Goal: Task Accomplishment & Management: Manage account settings

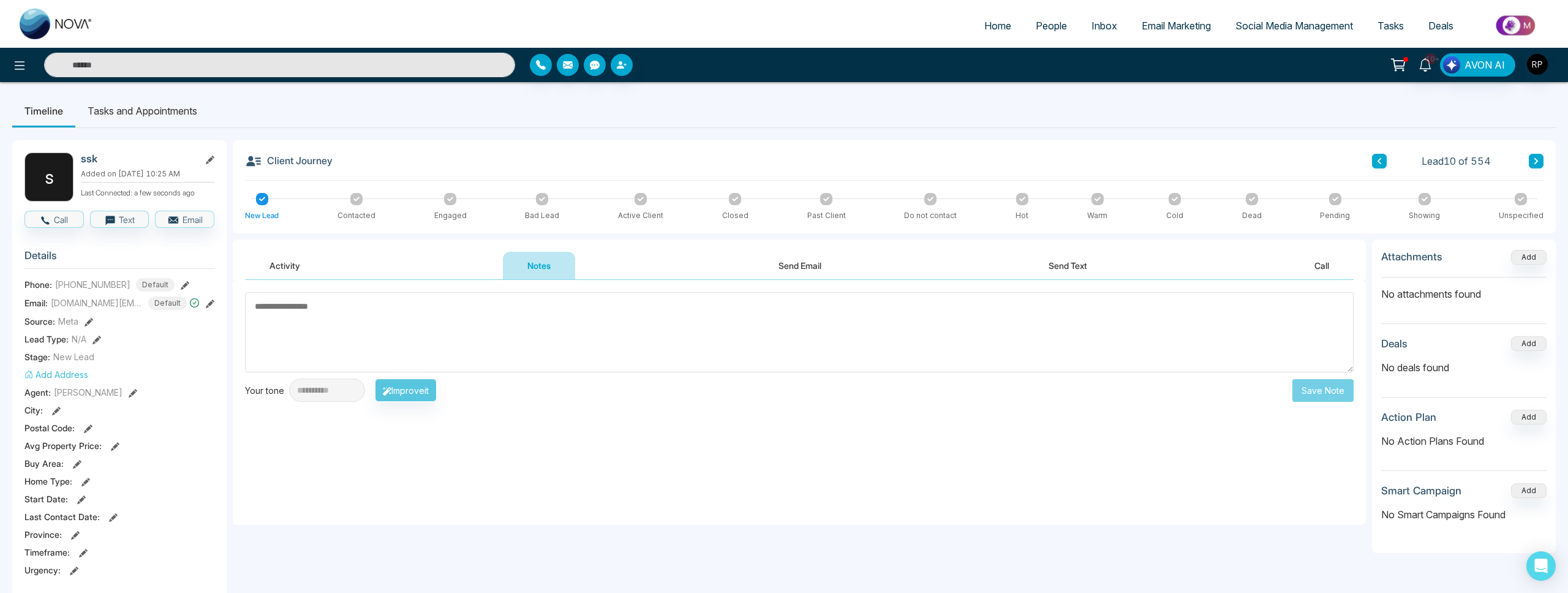
click at [445, 313] on textarea at bounding box center [799, 332] width 1109 height 80
click at [629, 374] on div "**********" at bounding box center [799, 347] width 1109 height 110
click at [626, 354] on textarea at bounding box center [799, 332] width 1109 height 80
click at [432, 64] on input "text" at bounding box center [279, 65] width 471 height 24
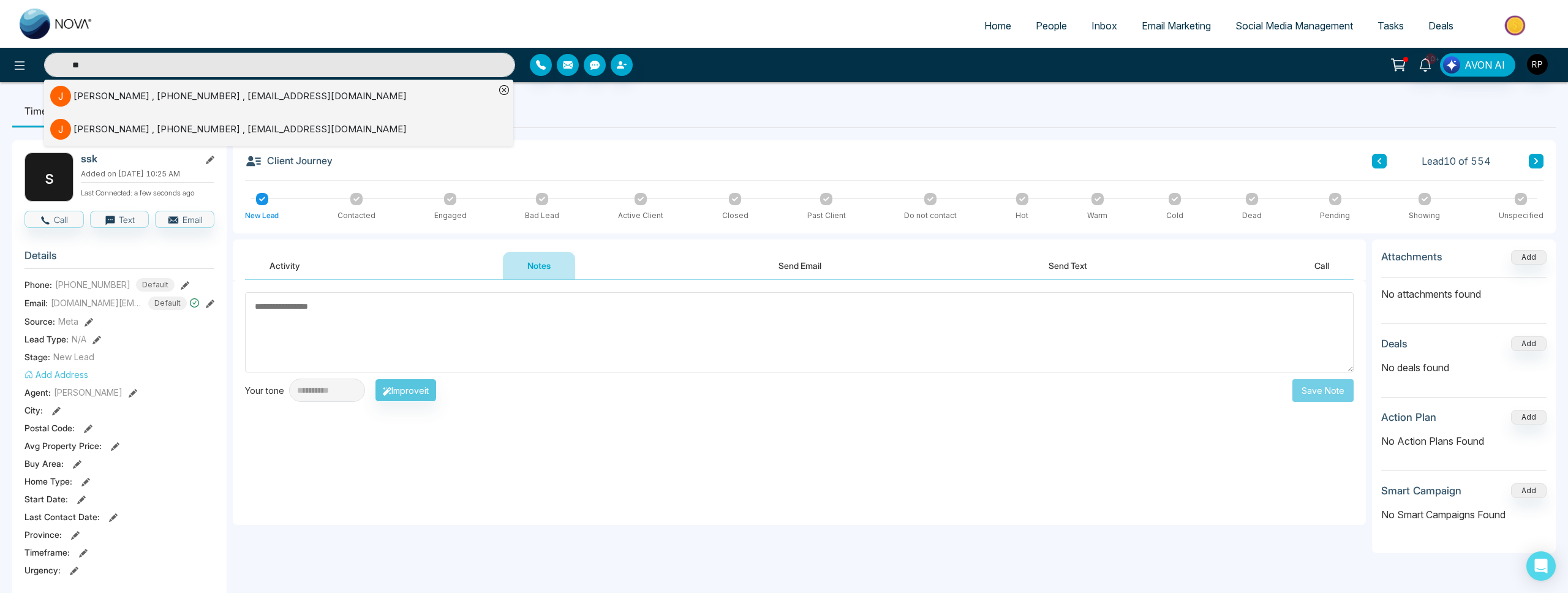
type input "**"
click at [185, 96] on div "[PERSON_NAME] , [PHONE_NUMBER] , [EMAIL_ADDRESS][DOMAIN_NAME]" at bounding box center [240, 96] width 333 height 14
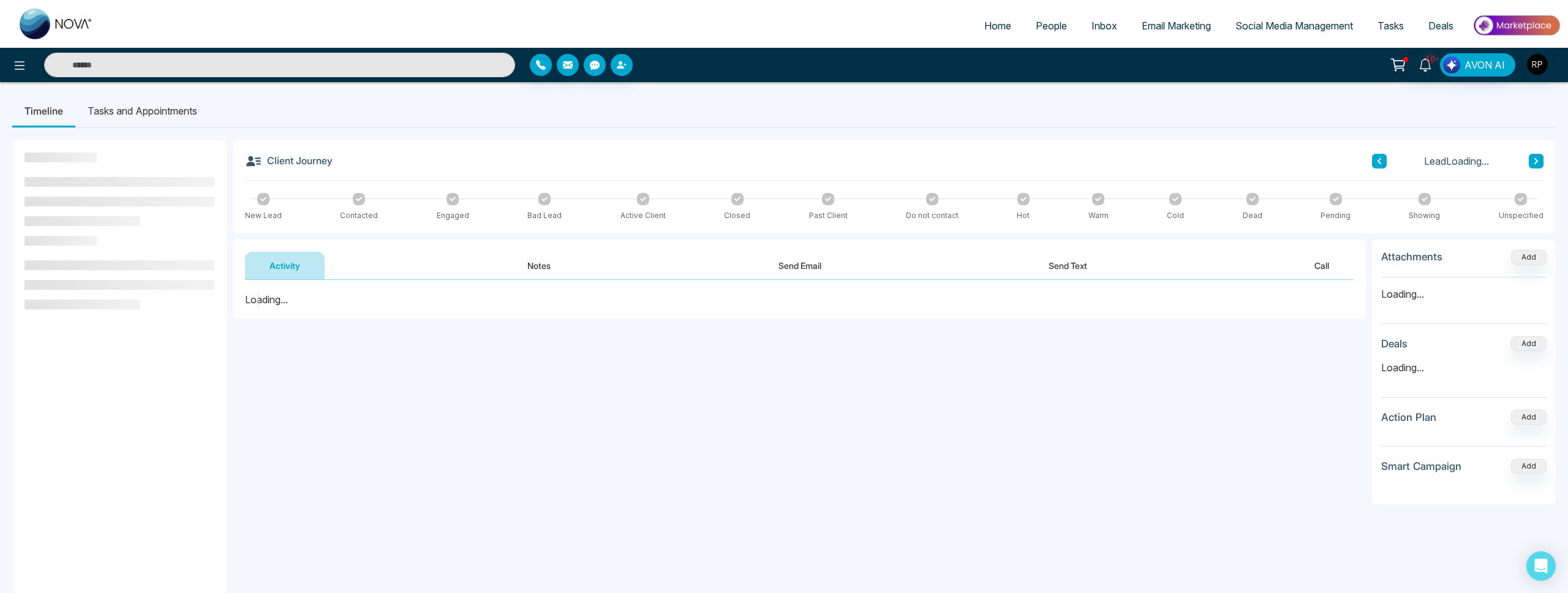
scroll to position [5, 0]
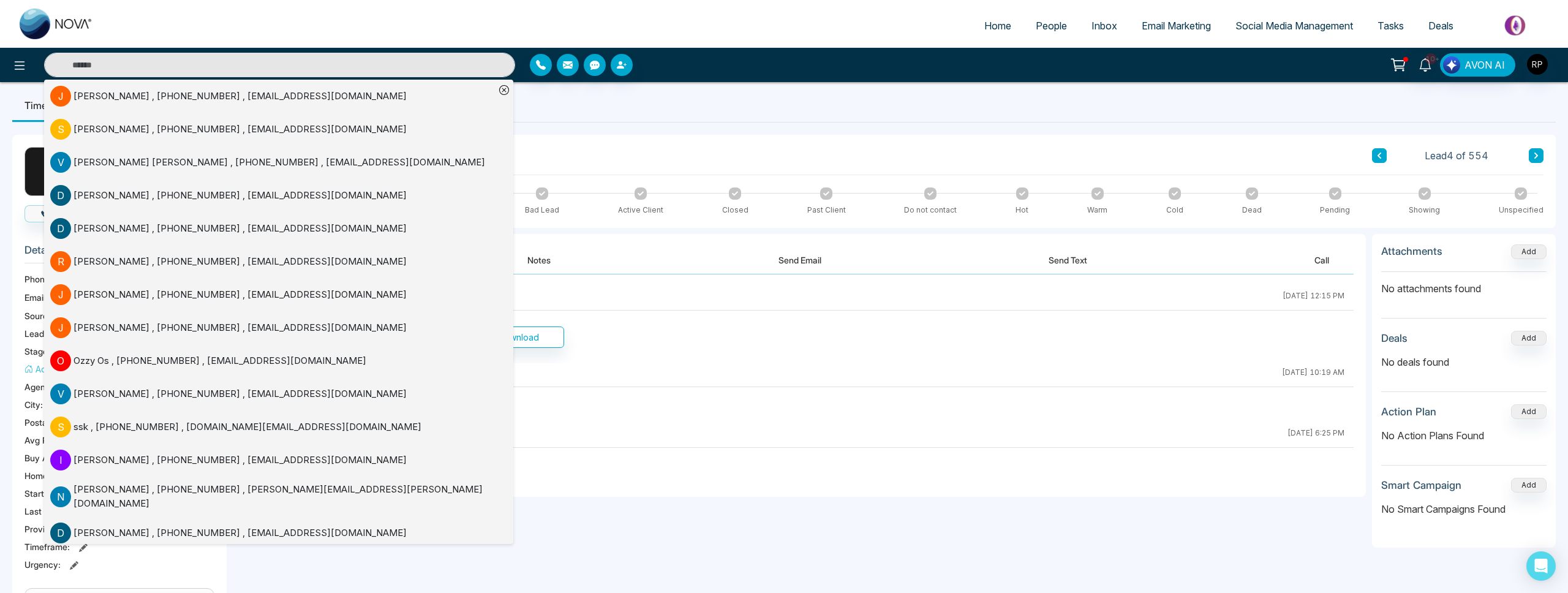
click at [987, 24] on span "Home" at bounding box center [998, 26] width 27 height 13
select select "*"
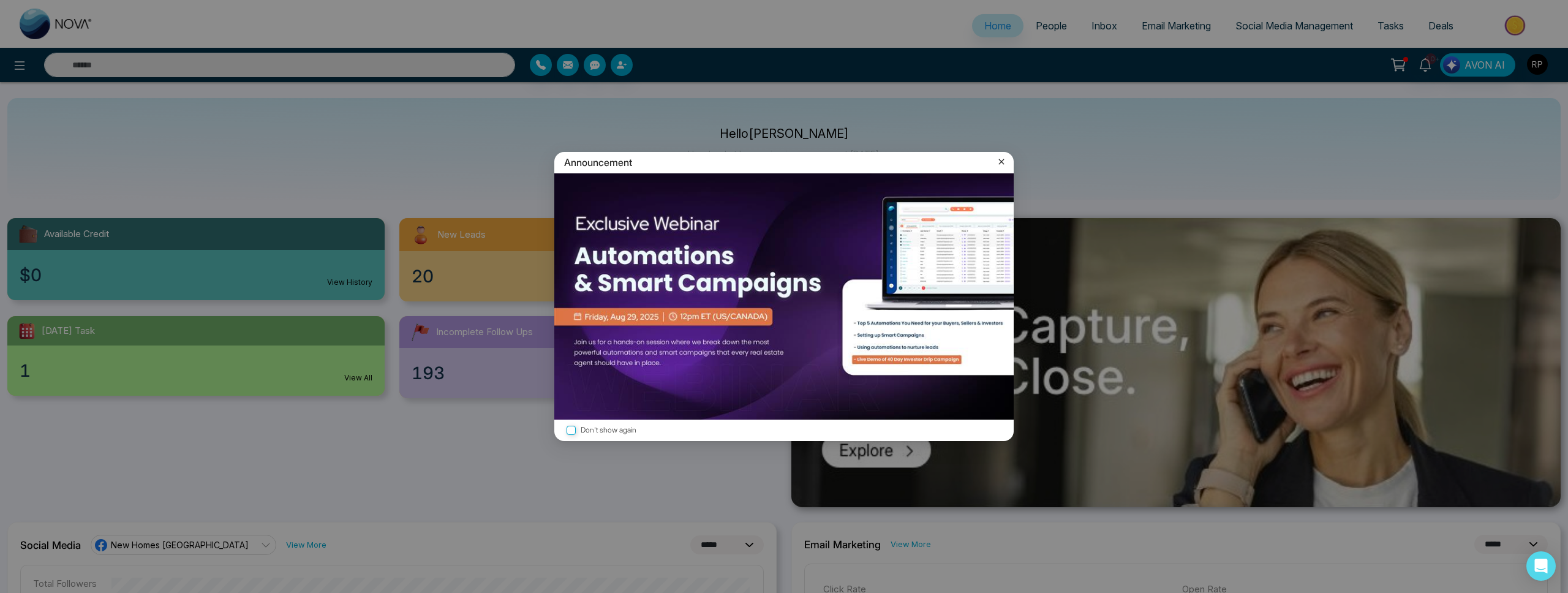
drag, startPoint x: 1004, startPoint y: 162, endPoint x: 1006, endPoint y: 155, distance: 7.3
click at [1004, 162] on icon at bounding box center [1001, 162] width 12 height 13
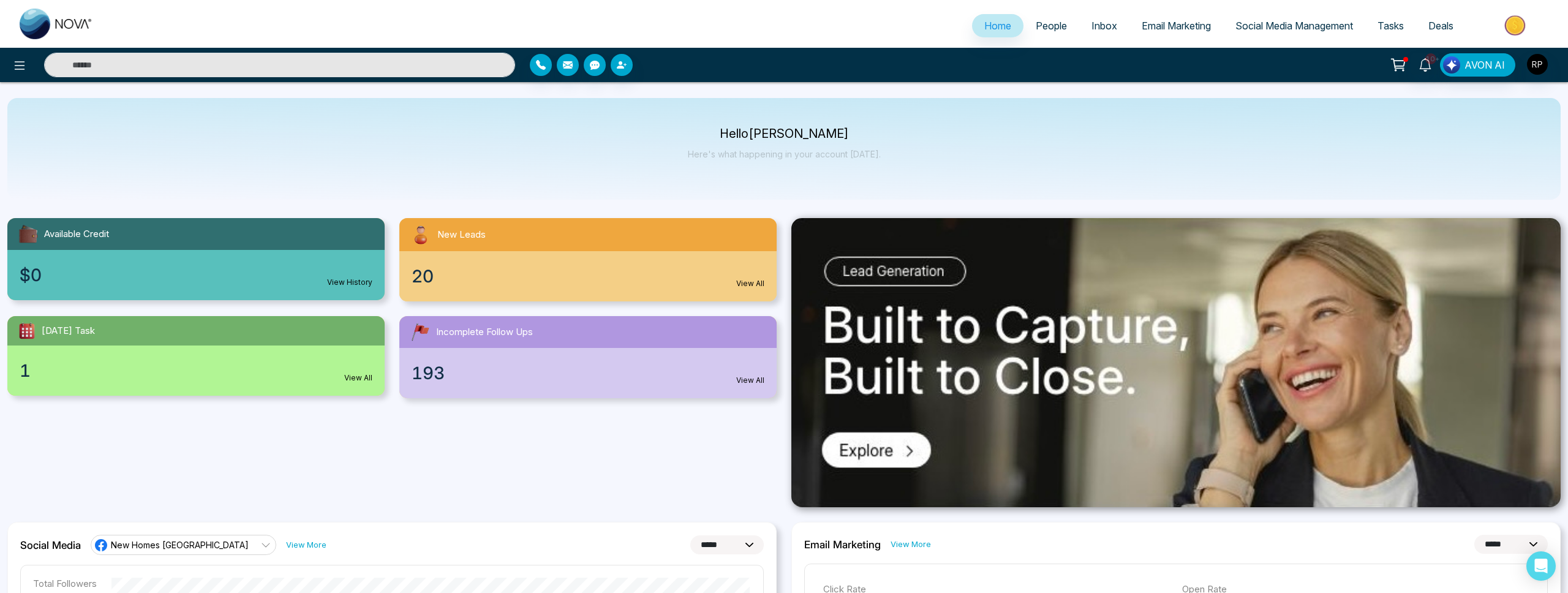
click at [1029, 35] on link "People" at bounding box center [1051, 26] width 56 height 24
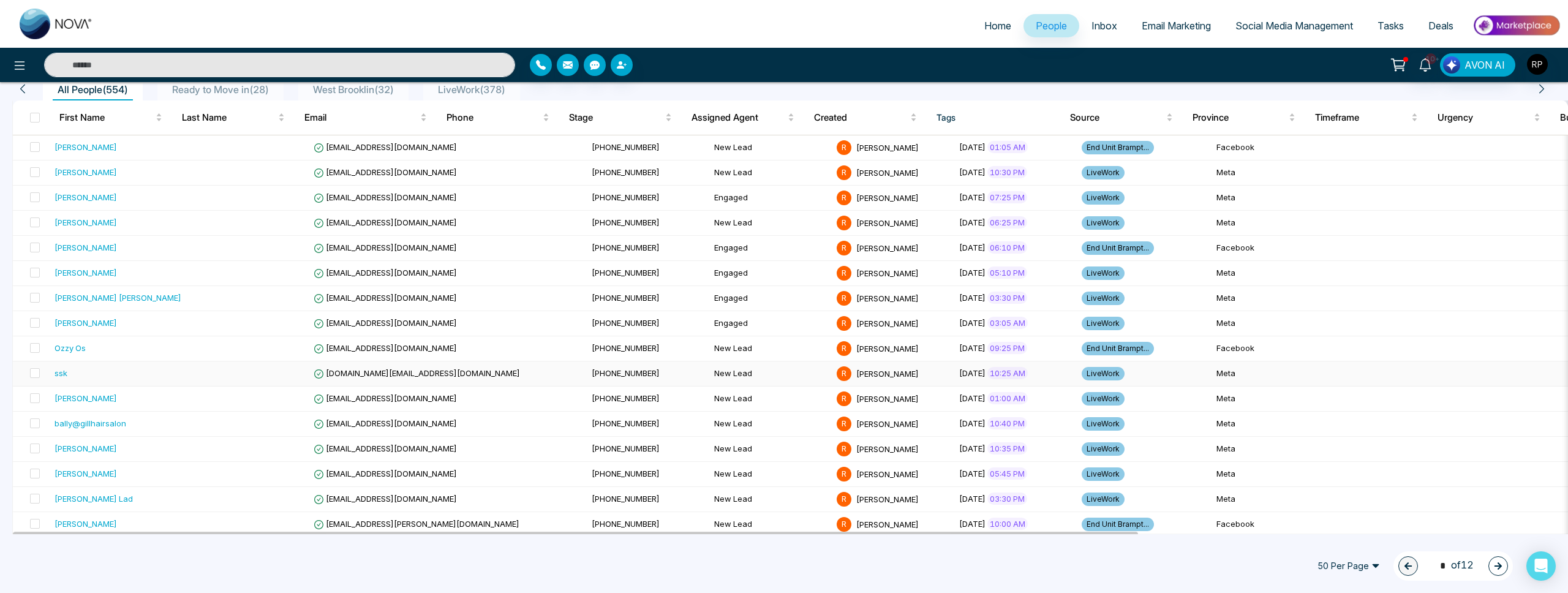
click at [71, 374] on div "ssk" at bounding box center [118, 373] width 126 height 13
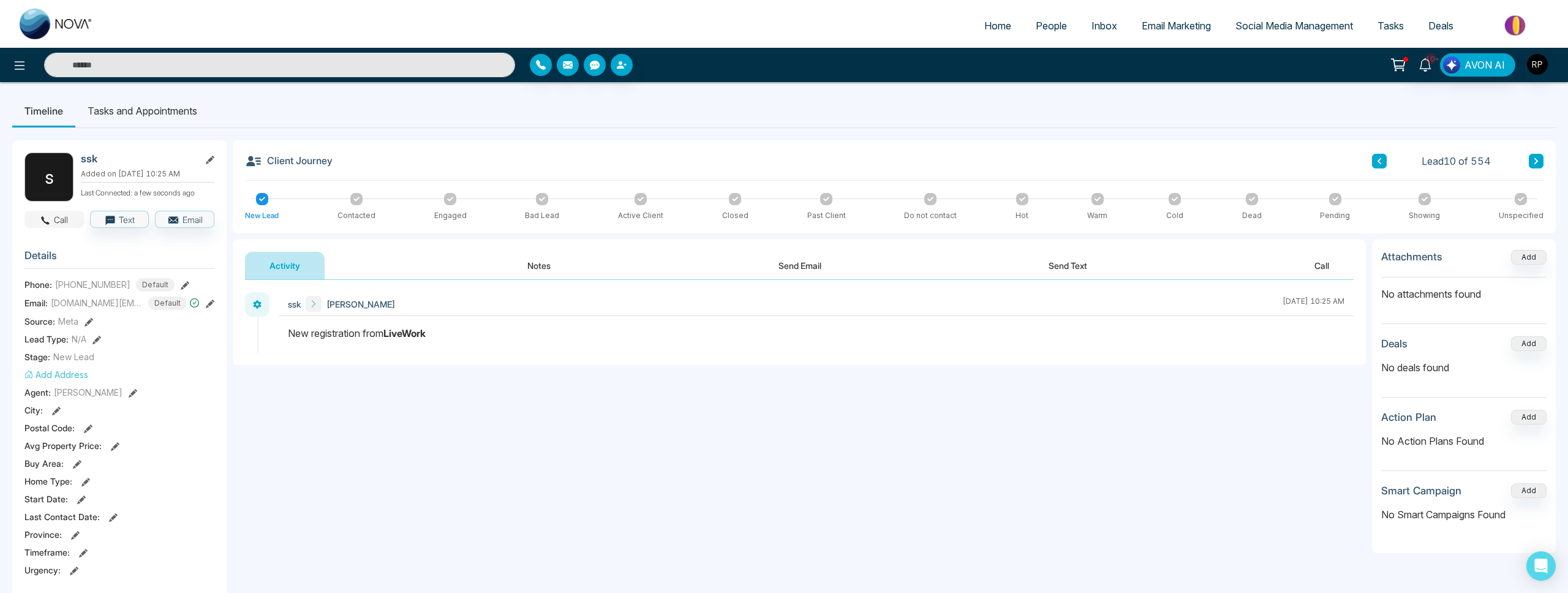
click at [64, 228] on button "Call" at bounding box center [54, 219] width 60 height 17
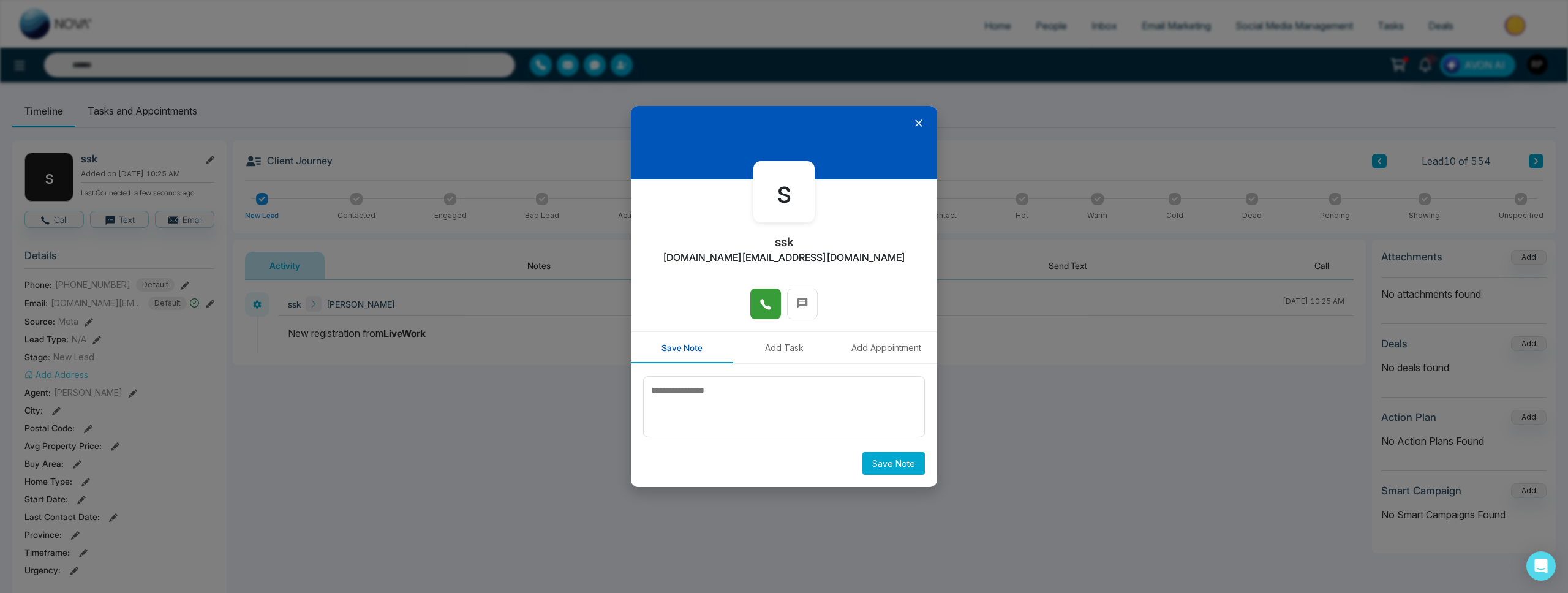
click at [759, 307] on icon at bounding box center [765, 305] width 12 height 13
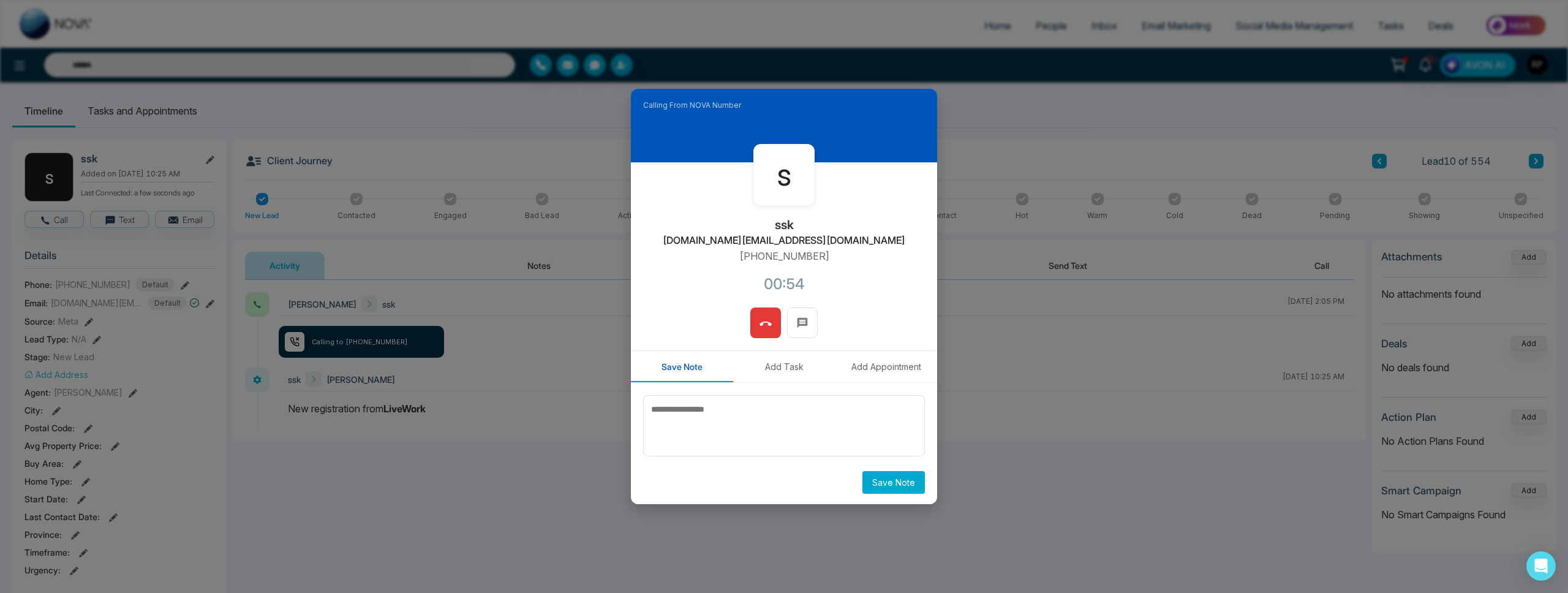
click at [759, 327] on icon at bounding box center [765, 324] width 12 height 13
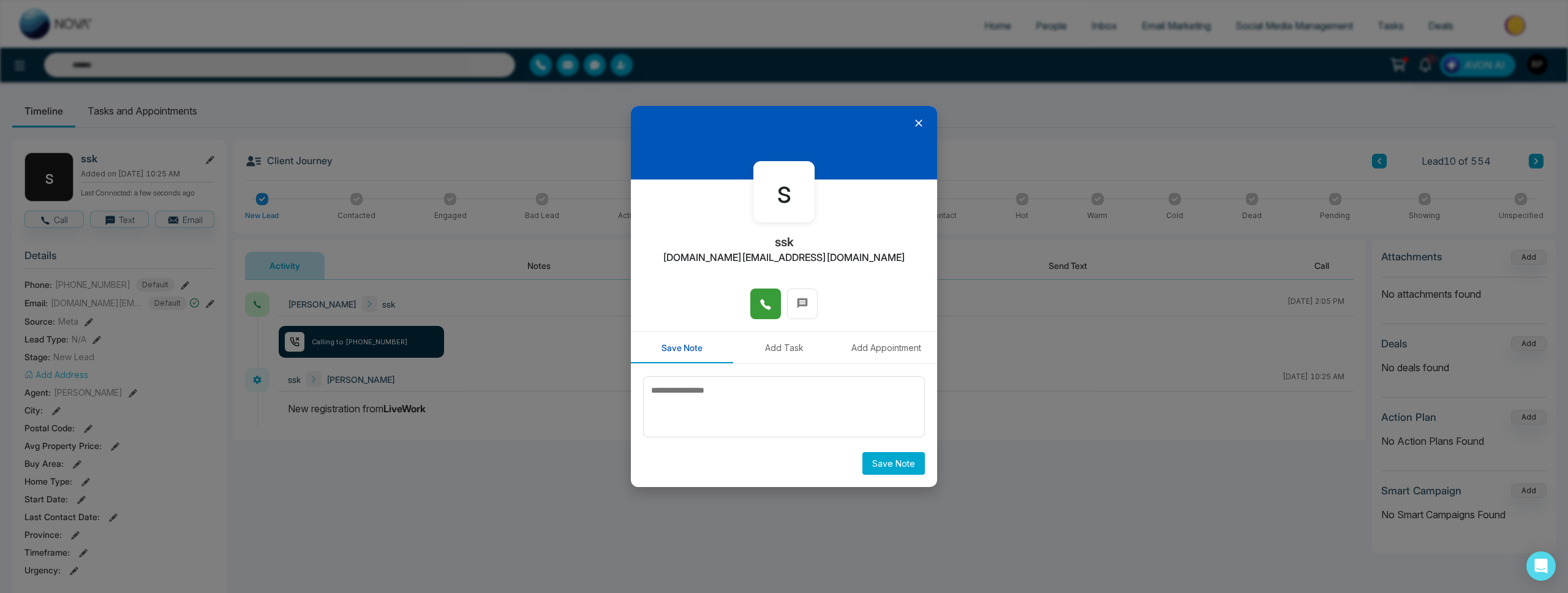
click at [915, 119] on icon at bounding box center [918, 123] width 12 height 13
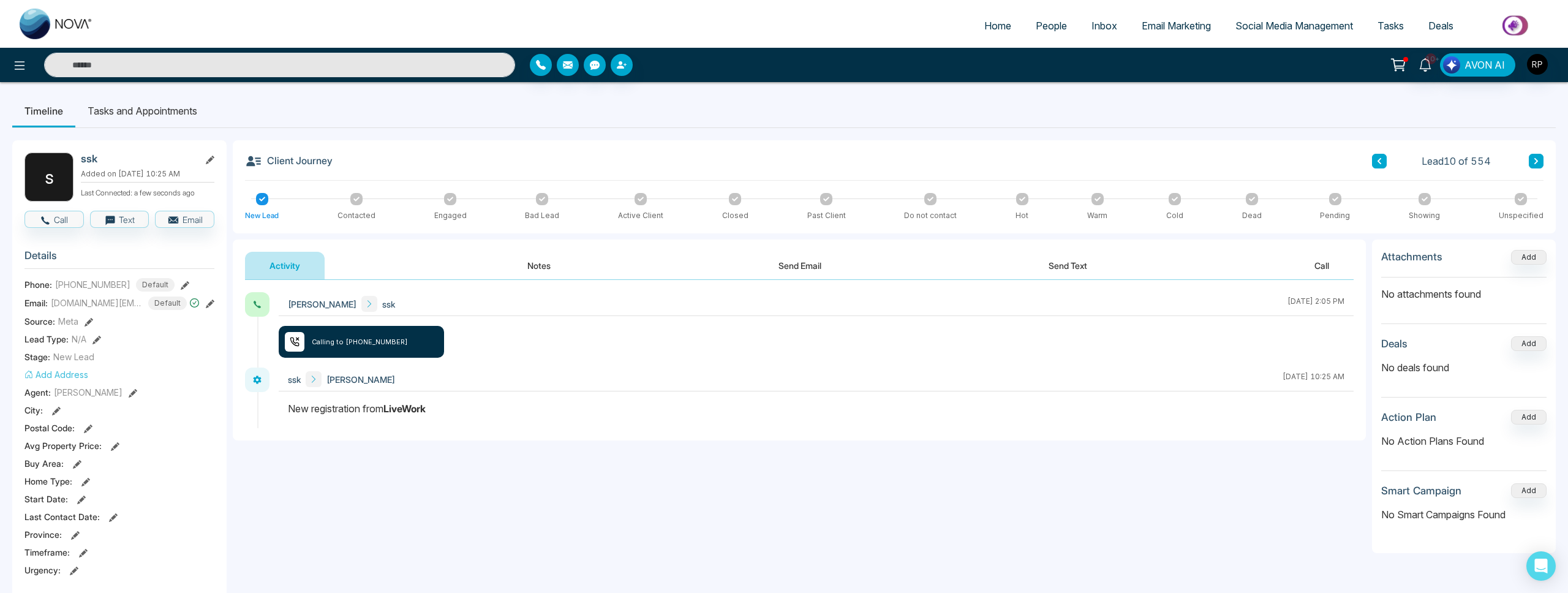
drag, startPoint x: 546, startPoint y: 266, endPoint x: 544, endPoint y: 274, distance: 8.2
click at [546, 266] on button "Notes" at bounding box center [539, 265] width 72 height 27
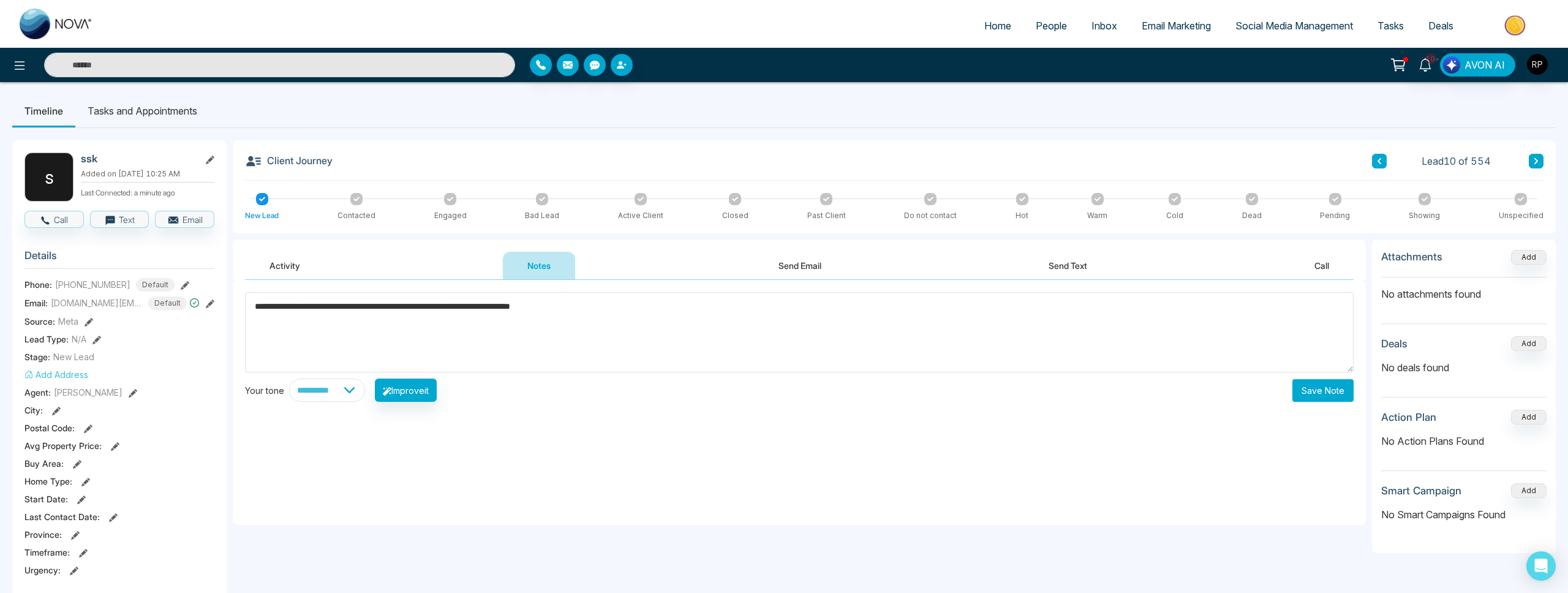
type textarea "**********"
click at [1341, 391] on button "Save Note" at bounding box center [1322, 391] width 61 height 23
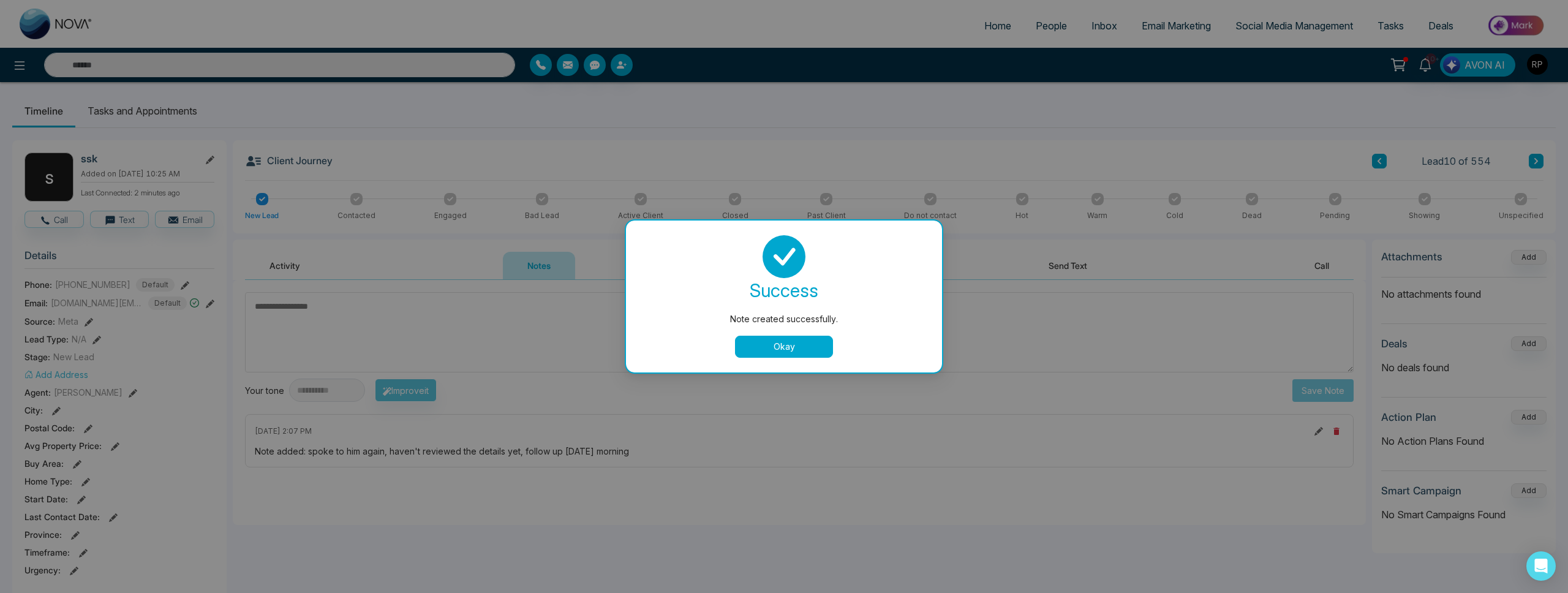
drag, startPoint x: 794, startPoint y: 340, endPoint x: 706, endPoint y: 338, distance: 88.0
click at [792, 340] on button "Okay" at bounding box center [784, 347] width 98 height 22
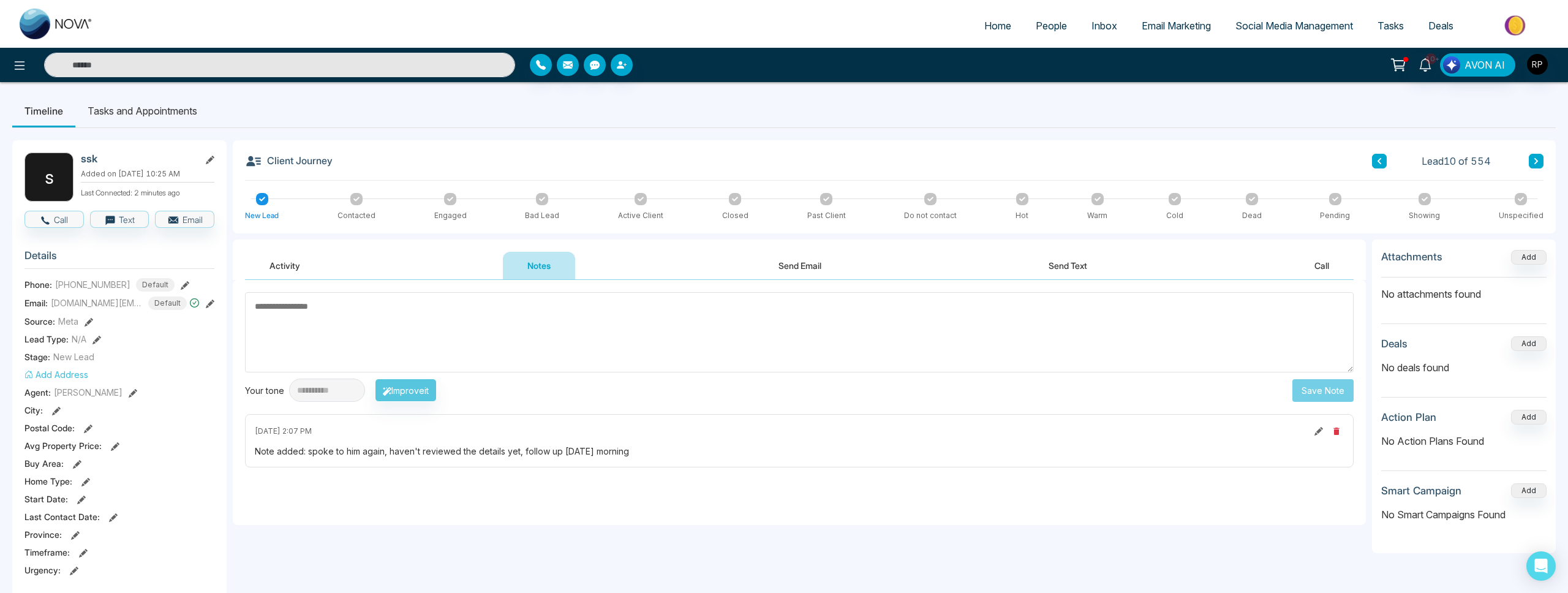
click at [454, 200] on div at bounding box center [450, 199] width 12 height 13
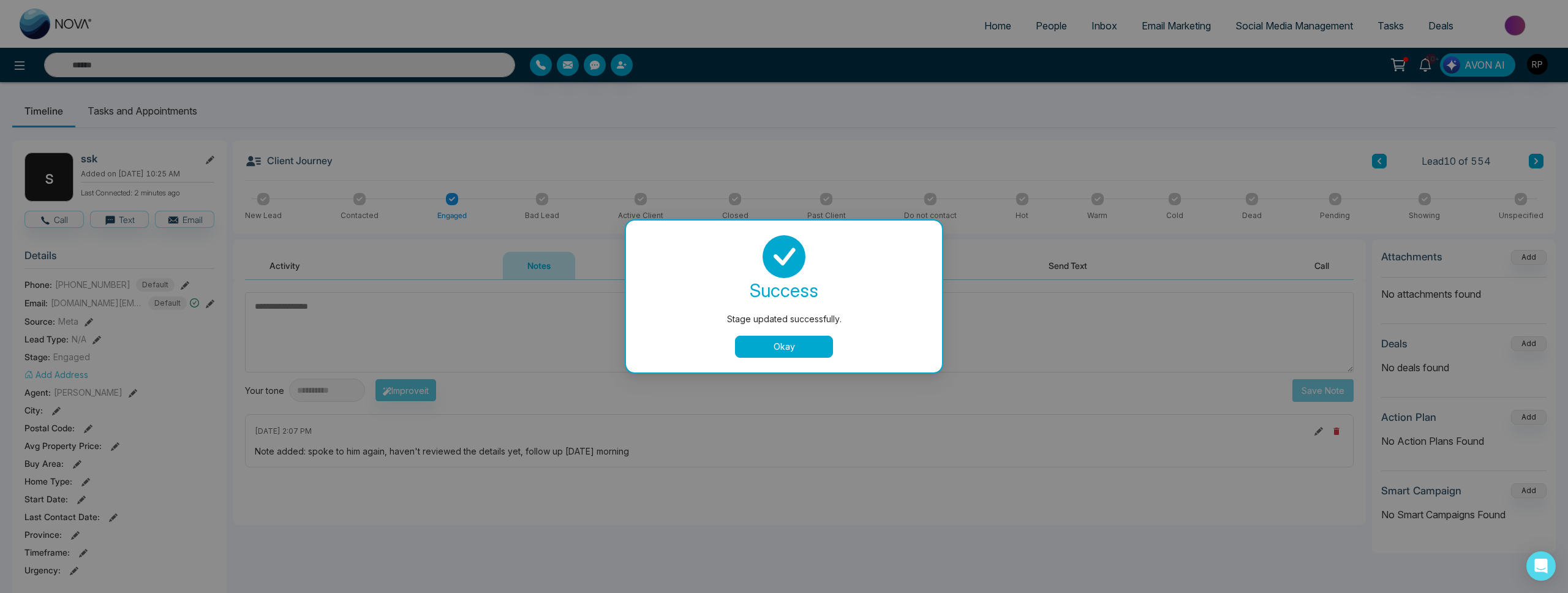
click at [787, 351] on button "Okay" at bounding box center [784, 347] width 98 height 22
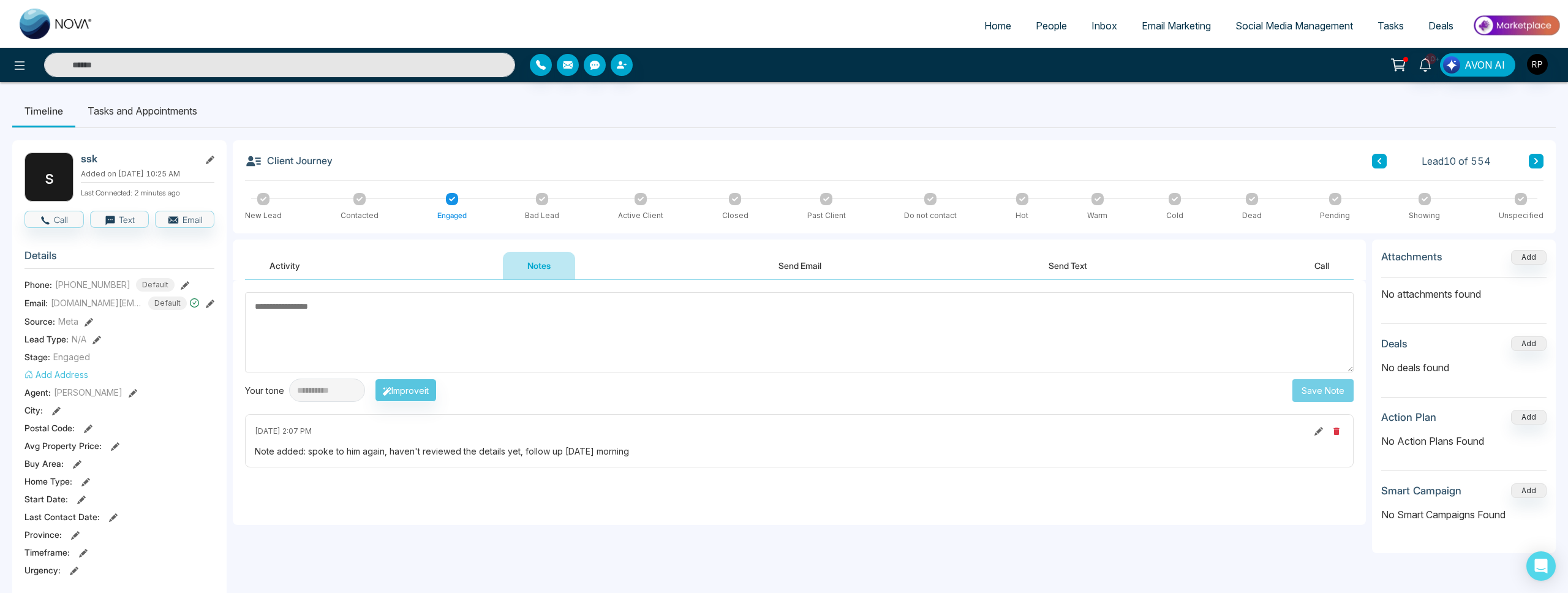
click at [137, 116] on li "Tasks and Appointments" at bounding box center [142, 110] width 134 height 33
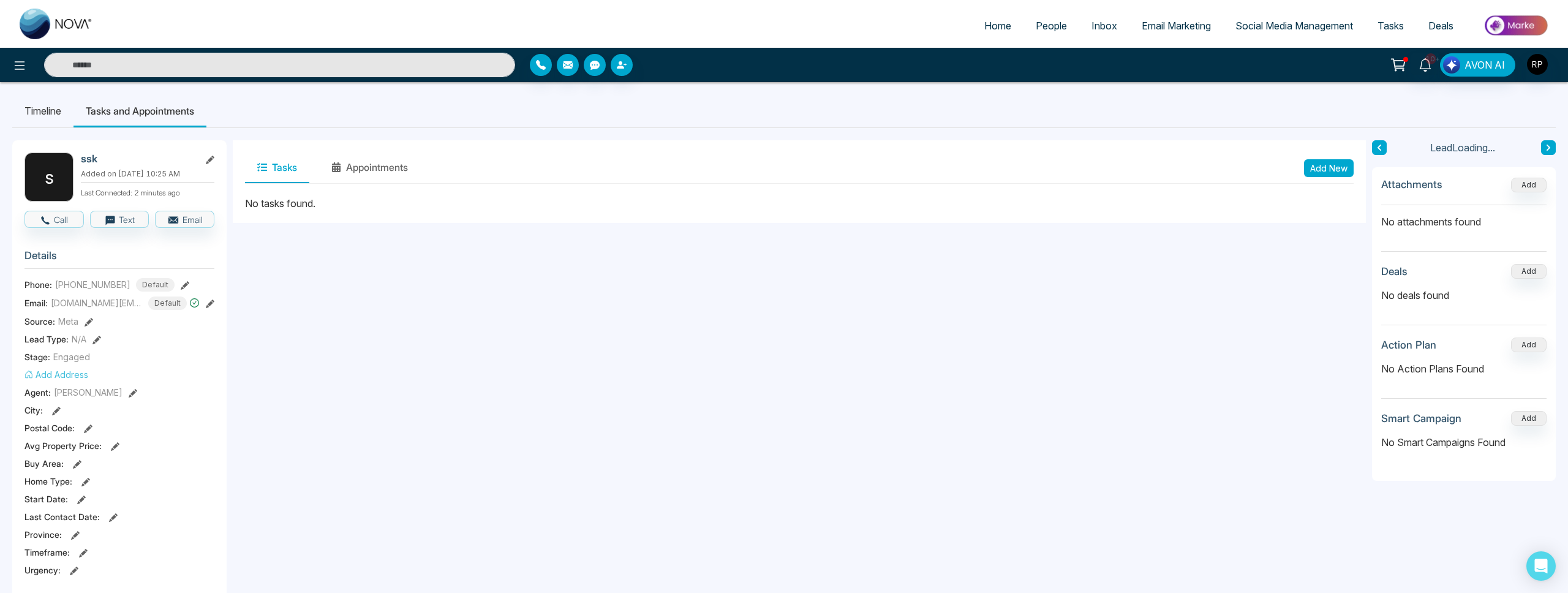
click at [1343, 173] on button "Add New" at bounding box center [1328, 168] width 49 height 18
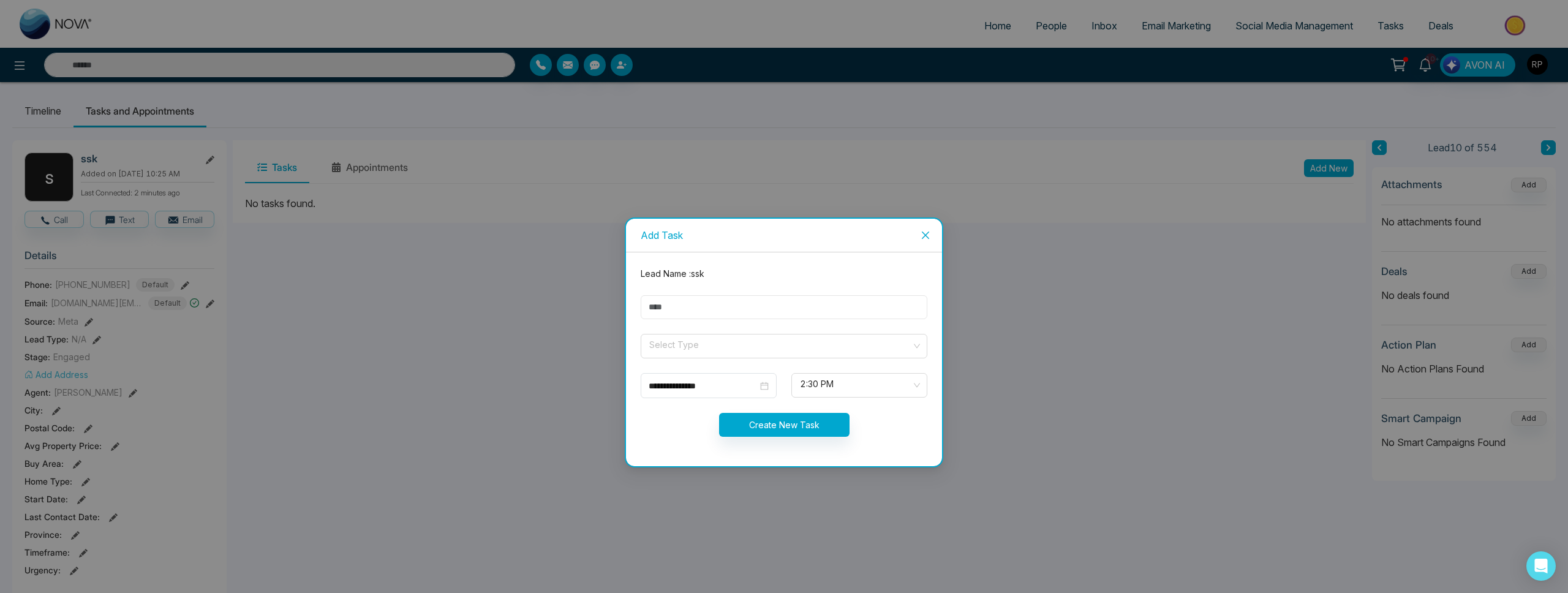
drag, startPoint x: 726, startPoint y: 314, endPoint x: 718, endPoint y: 319, distance: 9.4
click at [726, 314] on input "text" at bounding box center [784, 308] width 287 height 24
type input "*********"
click at [711, 344] on input "search" at bounding box center [779, 344] width 263 height 18
click at [762, 334] on div "Select Type No data" at bounding box center [784, 346] width 287 height 24
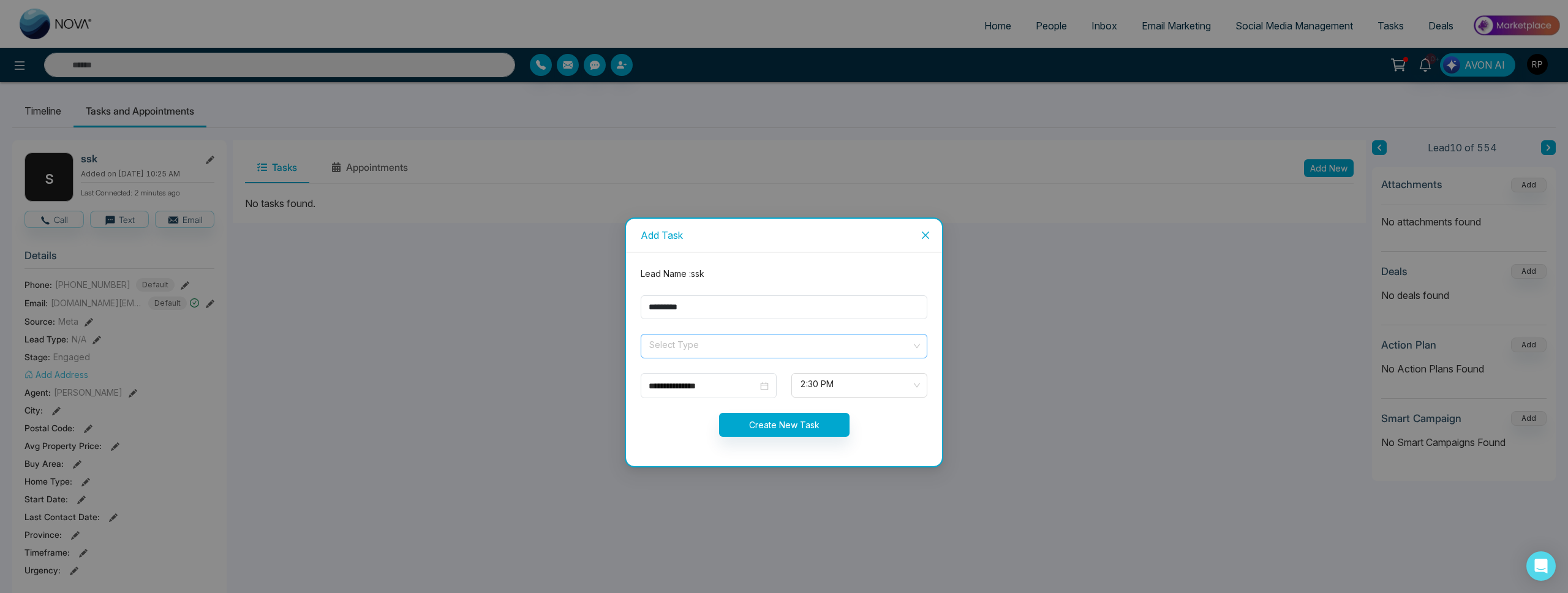
click at [753, 343] on input "search" at bounding box center [779, 344] width 263 height 18
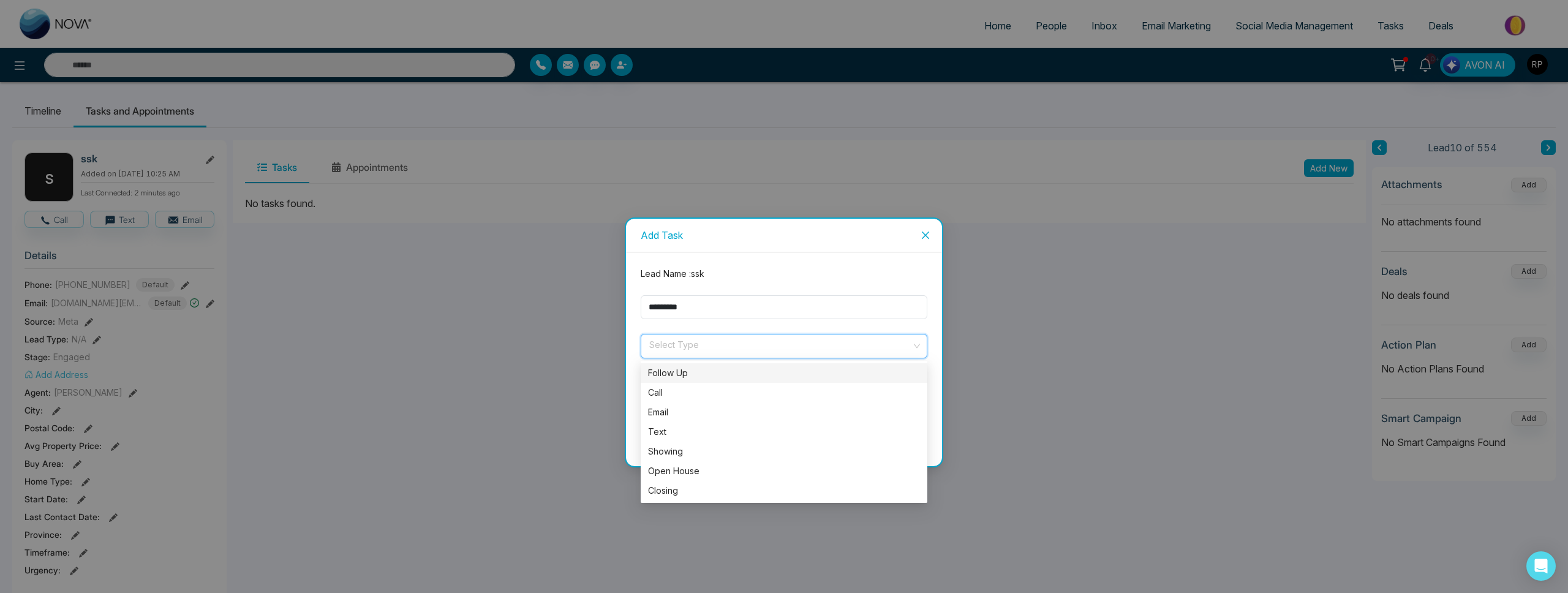
click at [714, 374] on div "Follow Up" at bounding box center [784, 373] width 272 height 13
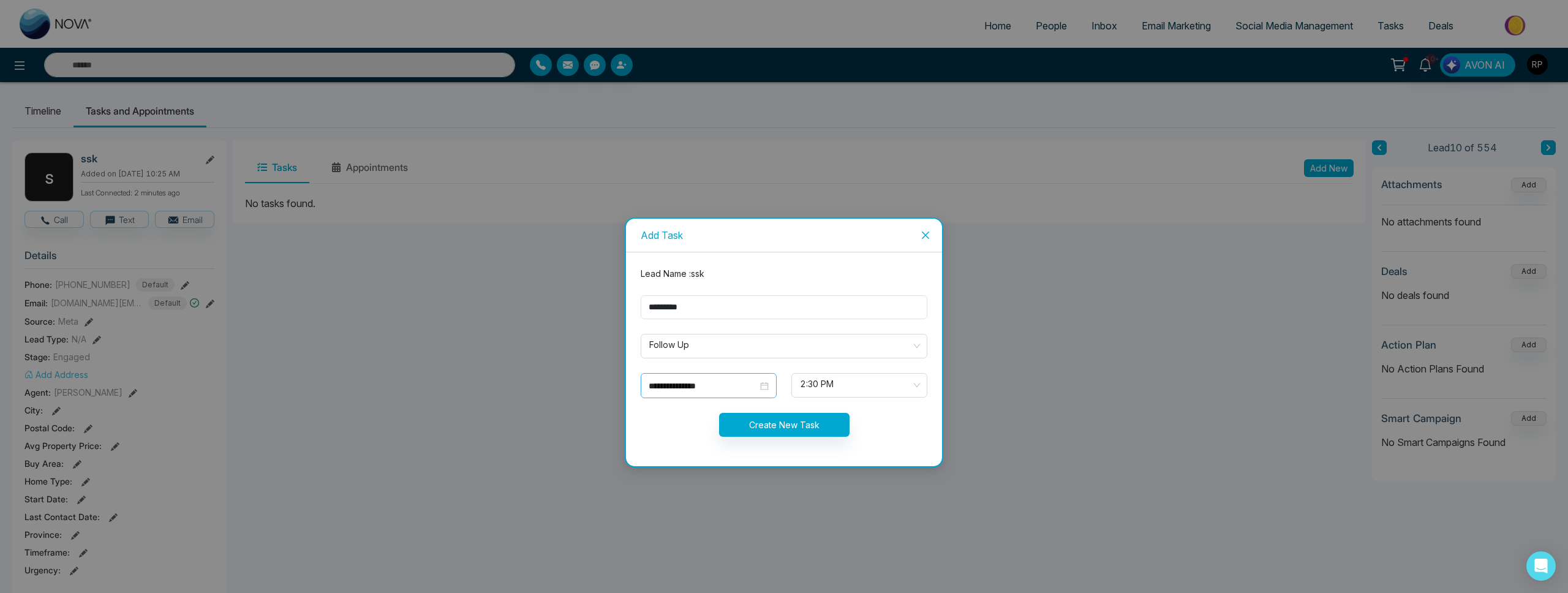
click at [765, 388] on div "**********" at bounding box center [708, 386] width 120 height 13
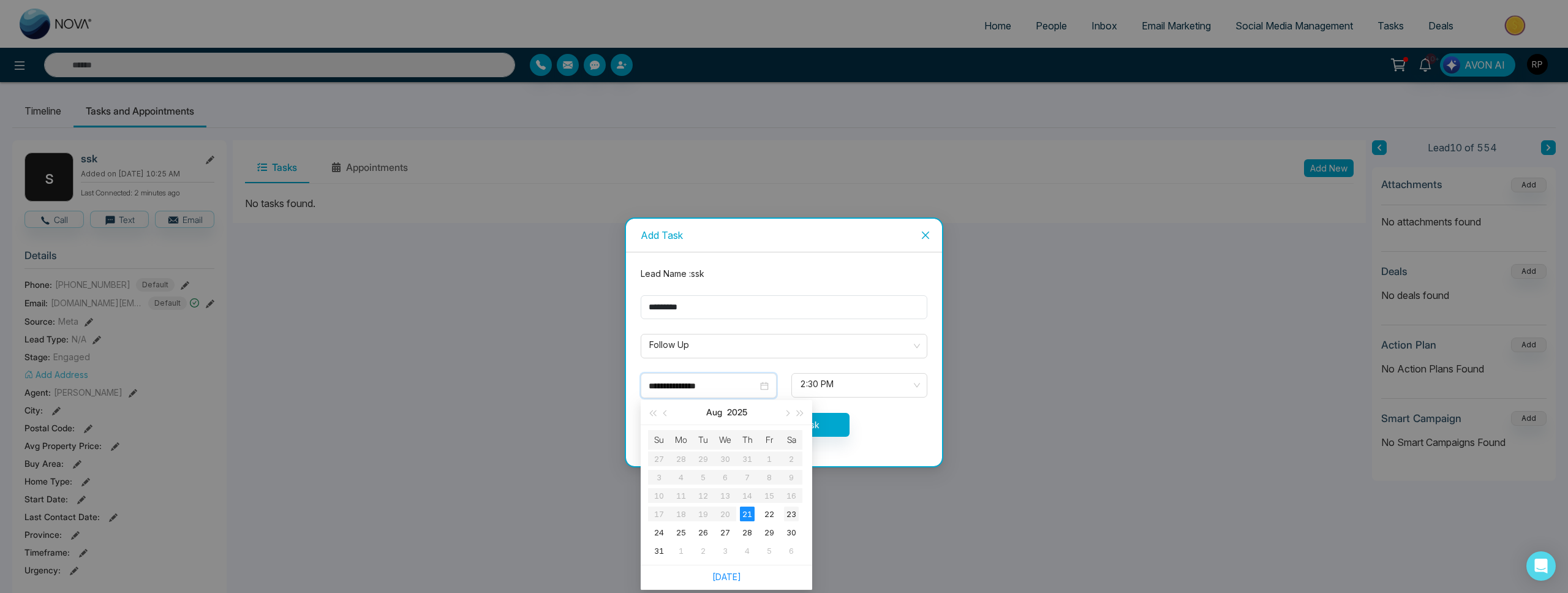
type input "**********"
drag, startPoint x: 787, startPoint y: 517, endPoint x: 848, endPoint y: 452, distance: 89.1
click at [787, 517] on div "23" at bounding box center [791, 514] width 15 height 15
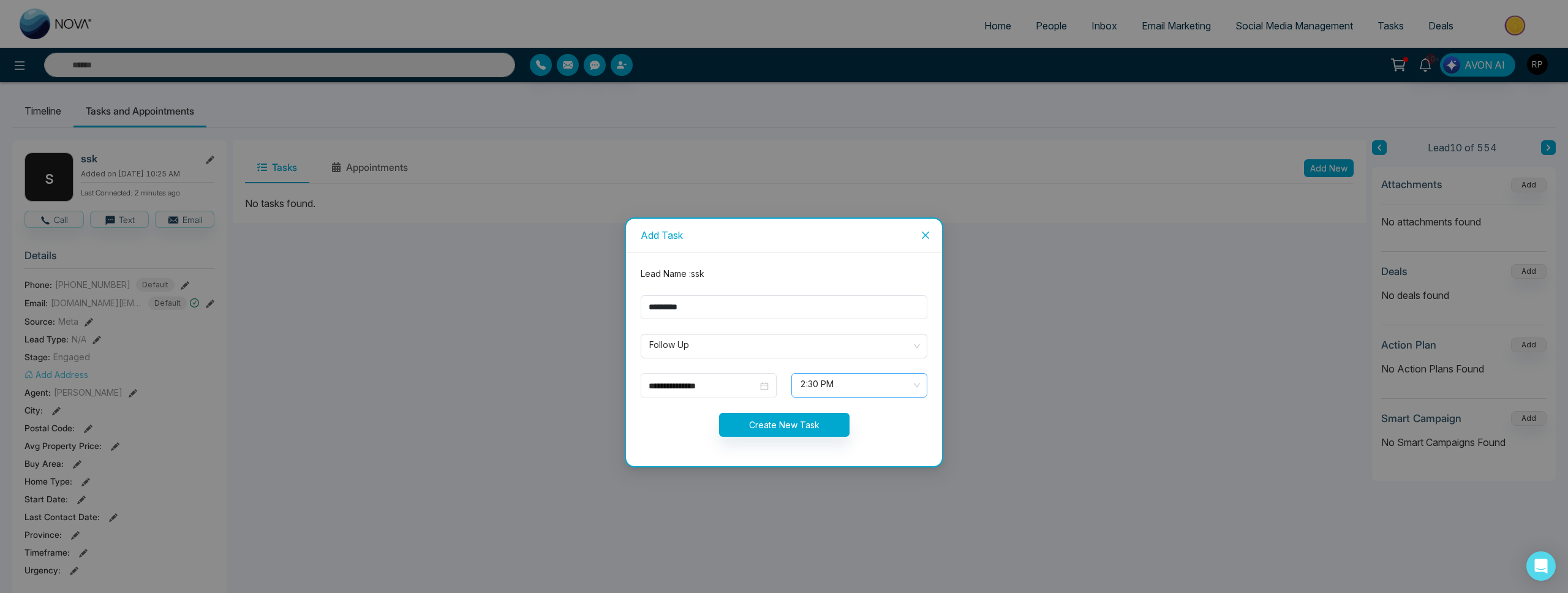
click at [871, 389] on span "2:30 PM" at bounding box center [859, 386] width 119 height 21
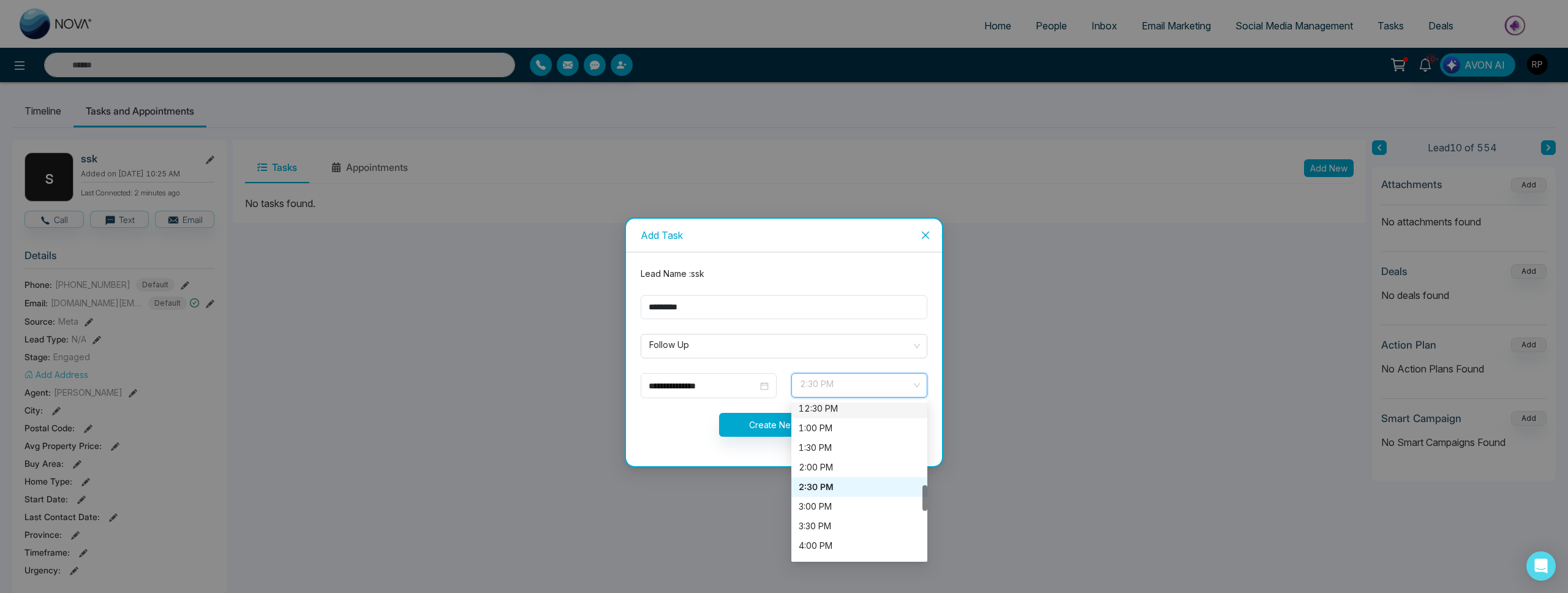
scroll to position [491, 0]
click at [821, 430] on div "1:00 PM" at bounding box center [859, 431] width 121 height 13
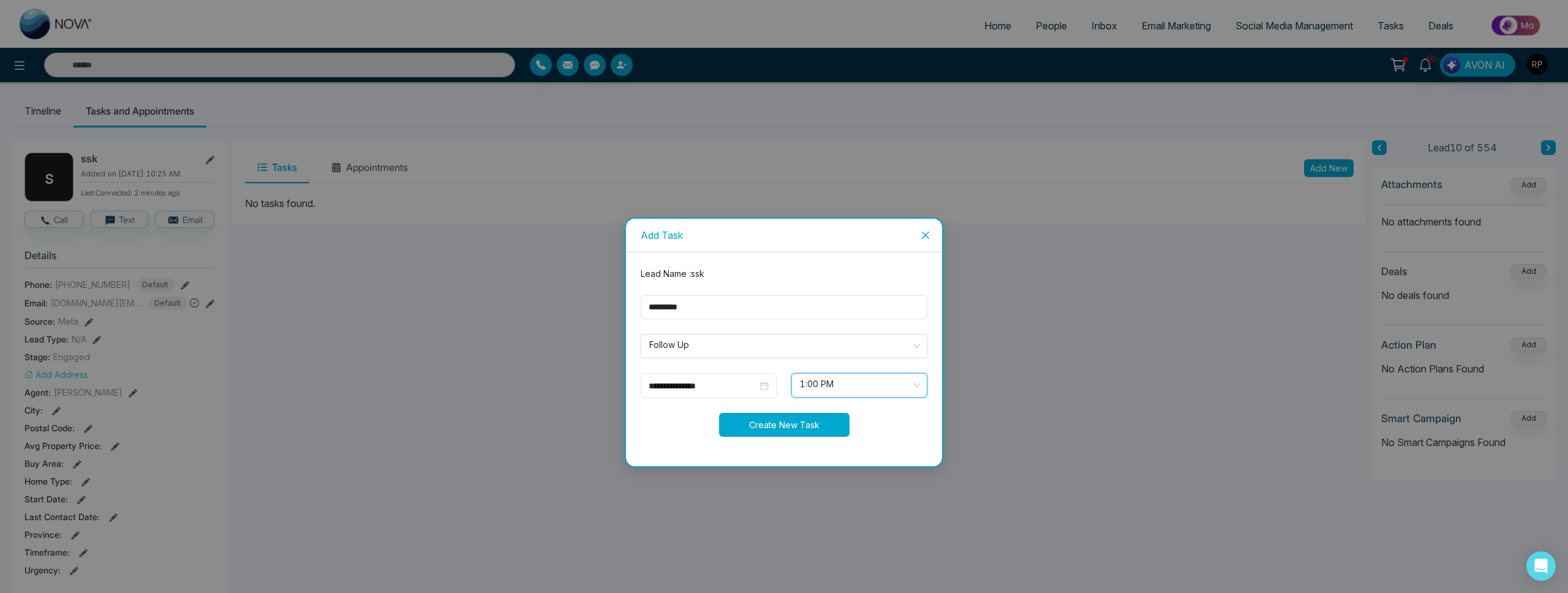
click at [821, 430] on button "Create New Task" at bounding box center [784, 425] width 130 height 24
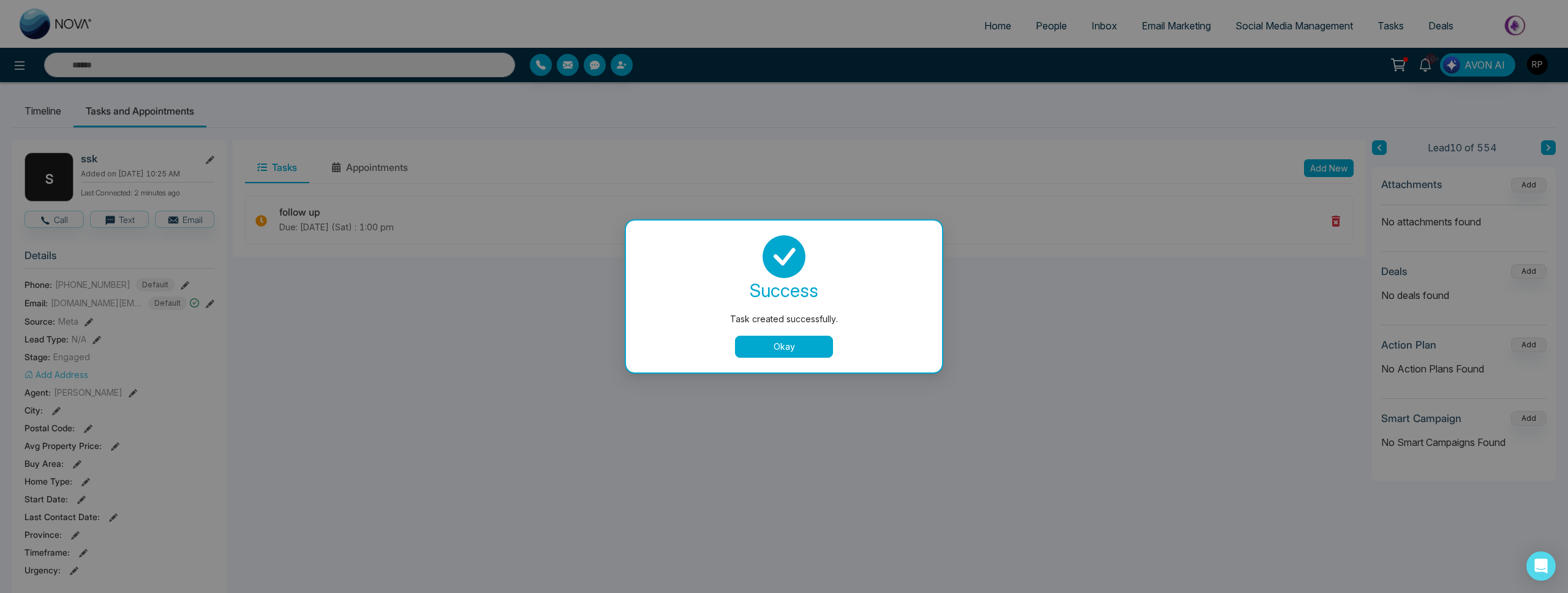
click at [802, 352] on button "Okay" at bounding box center [784, 347] width 98 height 22
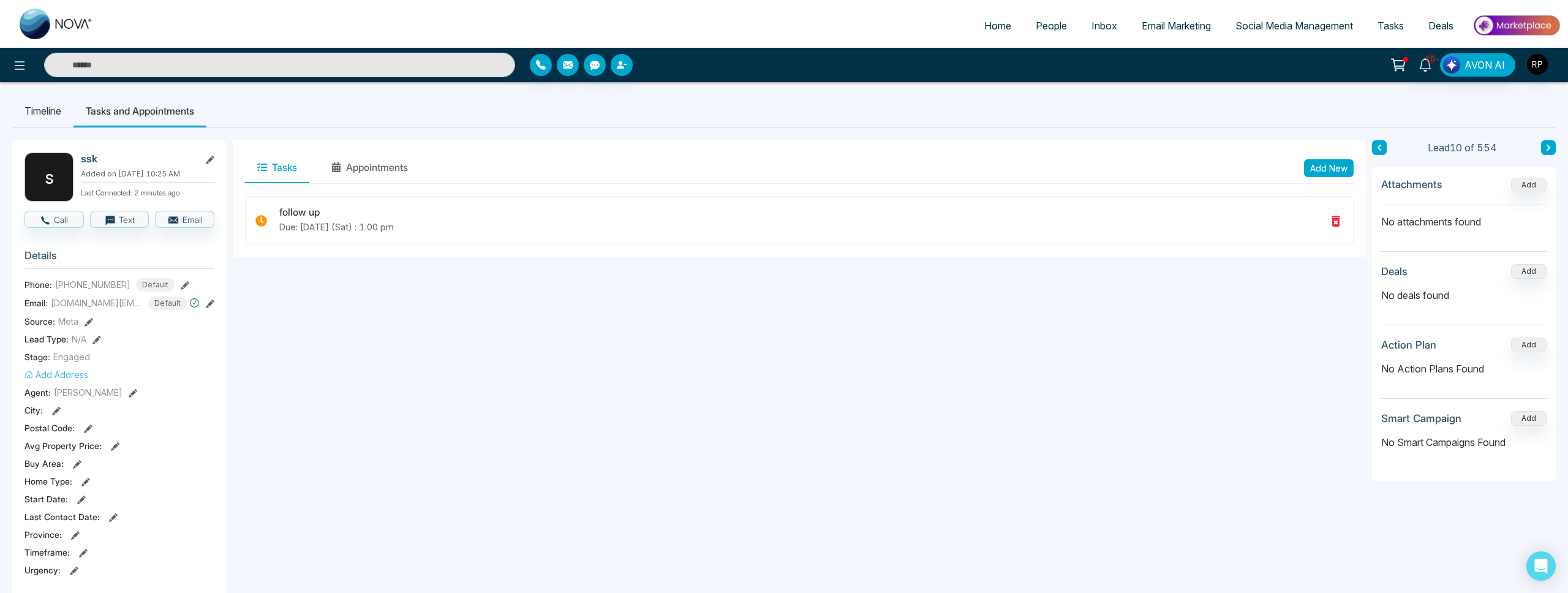
click at [1541, 149] on button at bounding box center [1548, 148] width 15 height 15
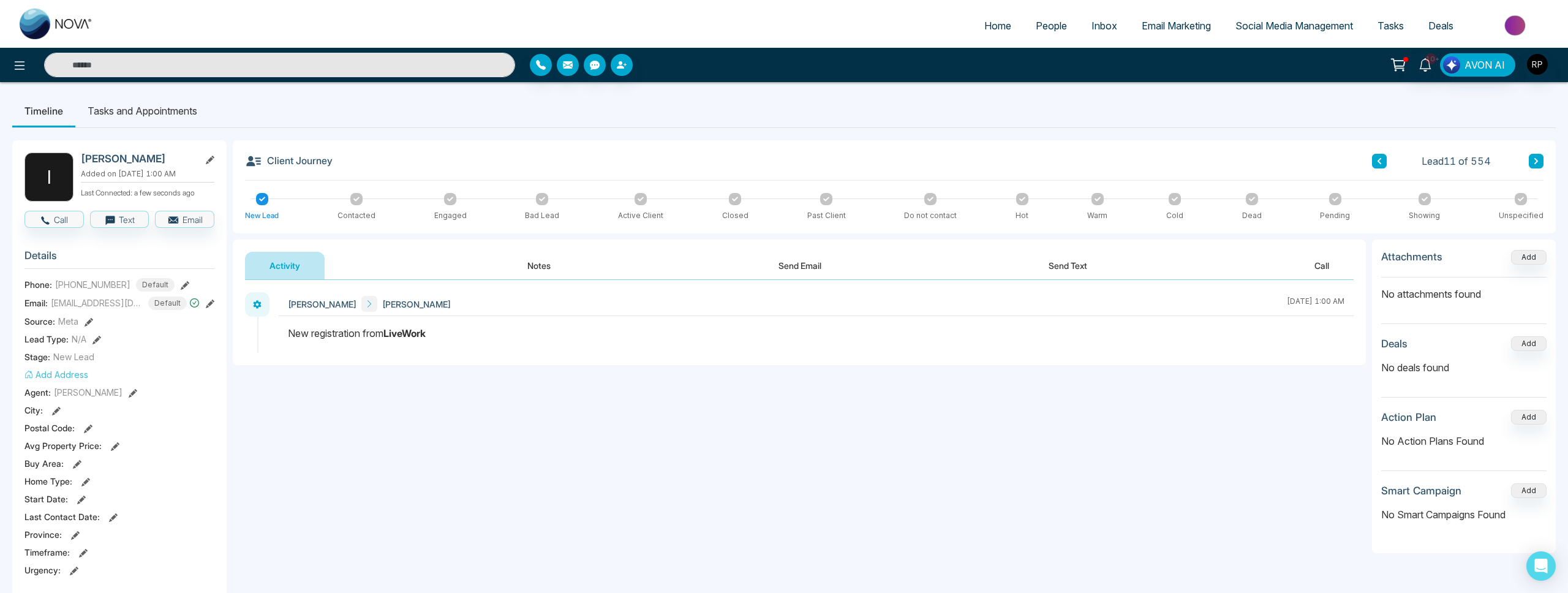
click at [1383, 163] on button at bounding box center [1379, 161] width 15 height 15
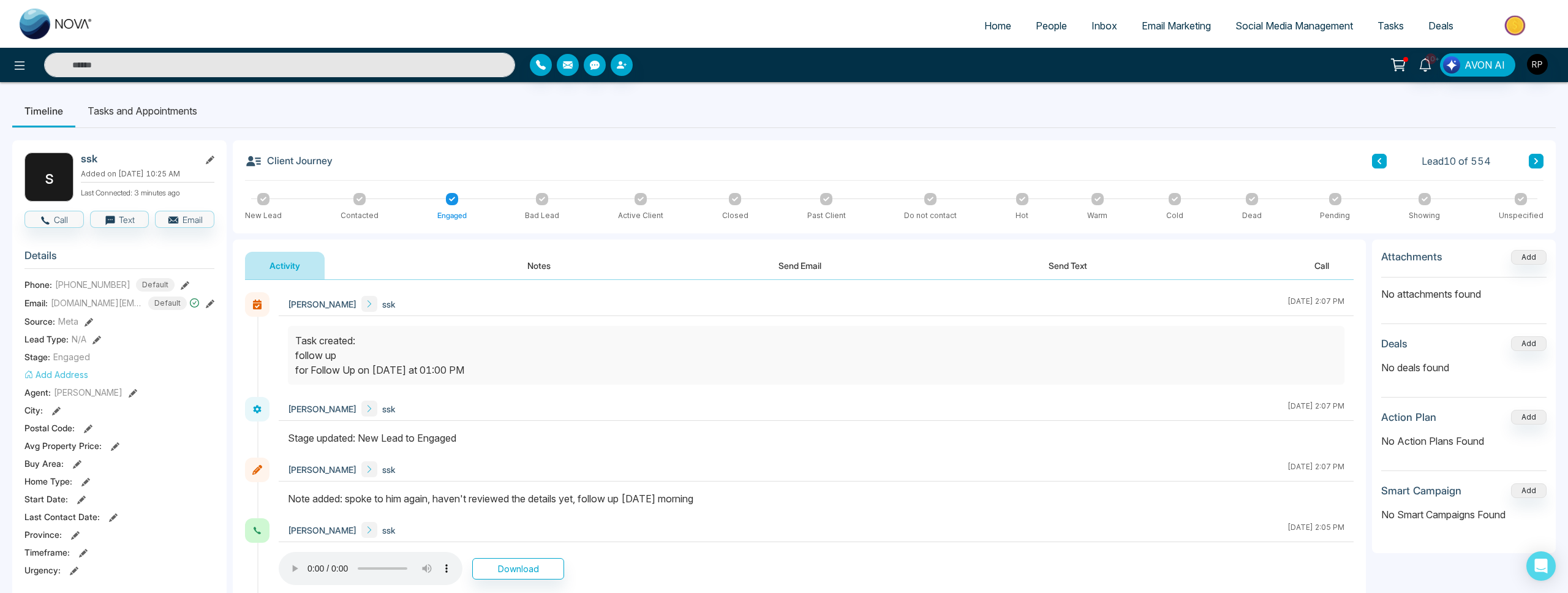
click at [1542, 161] on button at bounding box center [1536, 161] width 15 height 15
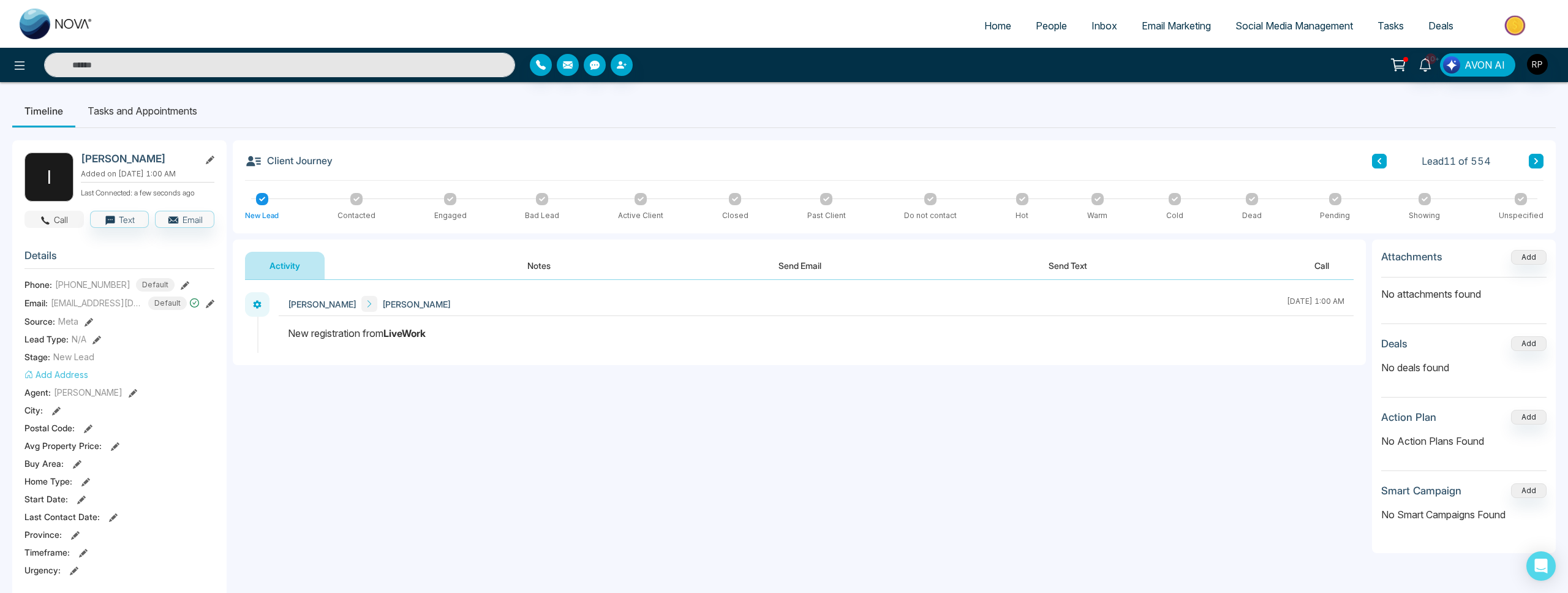
click at [62, 222] on button "Call" at bounding box center [54, 219] width 60 height 17
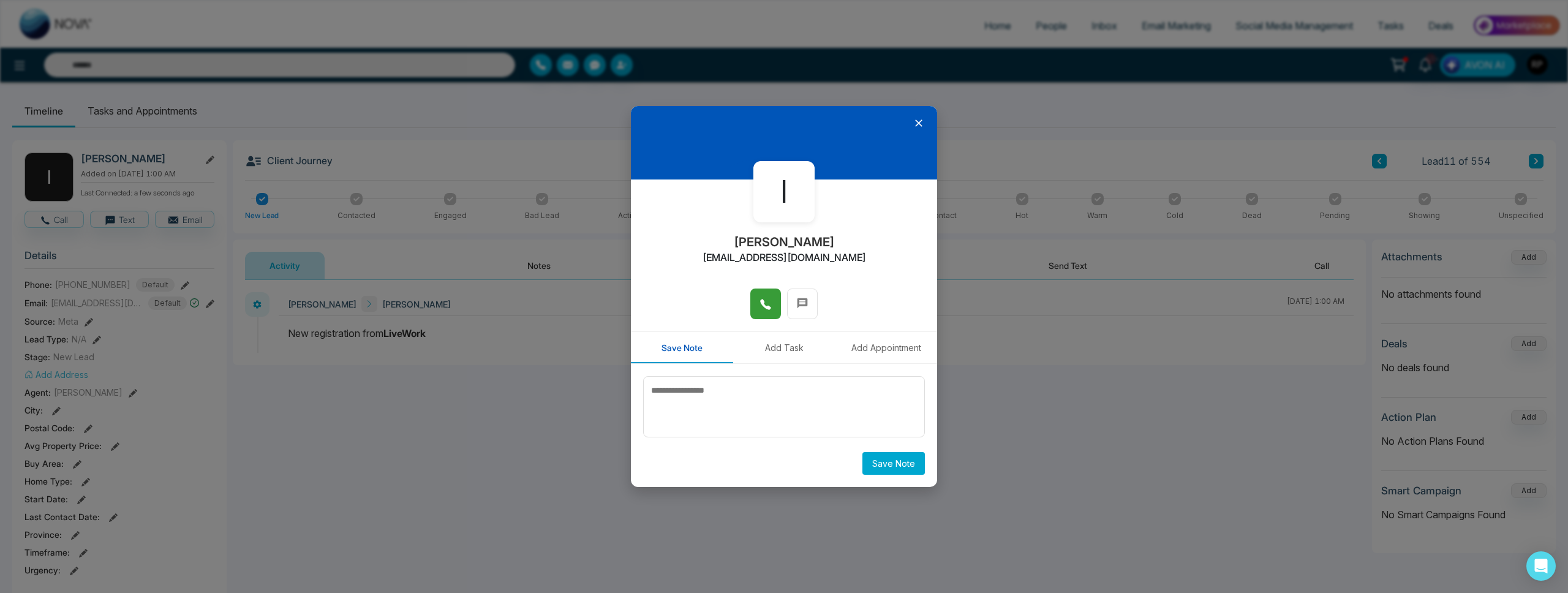
click at [762, 302] on icon at bounding box center [765, 305] width 10 height 10
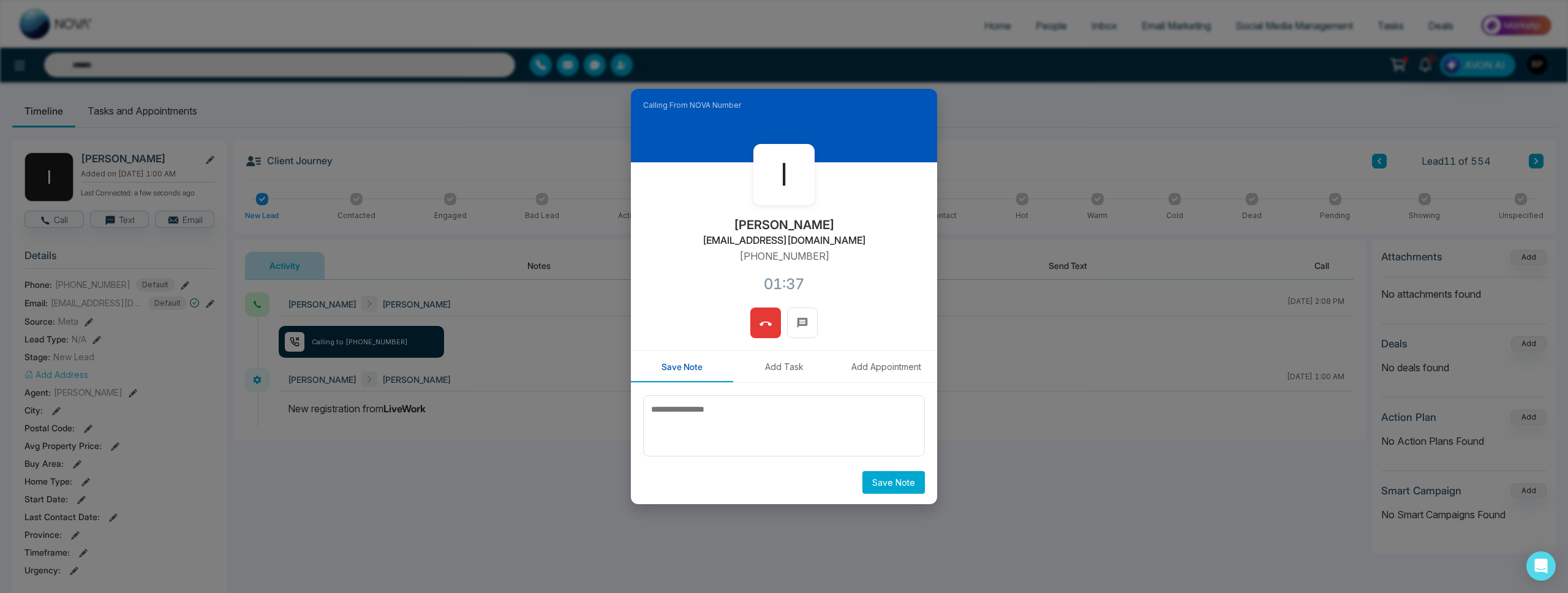
click at [772, 330] on button at bounding box center [766, 323] width 31 height 31
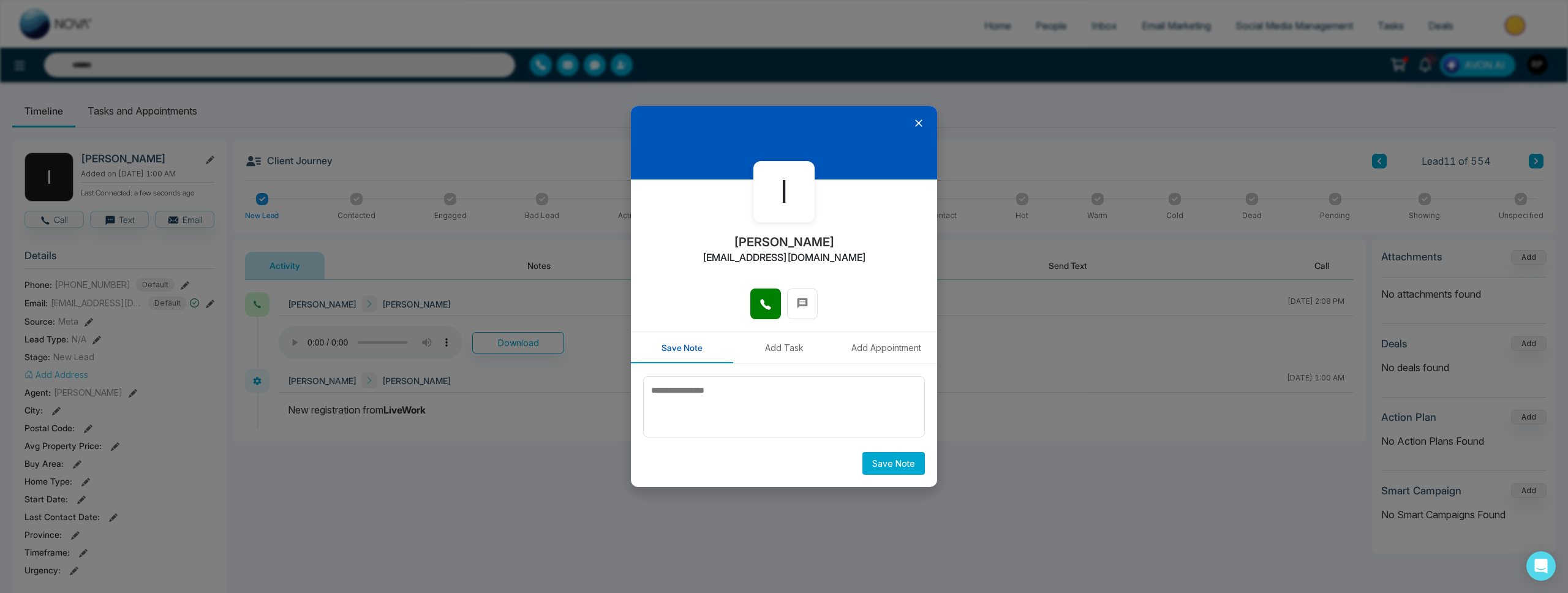
click at [920, 124] on icon at bounding box center [918, 123] width 12 height 13
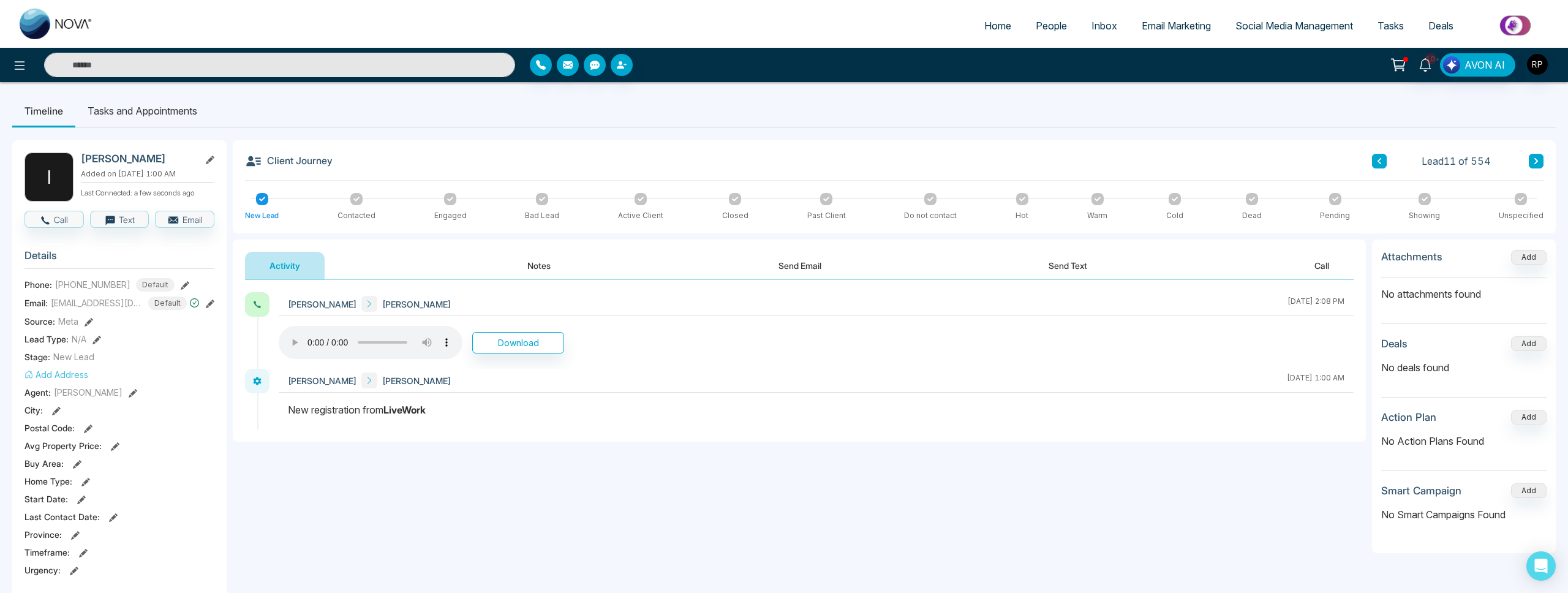
click at [520, 277] on button "Notes" at bounding box center [539, 265] width 72 height 27
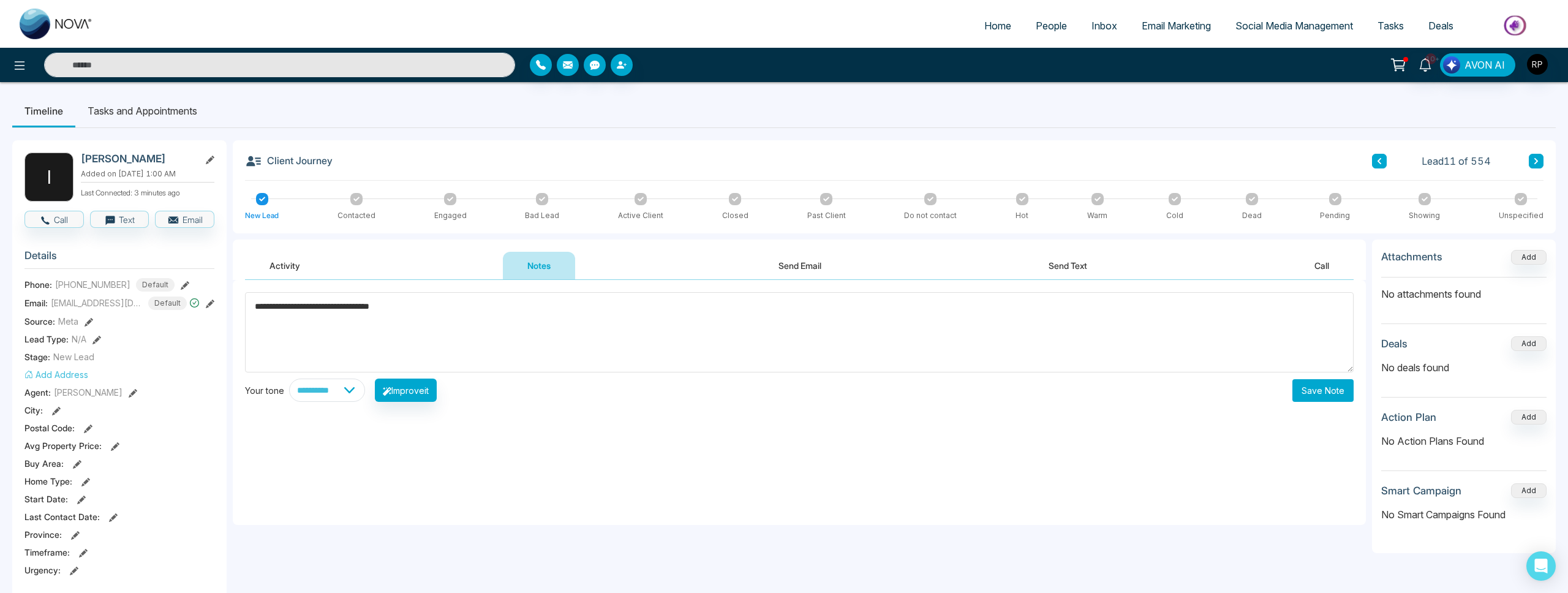
type textarea "**********"
click at [1328, 388] on button "Save Note" at bounding box center [1322, 391] width 61 height 23
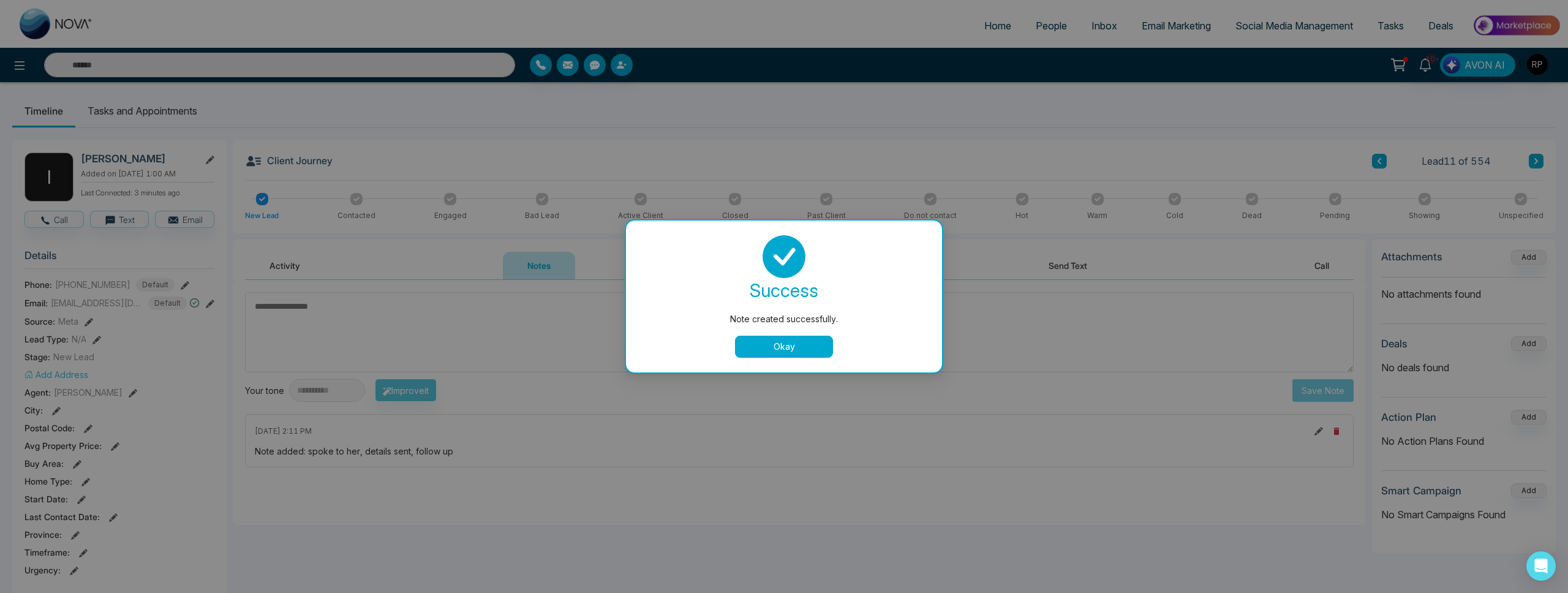
drag, startPoint x: 799, startPoint y: 340, endPoint x: 598, endPoint y: 297, distance: 205.5
click at [799, 340] on button "Okay" at bounding box center [784, 347] width 98 height 22
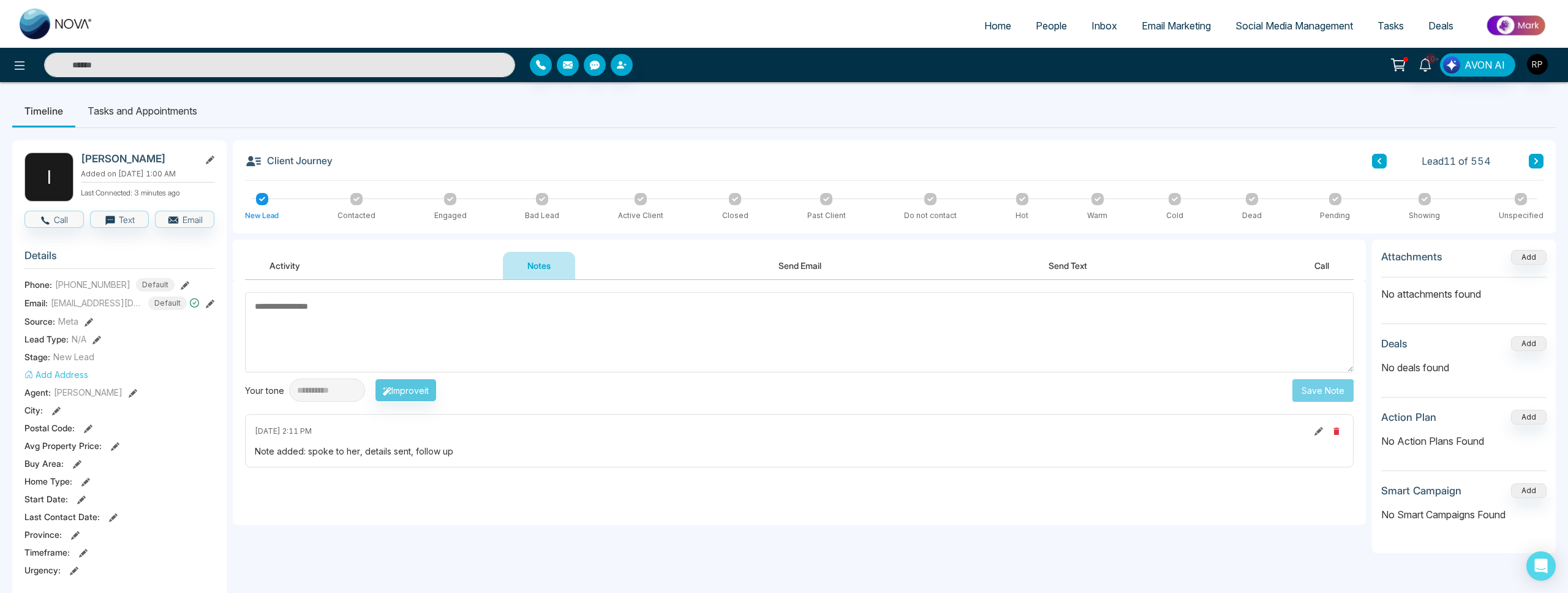
click at [451, 196] on icon at bounding box center [450, 199] width 6 height 6
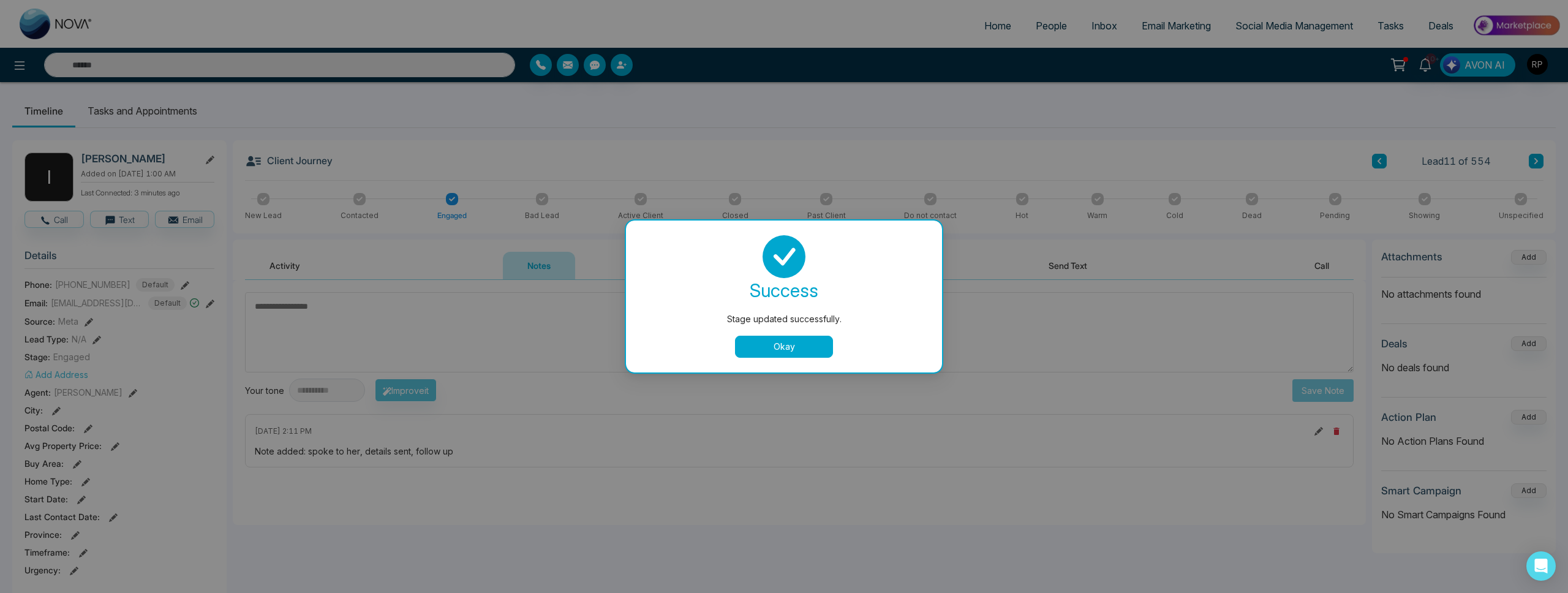
click at [773, 344] on button "Okay" at bounding box center [784, 347] width 98 height 22
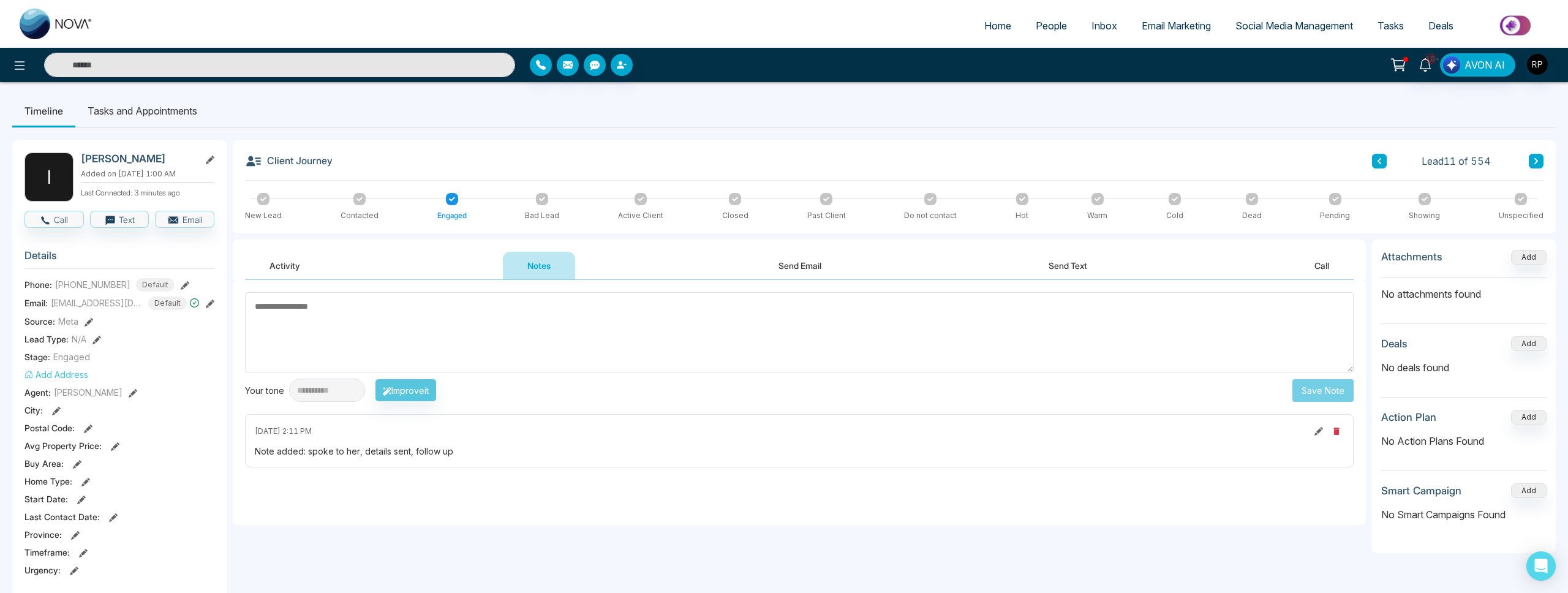
click at [145, 118] on li "Tasks and Appointments" at bounding box center [142, 110] width 134 height 33
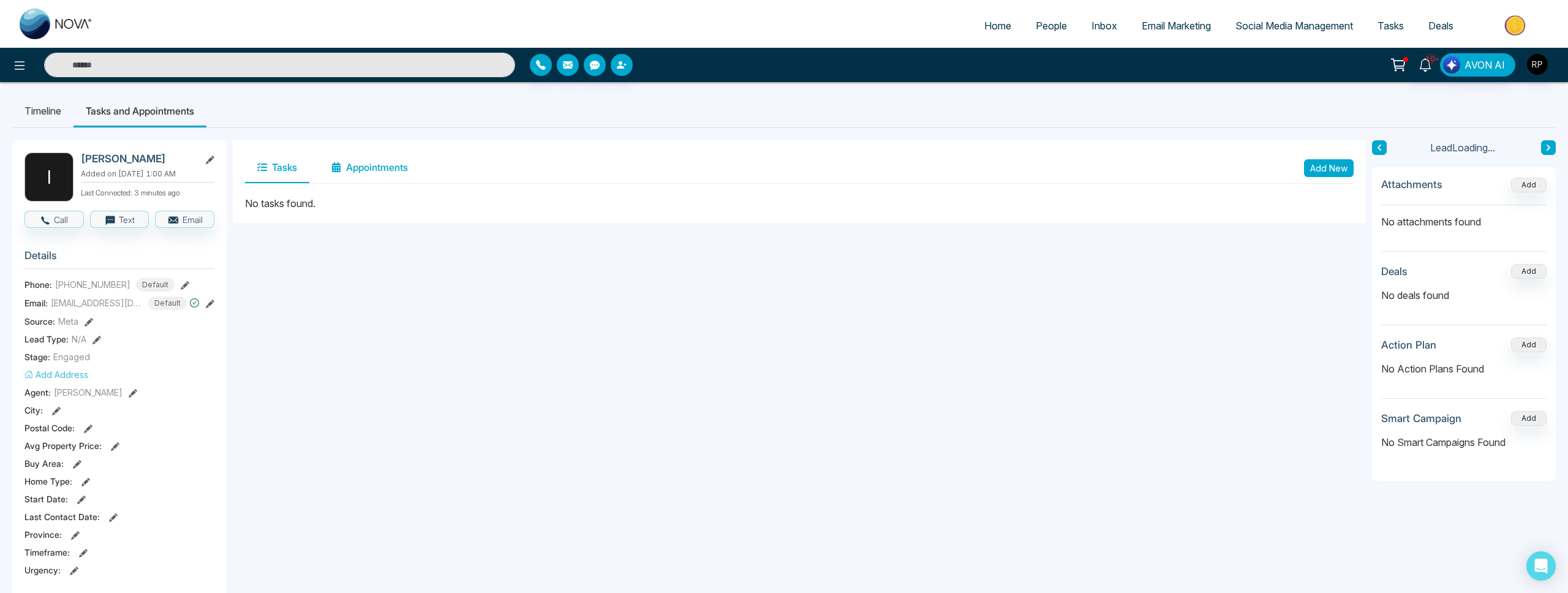
click at [373, 171] on button "Appointments" at bounding box center [369, 168] width 101 height 31
click at [284, 175] on button "Tasks" at bounding box center [276, 168] width 64 height 31
click at [1330, 162] on button "Add New" at bounding box center [1328, 168] width 49 height 18
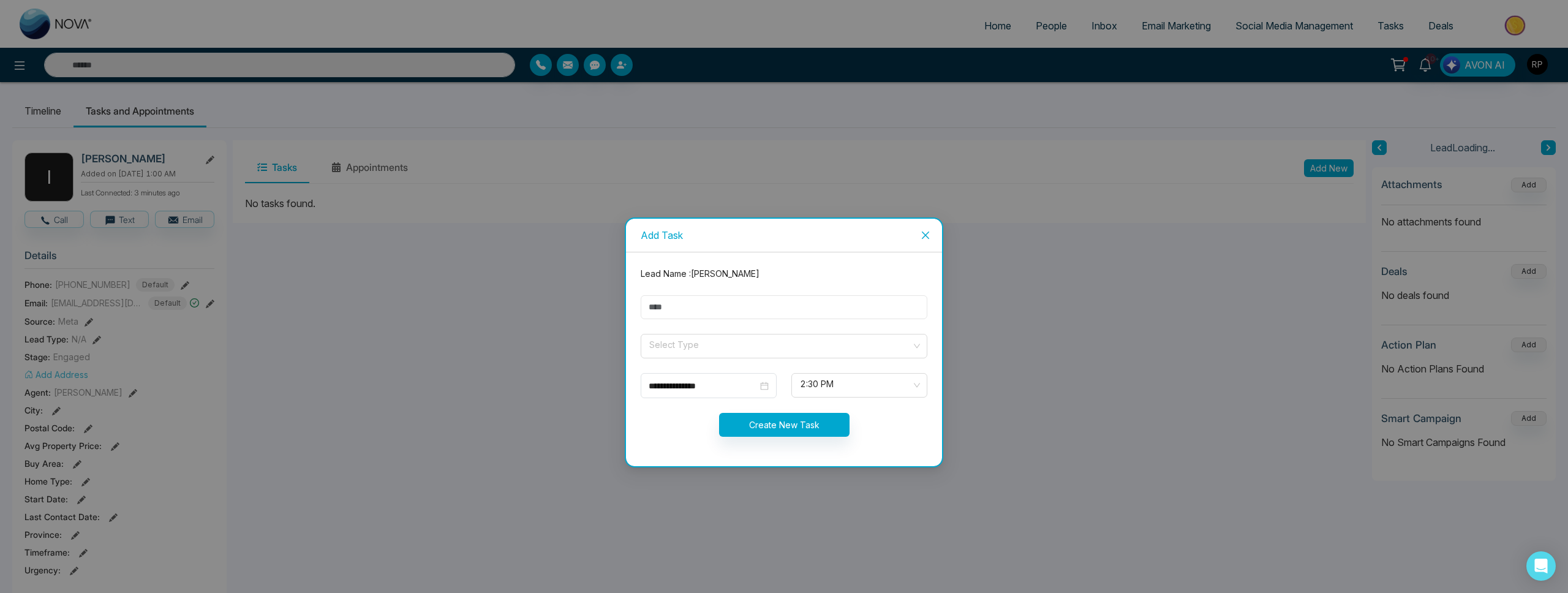
click at [790, 312] on input "text" at bounding box center [784, 308] width 287 height 24
type input "*********"
click at [715, 347] on input "search" at bounding box center [779, 344] width 263 height 18
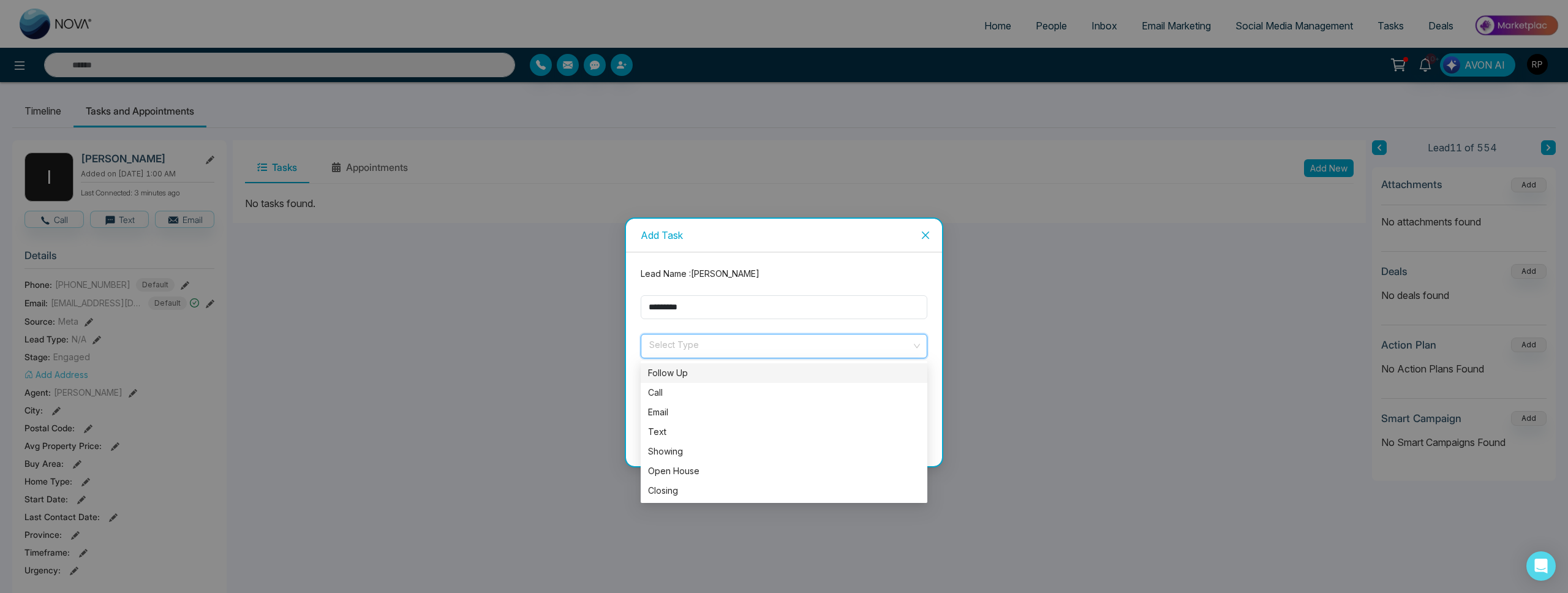
click at [692, 376] on div "Follow Up" at bounding box center [784, 373] width 272 height 13
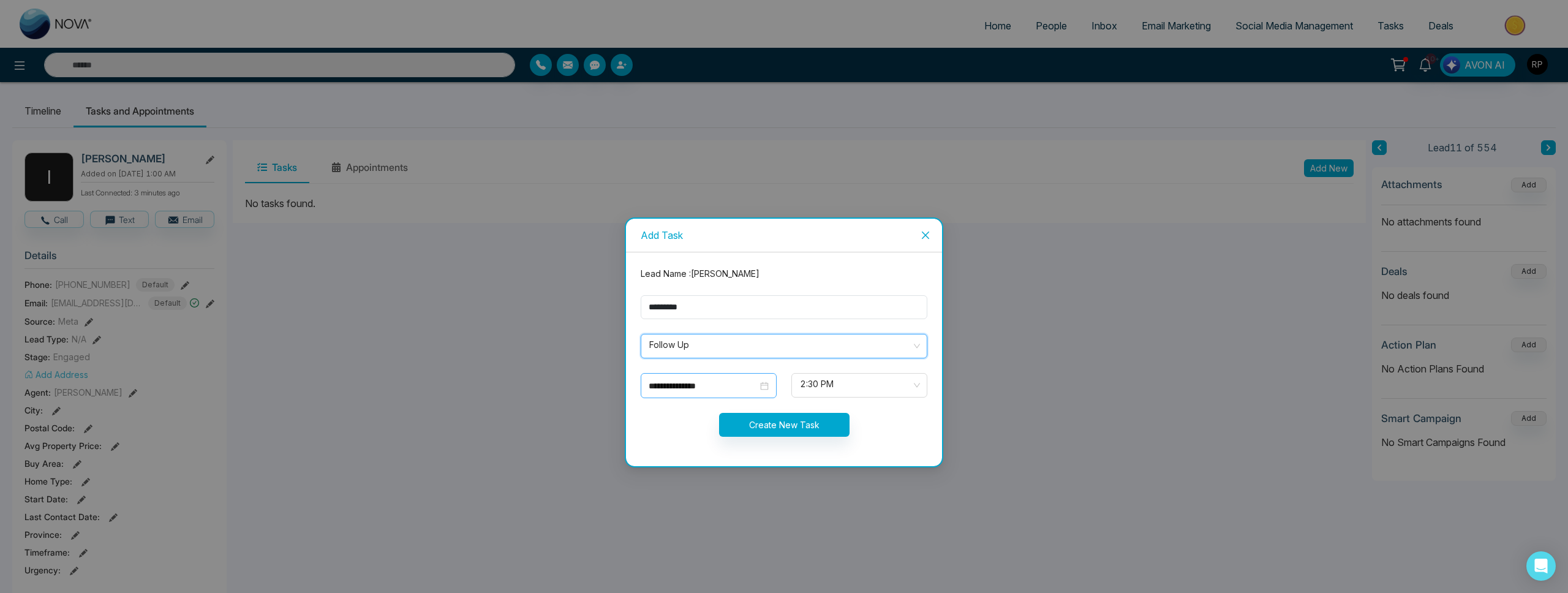
click at [712, 389] on input "**********" at bounding box center [703, 386] width 109 height 13
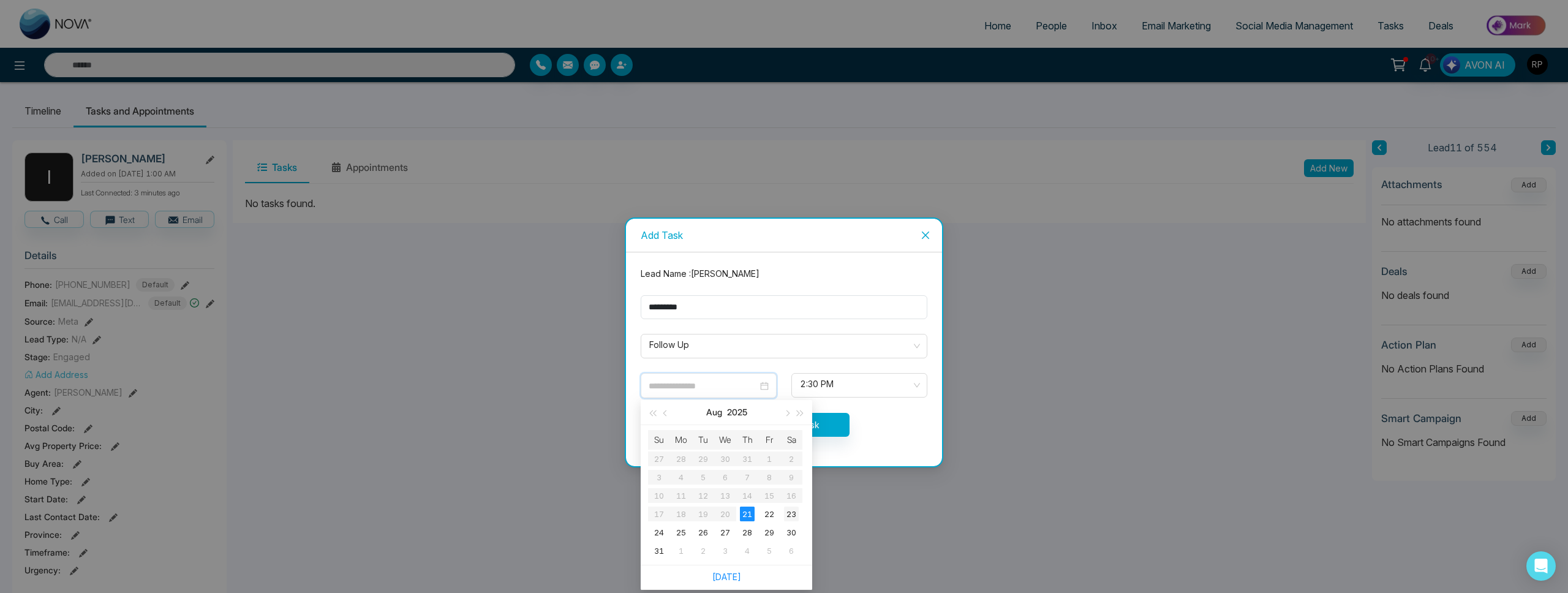
type input "**********"
drag, startPoint x: 795, startPoint y: 517, endPoint x: 798, endPoint y: 512, distance: 5.8
click at [795, 517] on div "23" at bounding box center [791, 514] width 15 height 15
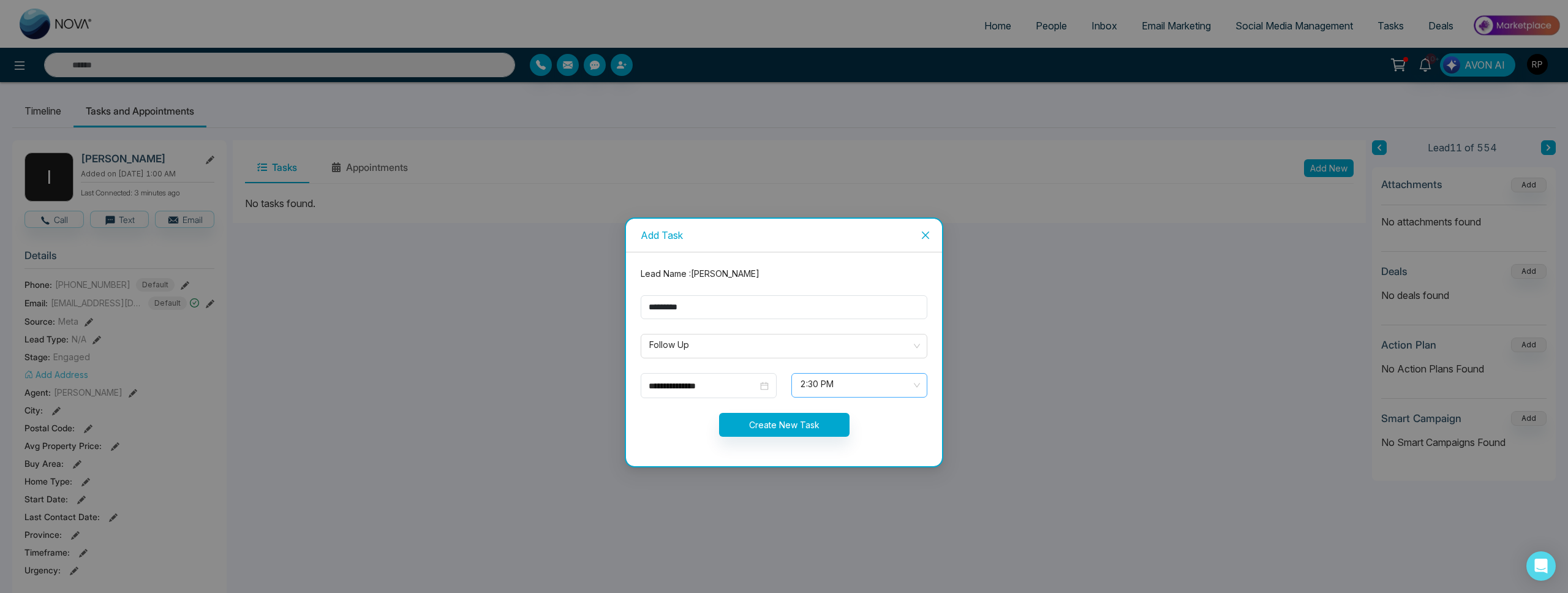
click at [845, 388] on span "2:30 PM" at bounding box center [859, 386] width 119 height 21
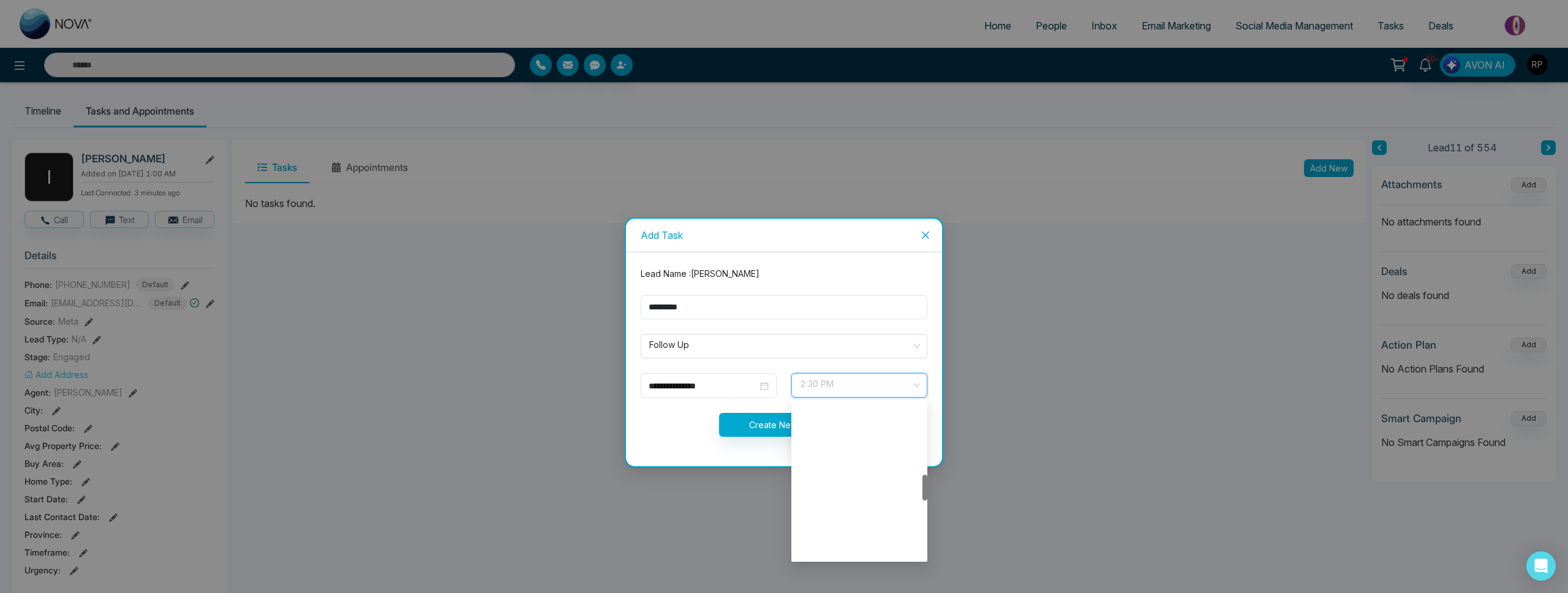
scroll to position [431, 0]
drag, startPoint x: 821, startPoint y: 528, endPoint x: 813, endPoint y: 515, distance: 15.3
click at [821, 528] on div "2:00 PM" at bounding box center [859, 530] width 121 height 13
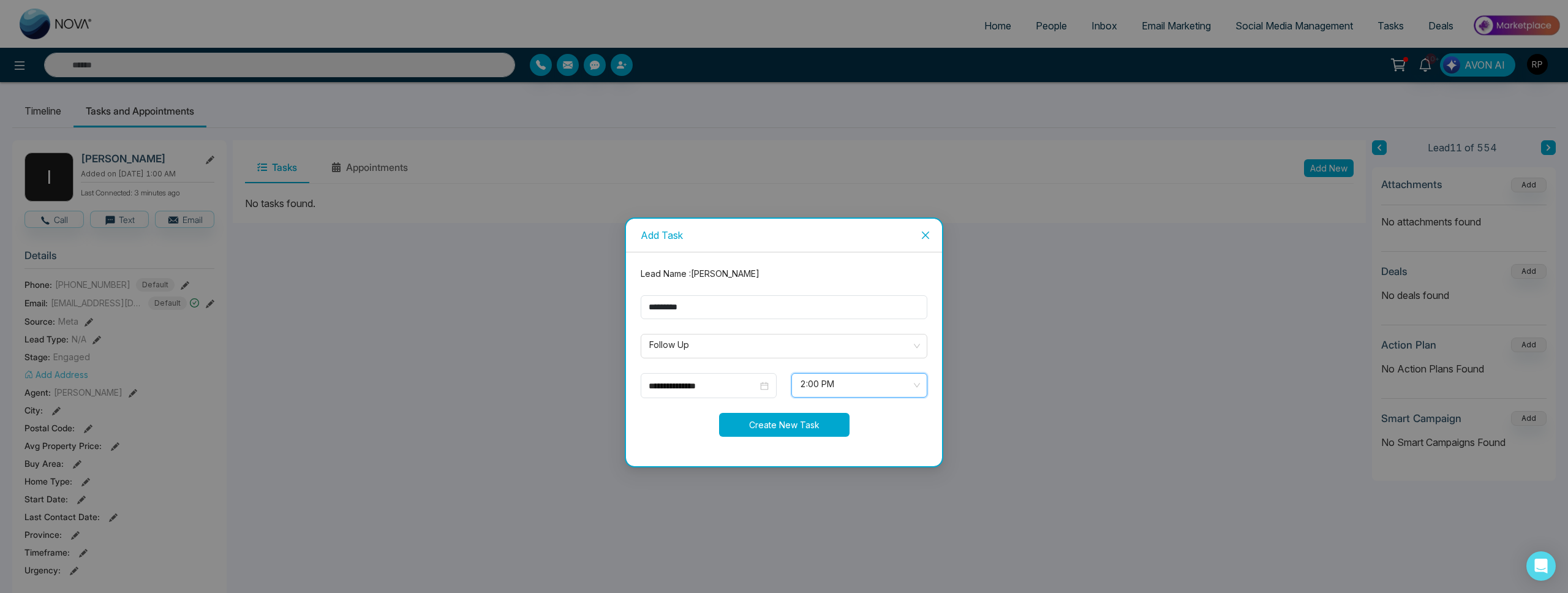
click at [771, 420] on button "Create New Task" at bounding box center [784, 425] width 130 height 24
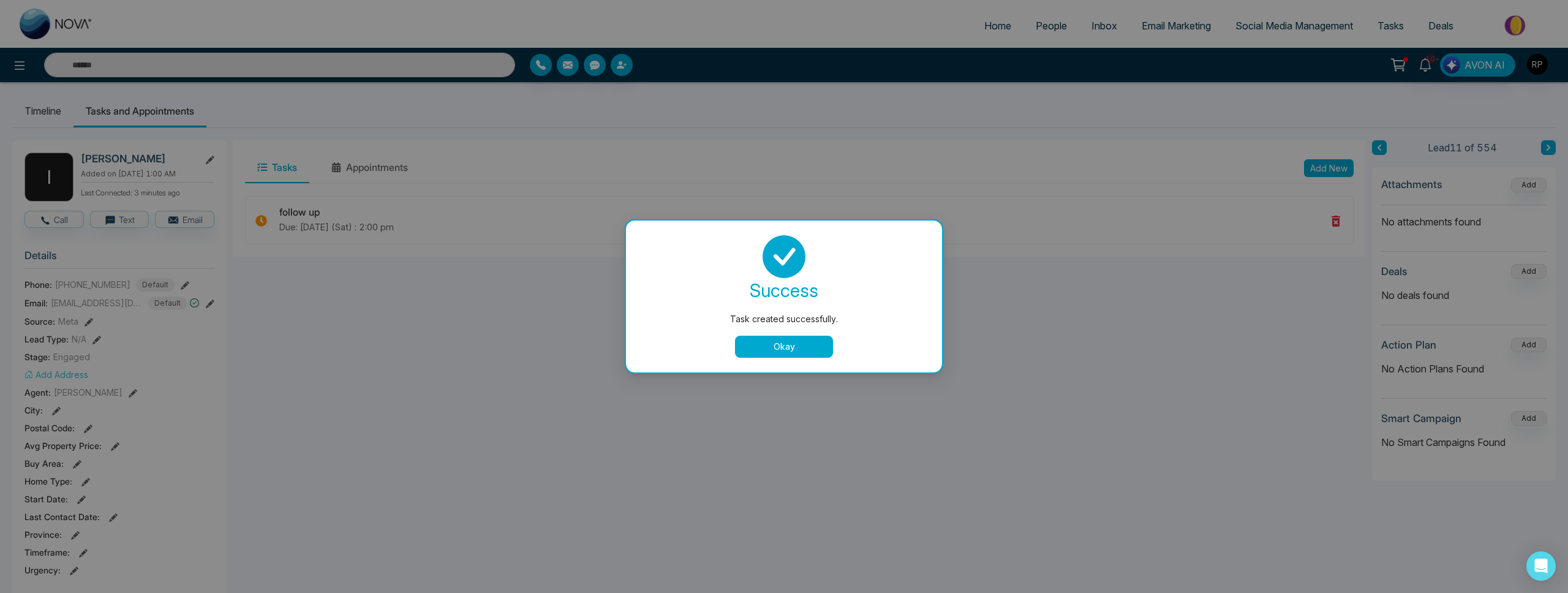
click at [770, 347] on button "Okay" at bounding box center [784, 347] width 98 height 22
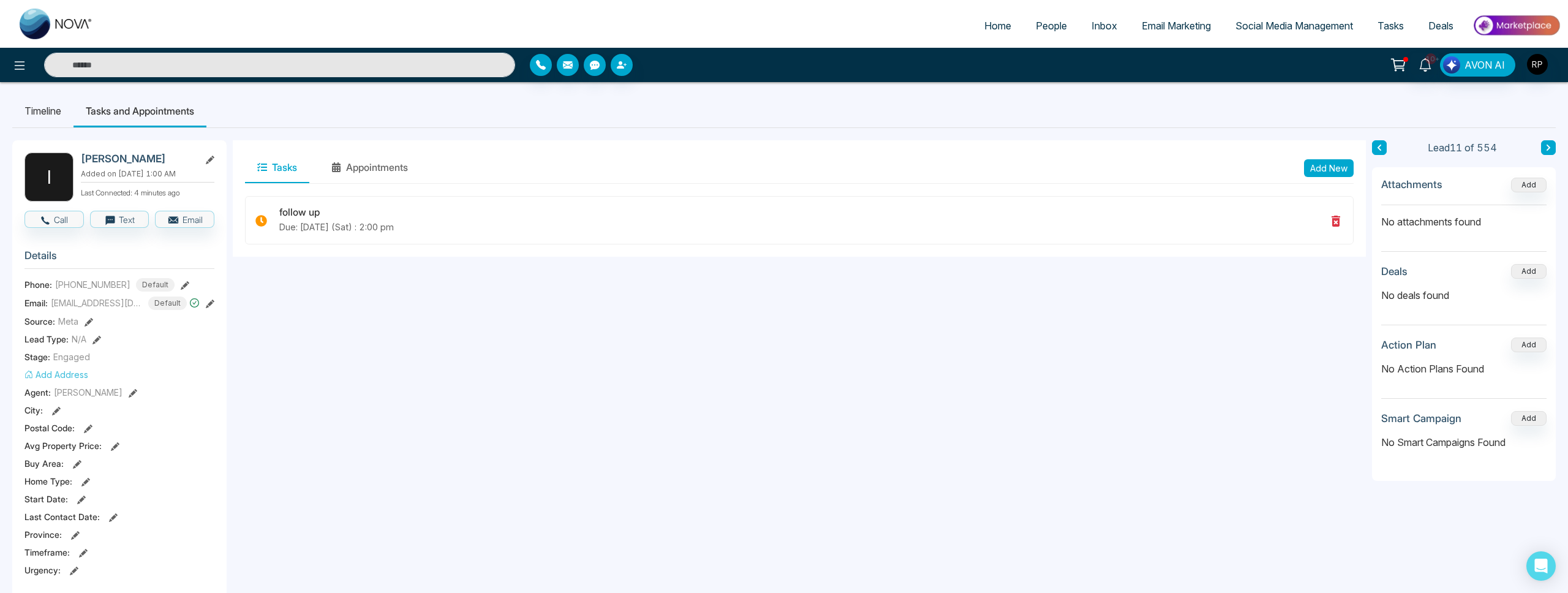
click at [1048, 31] on span "People" at bounding box center [1051, 26] width 31 height 13
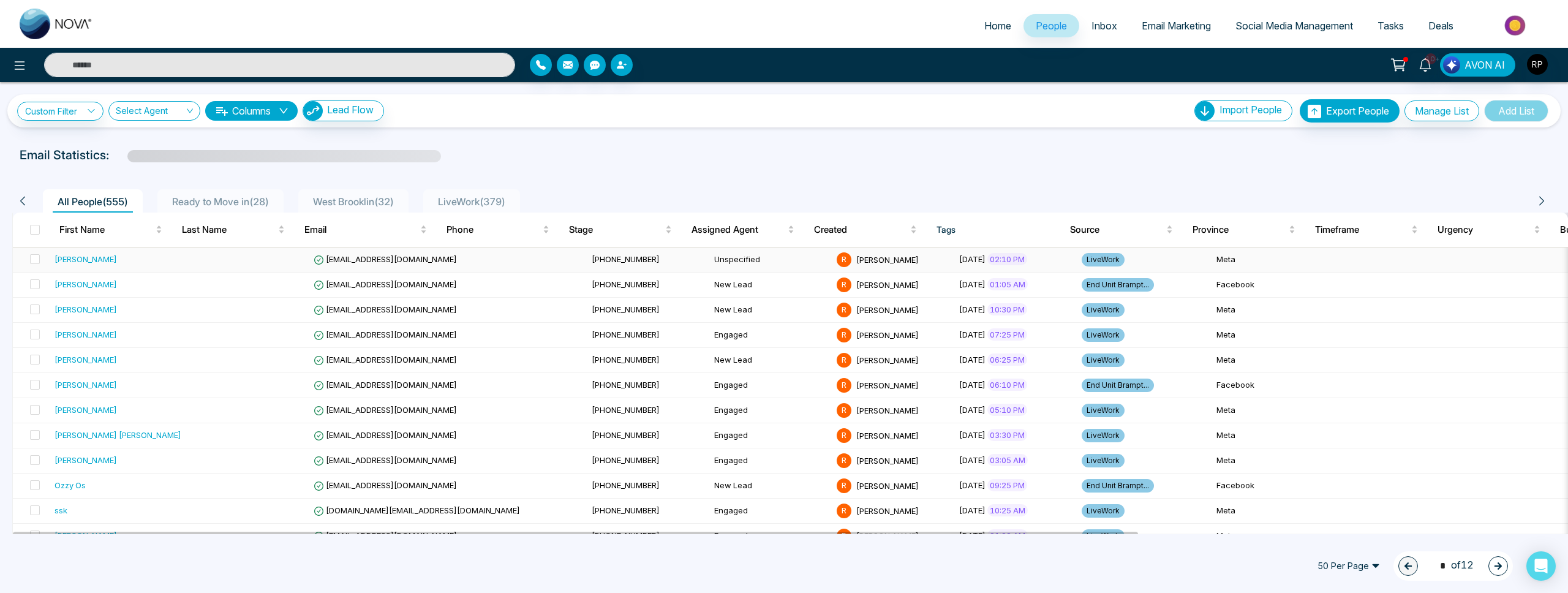
click at [79, 265] on div "[PERSON_NAME]" at bounding box center [85, 259] width 62 height 13
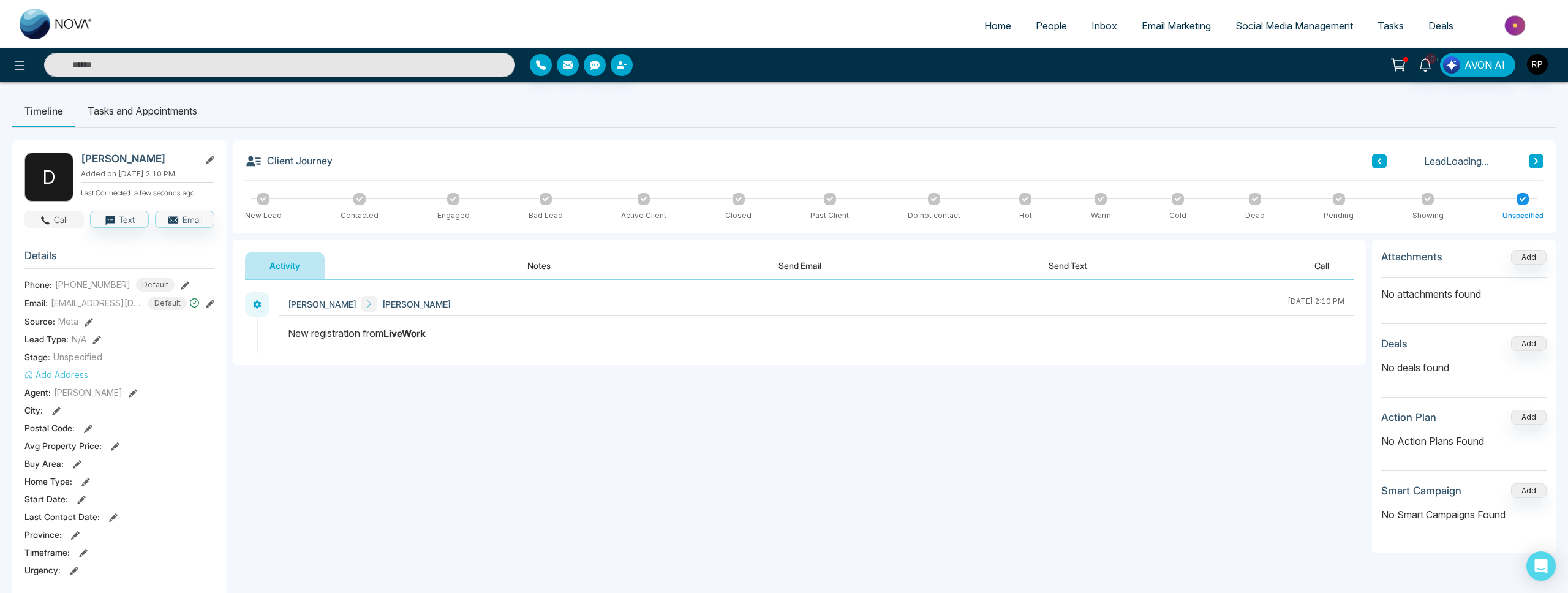
click at [75, 225] on button "Call" at bounding box center [54, 219] width 60 height 17
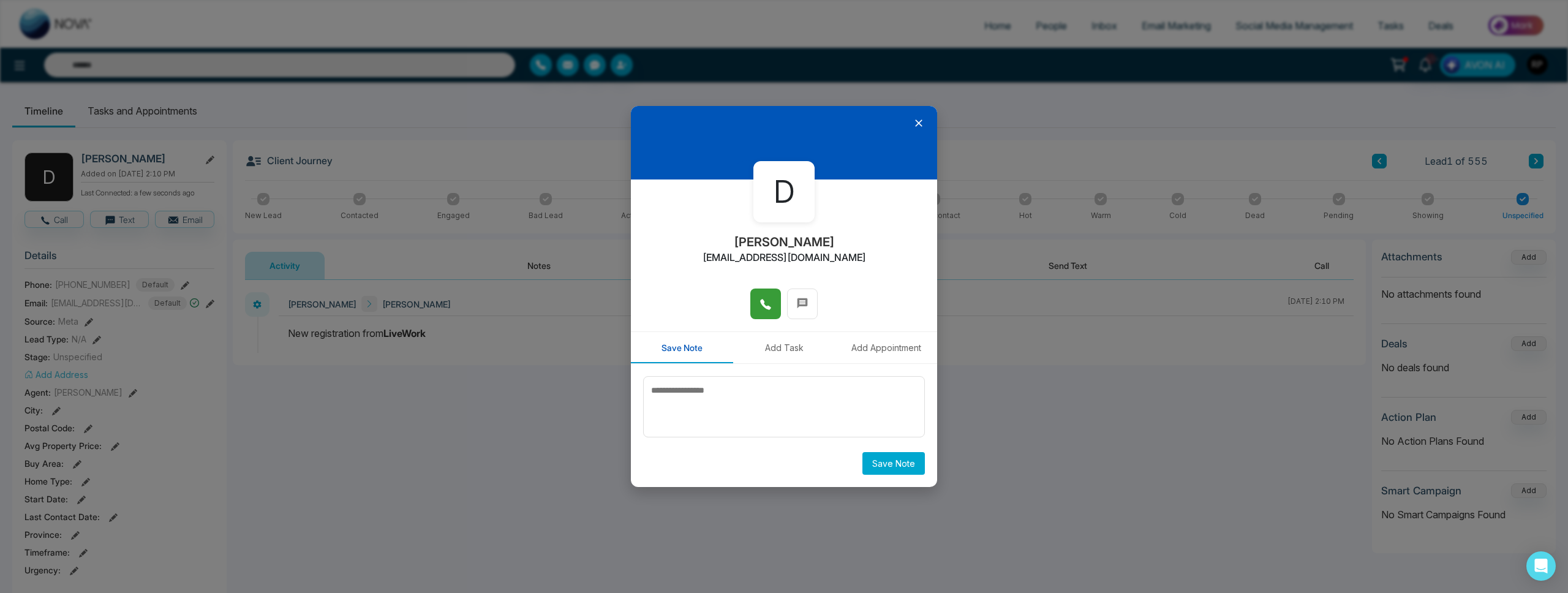
click at [765, 313] on button at bounding box center [766, 304] width 31 height 31
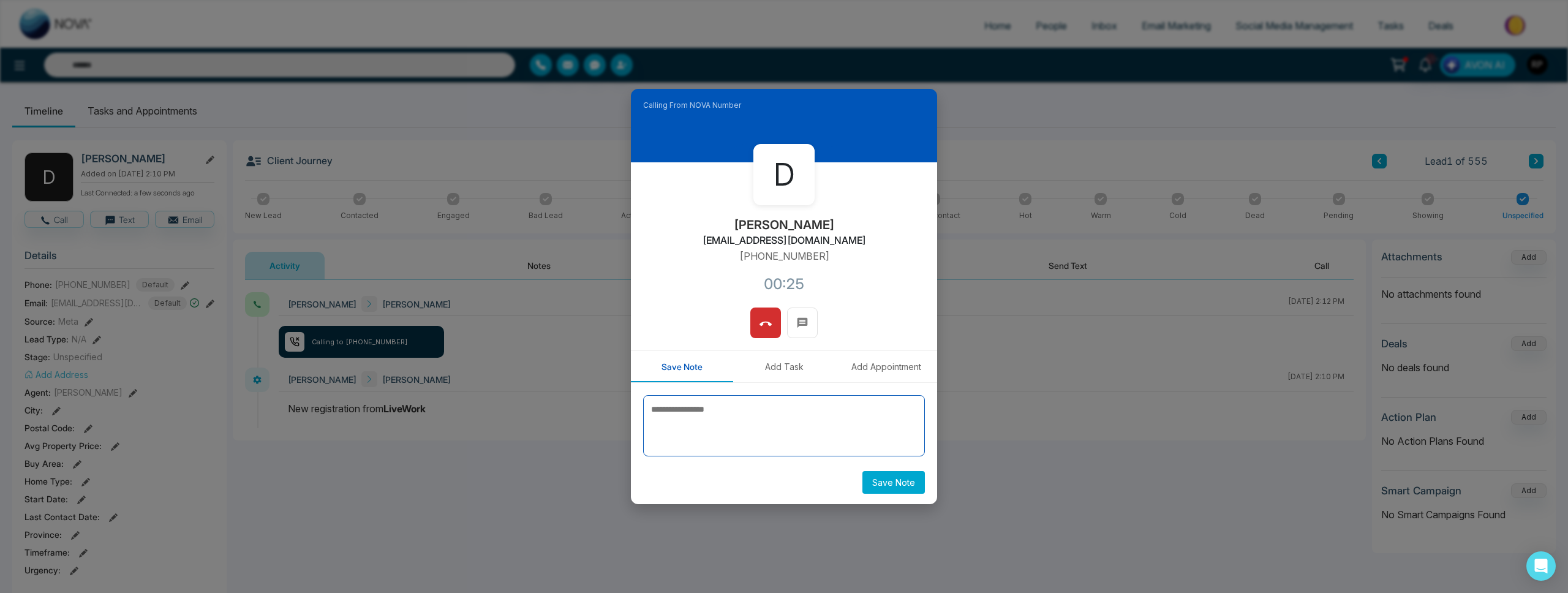
click at [726, 422] on textarea at bounding box center [784, 425] width 282 height 61
click at [744, 410] on textarea at bounding box center [784, 425] width 282 height 61
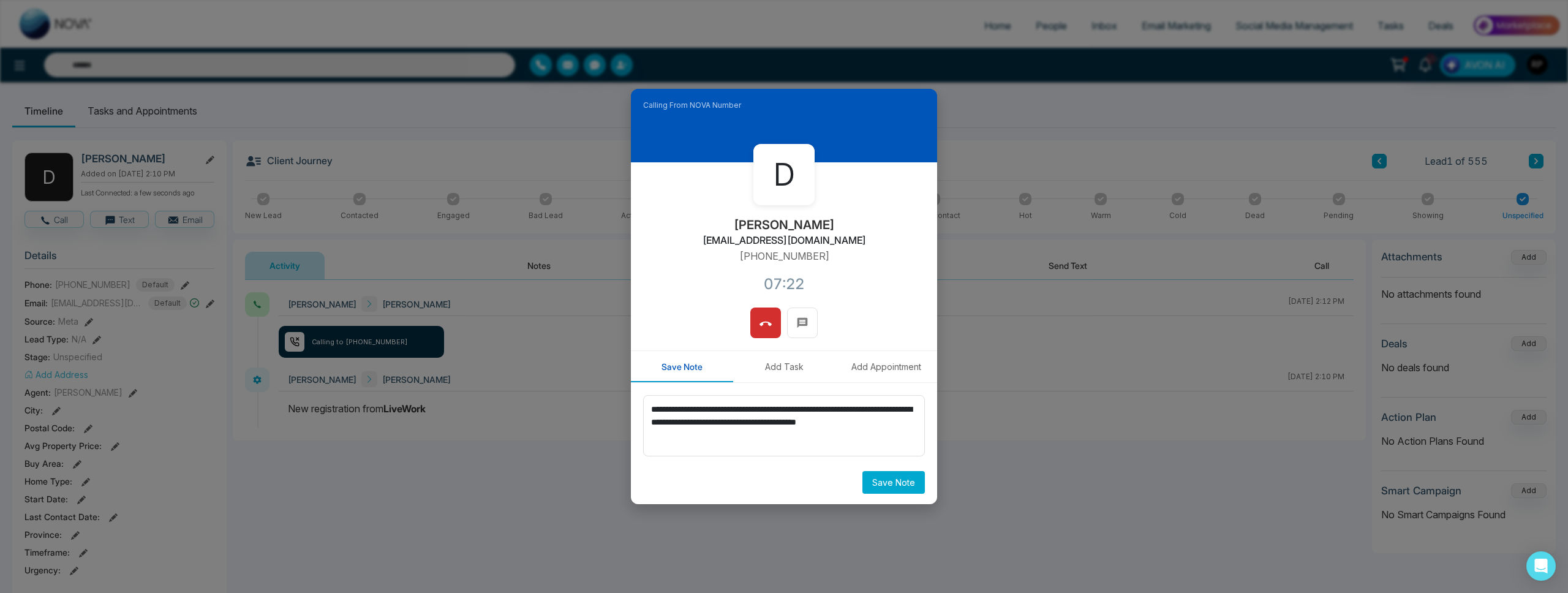
click at [773, 332] on button at bounding box center [766, 323] width 31 height 31
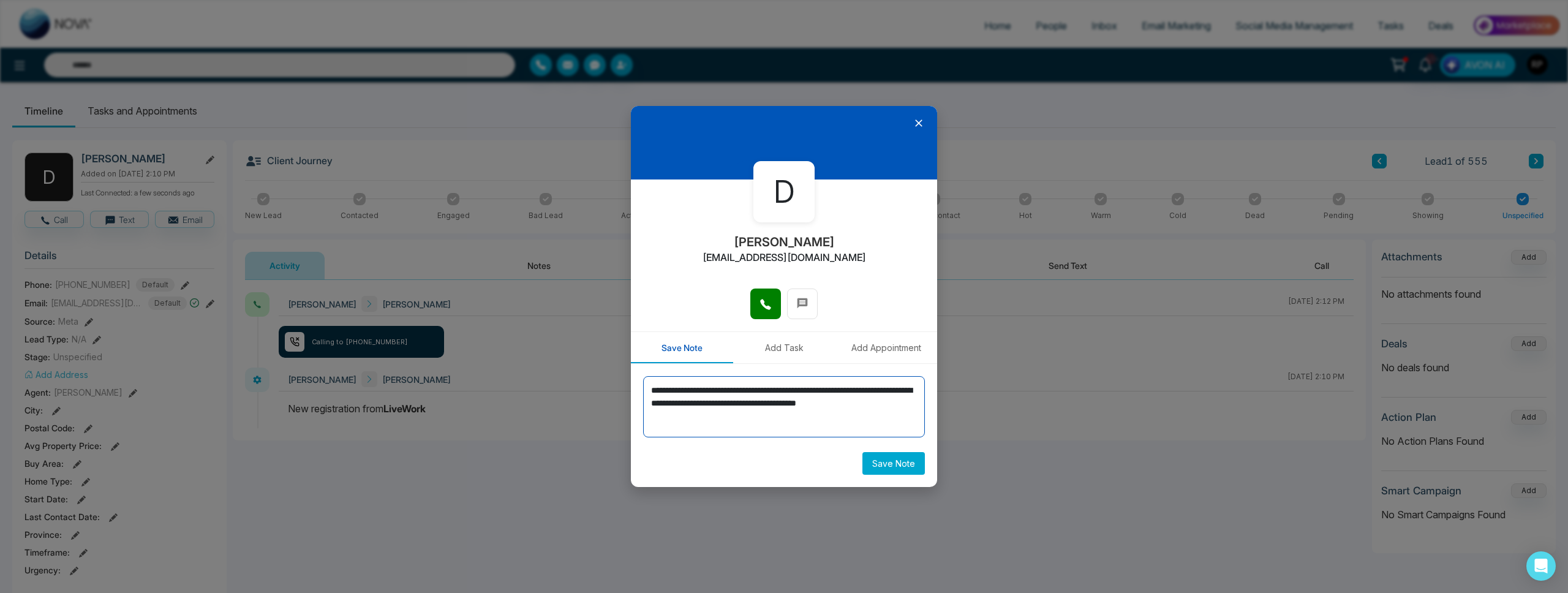
click at [723, 420] on textarea "**********" at bounding box center [784, 407] width 282 height 61
type textarea "**********"
click at [888, 464] on button "Save Note" at bounding box center [893, 464] width 62 height 23
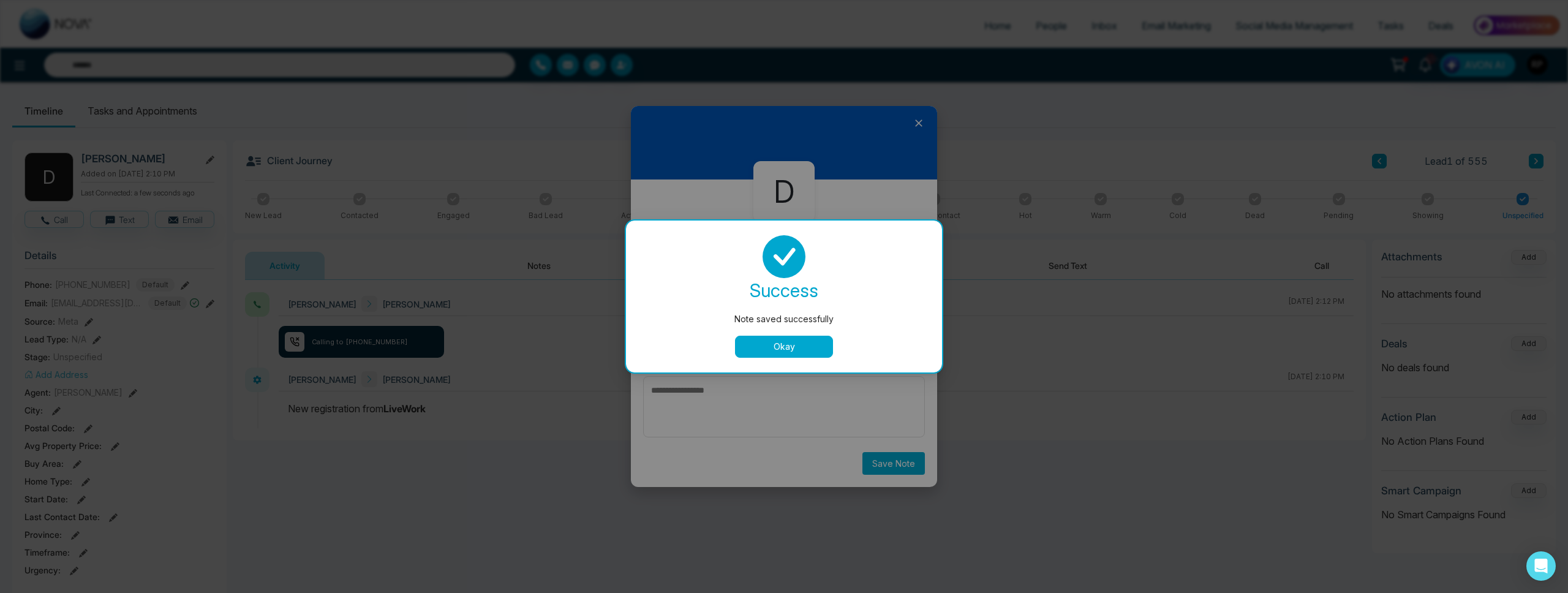
click at [748, 333] on div "success Note saved successfully Okay" at bounding box center [784, 296] width 287 height 123
click at [748, 339] on button "Okay" at bounding box center [784, 347] width 98 height 22
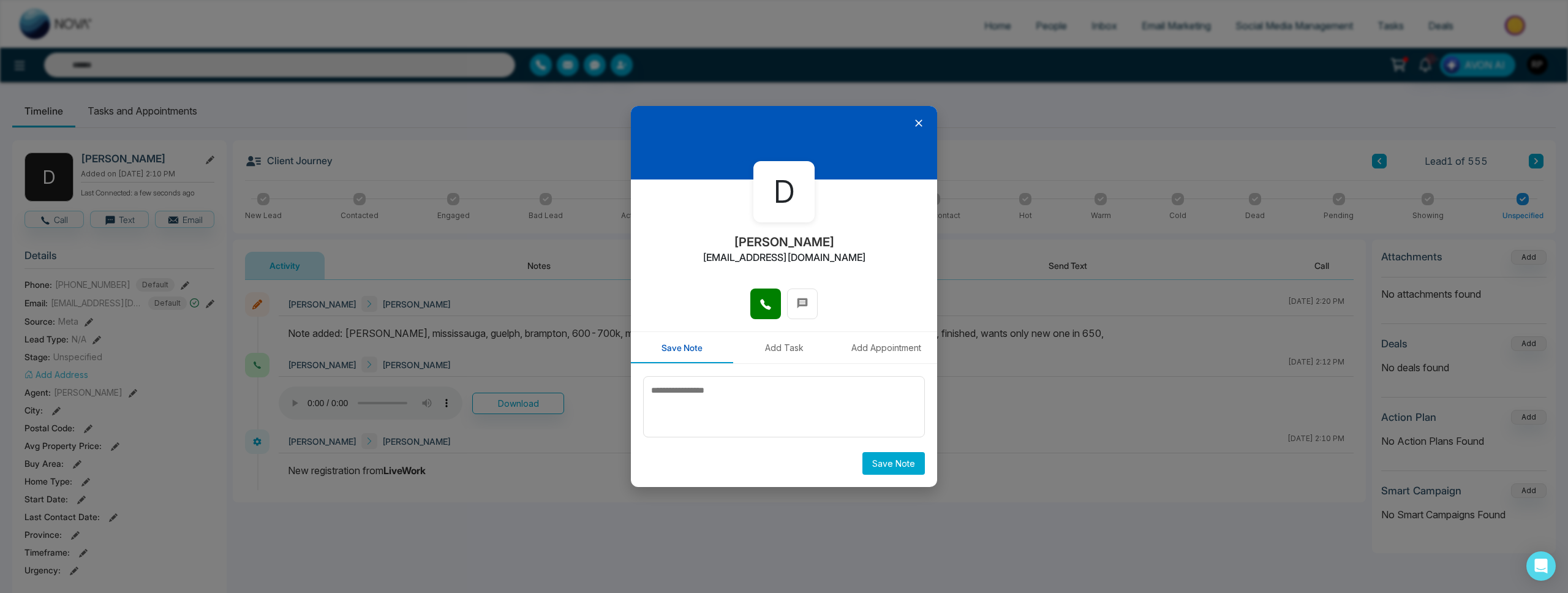
click at [925, 123] on div at bounding box center [784, 143] width 307 height 74
click at [917, 123] on icon at bounding box center [919, 124] width 7 height 7
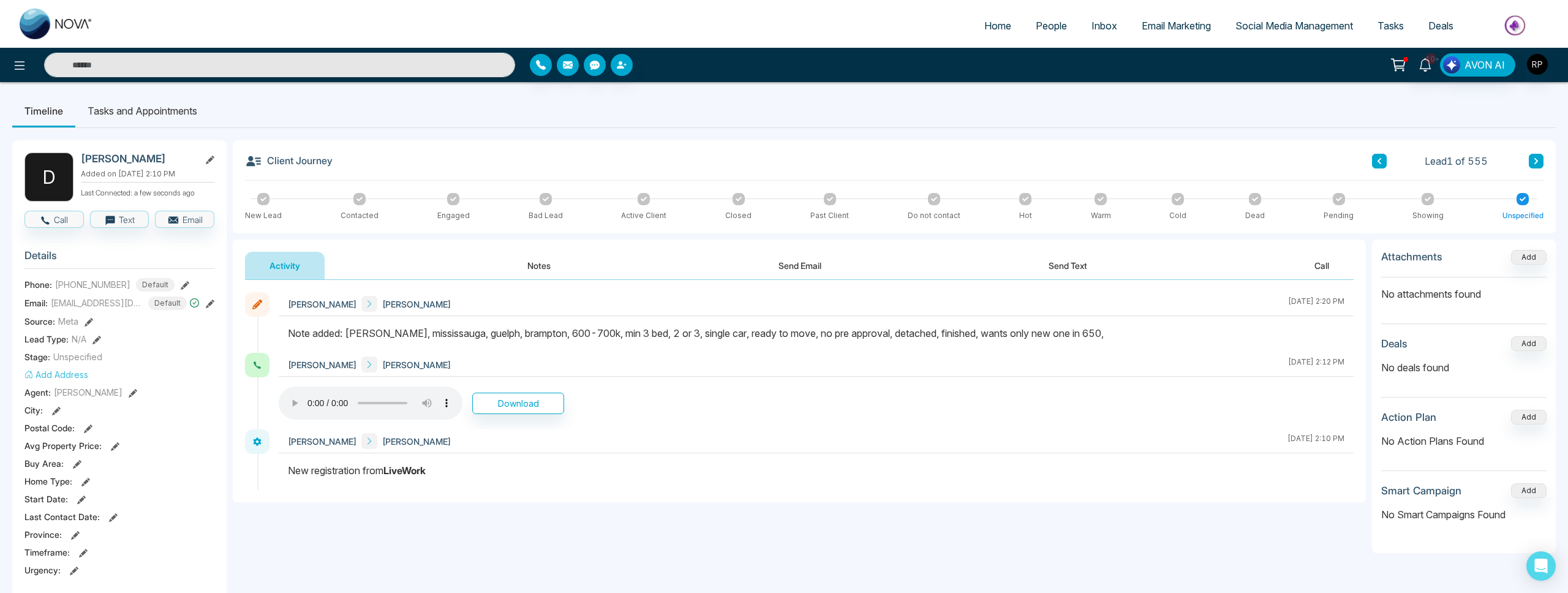
click at [450, 200] on icon at bounding box center [453, 199] width 6 height 4
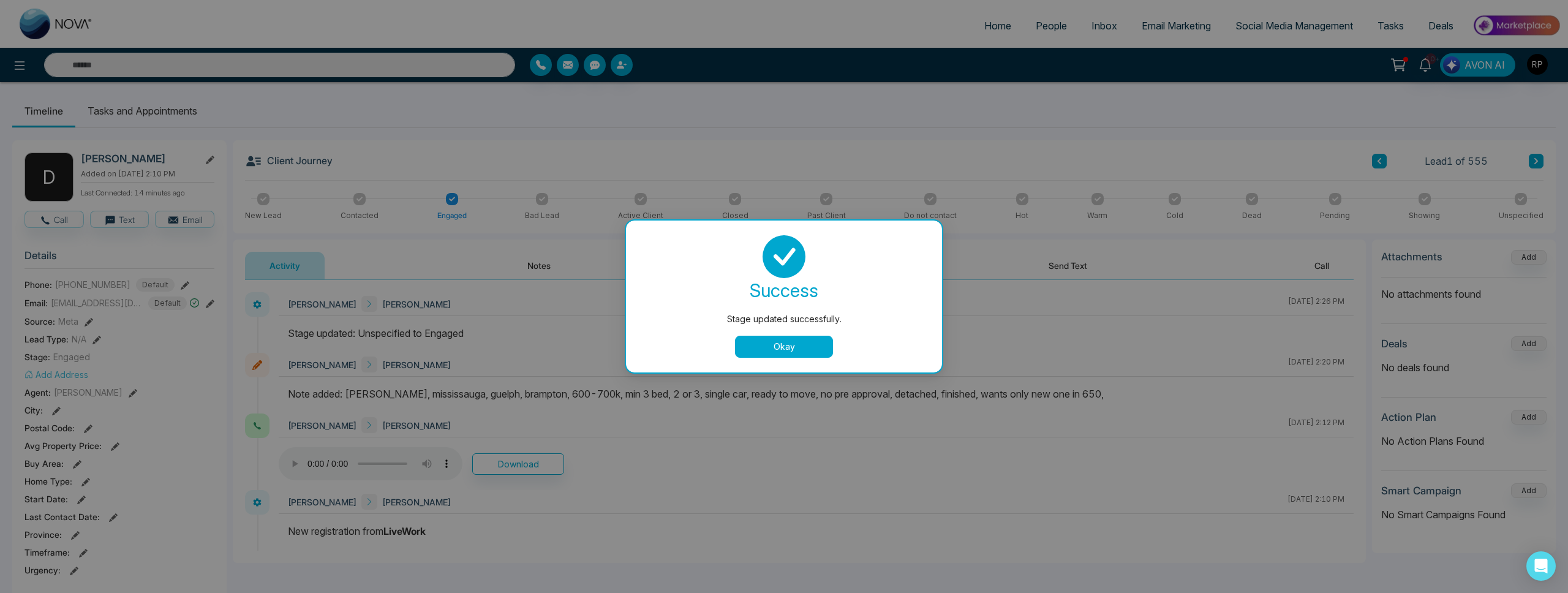
click at [765, 347] on button "Okay" at bounding box center [784, 347] width 98 height 22
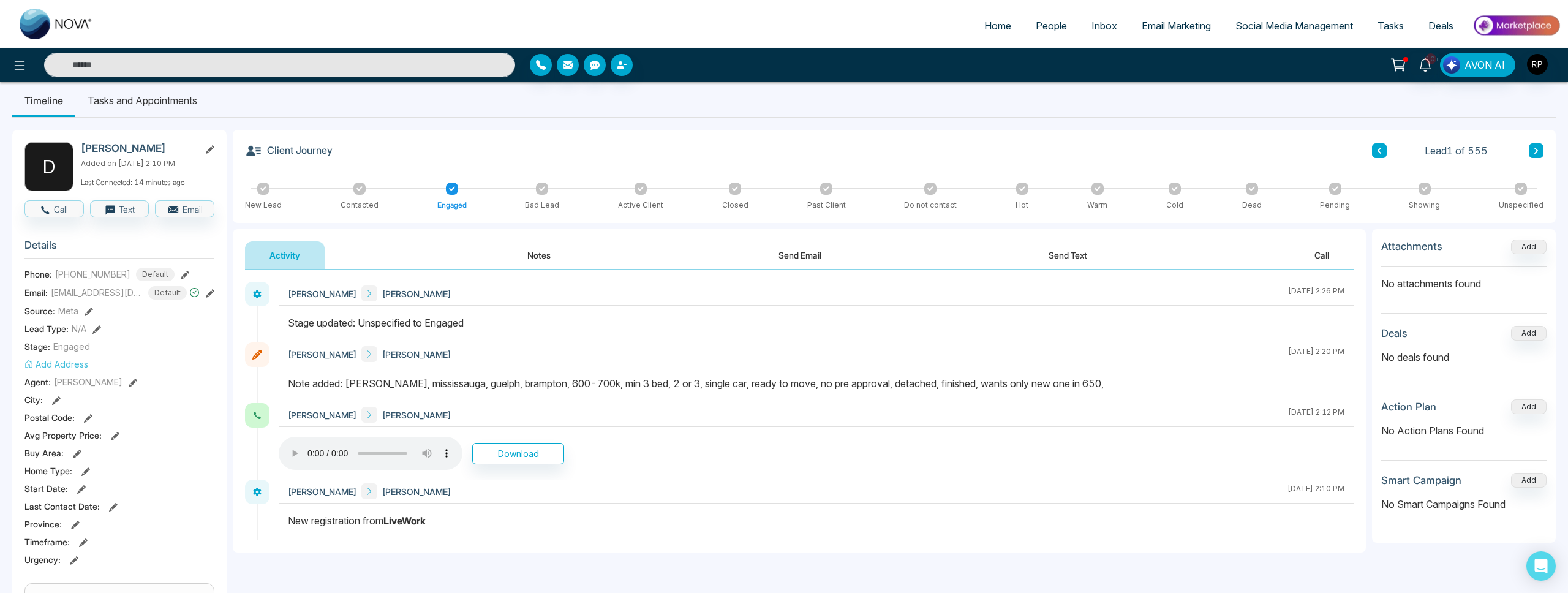
scroll to position [13, 0]
click at [1040, 28] on span "People" at bounding box center [1051, 26] width 31 height 13
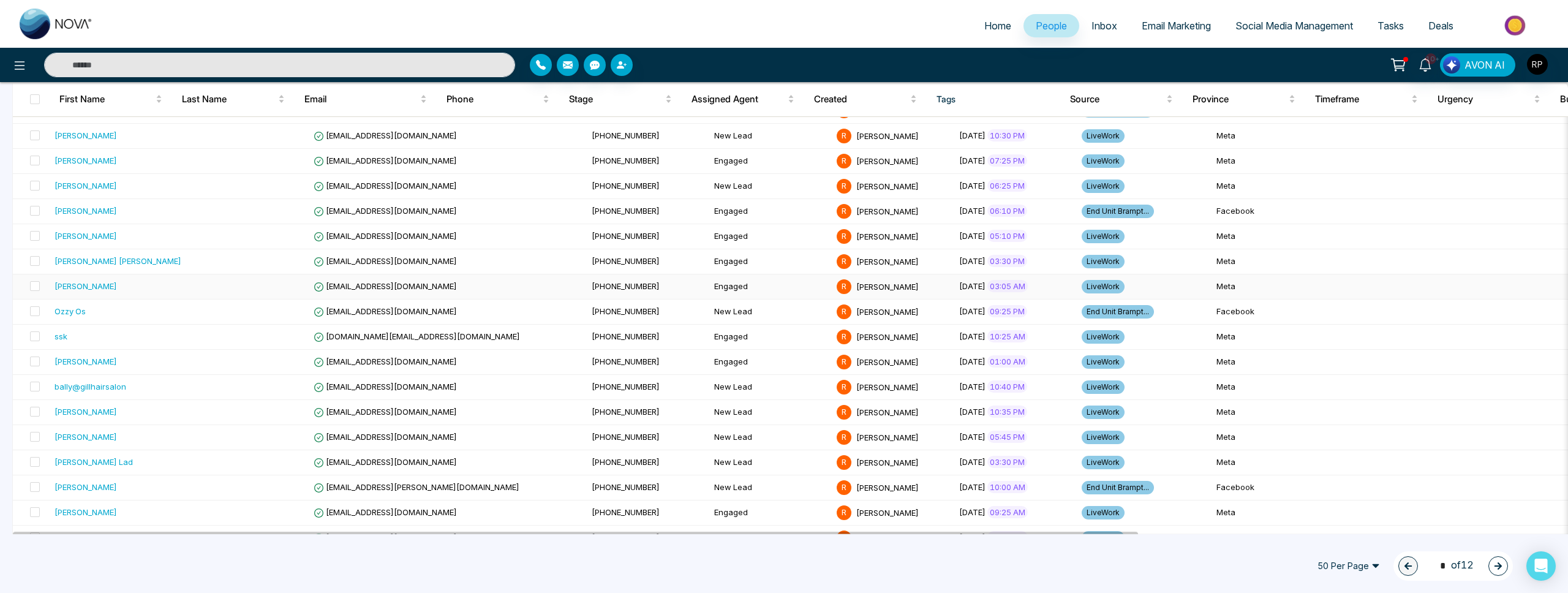
scroll to position [189, 0]
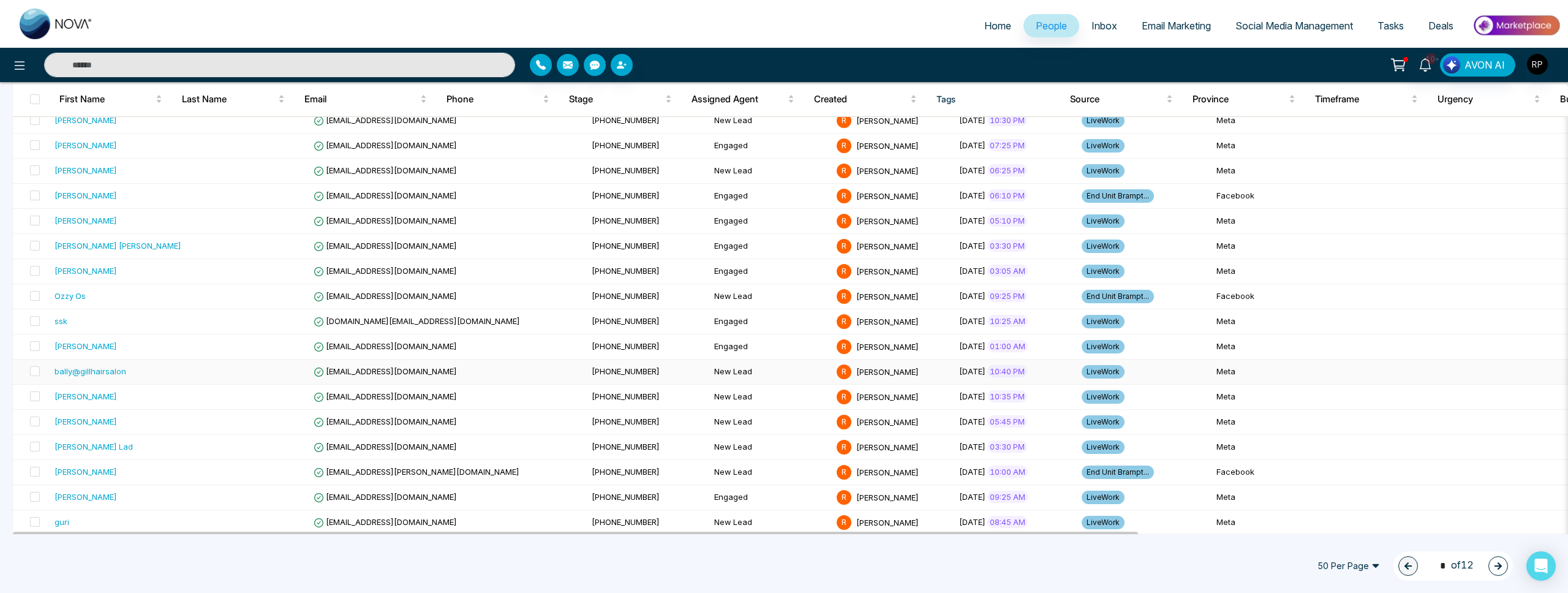
click at [109, 374] on div "bally@gillhairsalon" at bounding box center [90, 372] width 71 height 13
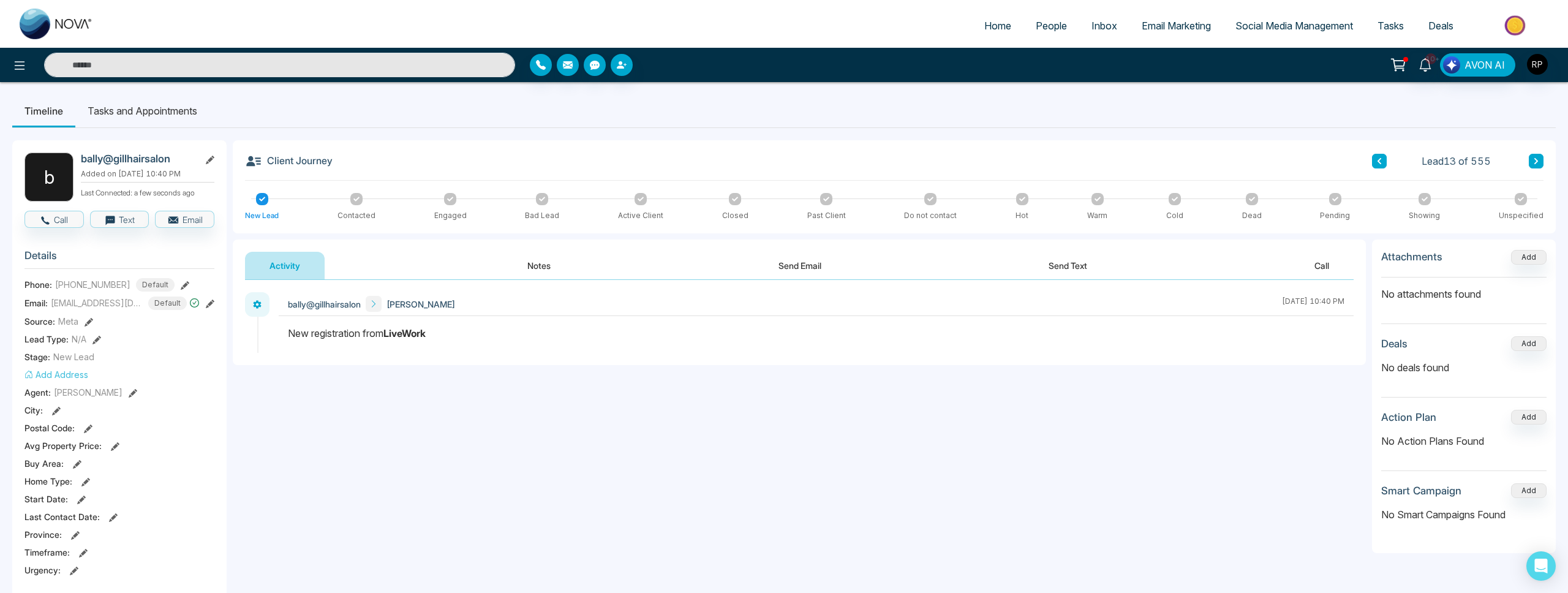
click at [553, 266] on button "Notes" at bounding box center [539, 265] width 72 height 27
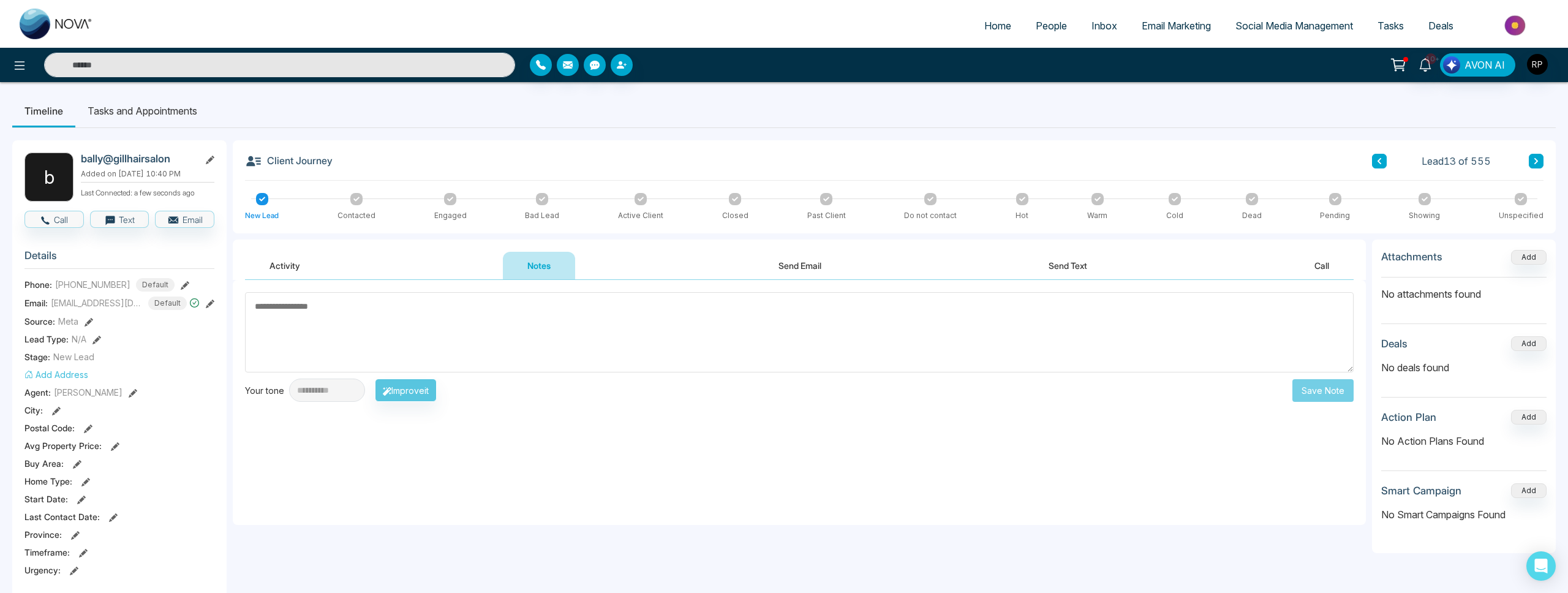
click at [181, 286] on icon at bounding box center [185, 285] width 9 height 9
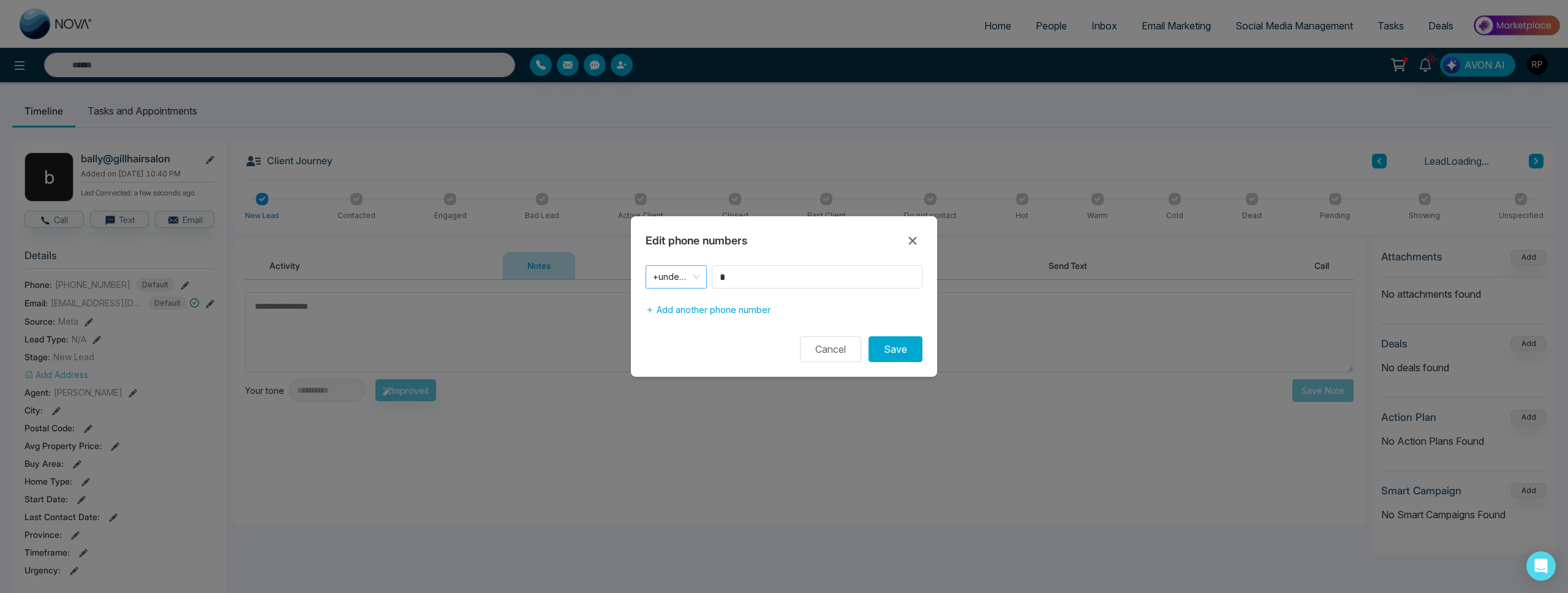
click at [694, 278] on span "+undefined" at bounding box center [676, 277] width 46 height 17
drag, startPoint x: 692, startPoint y: 298, endPoint x: 725, endPoint y: 285, distance: 35.5
click at [692, 297] on div "+1" at bounding box center [676, 303] width 46 height 13
click at [762, 277] on input "*" at bounding box center [817, 277] width 211 height 24
type input "**********"
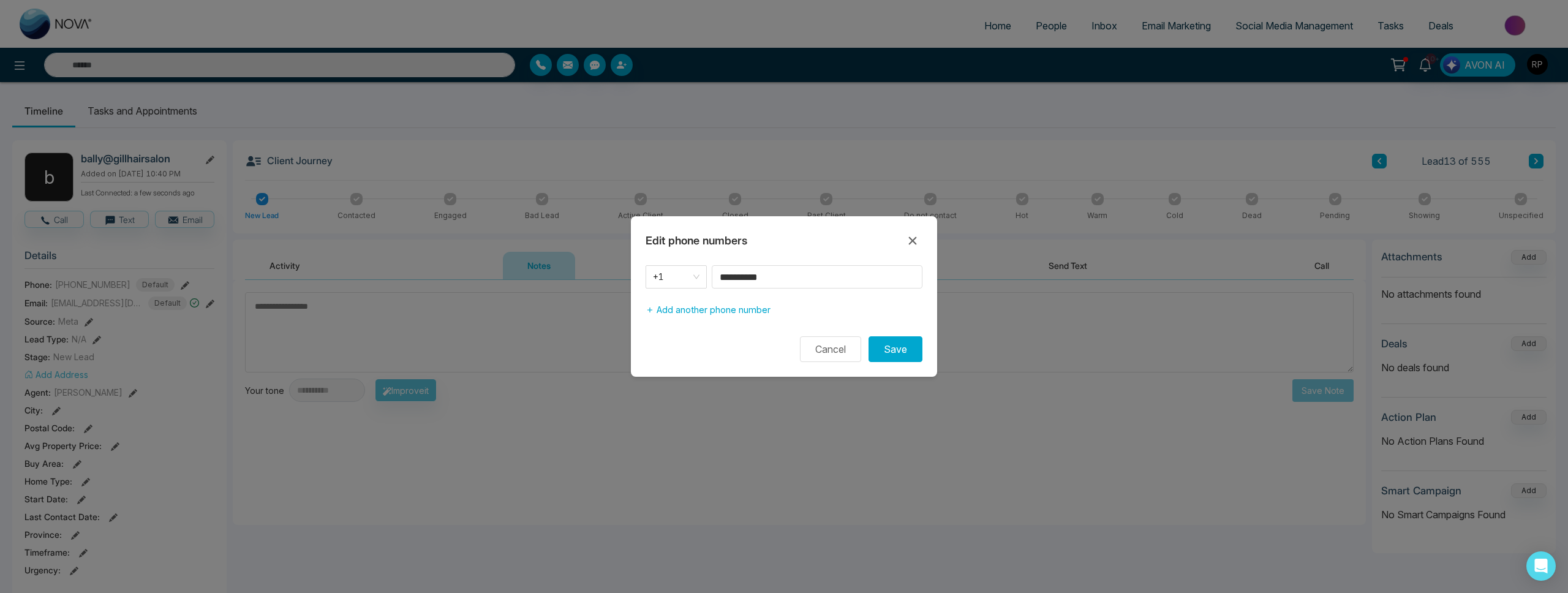
click at [906, 366] on div "**********" at bounding box center [784, 296] width 307 height 160
click at [905, 360] on button "Save" at bounding box center [895, 349] width 54 height 26
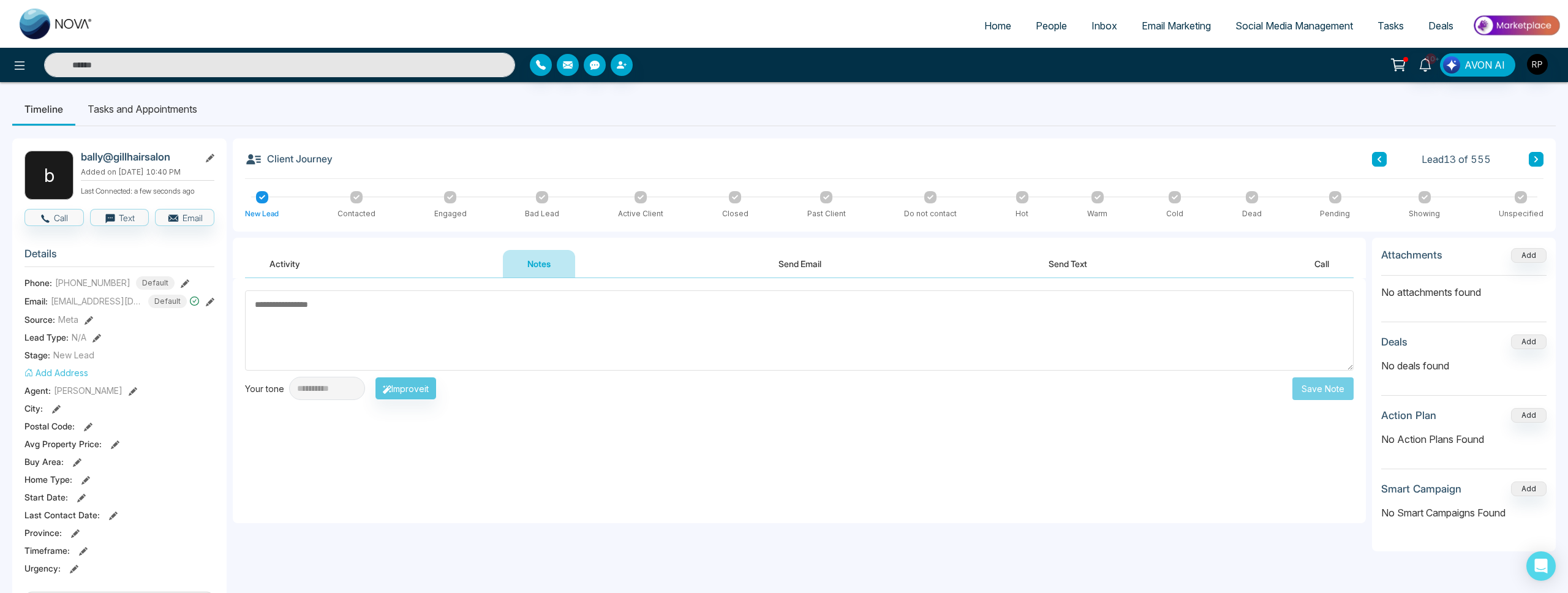
click at [281, 269] on button "Activity" at bounding box center [284, 263] width 79 height 27
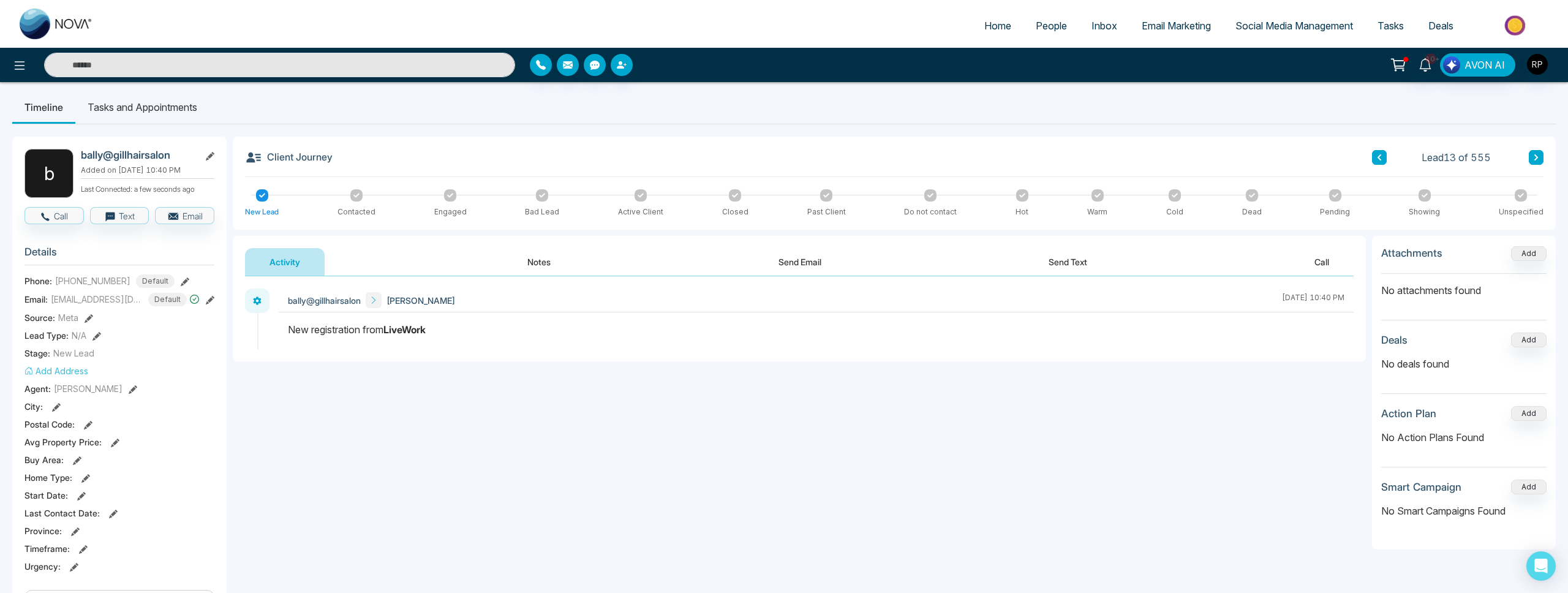
scroll to position [3, 0]
click at [551, 268] on button "Notes" at bounding box center [539, 262] width 72 height 27
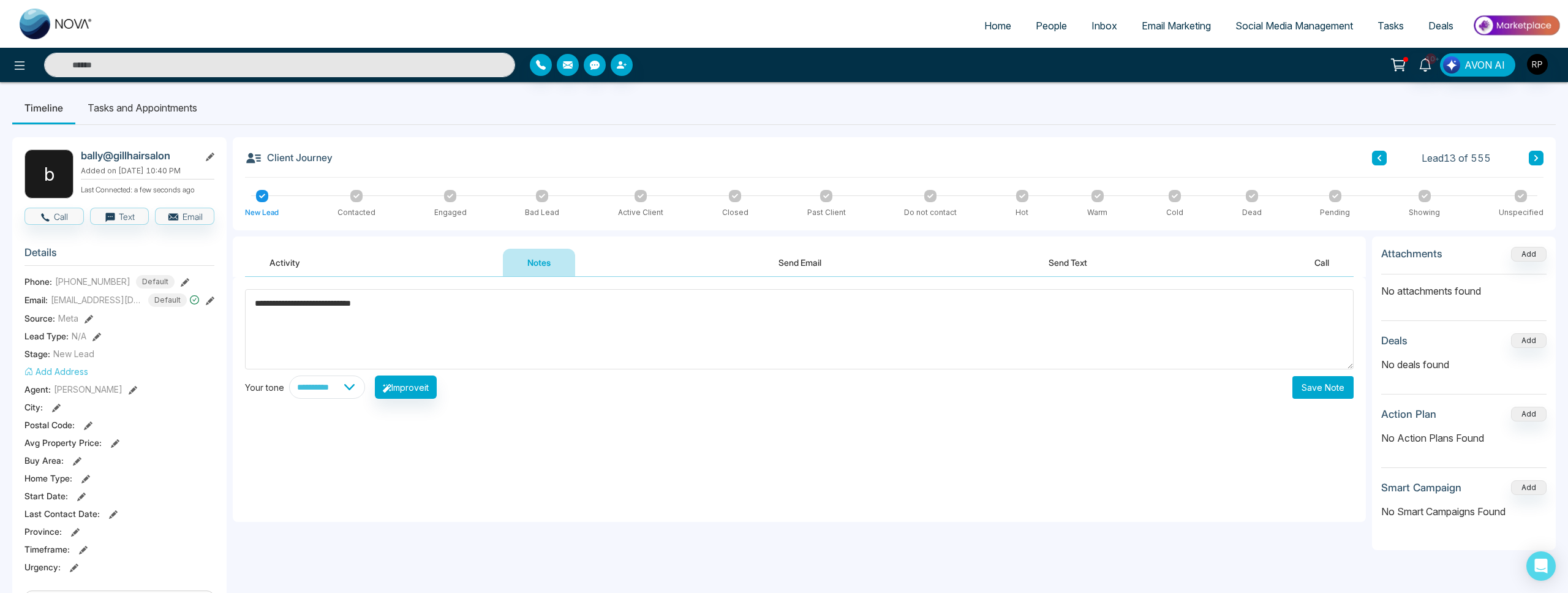
type textarea "**********"
click at [1315, 387] on button "Save Note" at bounding box center [1322, 388] width 61 height 23
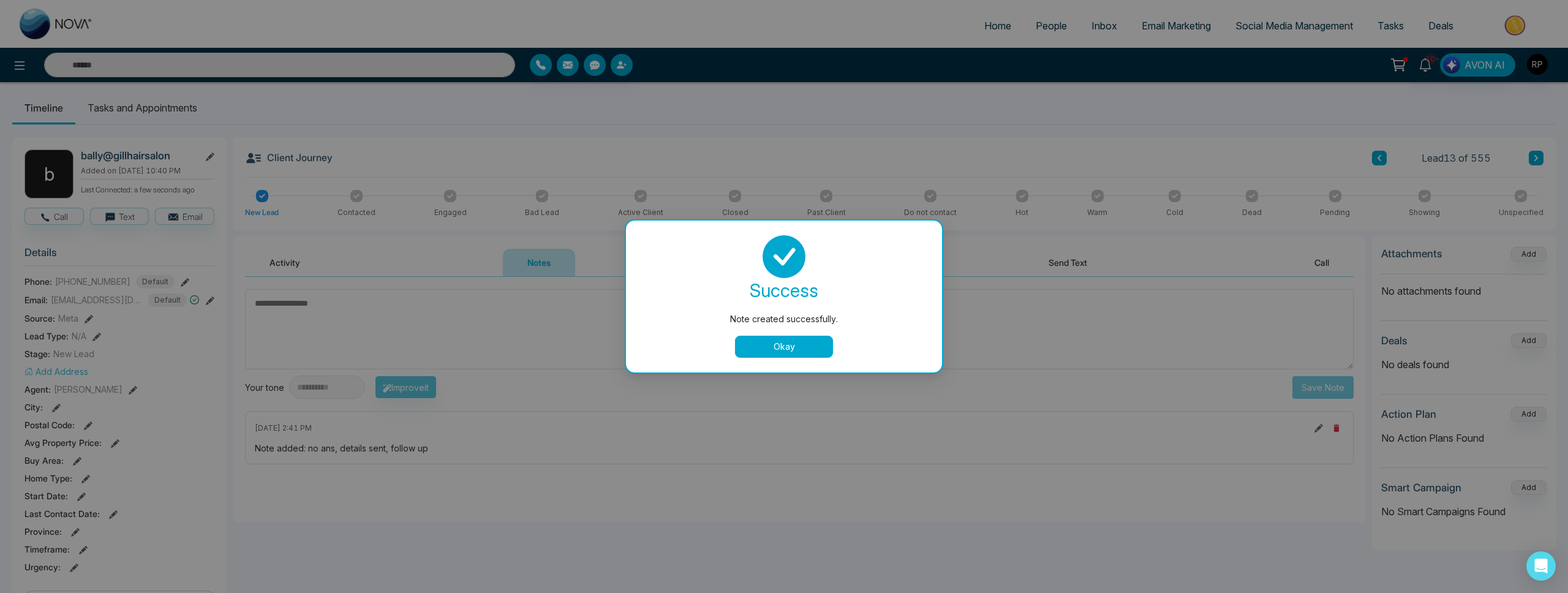
click at [776, 338] on button "Okay" at bounding box center [784, 347] width 98 height 22
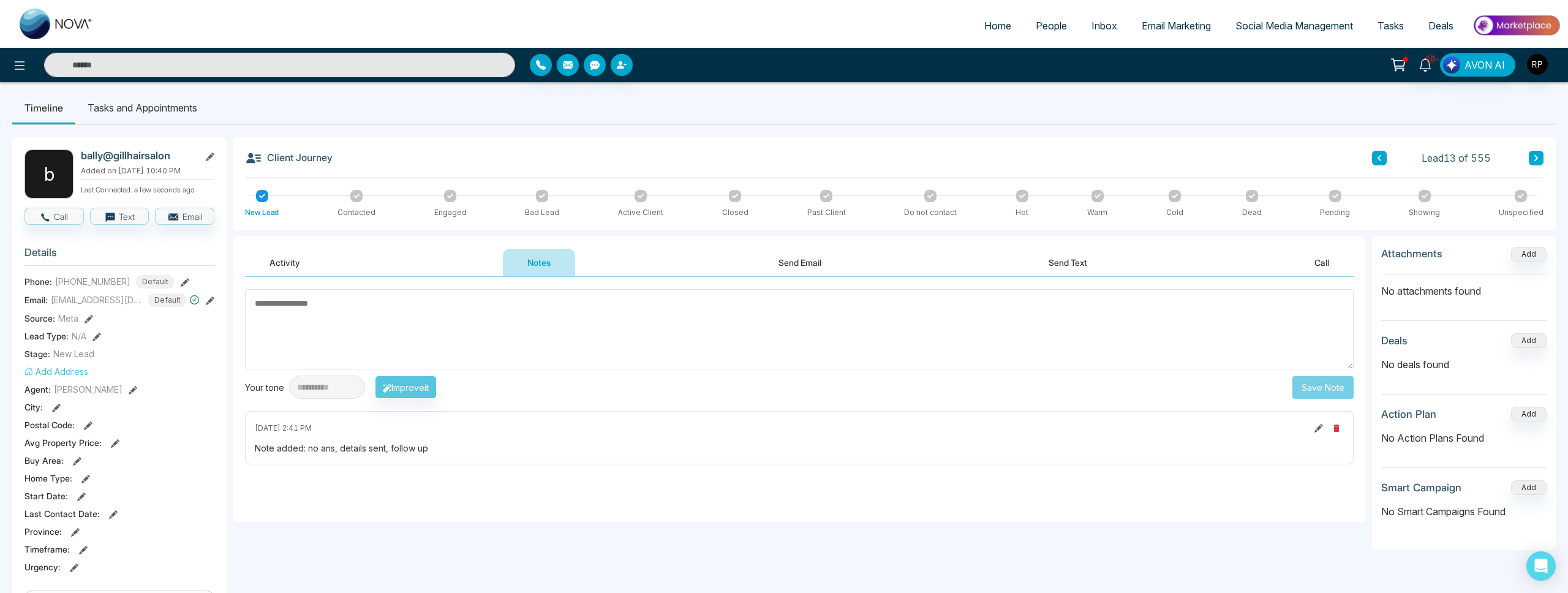
click at [453, 196] on icon at bounding box center [450, 196] width 6 height 6
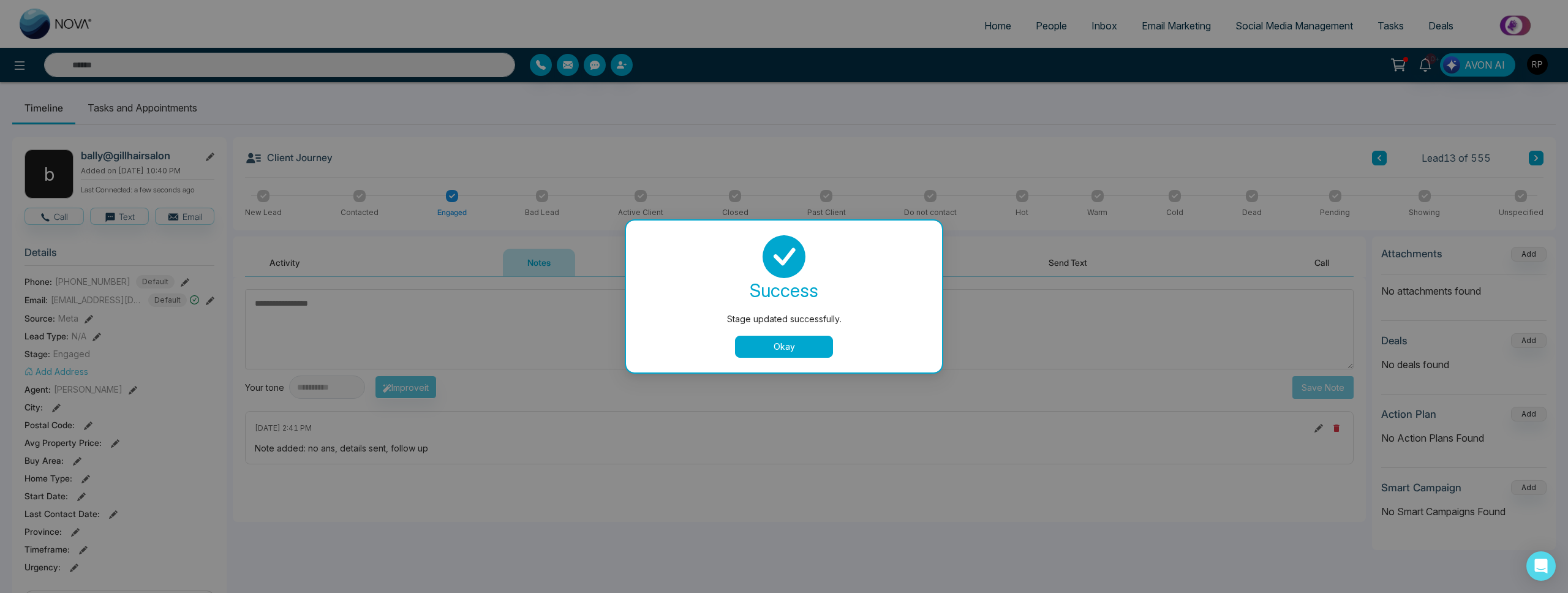
click at [748, 338] on button "Okay" at bounding box center [784, 347] width 98 height 22
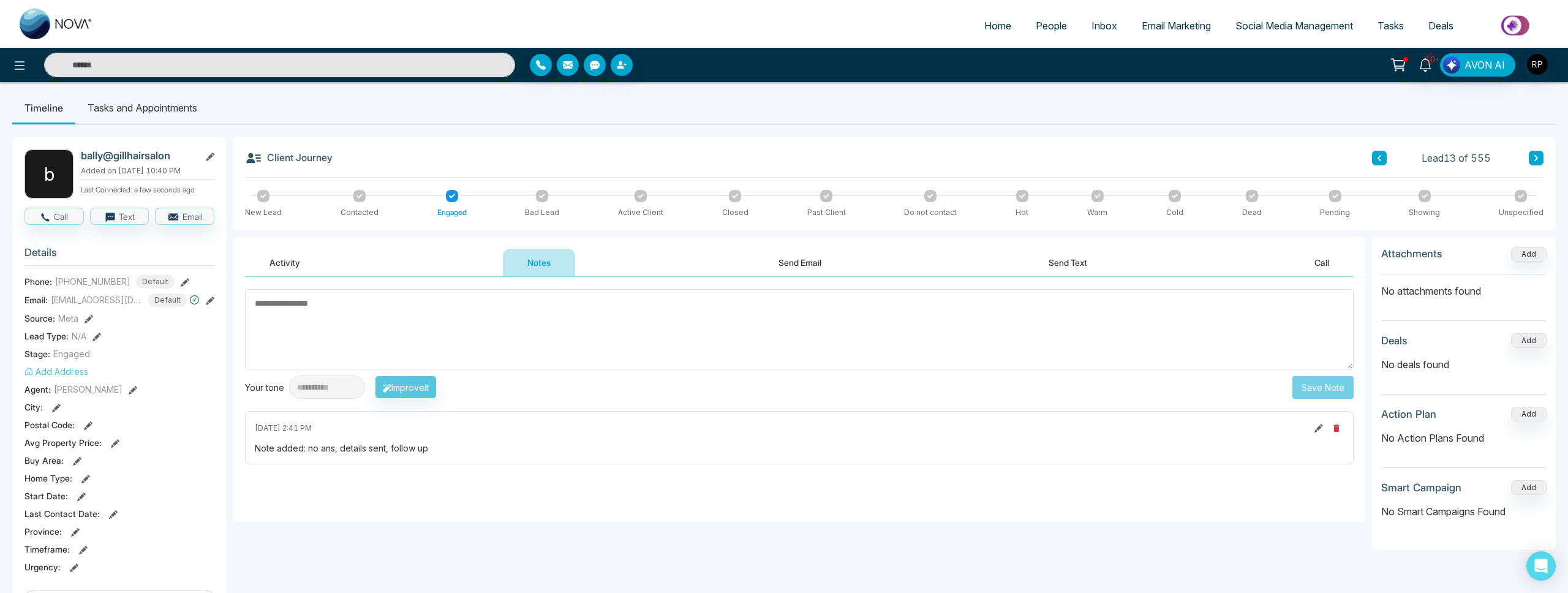
click at [135, 96] on li "Tasks and Appointments" at bounding box center [142, 107] width 134 height 33
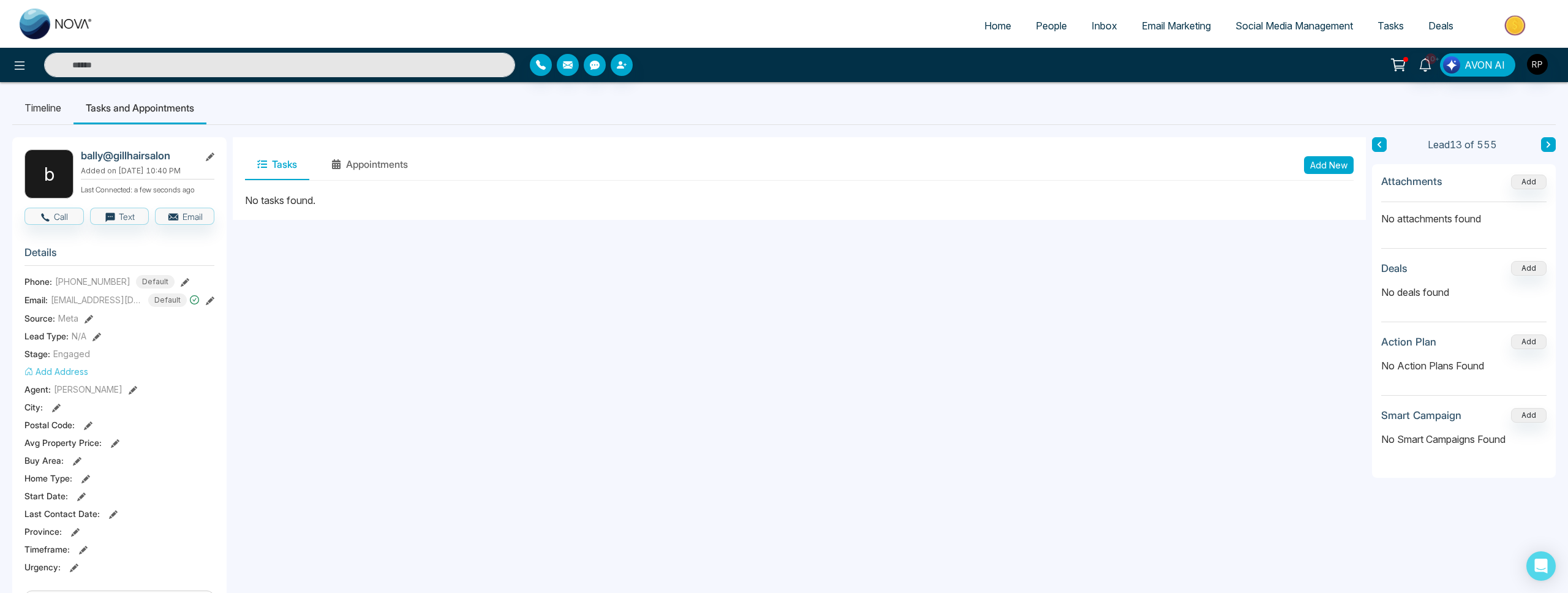
click at [1326, 174] on button "Add New" at bounding box center [1328, 165] width 49 height 18
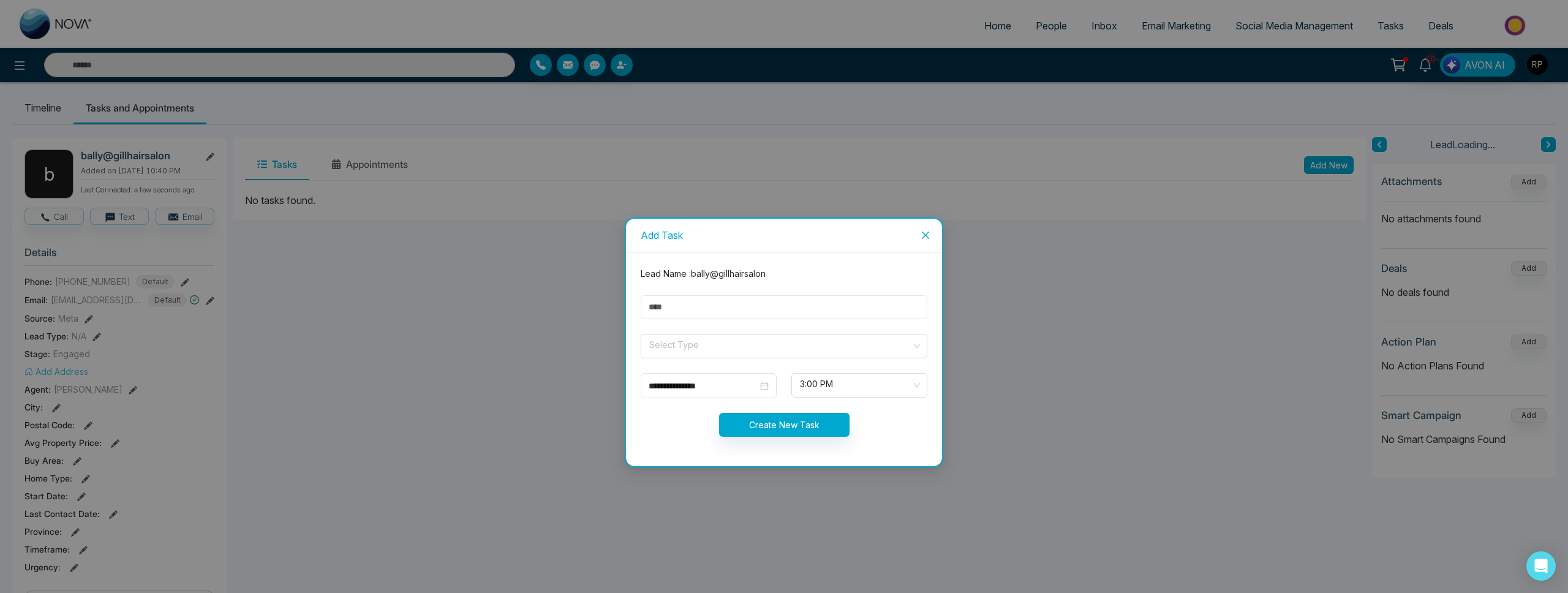
click at [792, 319] on input "text" at bounding box center [784, 308] width 287 height 24
type input "*********"
click at [734, 344] on input "search" at bounding box center [779, 344] width 263 height 18
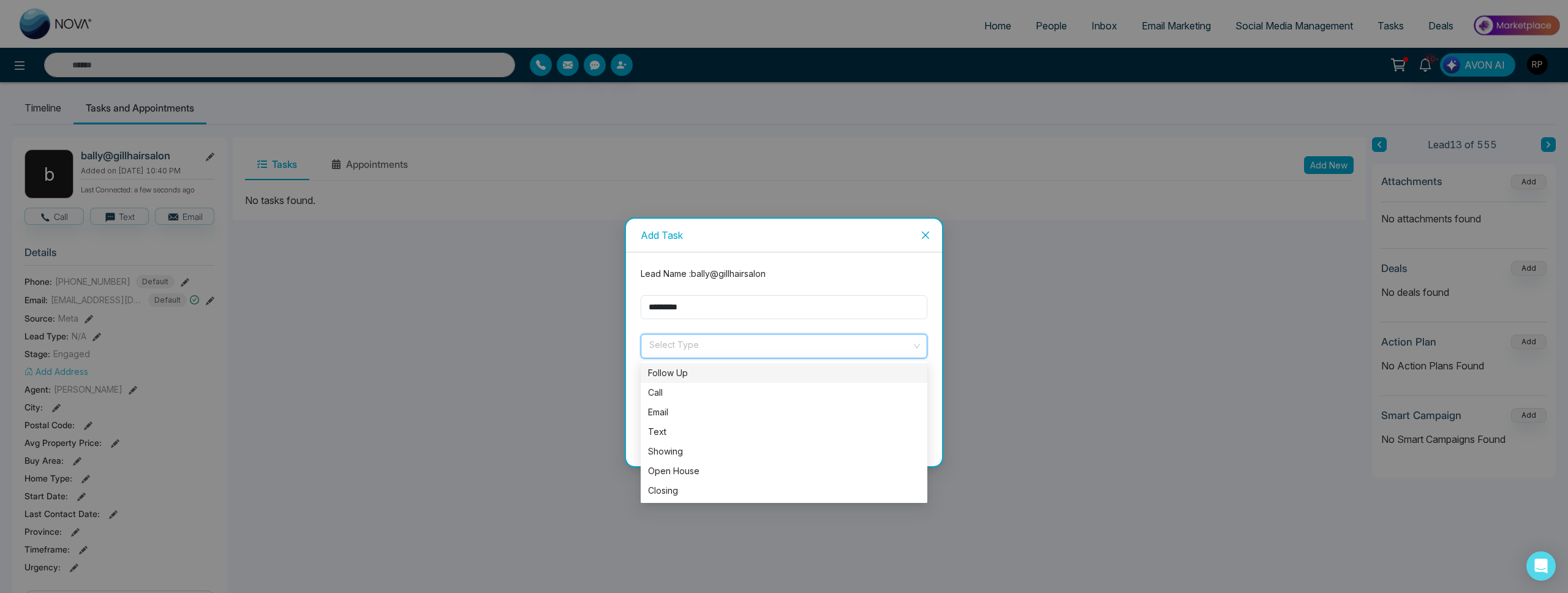
click at [687, 376] on div "Follow Up" at bounding box center [784, 373] width 272 height 13
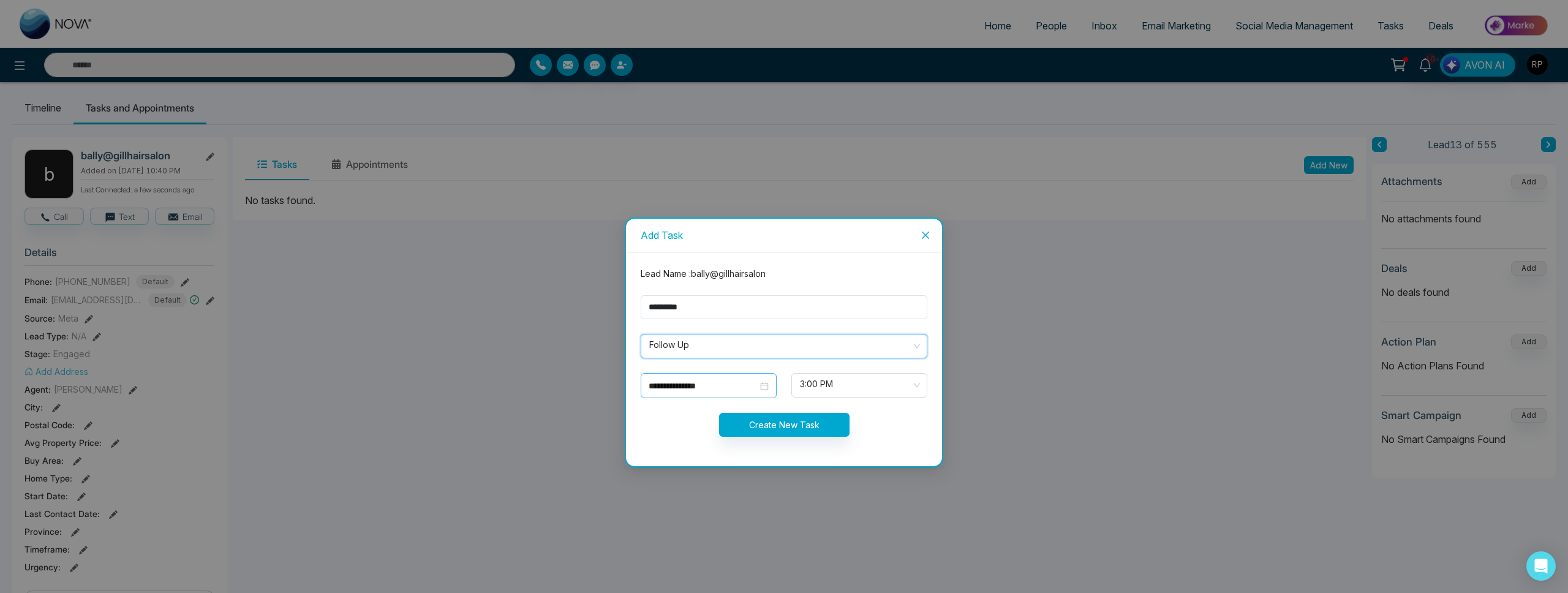
click at [767, 390] on div "**********" at bounding box center [708, 386] width 120 height 13
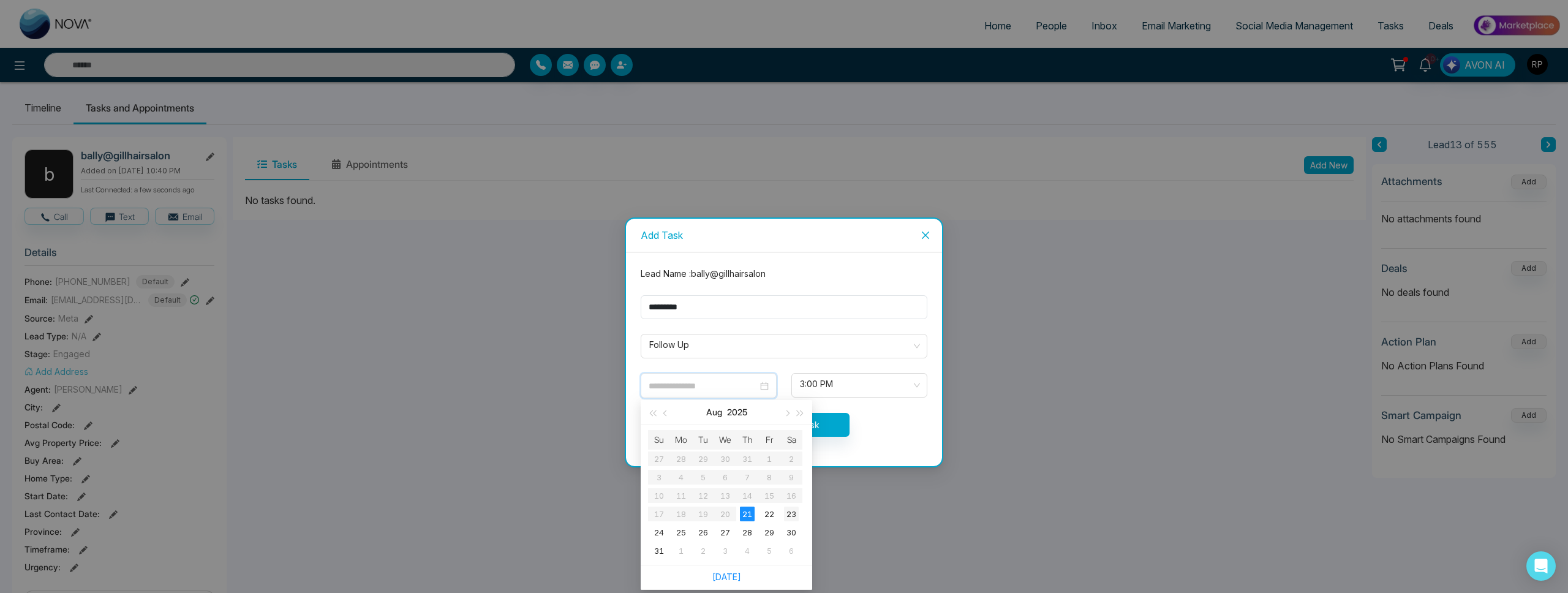
type input "**********"
drag, startPoint x: 791, startPoint y: 513, endPoint x: 830, endPoint y: 461, distance: 65.0
click at [792, 512] on div "23" at bounding box center [791, 514] width 15 height 15
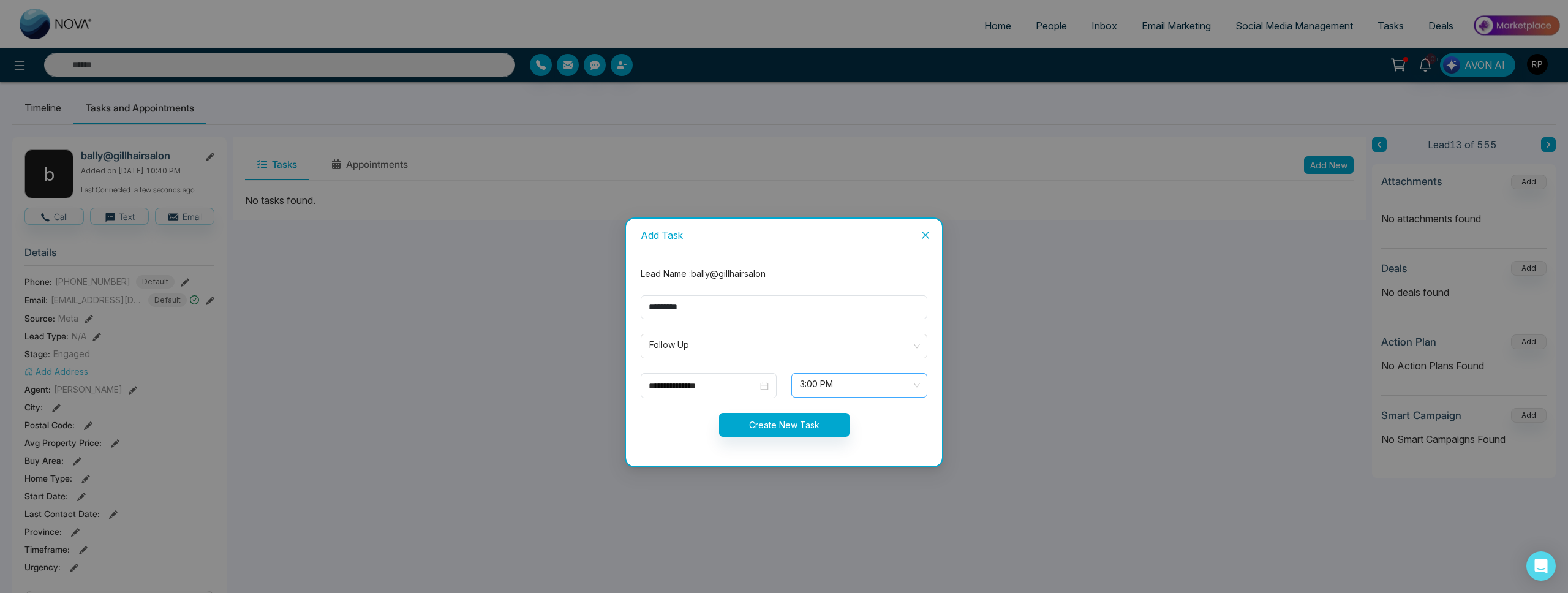
click at [872, 392] on span "3:00 PM" at bounding box center [859, 386] width 119 height 21
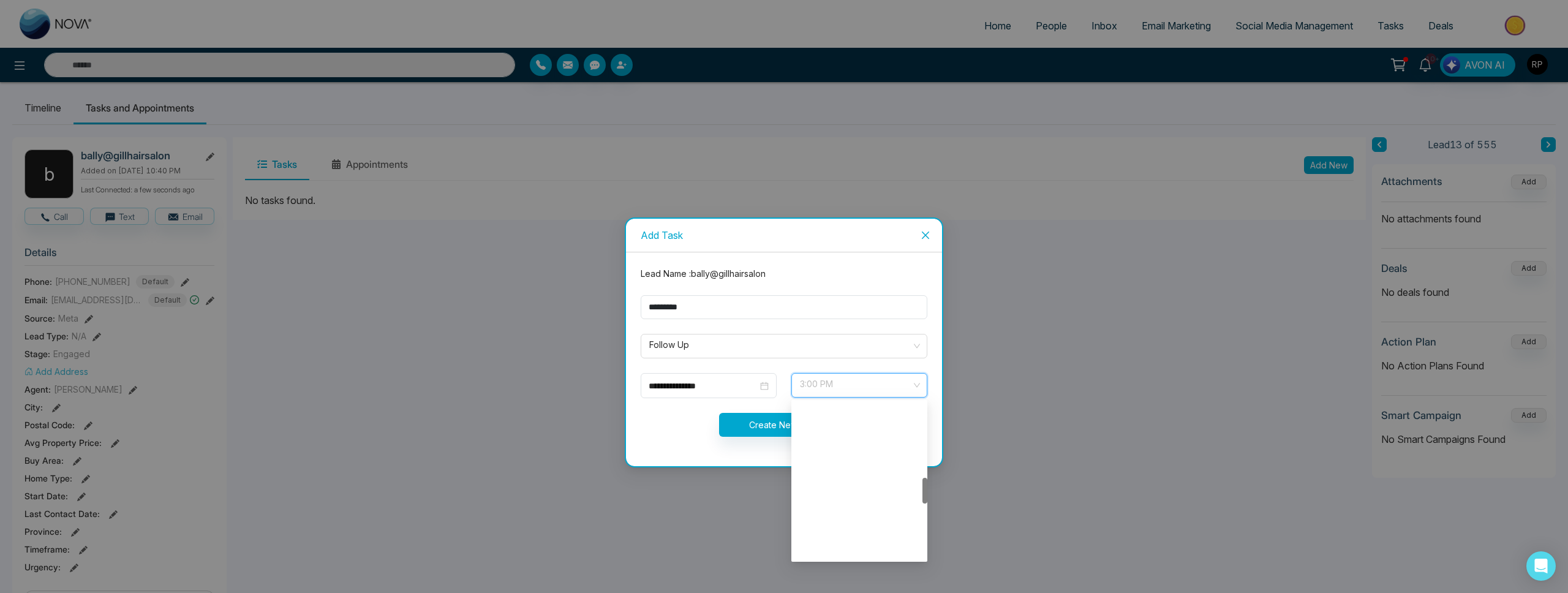
scroll to position [451, 0]
click at [815, 546] on div "3:00 PM" at bounding box center [859, 550] width 121 height 13
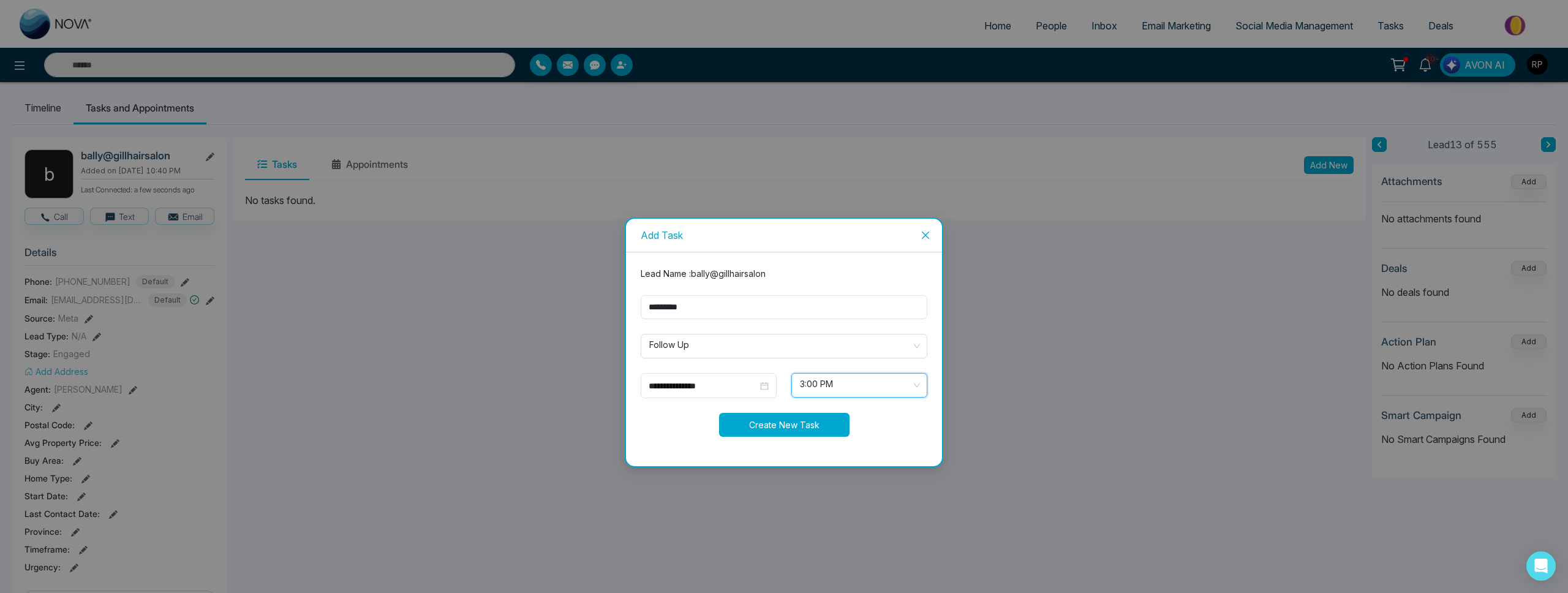
click at [787, 436] on button "Create New Task" at bounding box center [784, 425] width 130 height 24
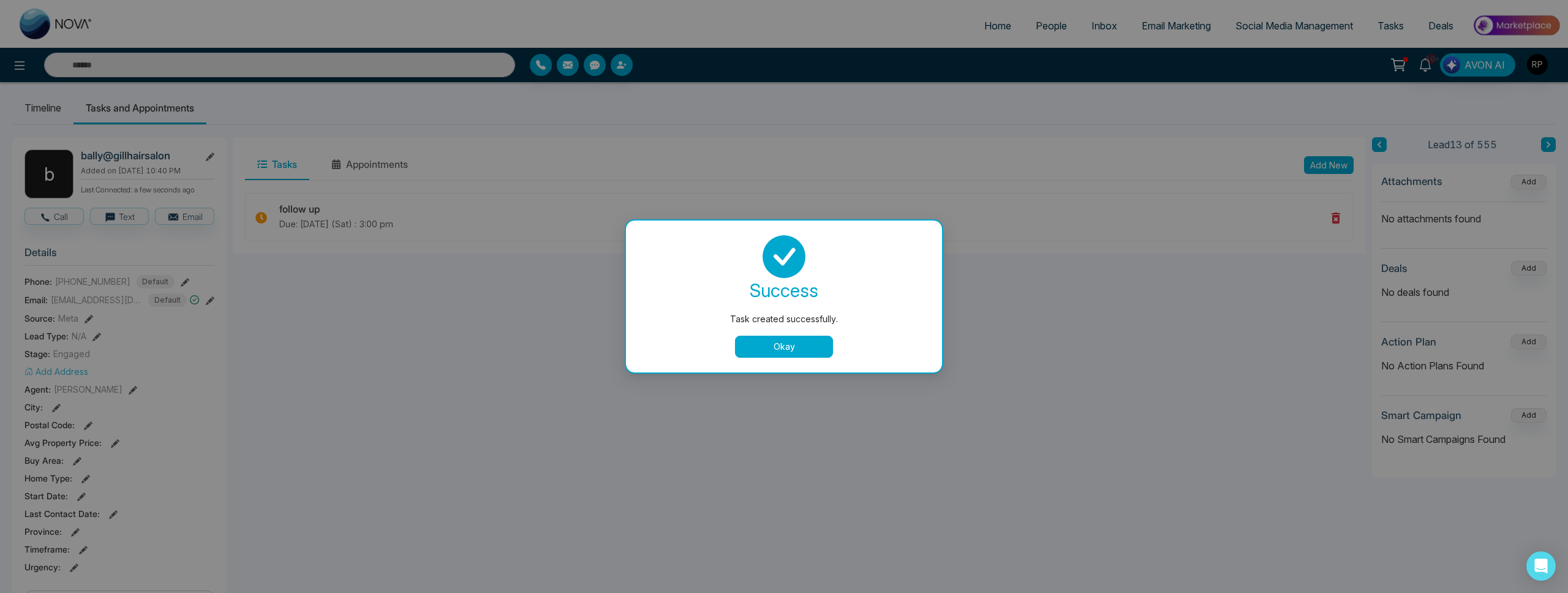
click at [816, 344] on button "Okay" at bounding box center [784, 347] width 98 height 22
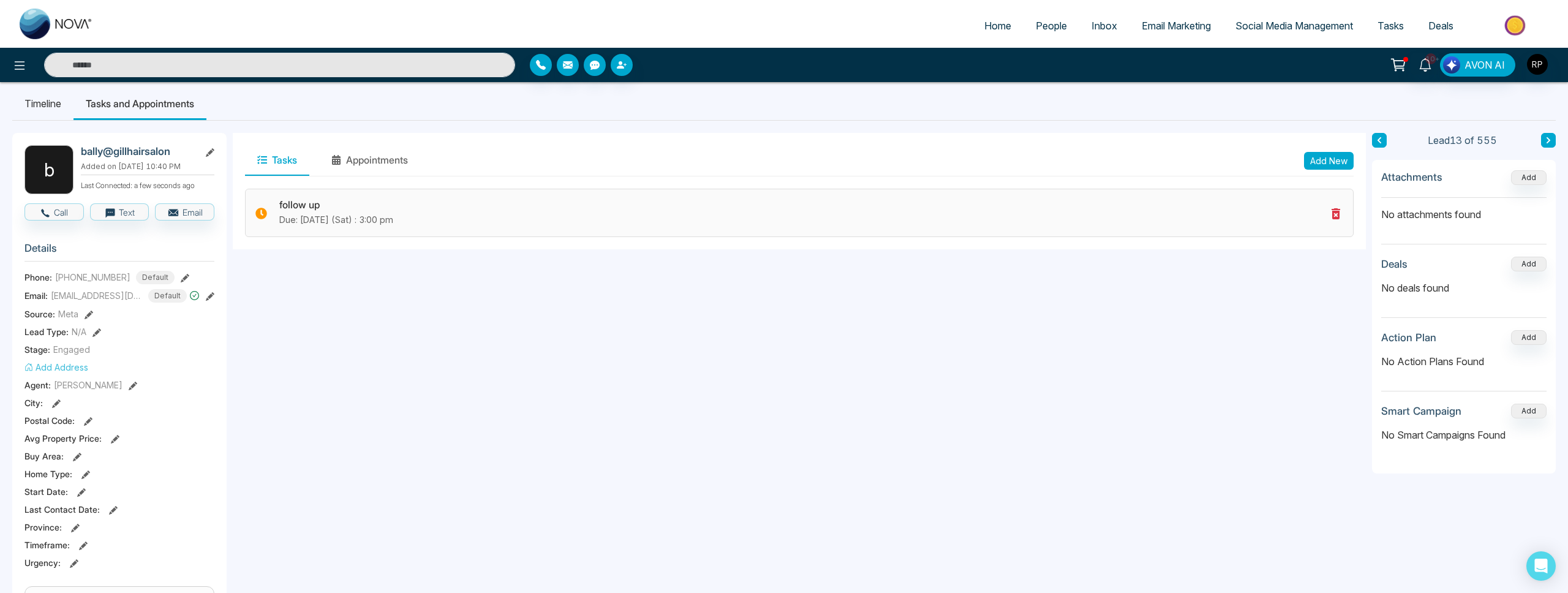
scroll to position [0, 0]
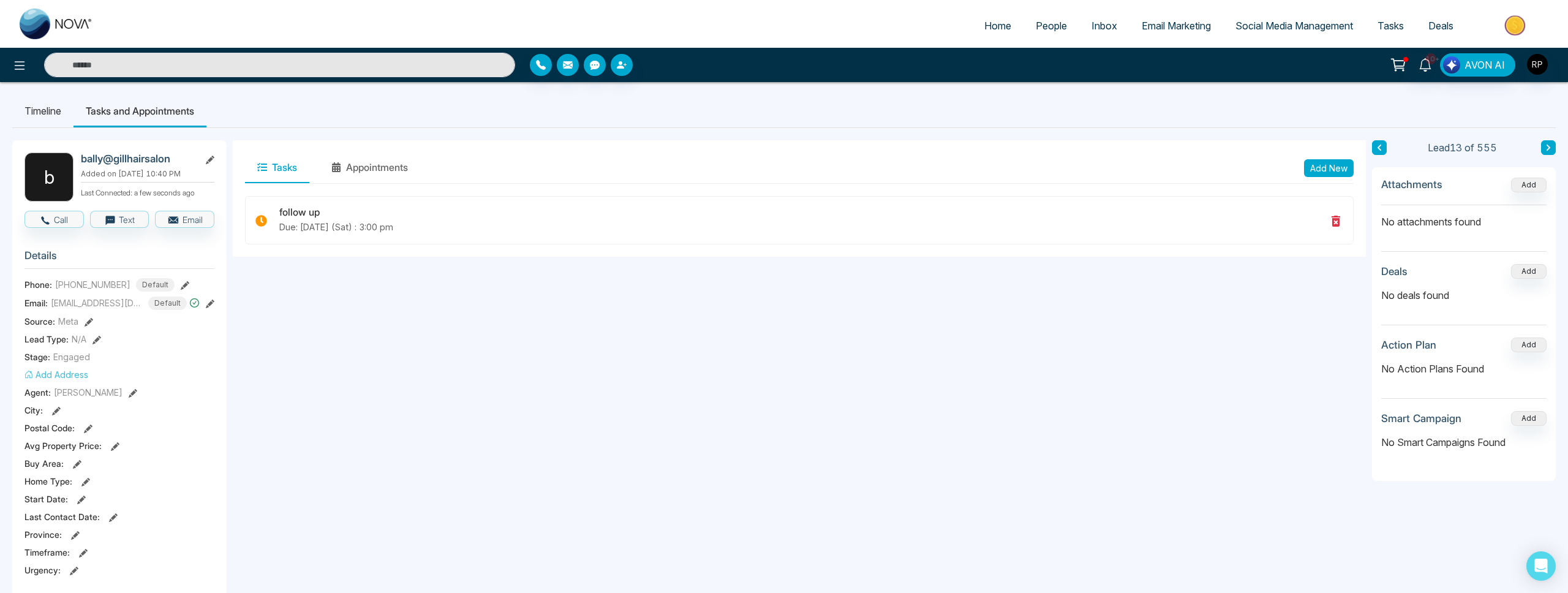
click at [1542, 149] on button at bounding box center [1548, 148] width 15 height 15
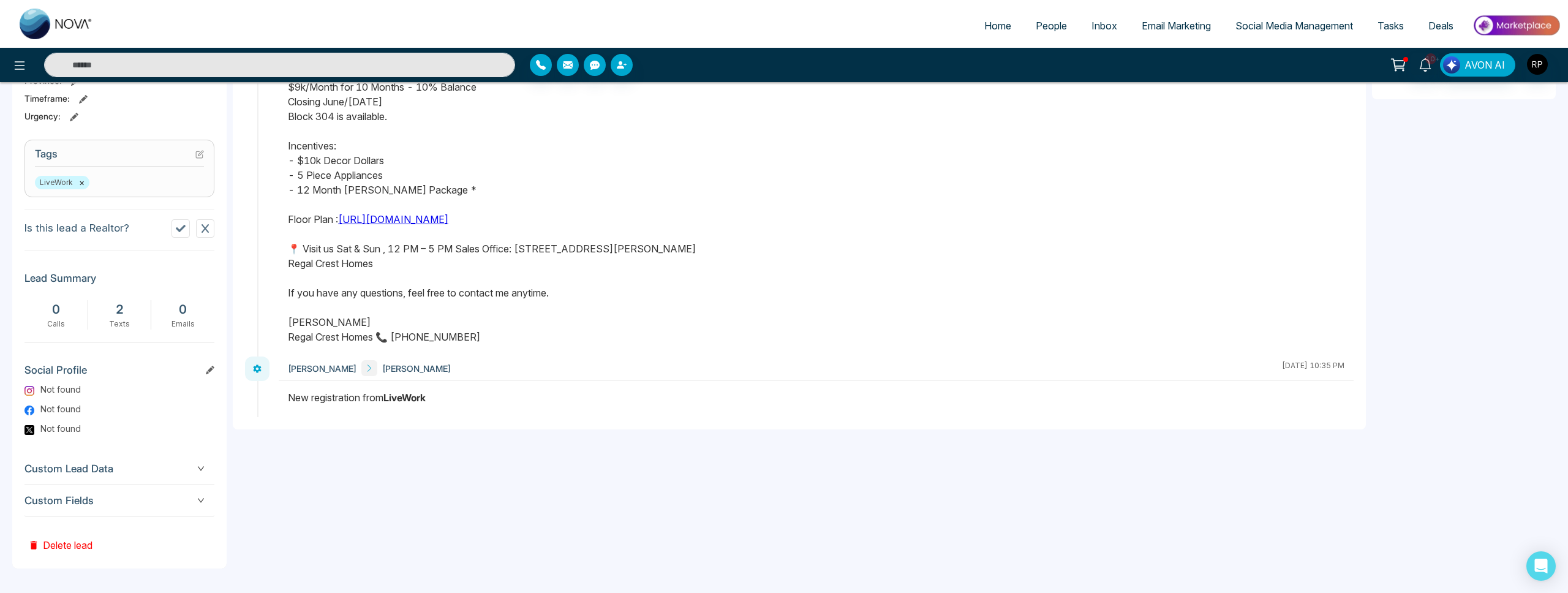
scroll to position [453, 0]
click at [182, 230] on icon at bounding box center [180, 230] width 10 height 7
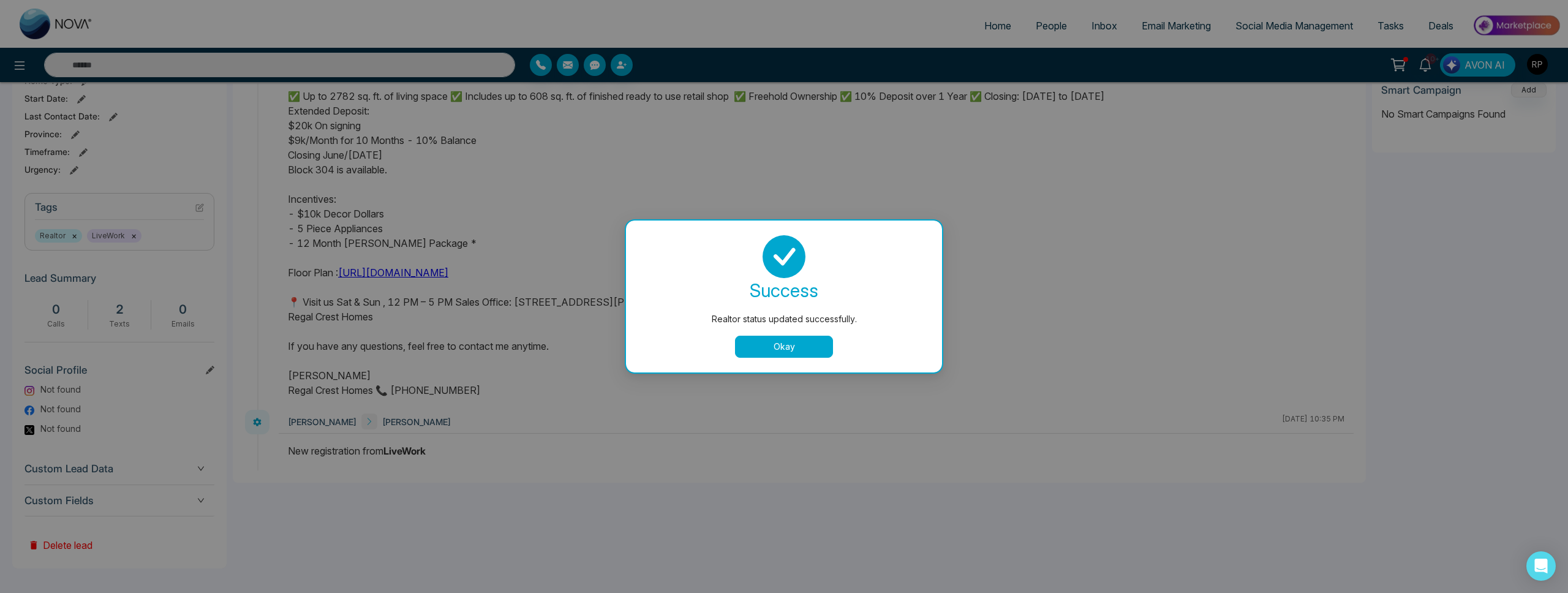
click at [794, 350] on button "Okay" at bounding box center [784, 347] width 98 height 22
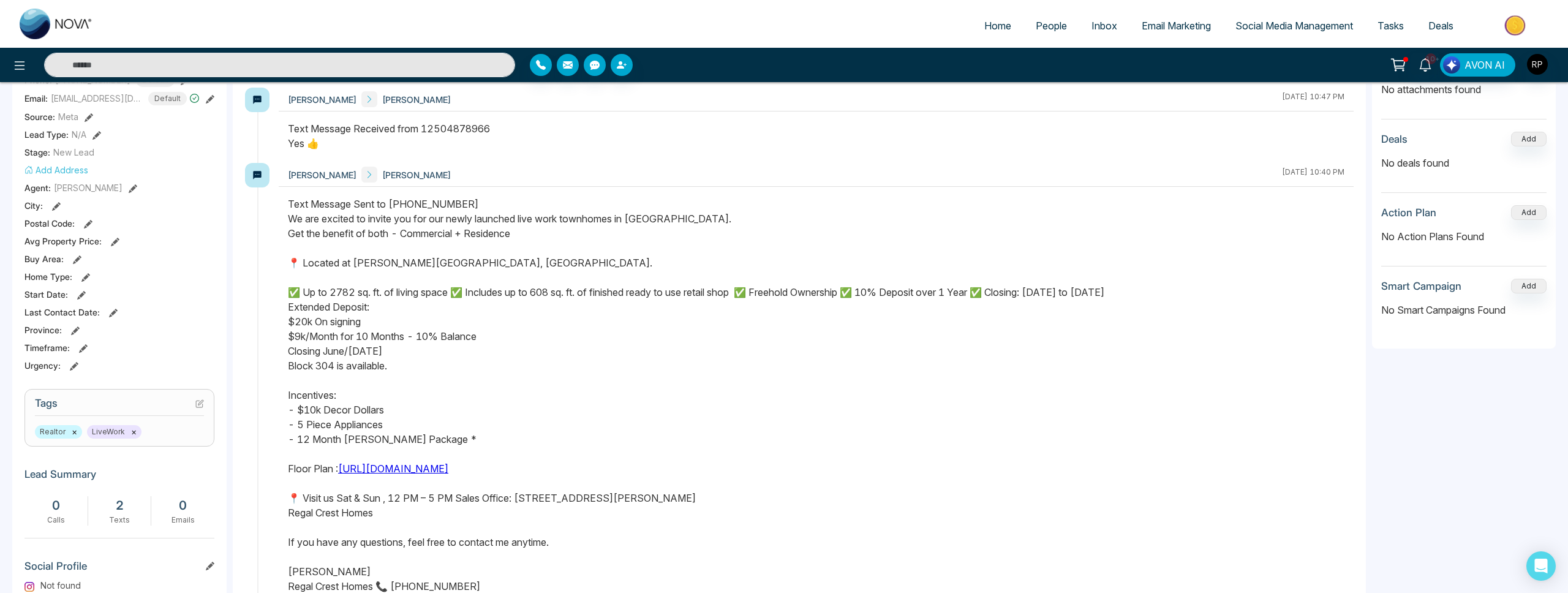
scroll to position [0, 0]
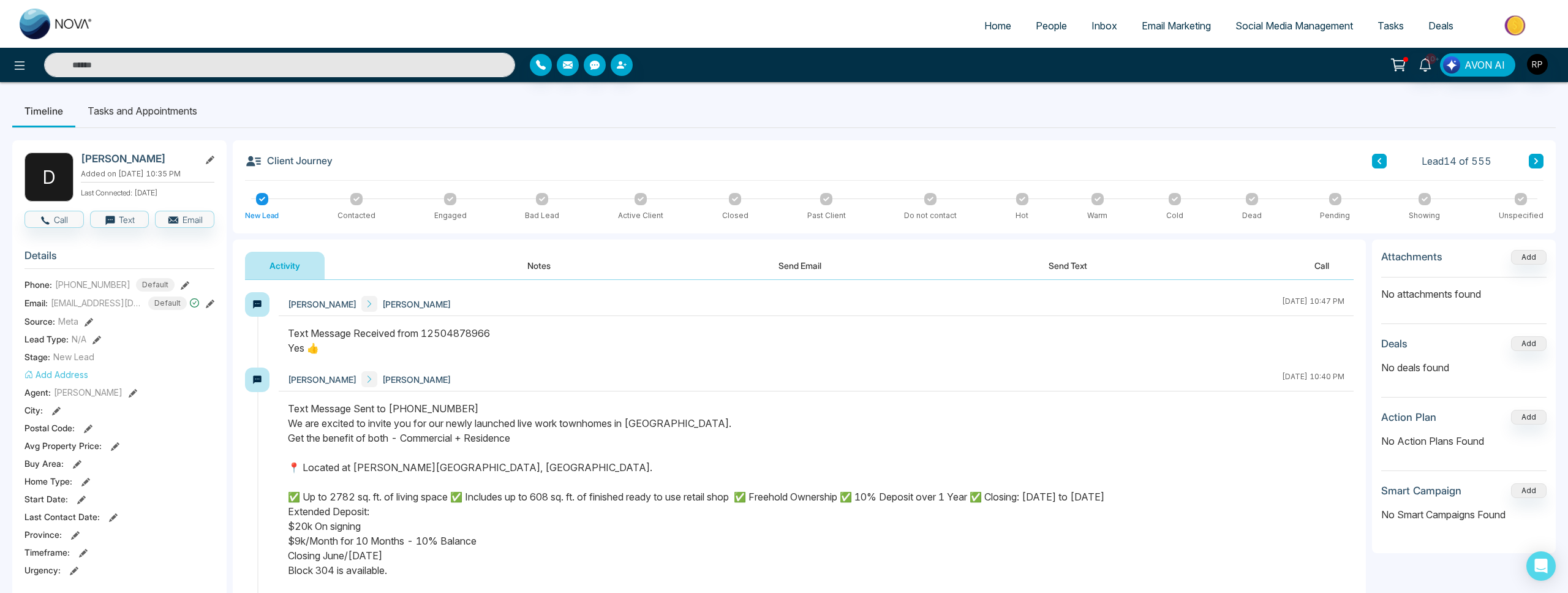
click at [1539, 167] on button at bounding box center [1536, 161] width 15 height 15
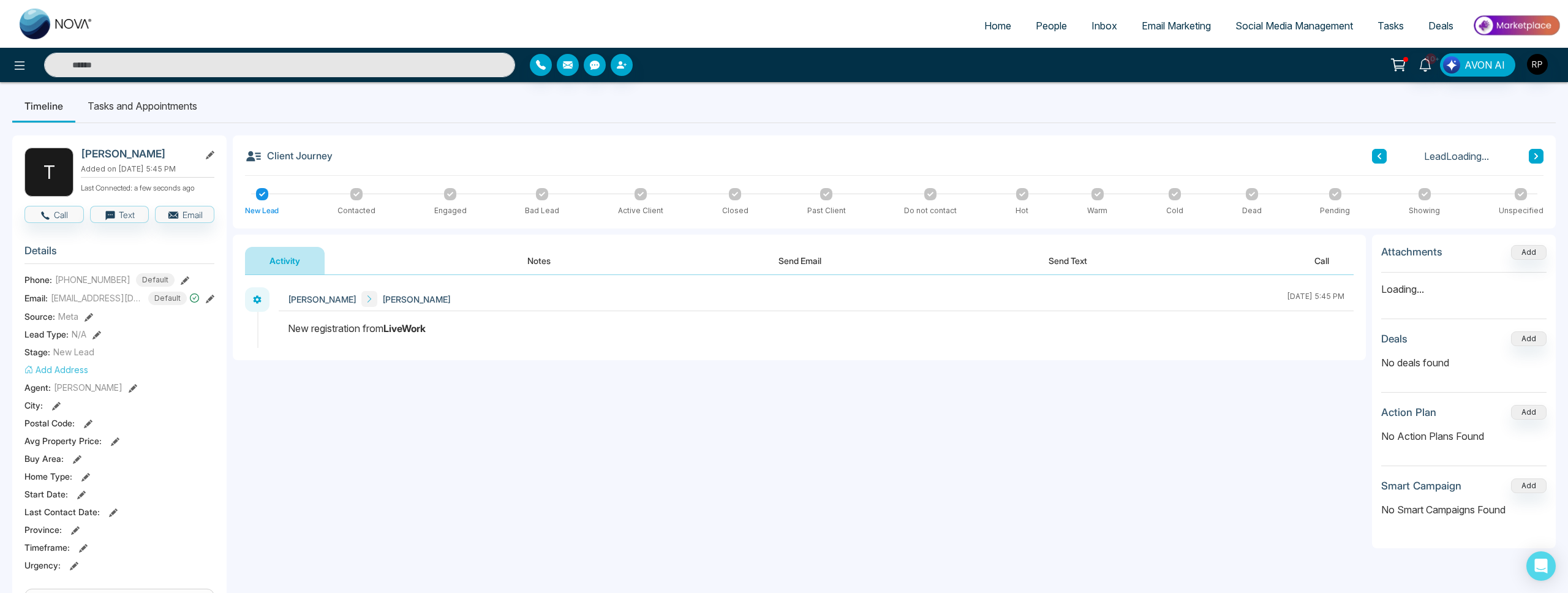
scroll to position [3, 0]
click at [61, 218] on button "Call" at bounding box center [54, 216] width 60 height 17
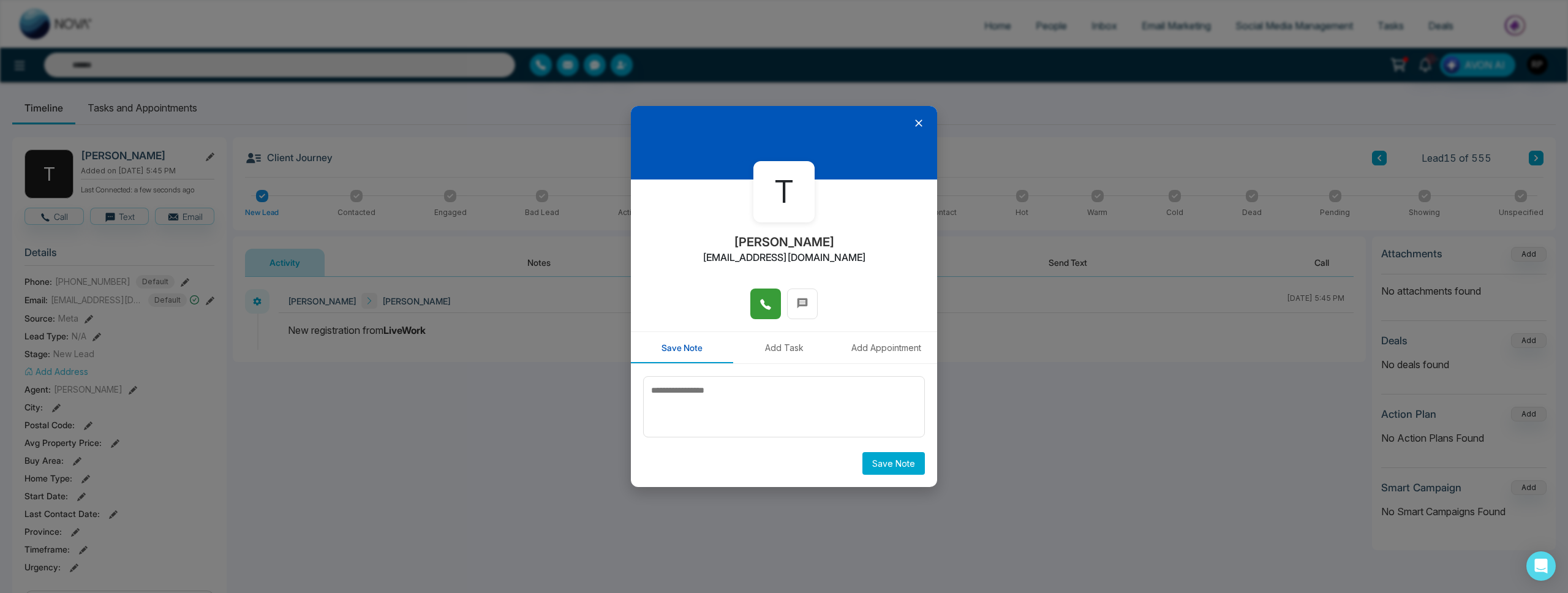
click at [762, 307] on icon at bounding box center [765, 305] width 12 height 13
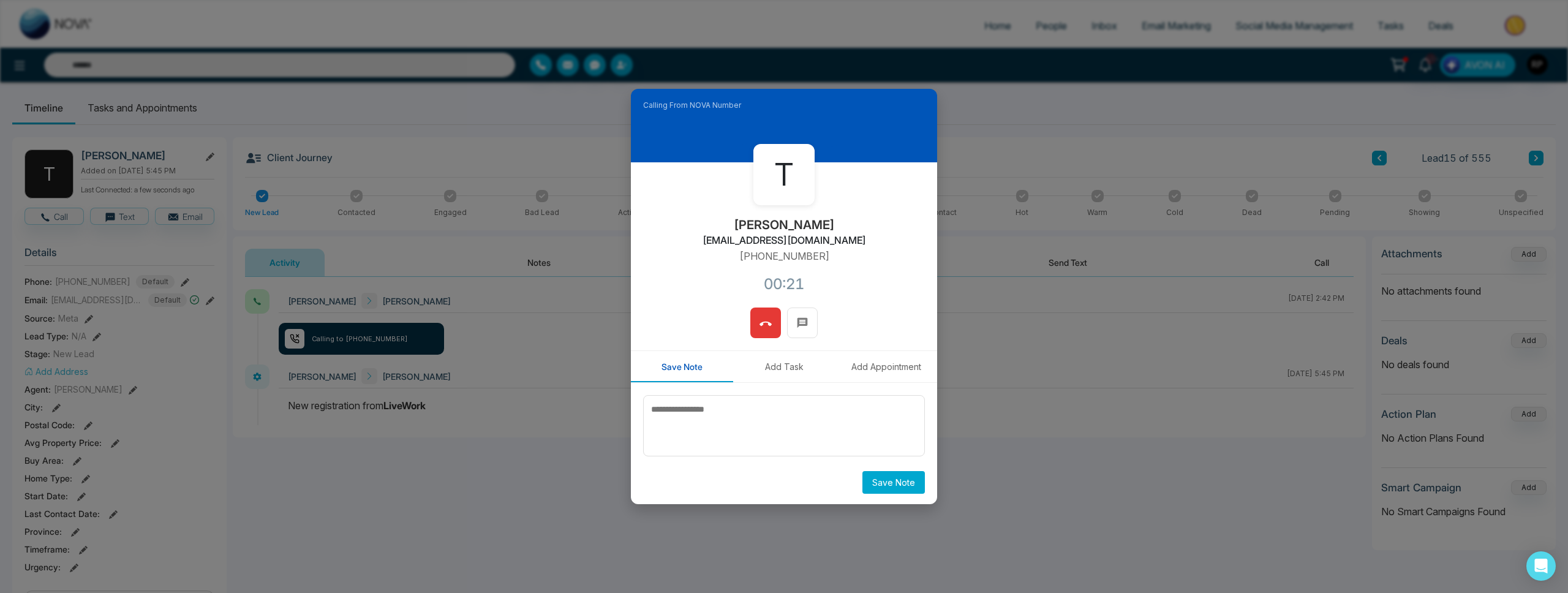
click at [760, 324] on icon at bounding box center [765, 324] width 12 height 4
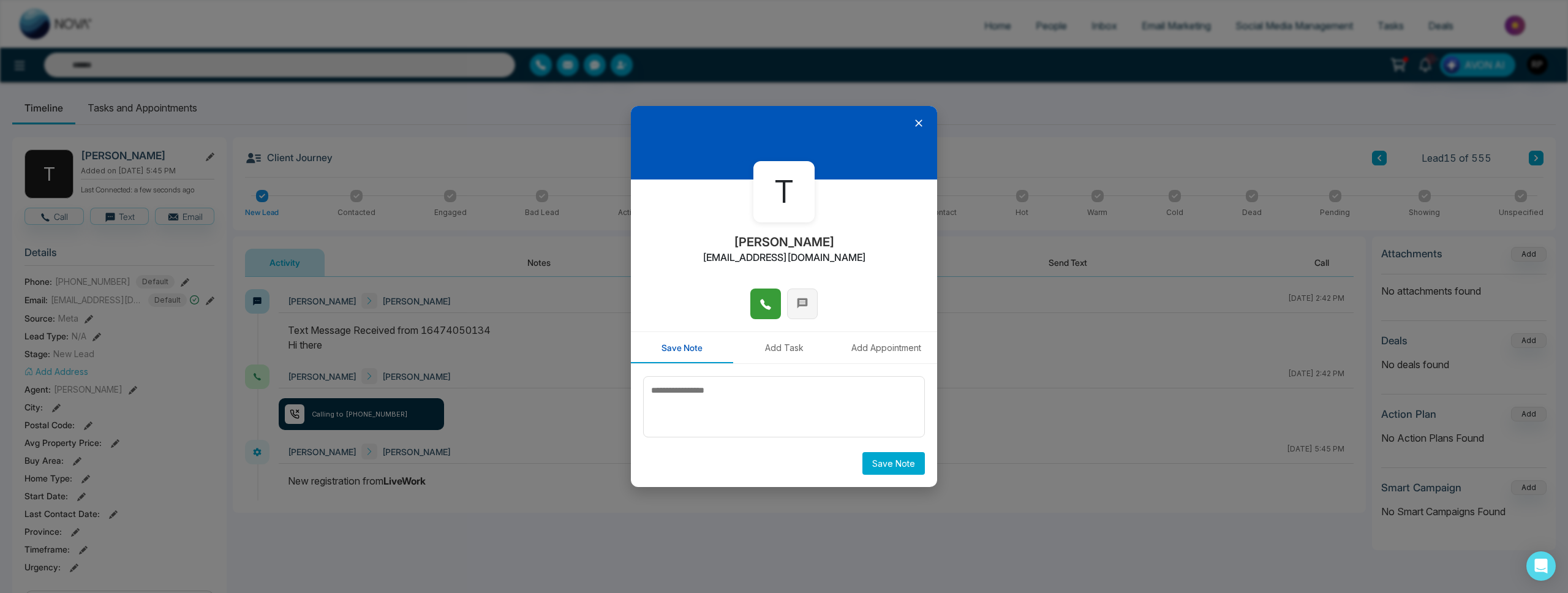
click at [804, 313] on button at bounding box center [803, 304] width 31 height 31
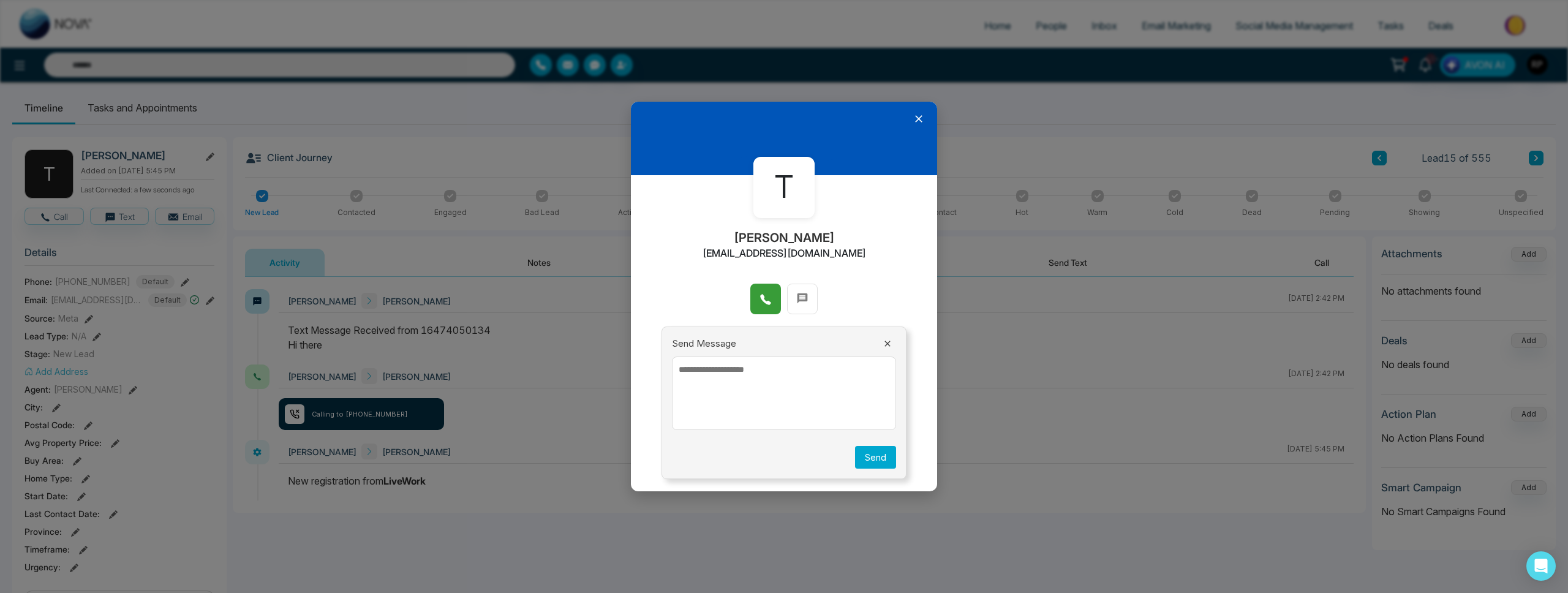
click at [787, 404] on textarea at bounding box center [784, 394] width 224 height 74
paste textarea "**********"
type textarea "**********"
click at [864, 457] on button "Send" at bounding box center [876, 457] width 41 height 23
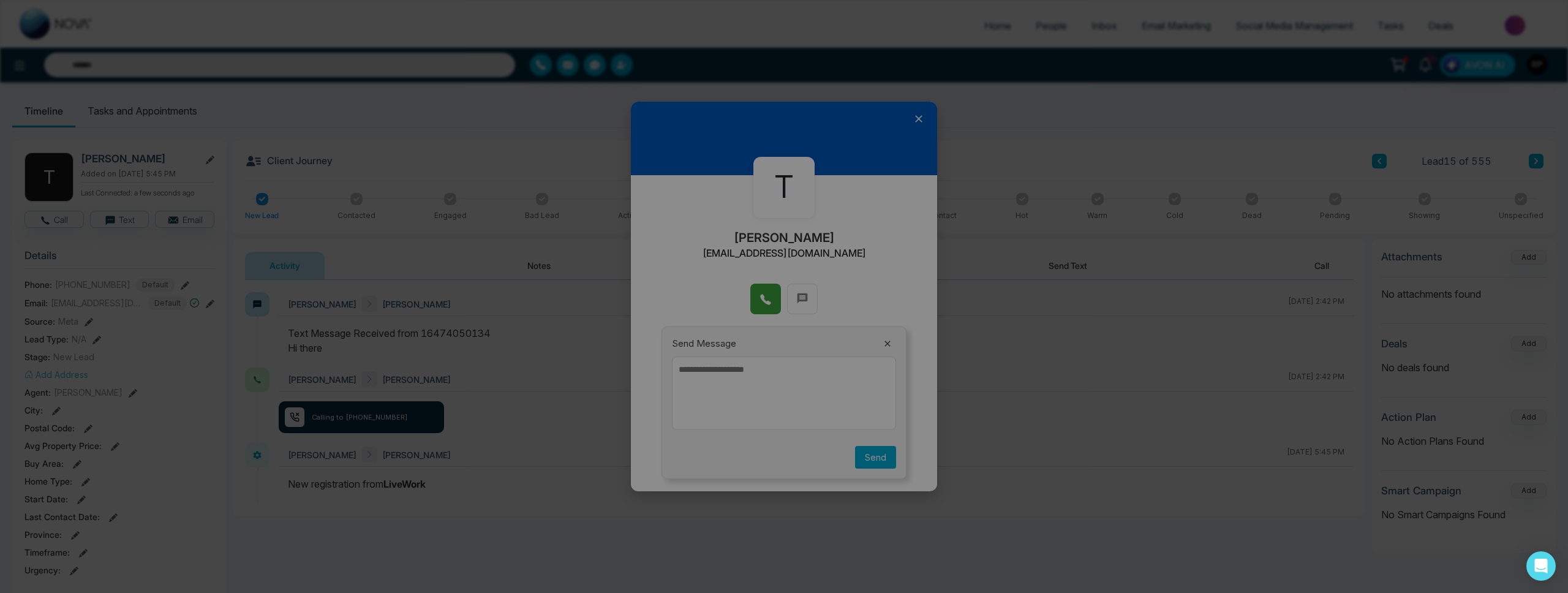
scroll to position [0, 0]
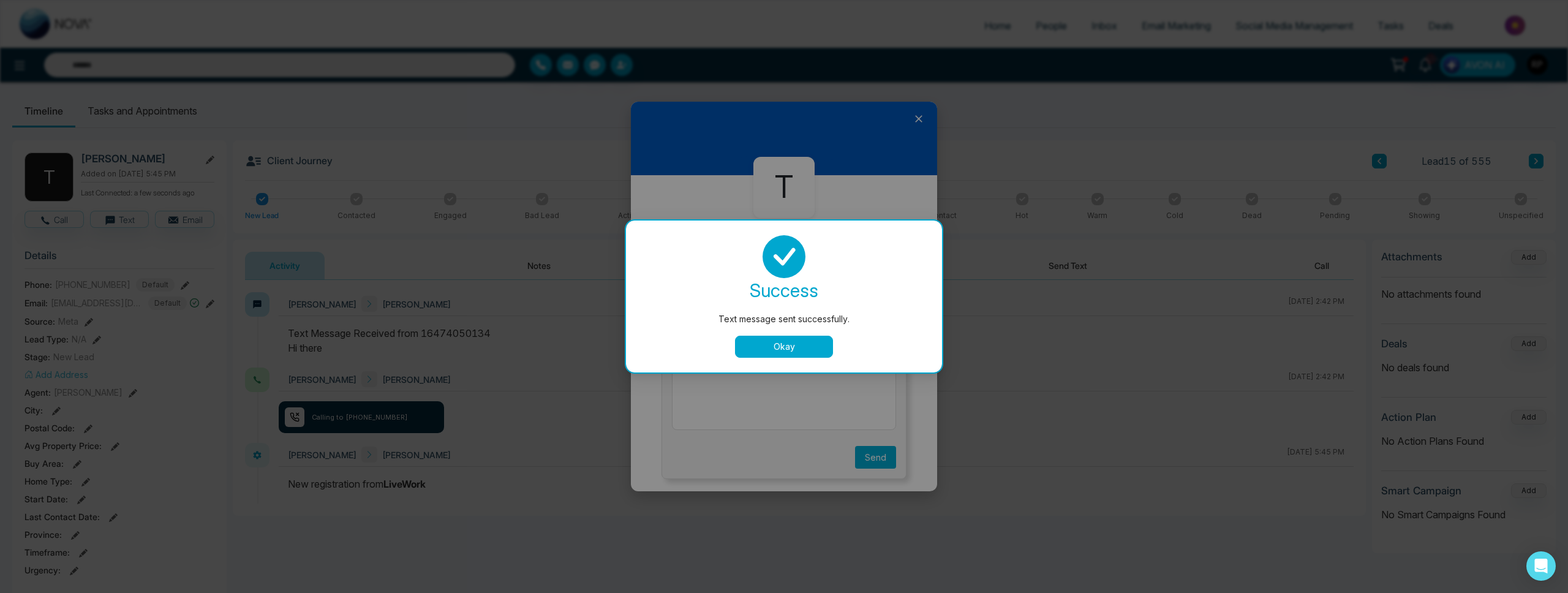
click at [798, 345] on button "Okay" at bounding box center [784, 347] width 98 height 22
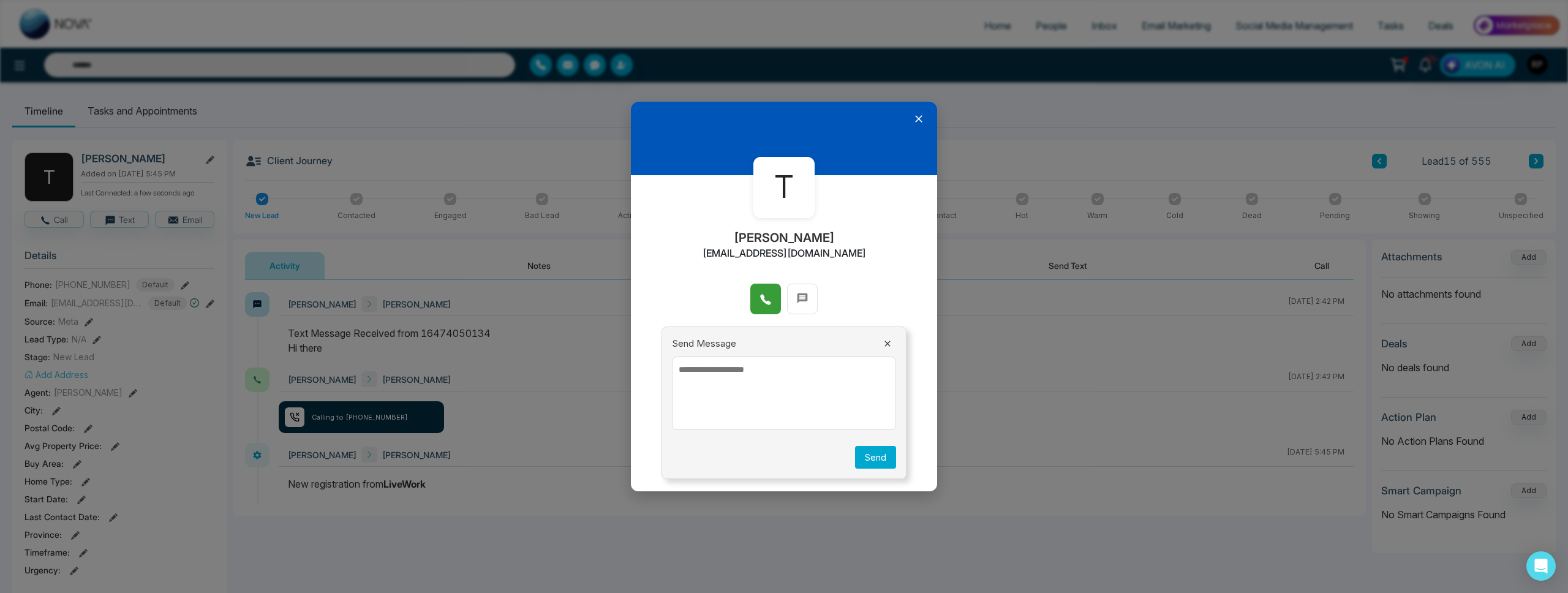
click at [920, 121] on icon at bounding box center [918, 118] width 12 height 13
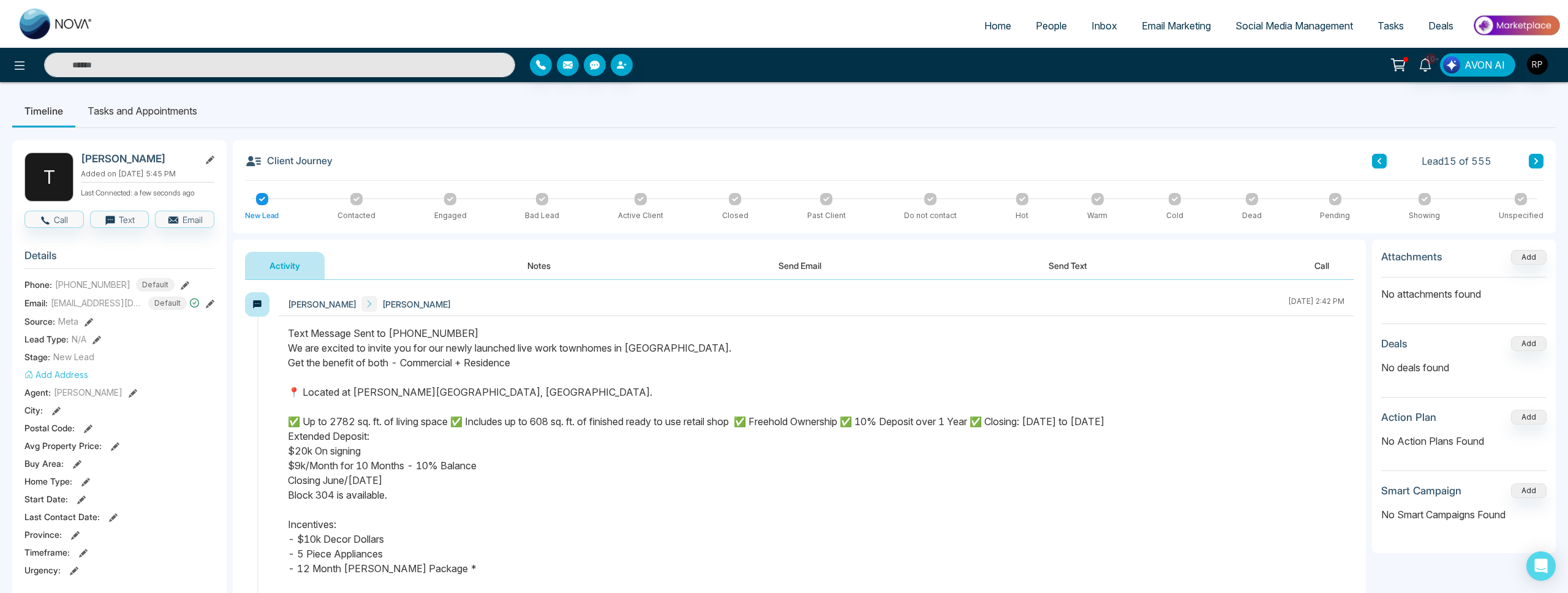
click at [1534, 159] on icon at bounding box center [1536, 161] width 6 height 7
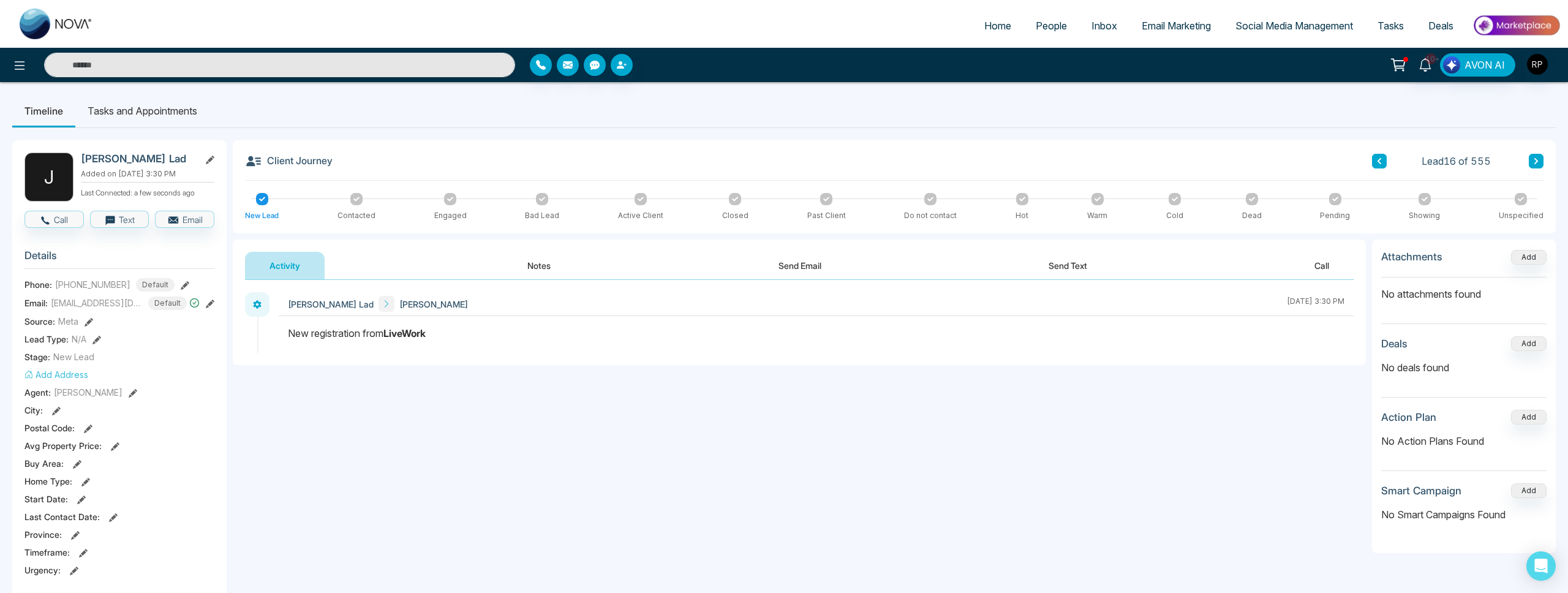
click at [540, 269] on button "Notes" at bounding box center [539, 265] width 72 height 27
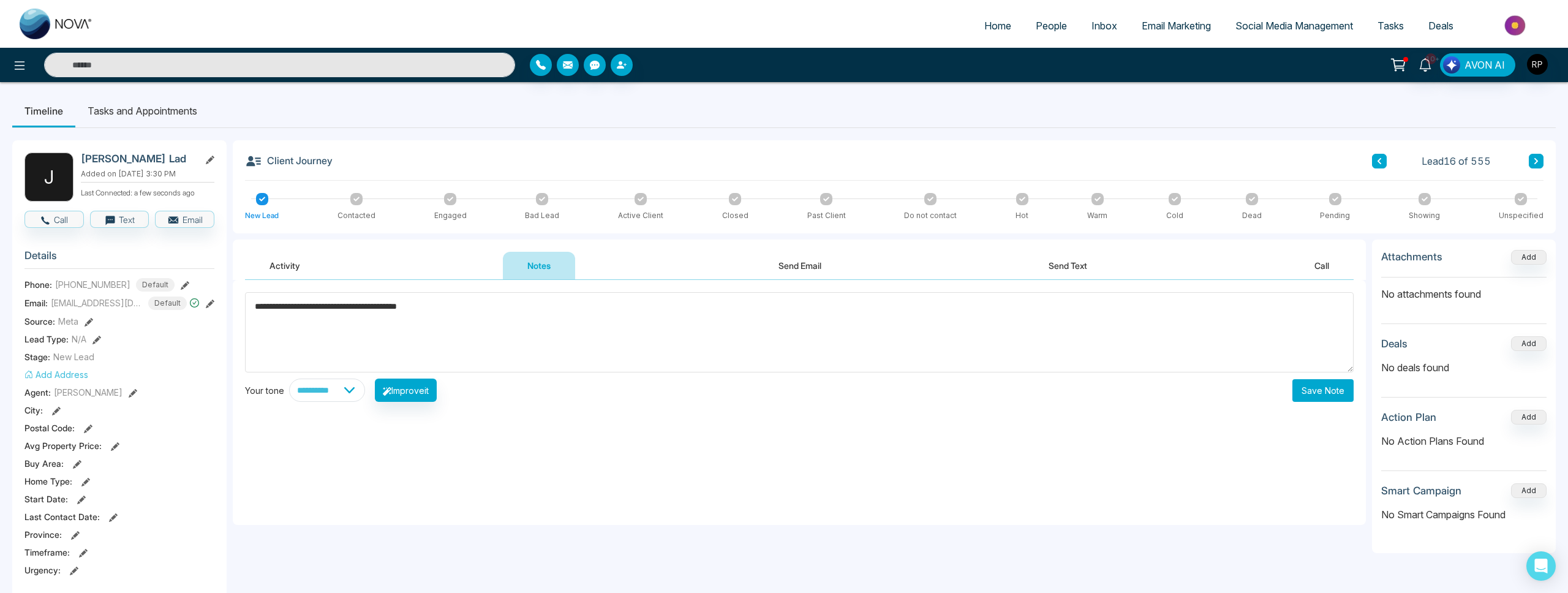
type textarea "**********"
click at [1345, 396] on button "Save Note" at bounding box center [1322, 391] width 61 height 23
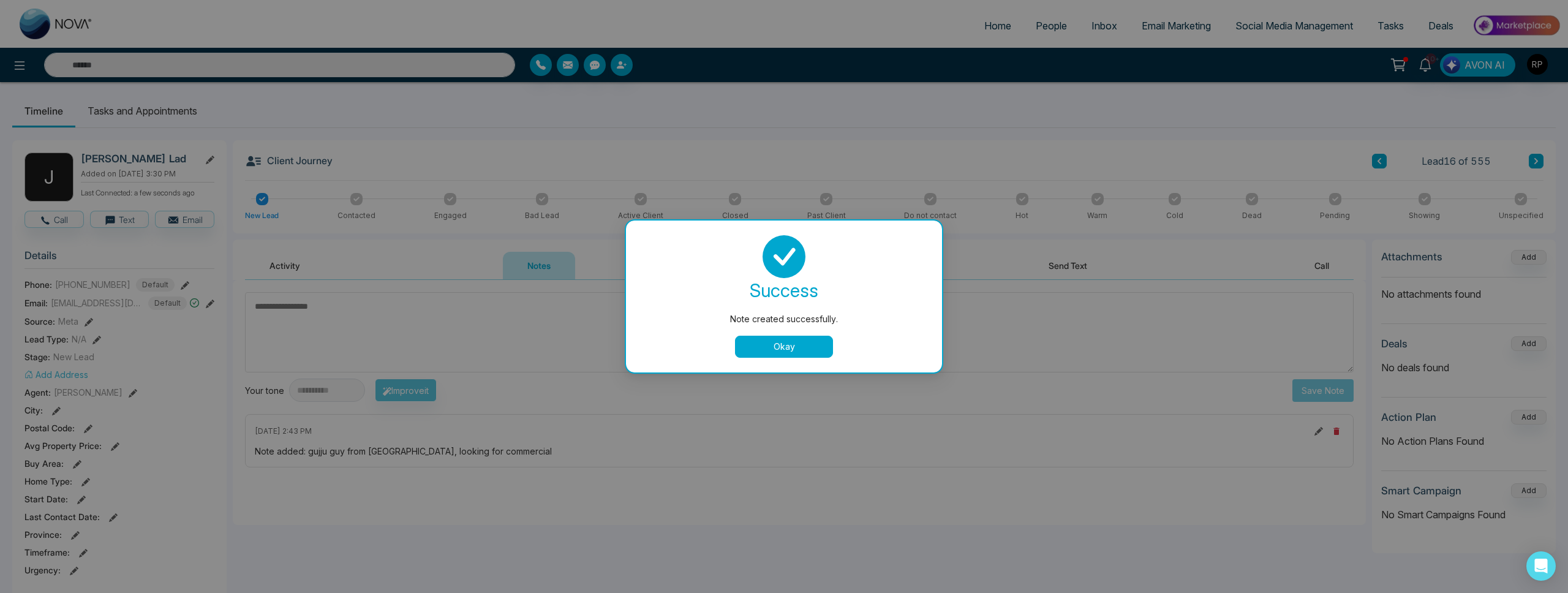
click at [821, 339] on button "Okay" at bounding box center [784, 347] width 98 height 22
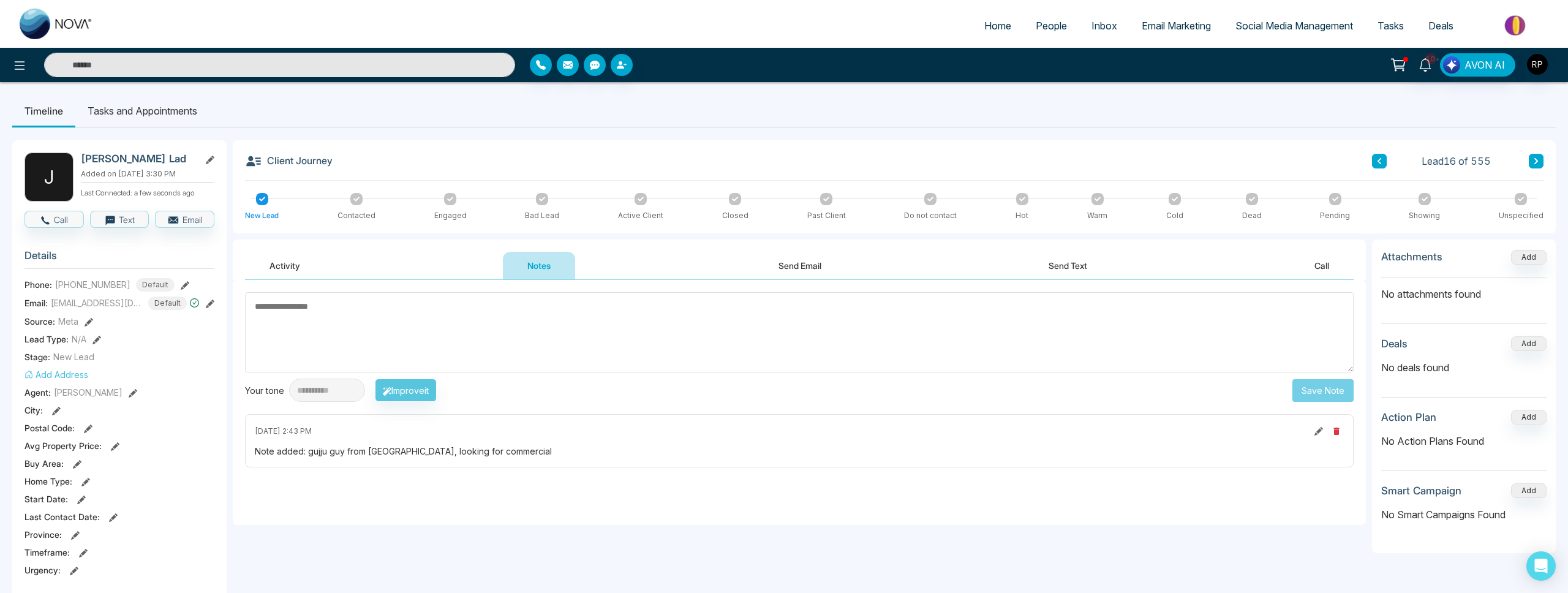
click at [1535, 166] on button at bounding box center [1536, 161] width 15 height 15
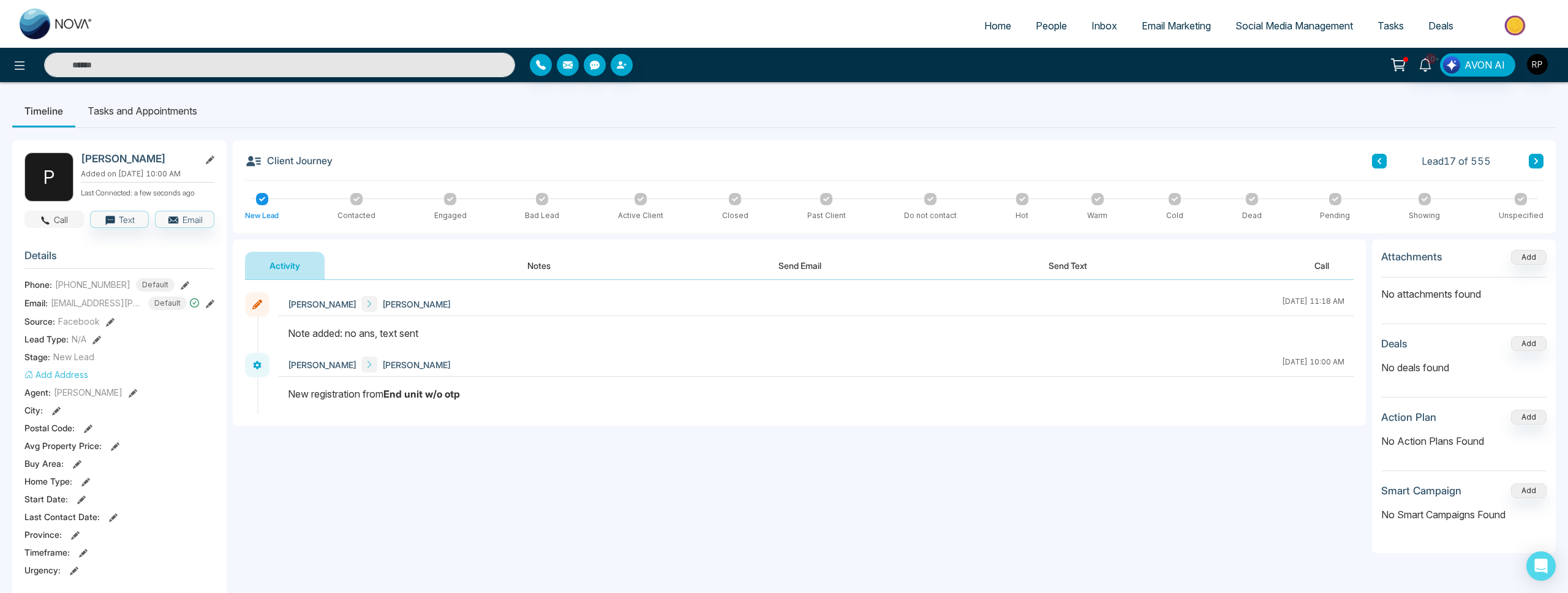
click at [57, 228] on button "Call" at bounding box center [54, 219] width 60 height 17
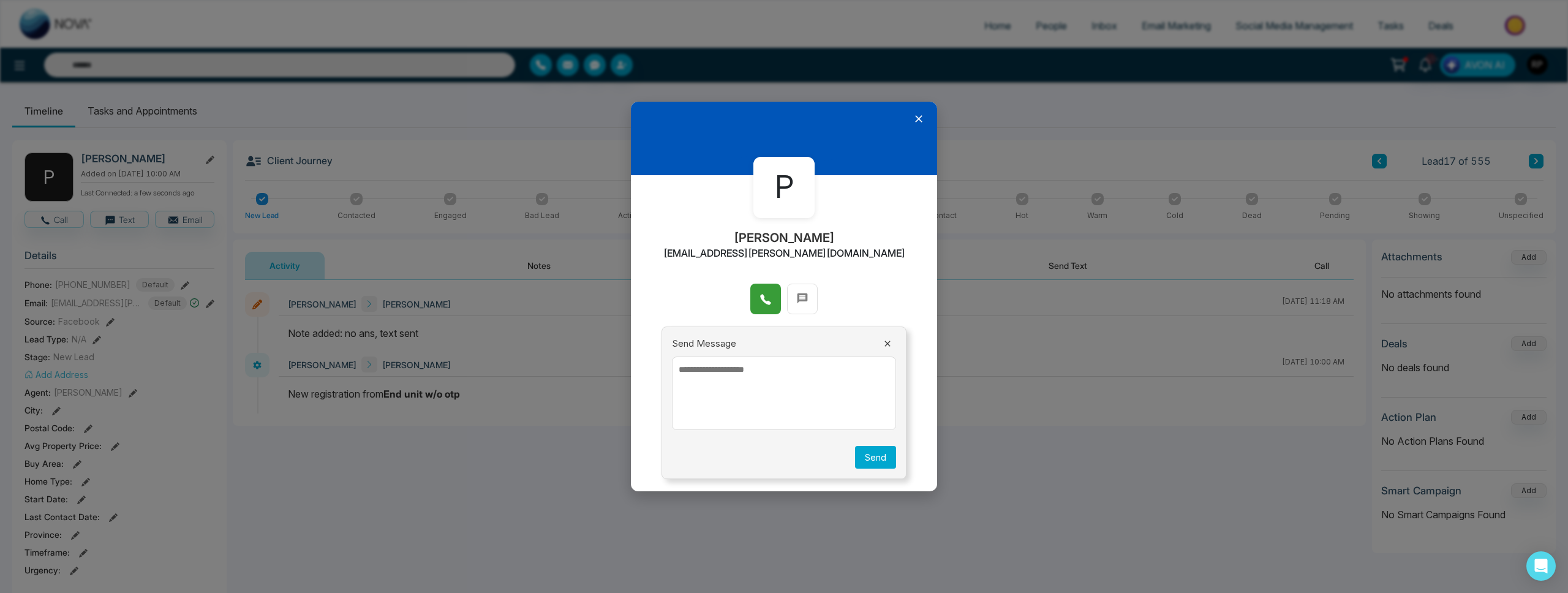
click at [756, 303] on button at bounding box center [766, 299] width 31 height 31
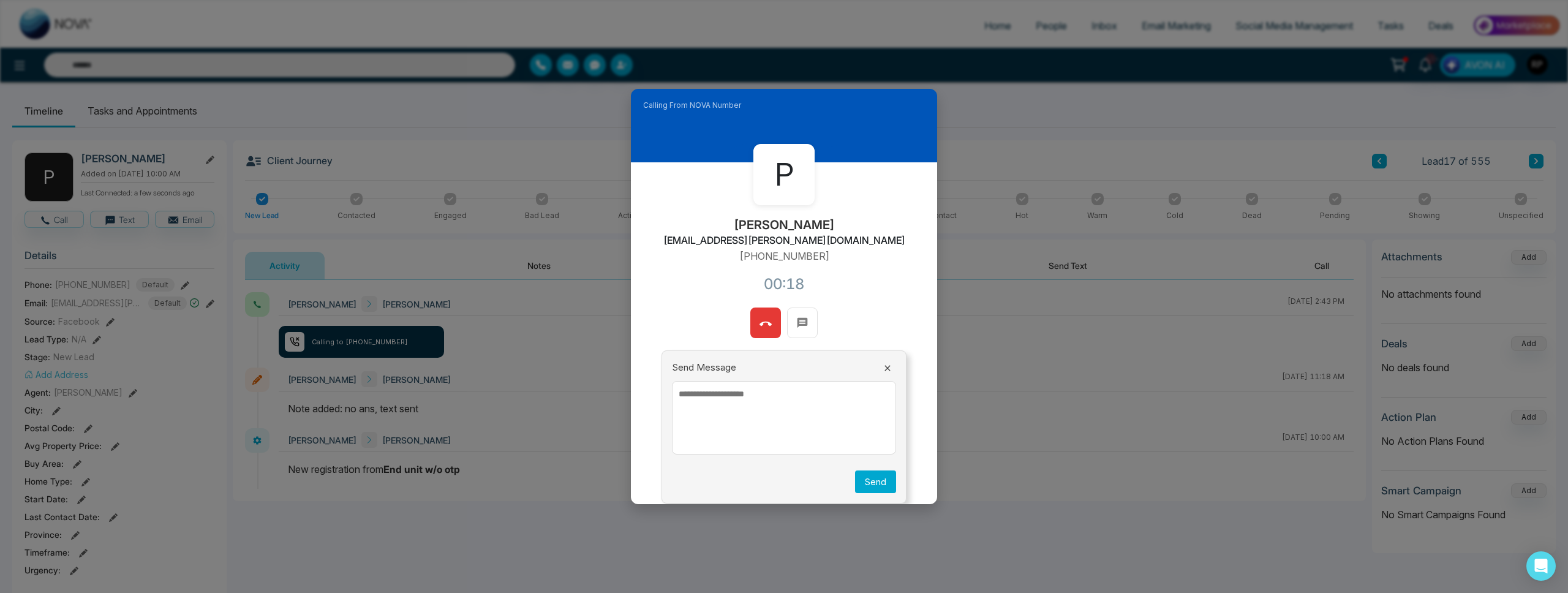
click at [767, 313] on button at bounding box center [766, 323] width 31 height 31
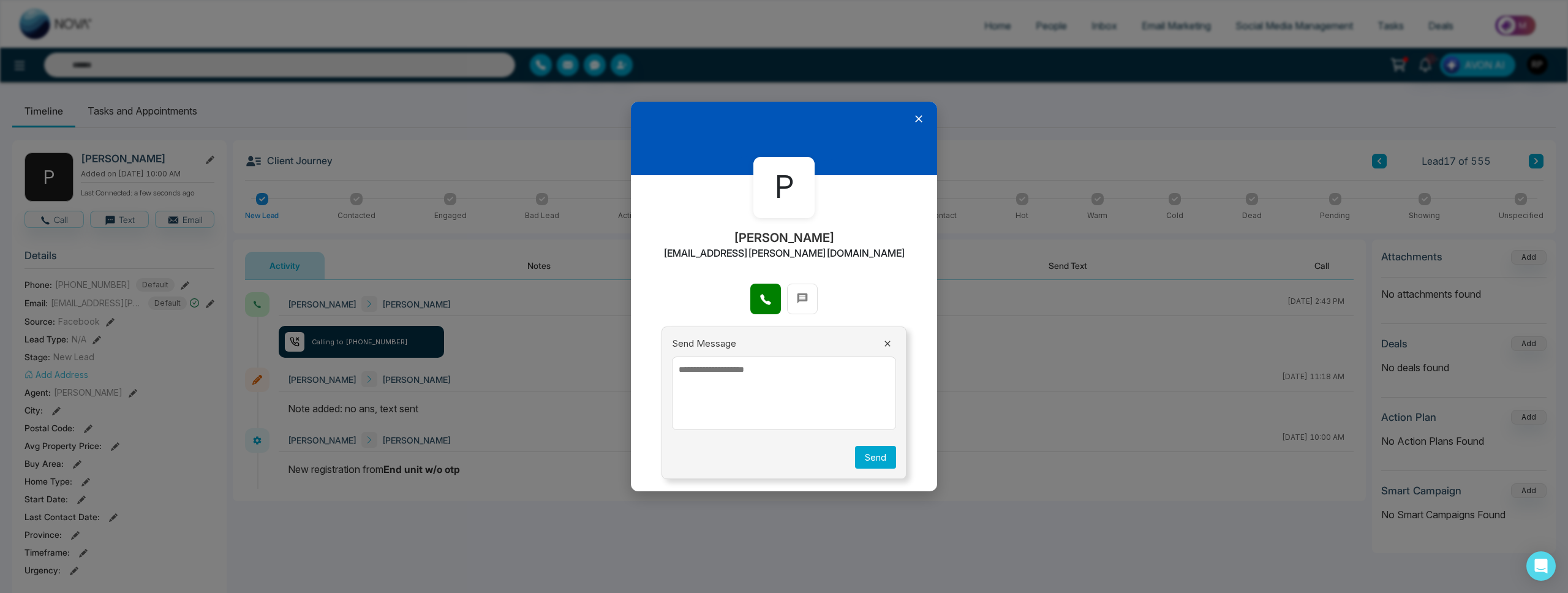
click at [759, 402] on textarea at bounding box center [784, 394] width 224 height 74
paste textarea "**********"
type textarea "**********"
click at [864, 455] on button "Send" at bounding box center [876, 457] width 41 height 23
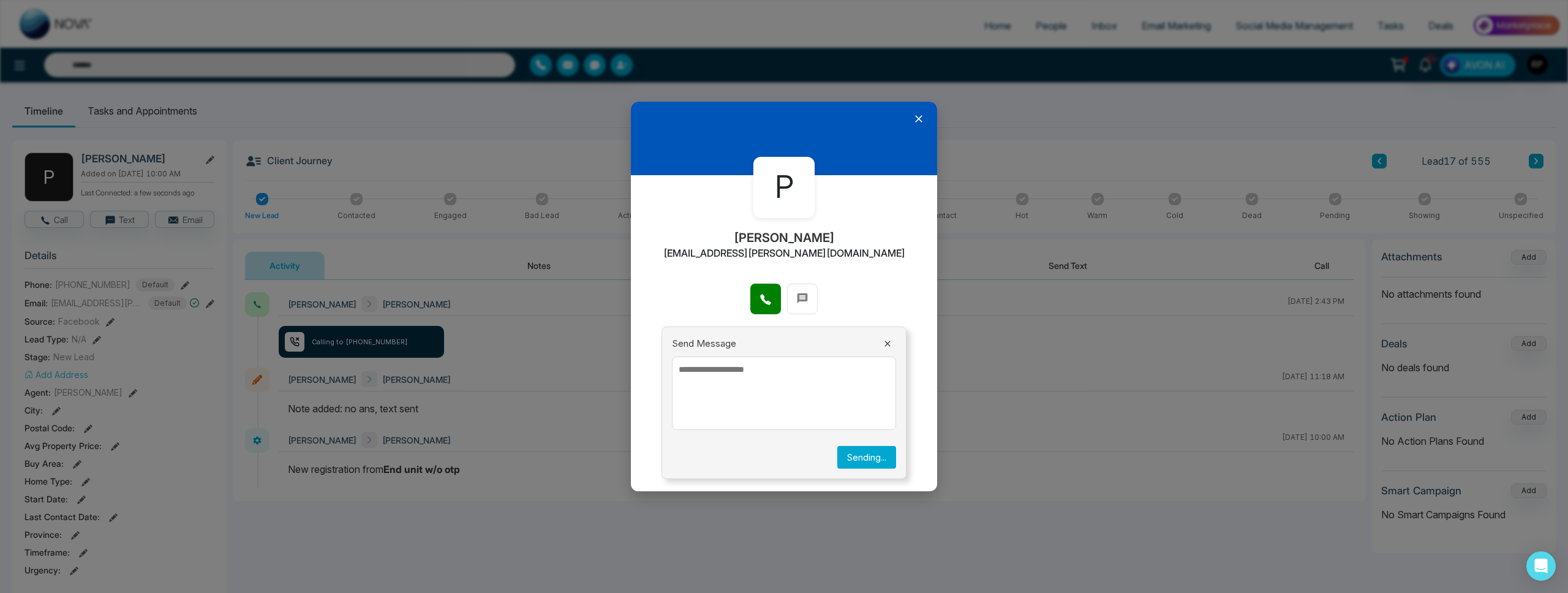
scroll to position [0, 0]
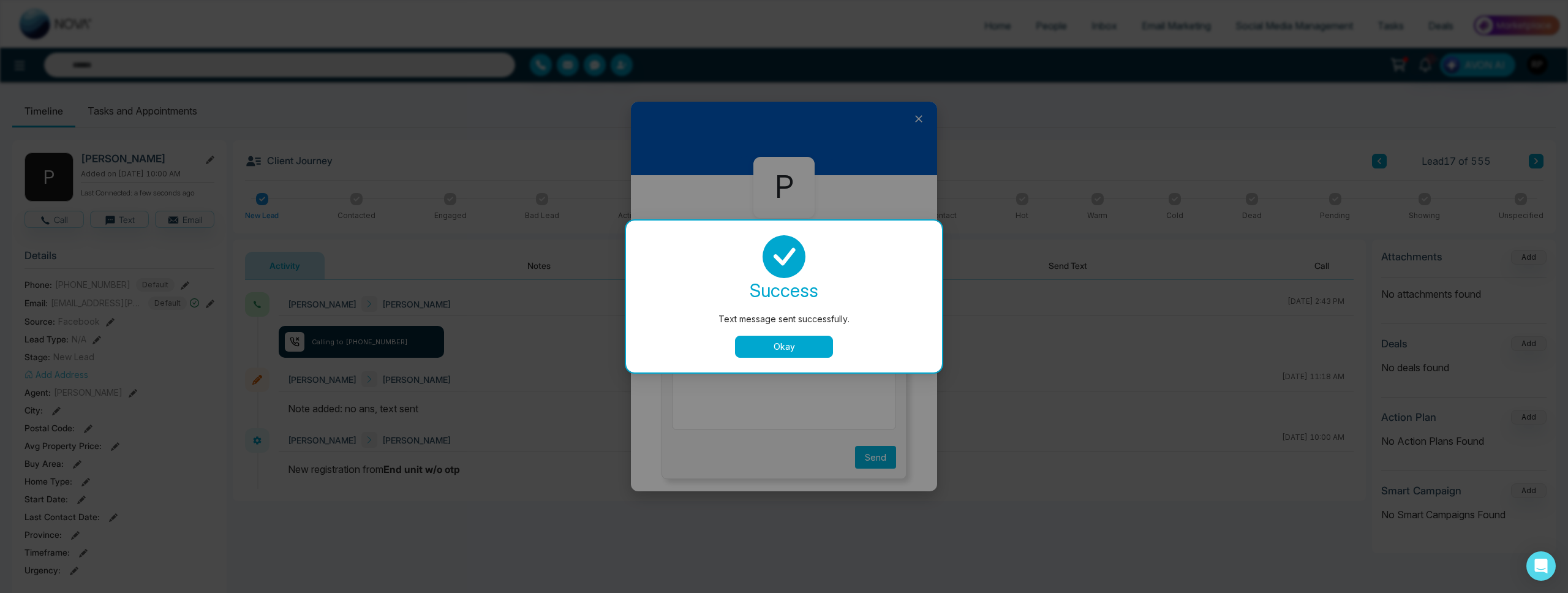
click at [801, 347] on button "Okay" at bounding box center [784, 347] width 98 height 22
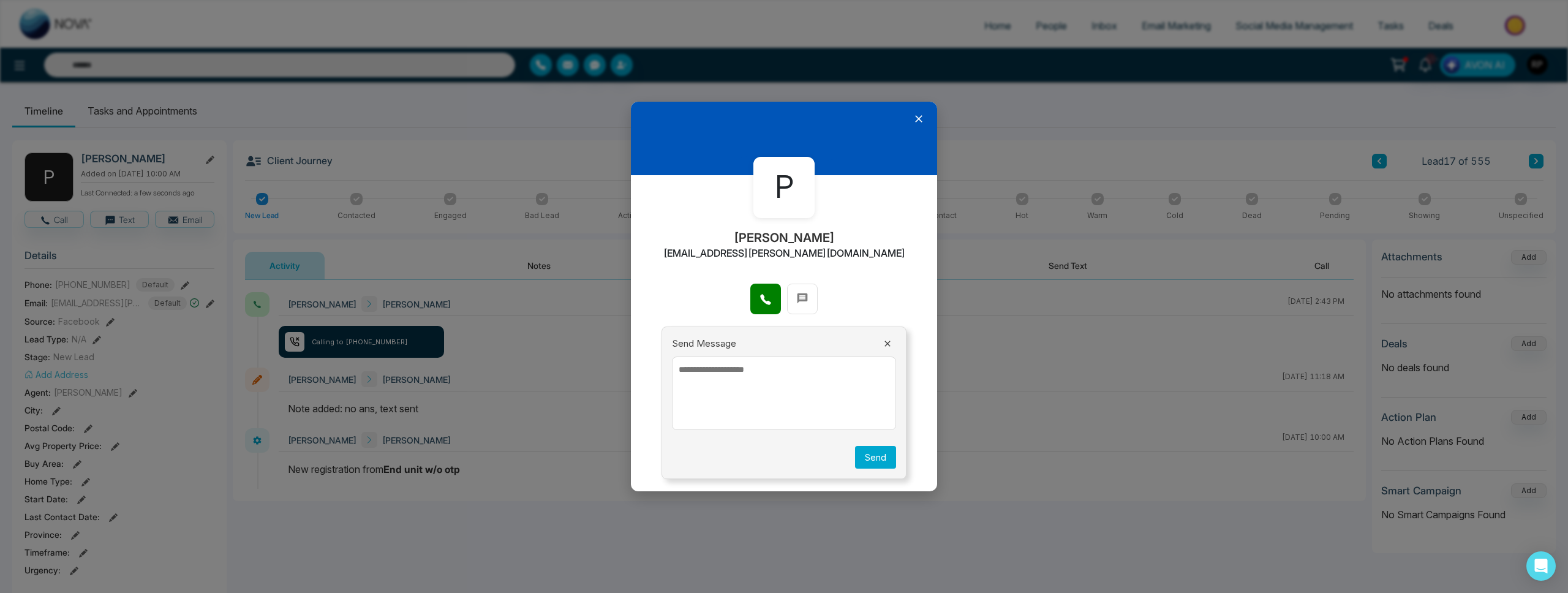
drag, startPoint x: 916, startPoint y: 123, endPoint x: 936, endPoint y: 124, distance: 20.0
click at [919, 121] on icon at bounding box center [918, 118] width 12 height 13
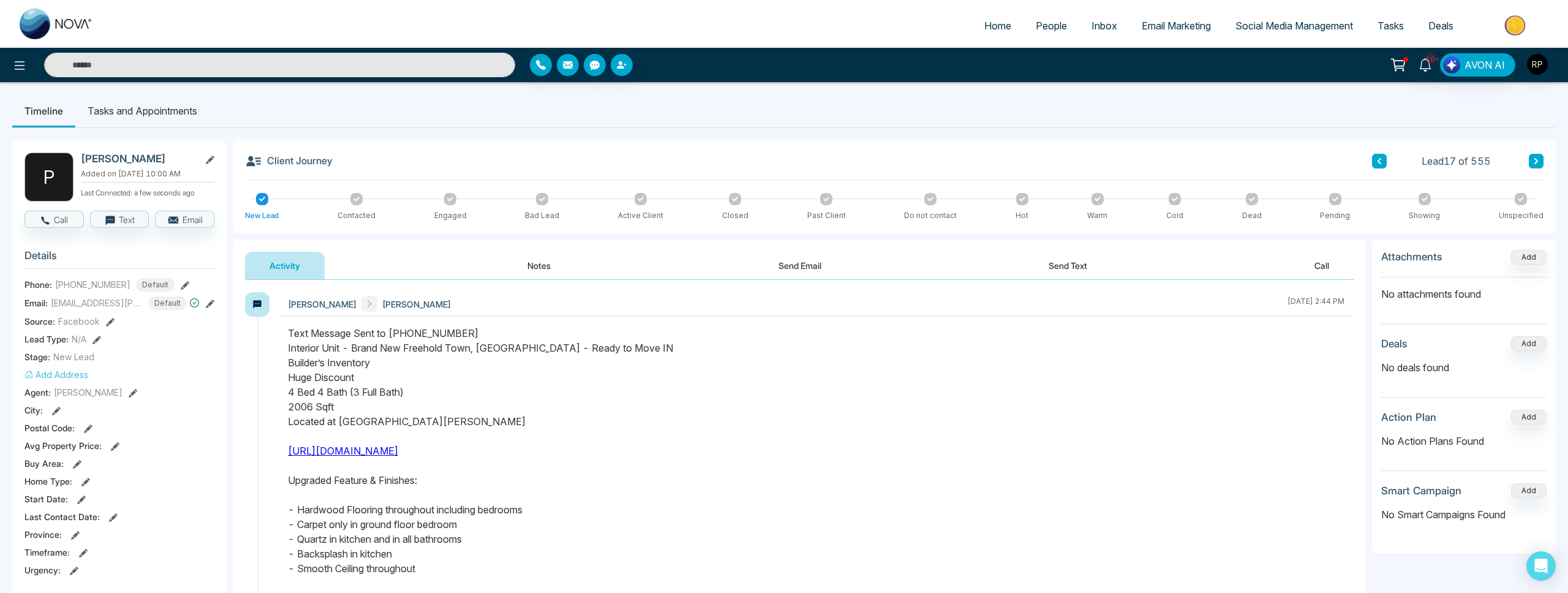
click at [1534, 164] on icon at bounding box center [1536, 161] width 6 height 7
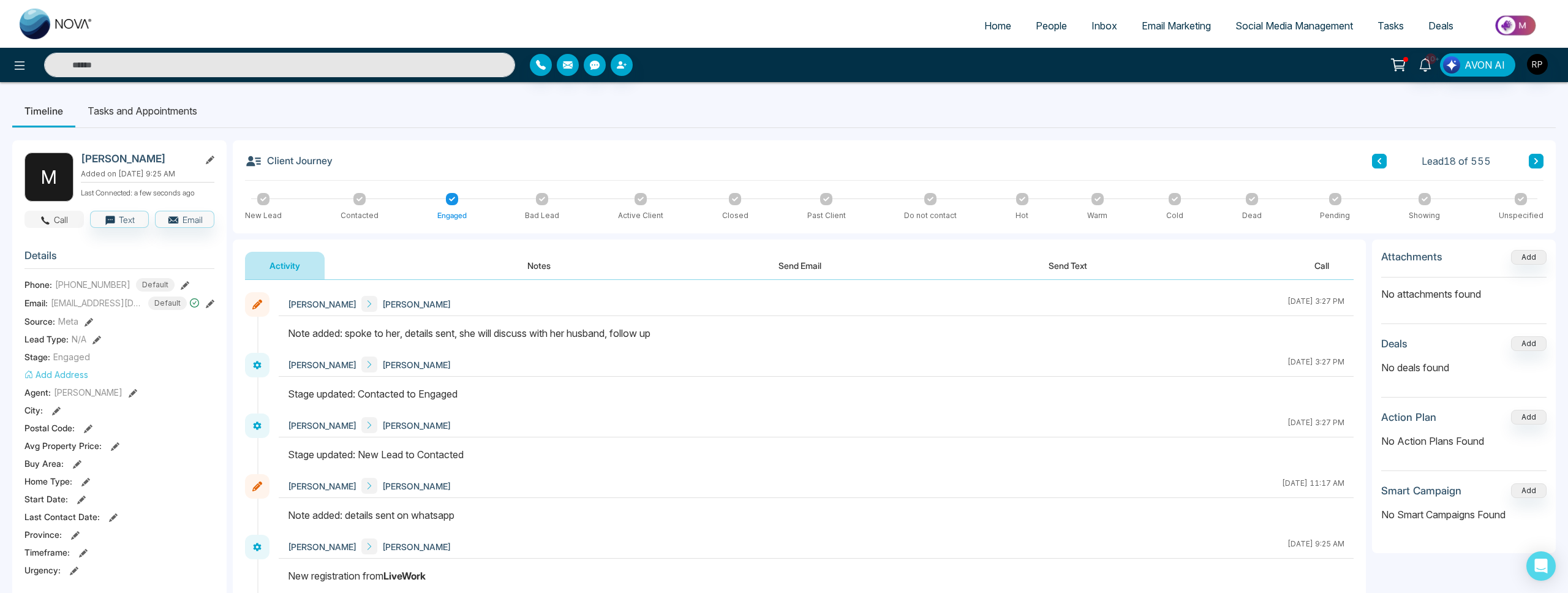
click at [40, 226] on button "Call" at bounding box center [54, 219] width 60 height 17
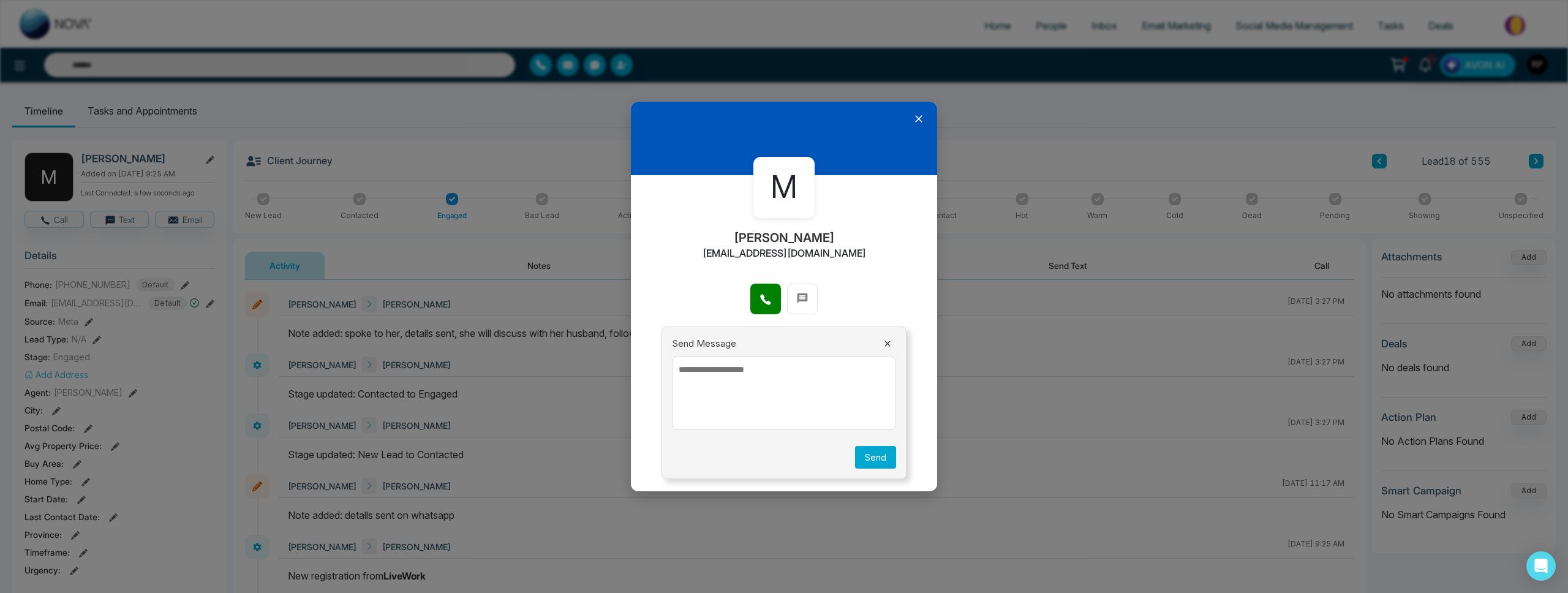
click at [759, 304] on icon at bounding box center [765, 299] width 12 height 13
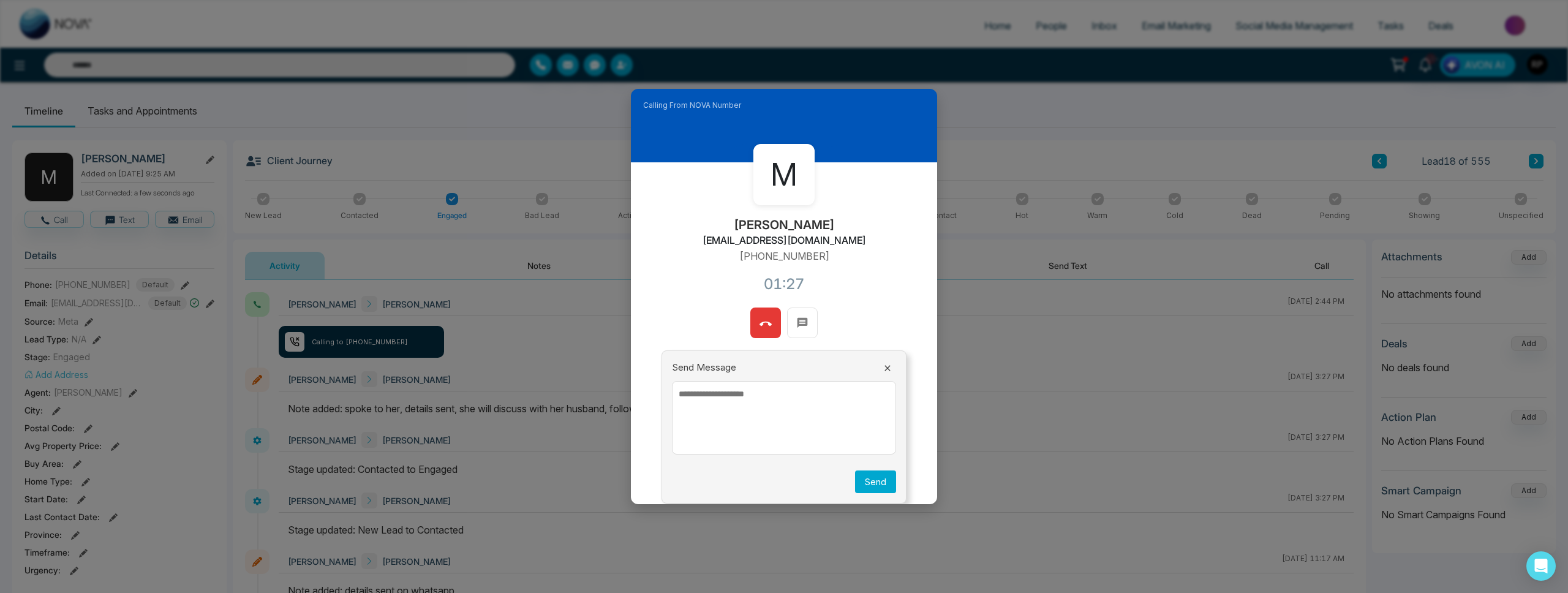
click at [762, 324] on icon at bounding box center [765, 324] width 12 height 4
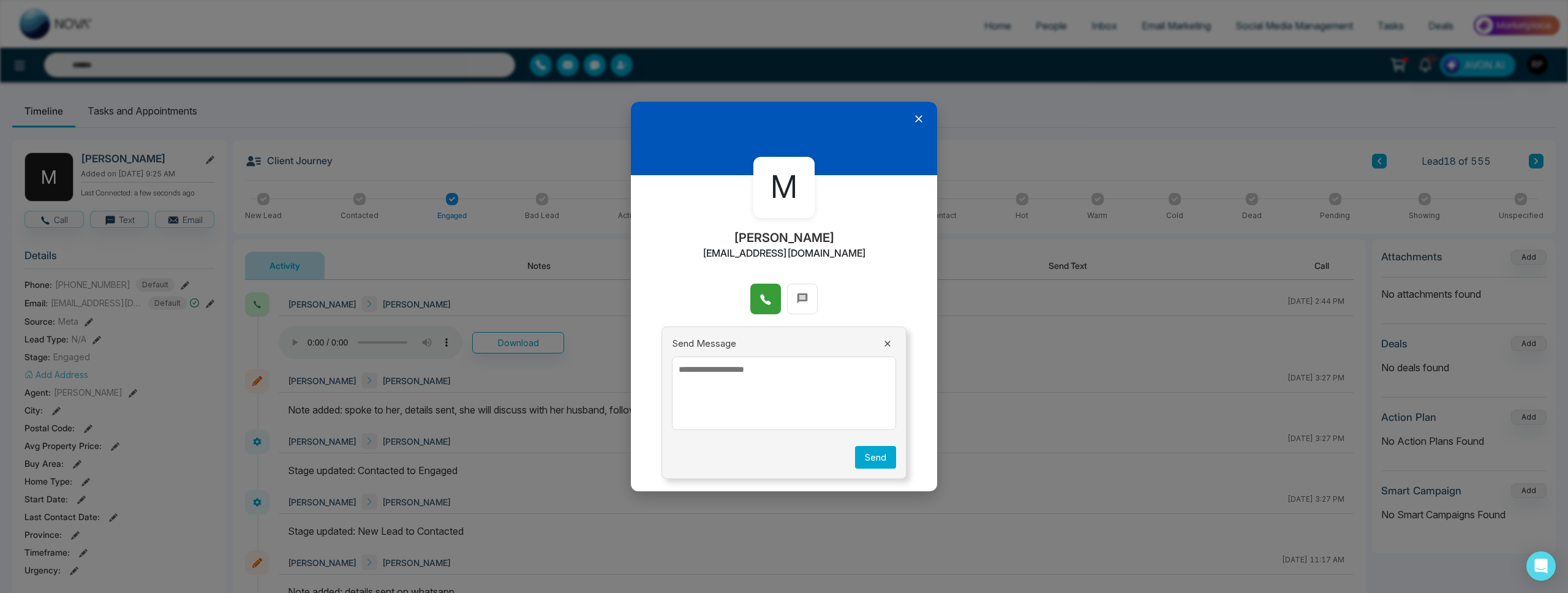
click at [920, 127] on div at bounding box center [784, 138] width 307 height 74
click at [920, 122] on icon at bounding box center [918, 118] width 12 height 13
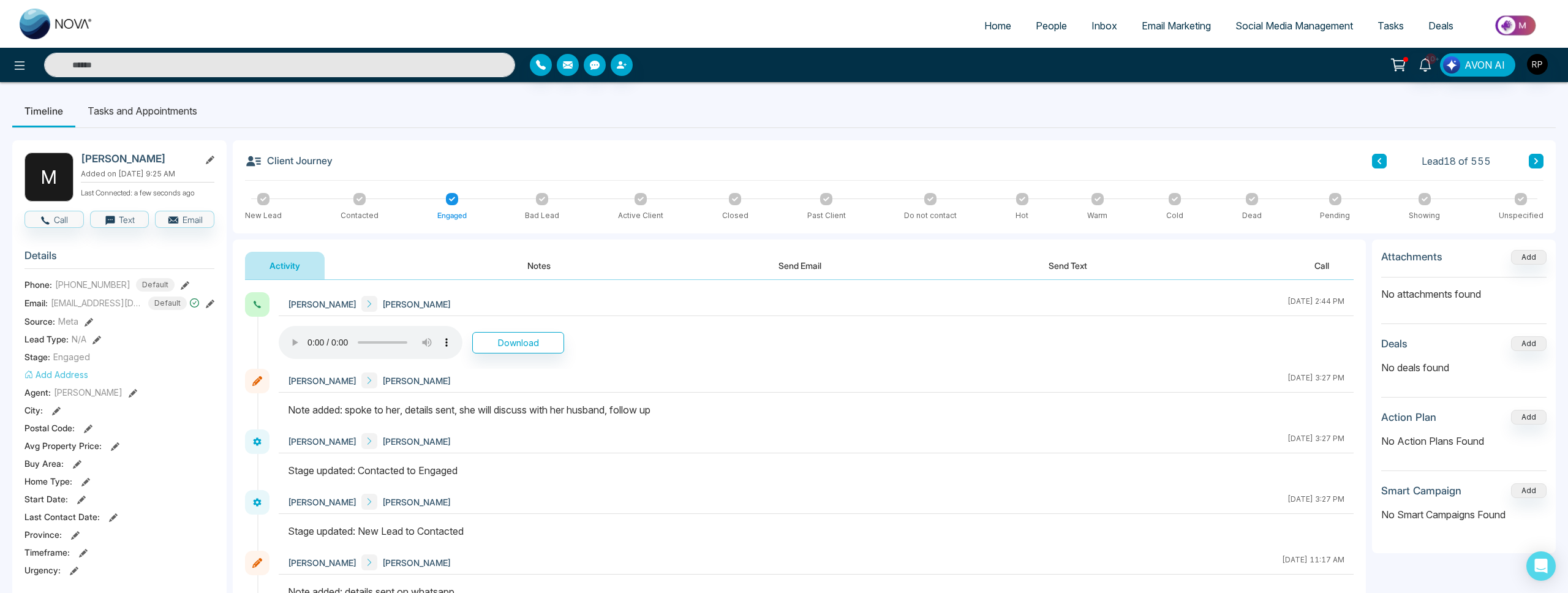
scroll to position [3, 0]
click at [1425, 63] on icon at bounding box center [1425, 65] width 13 height 13
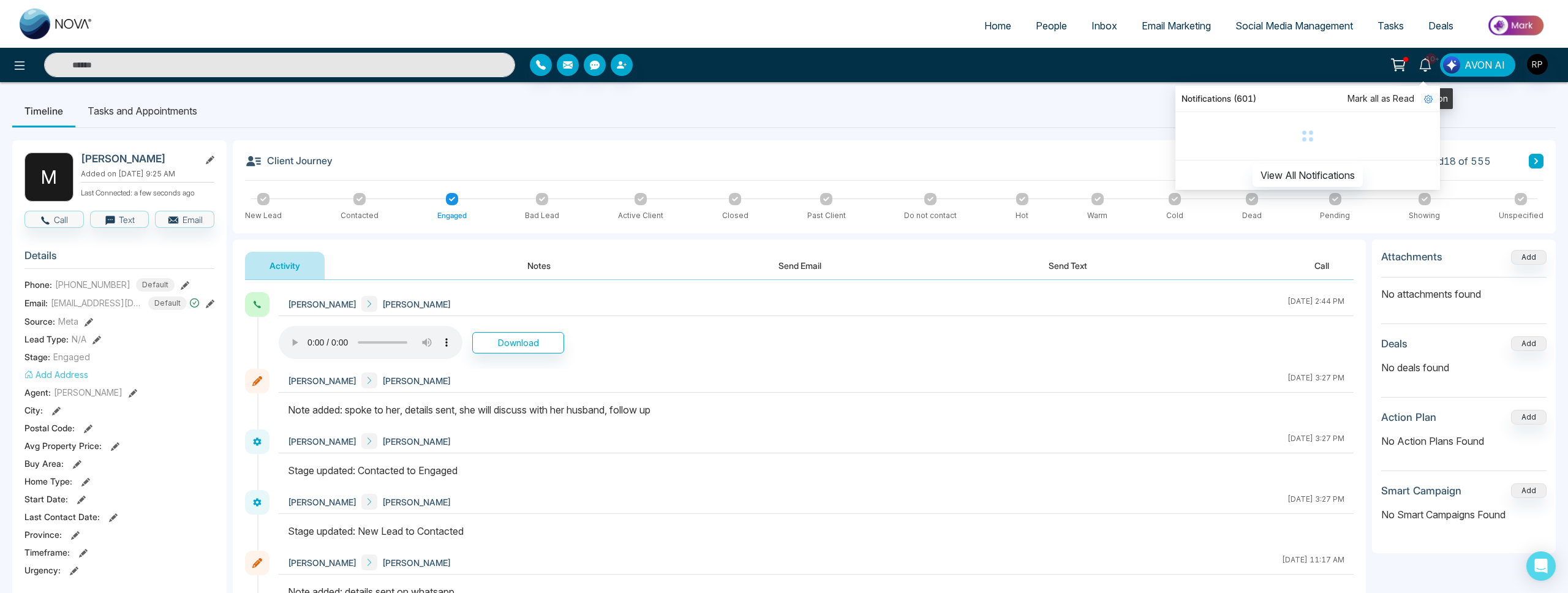
scroll to position [2, 0]
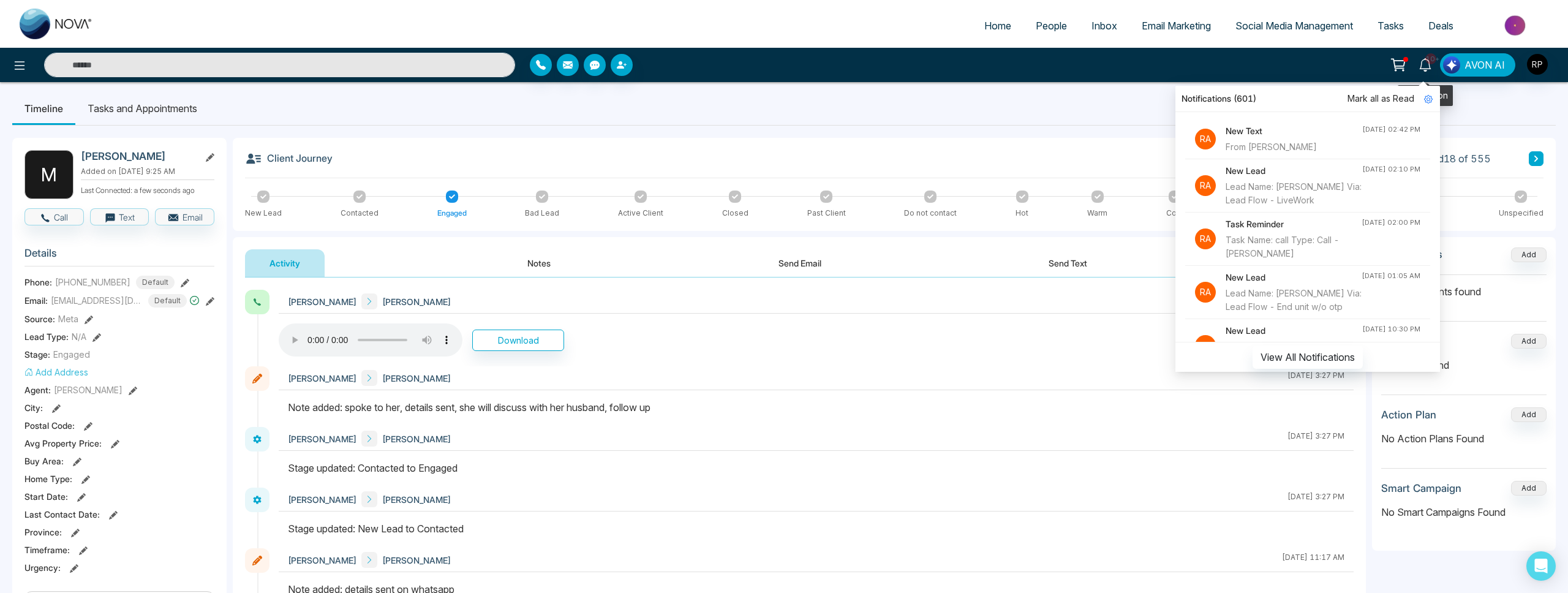
click at [1429, 63] on span "10+" at bounding box center [1431, 58] width 11 height 11
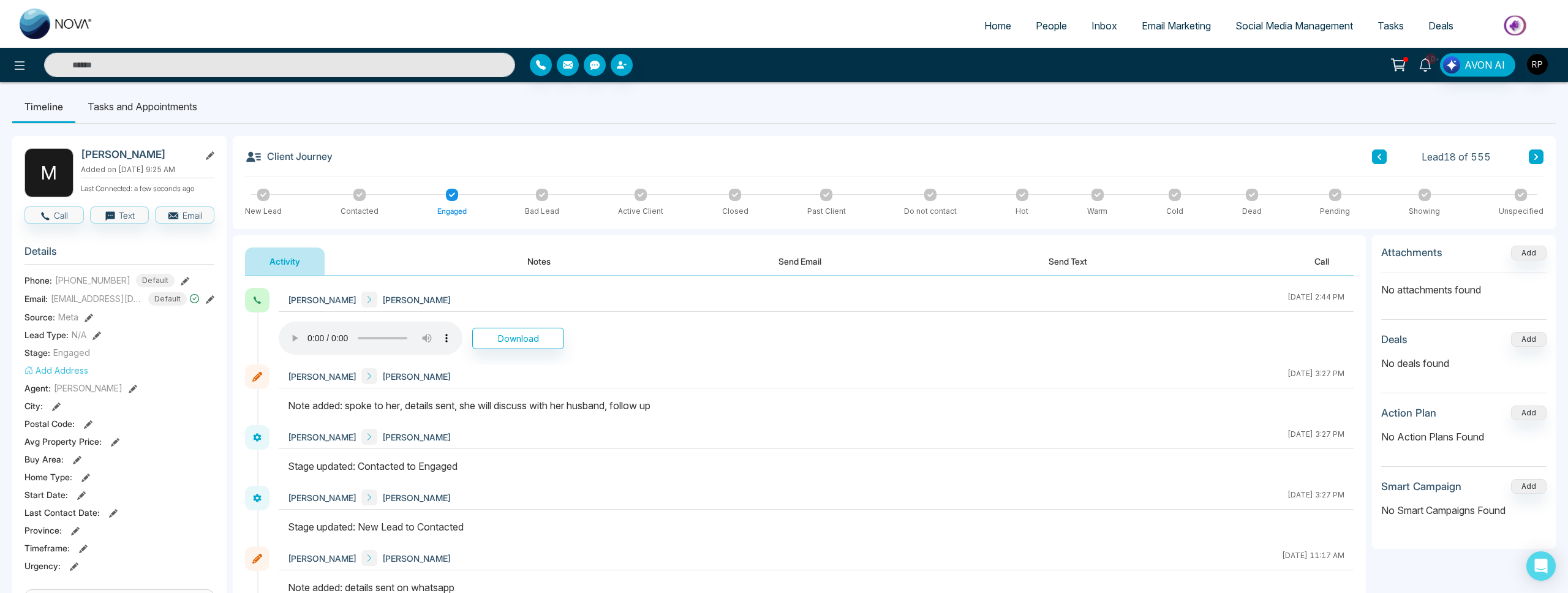
scroll to position [0, 0]
click at [1535, 157] on icon at bounding box center [1536, 161] width 6 height 7
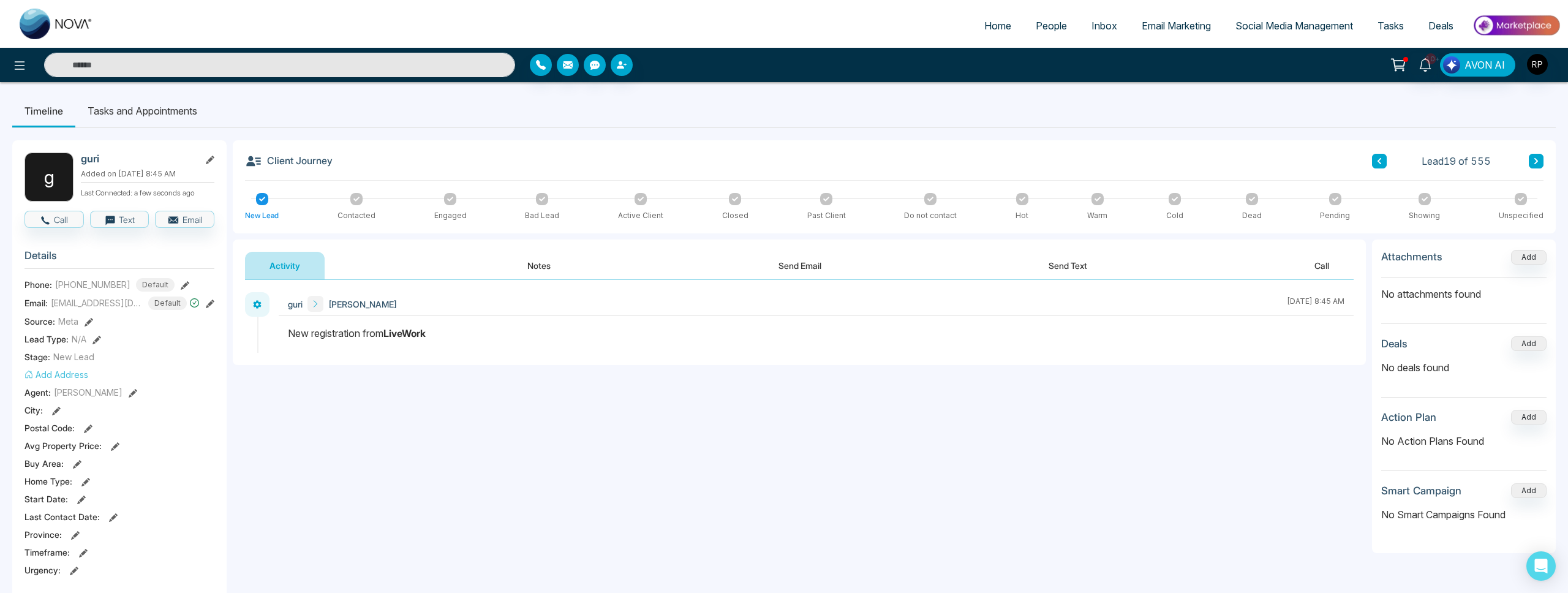
scroll to position [1, 0]
click at [1383, 163] on button at bounding box center [1379, 160] width 15 height 15
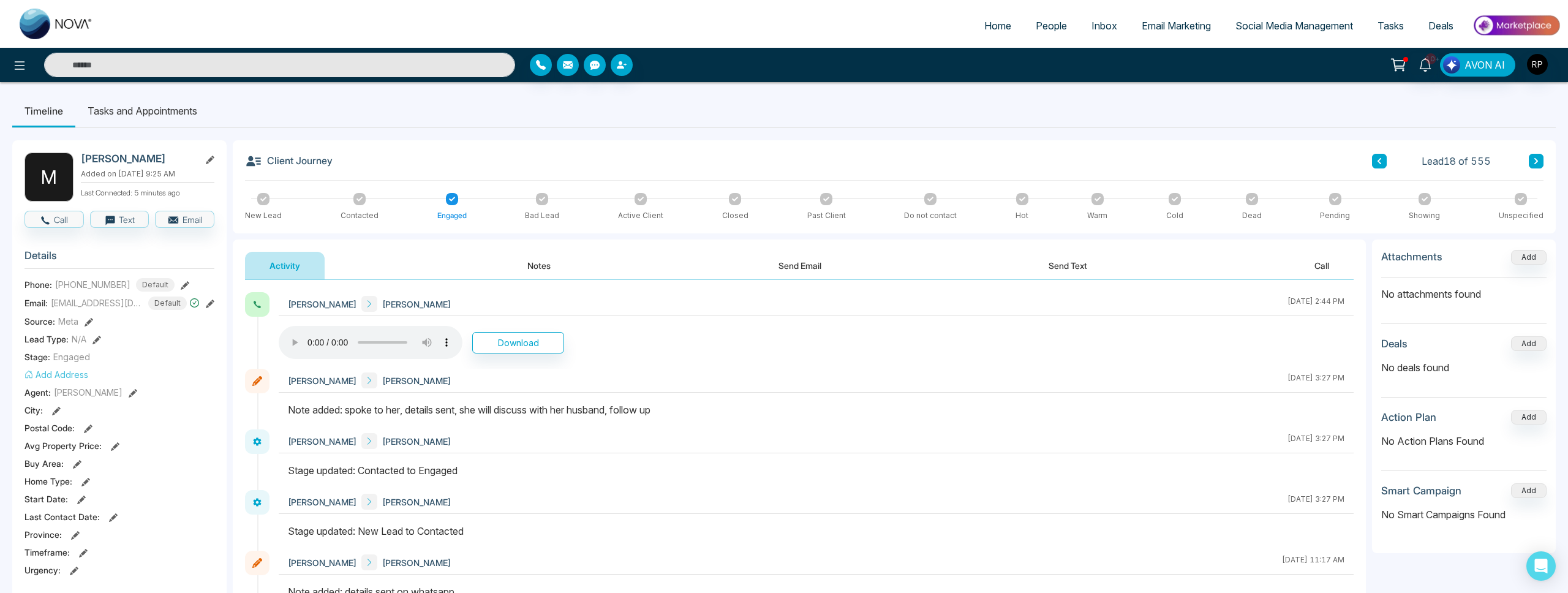
click at [1383, 163] on button at bounding box center [1379, 161] width 15 height 15
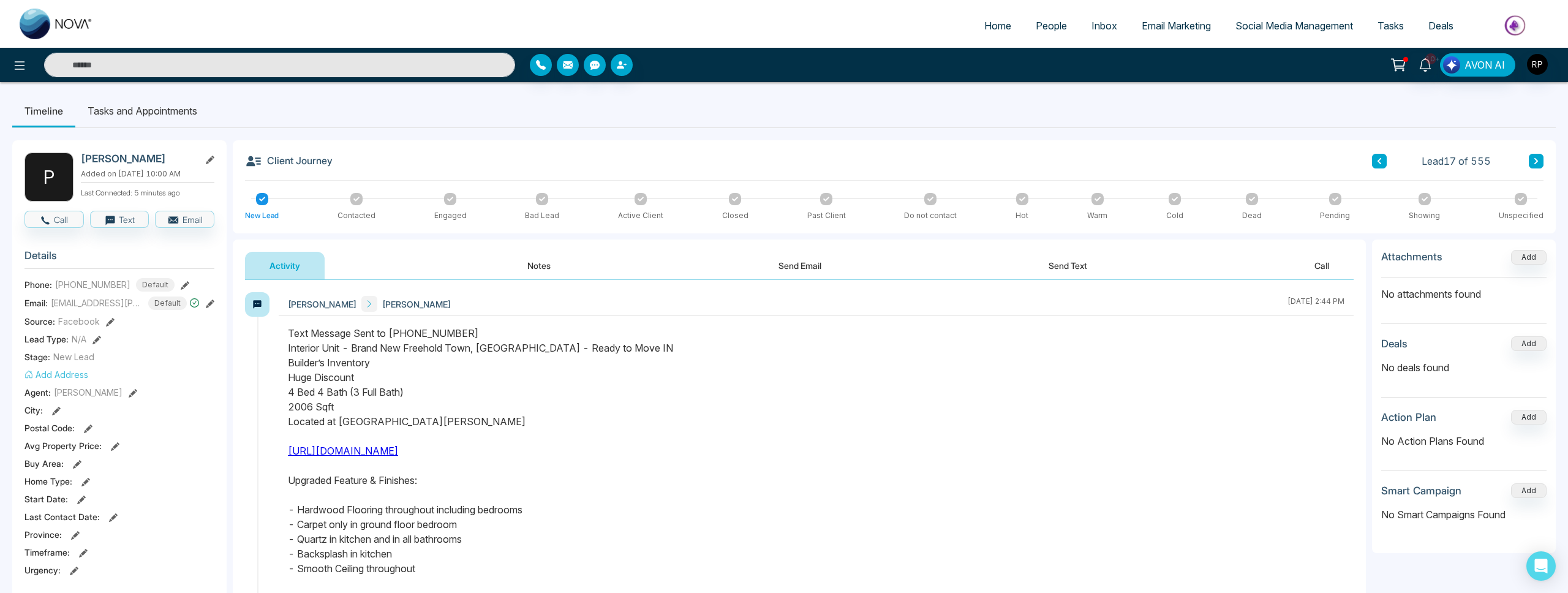
click at [1526, 166] on div "Lead 17 of 555" at bounding box center [1457, 161] width 171 height 15
click at [1533, 162] on icon at bounding box center [1536, 161] width 6 height 7
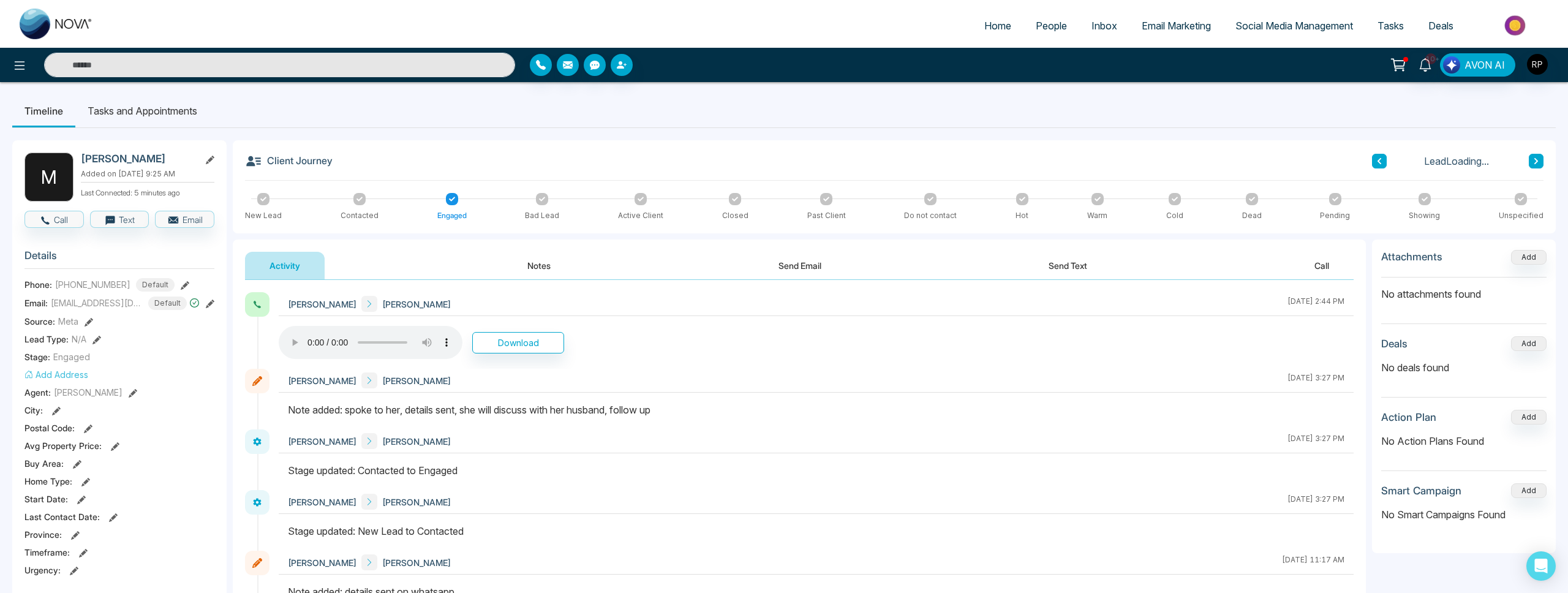
click at [1533, 162] on icon at bounding box center [1536, 161] width 6 height 7
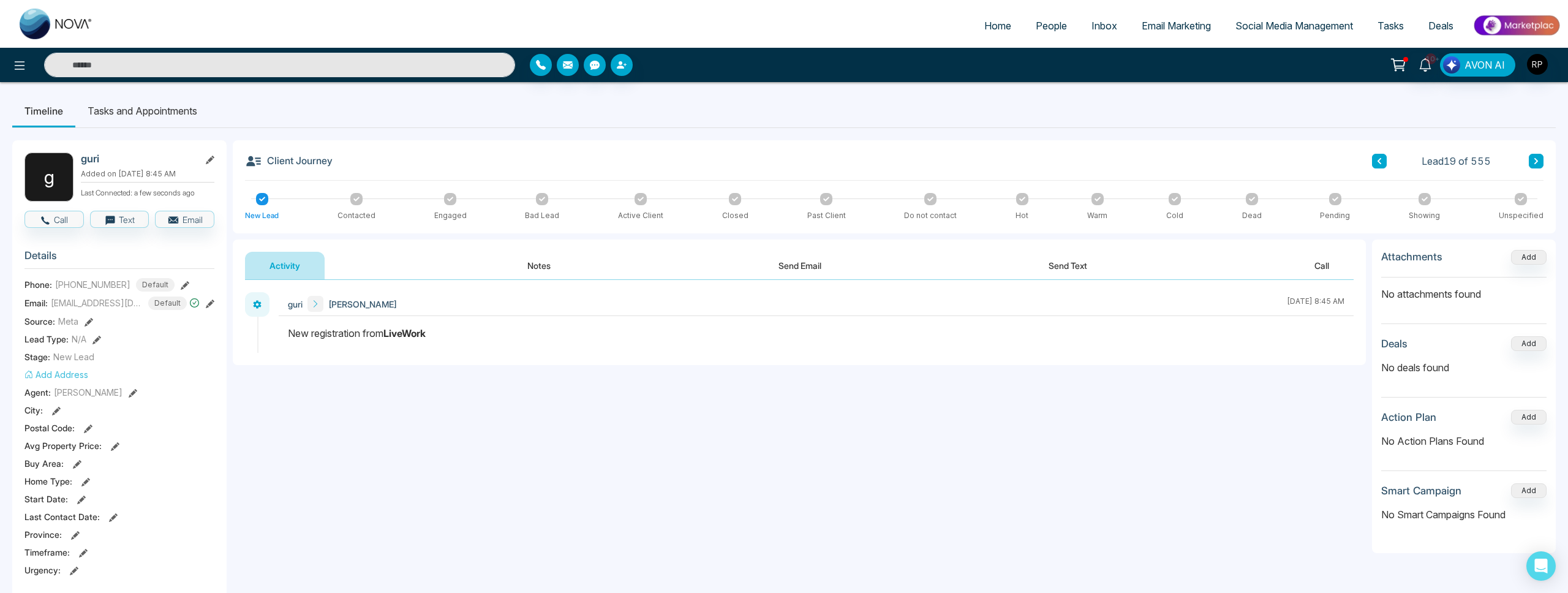
click at [214, 305] on icon at bounding box center [210, 304] width 9 height 9
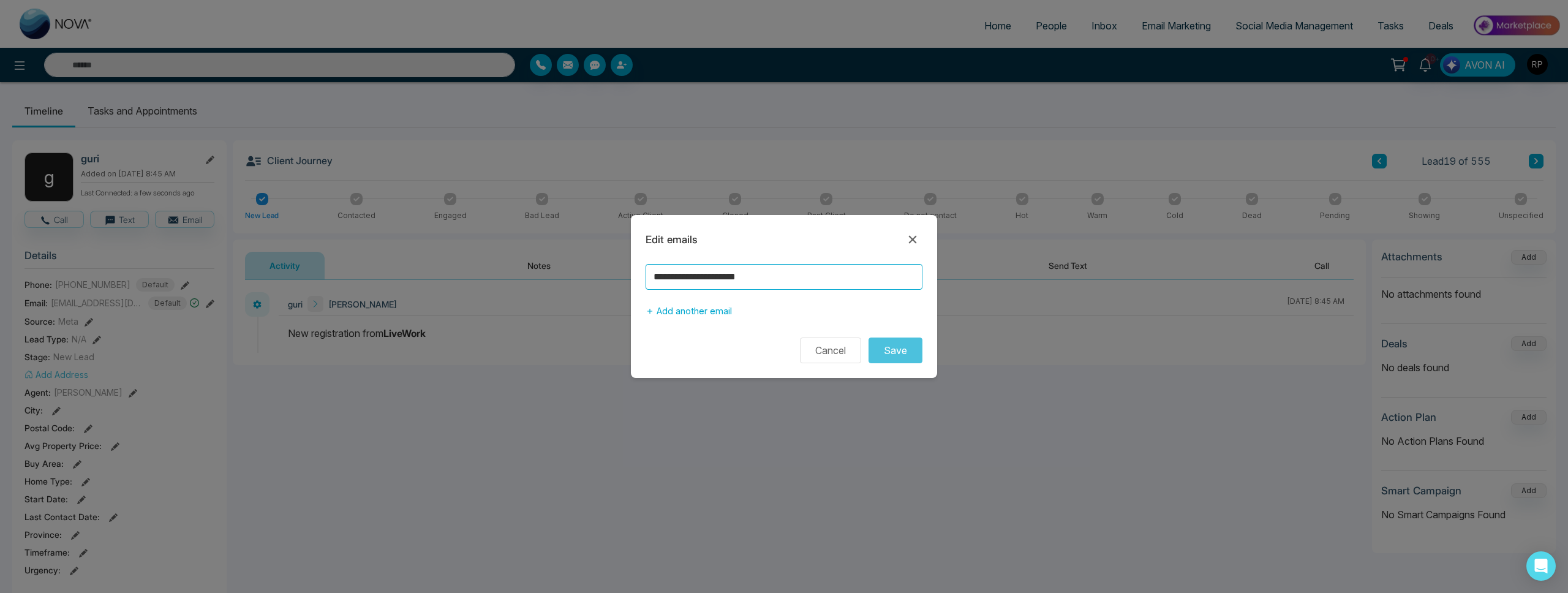
click at [795, 283] on input "**********" at bounding box center [784, 277] width 277 height 26
click at [545, 349] on div "**********" at bounding box center [784, 296] width 1568 height 593
drag, startPoint x: 908, startPoint y: 241, endPoint x: 877, endPoint y: 233, distance: 32.0
click at [908, 241] on icon at bounding box center [912, 240] width 15 height 15
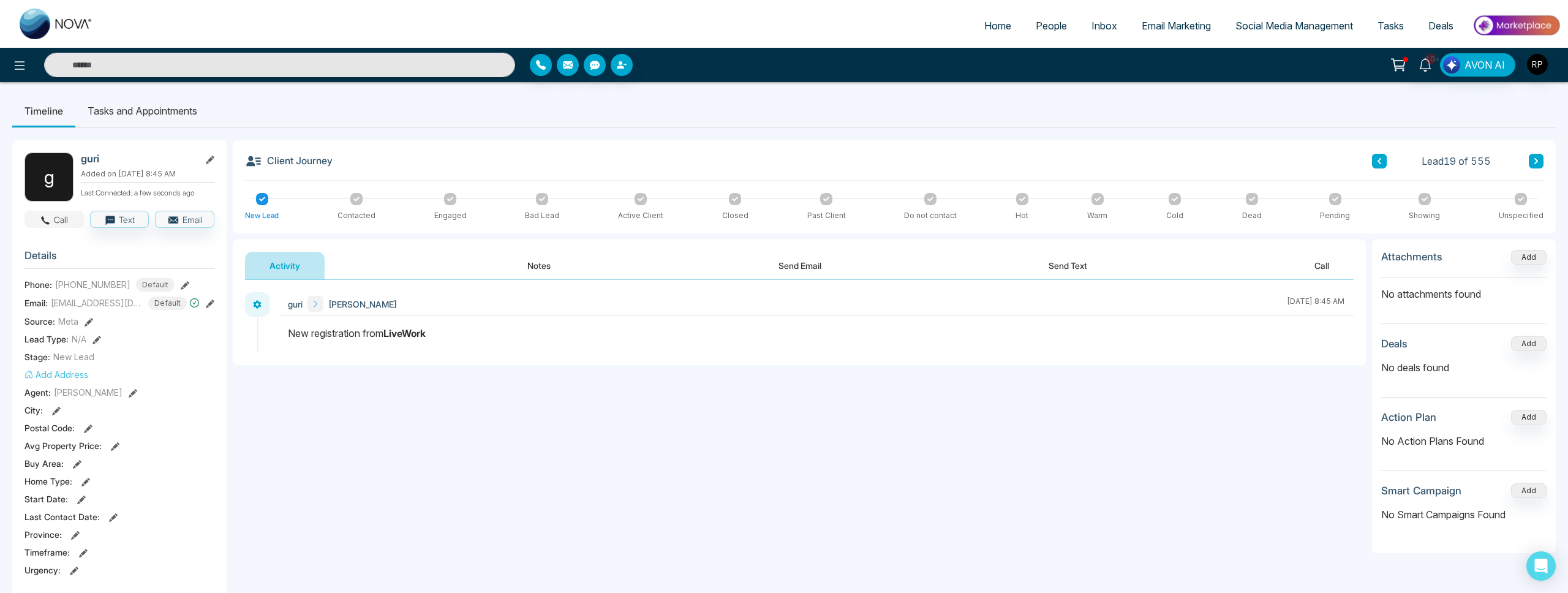
click at [74, 221] on button "Call" at bounding box center [54, 219] width 60 height 17
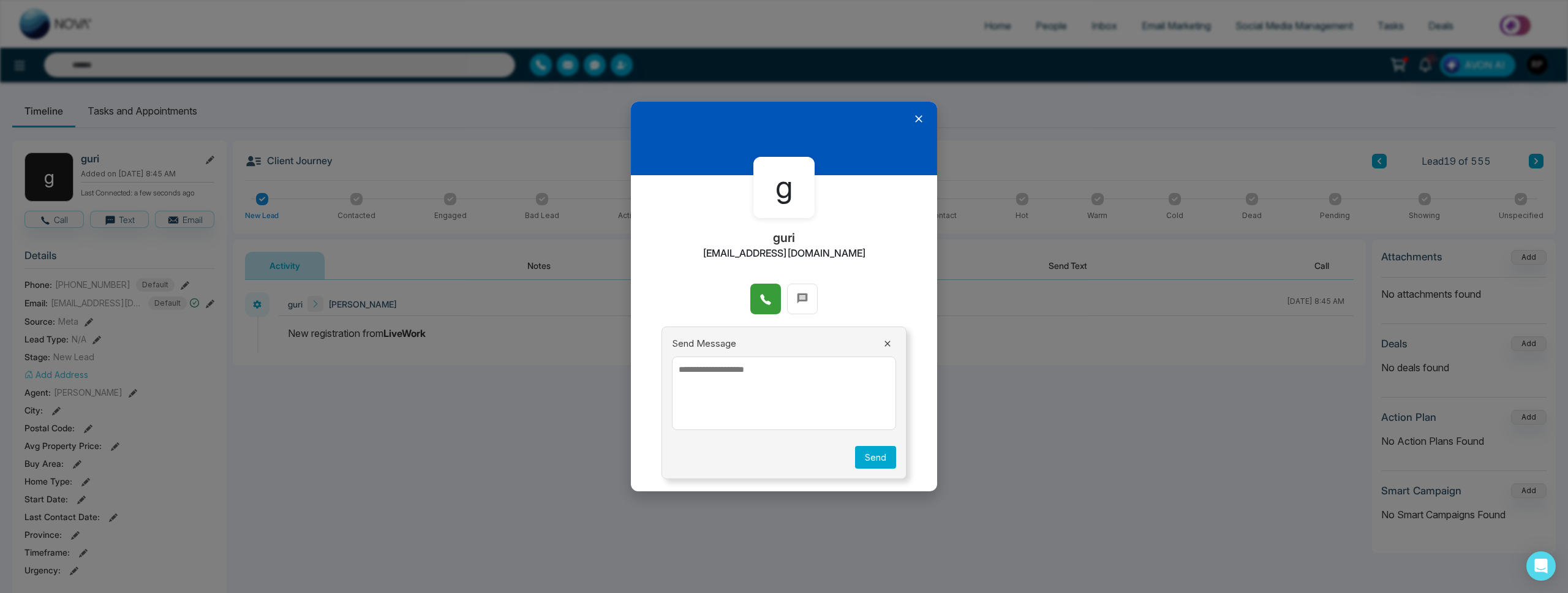
click at [754, 288] on button at bounding box center [766, 299] width 31 height 31
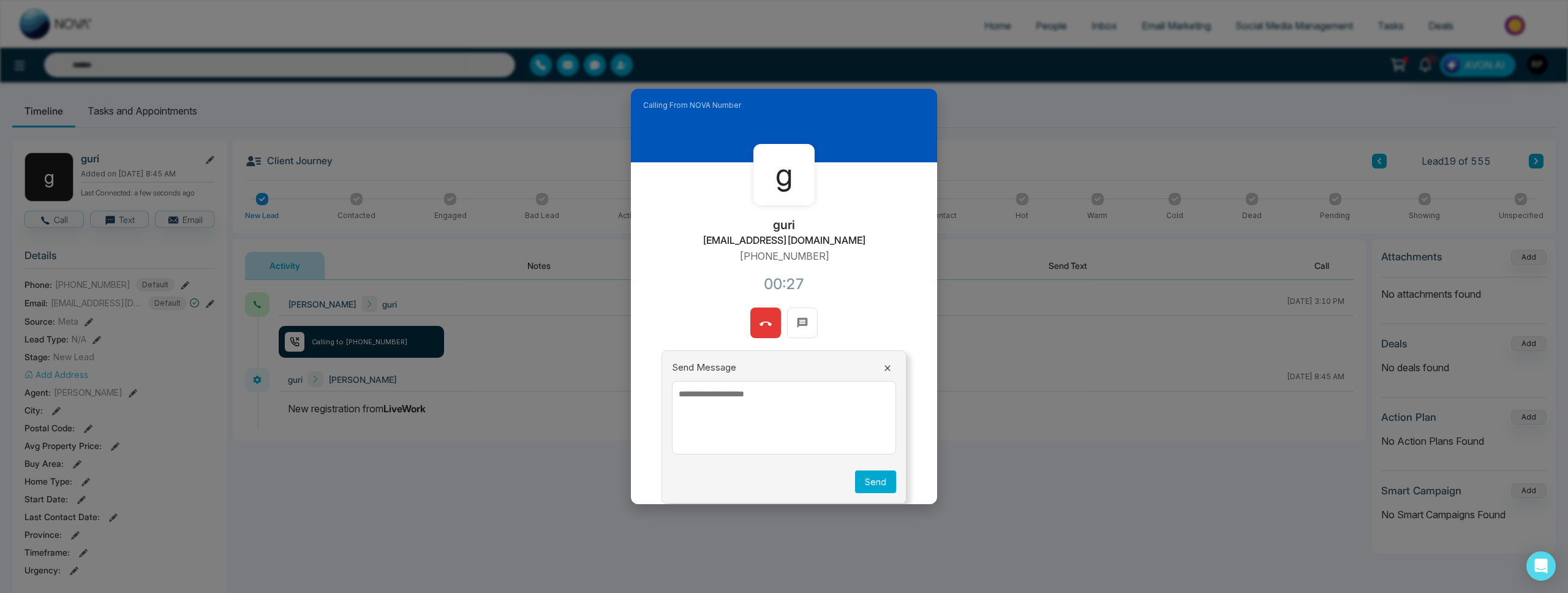
click at [768, 324] on icon at bounding box center [765, 324] width 12 height 4
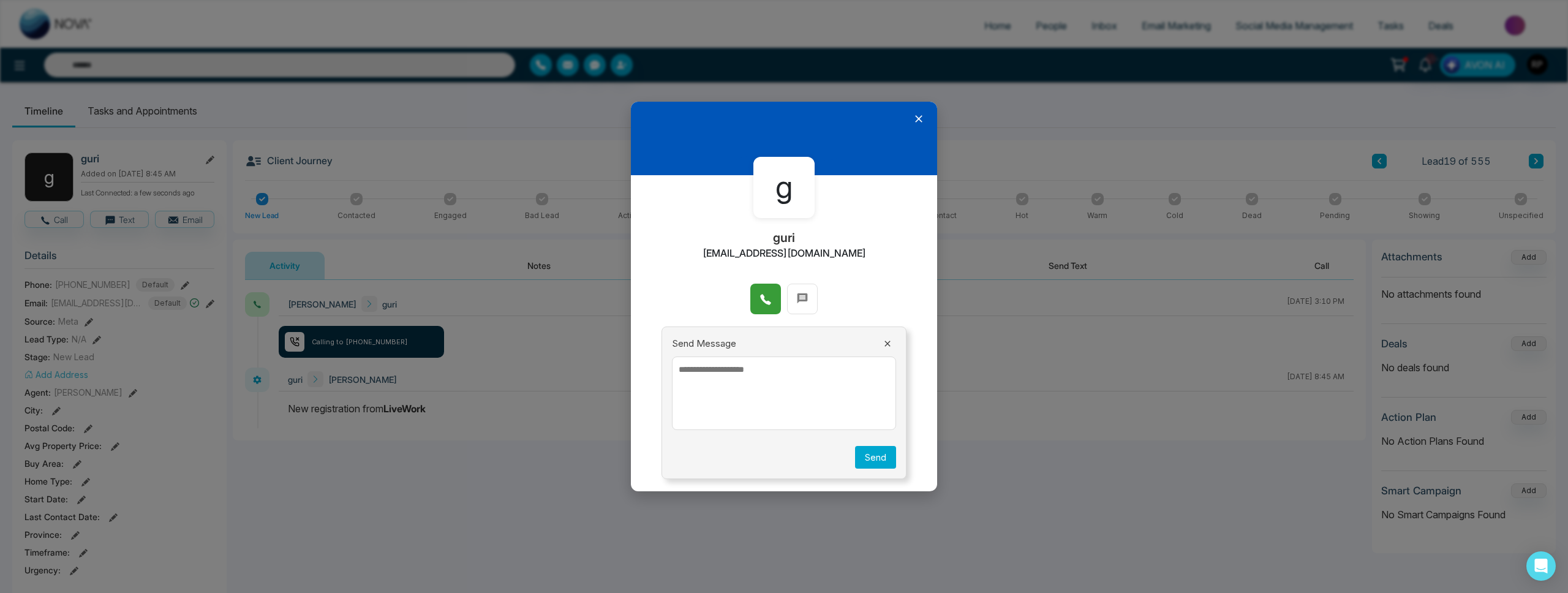
click at [914, 121] on icon at bounding box center [918, 118] width 12 height 13
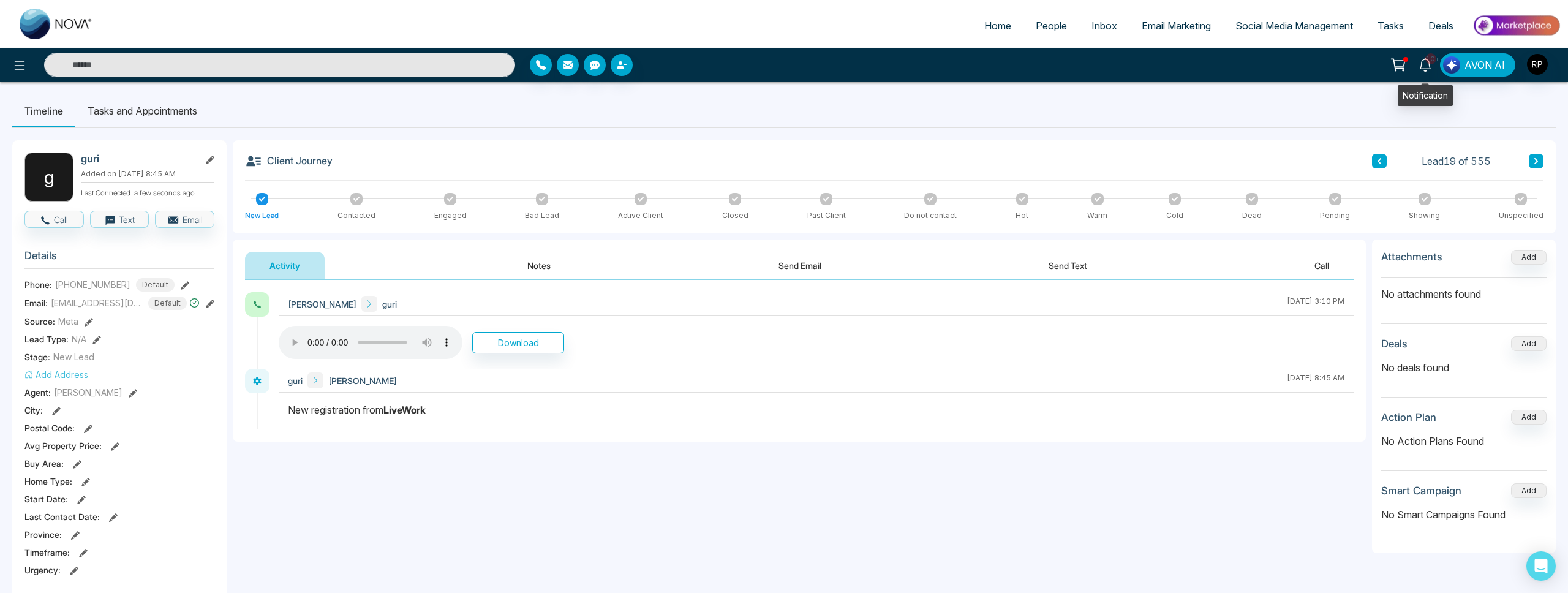
click at [1425, 63] on icon at bounding box center [1425, 65] width 13 height 13
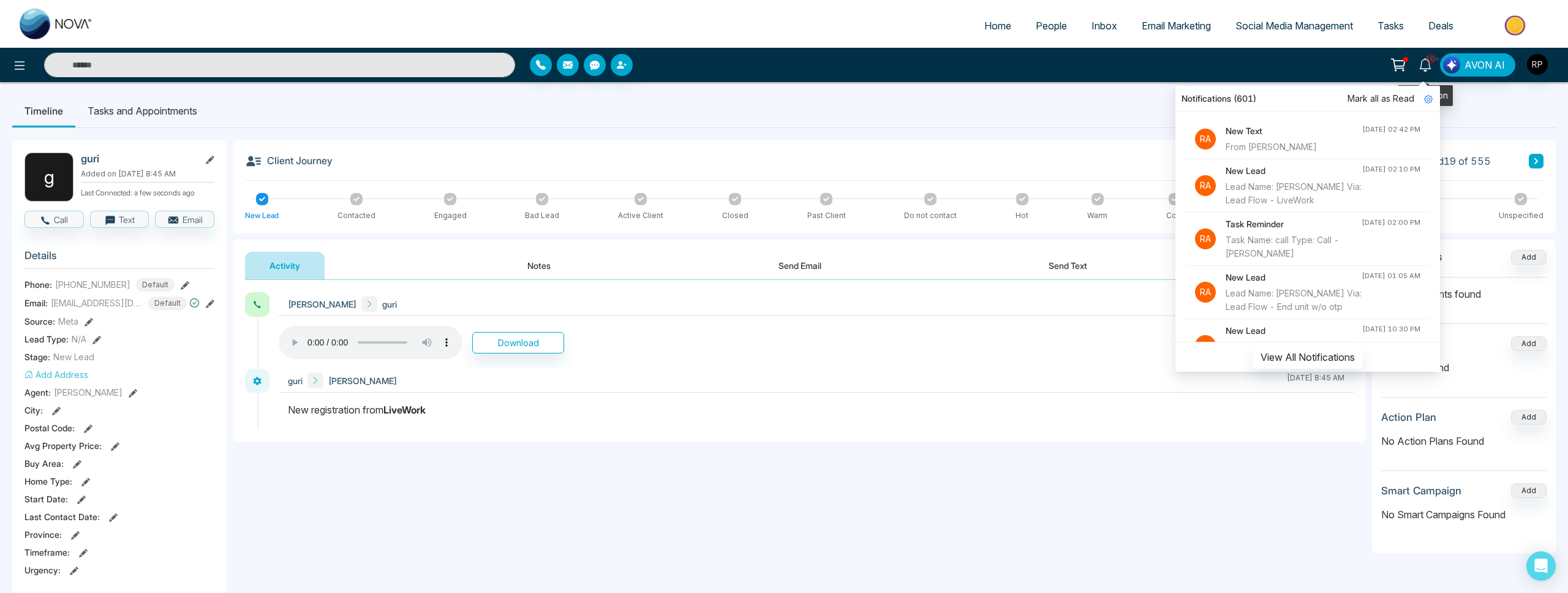
scroll to position [11, 0]
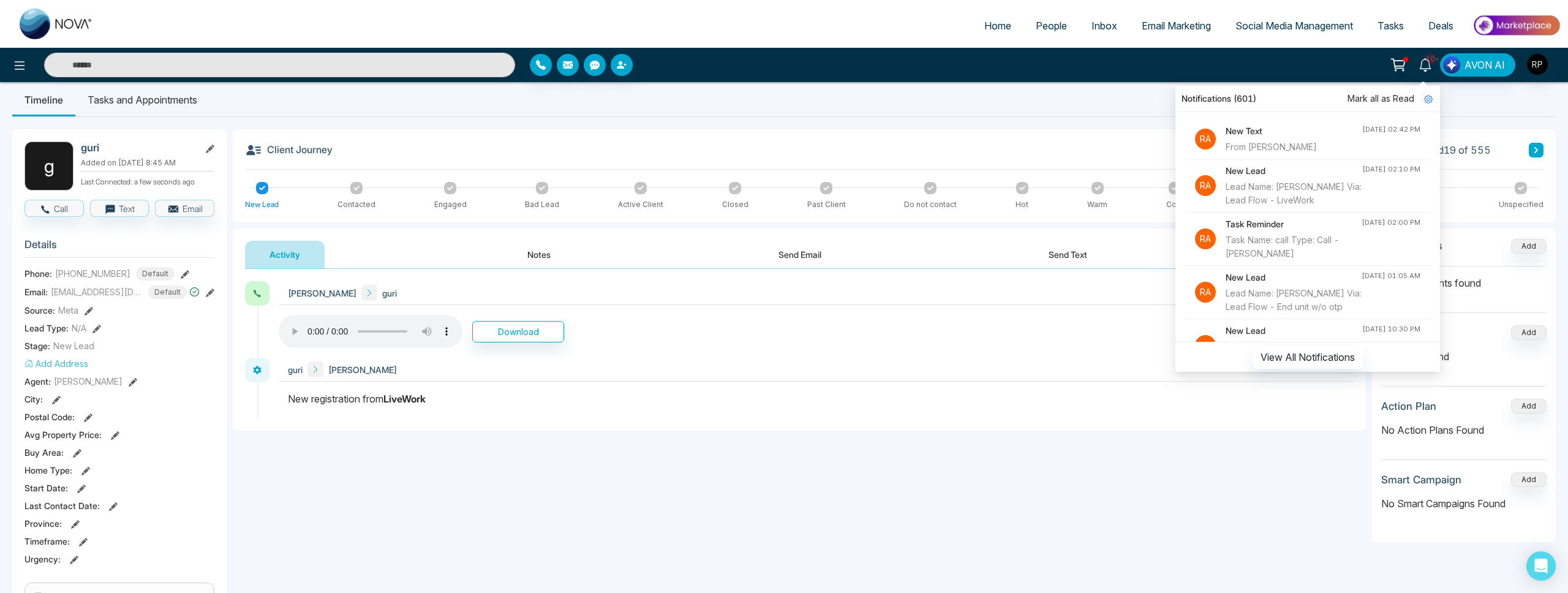
click at [1544, 147] on div "Client Journey Lead 19 of 555 New Lead Contacted Engaged Bad Lead Active Client…" at bounding box center [894, 176] width 1322 height 93
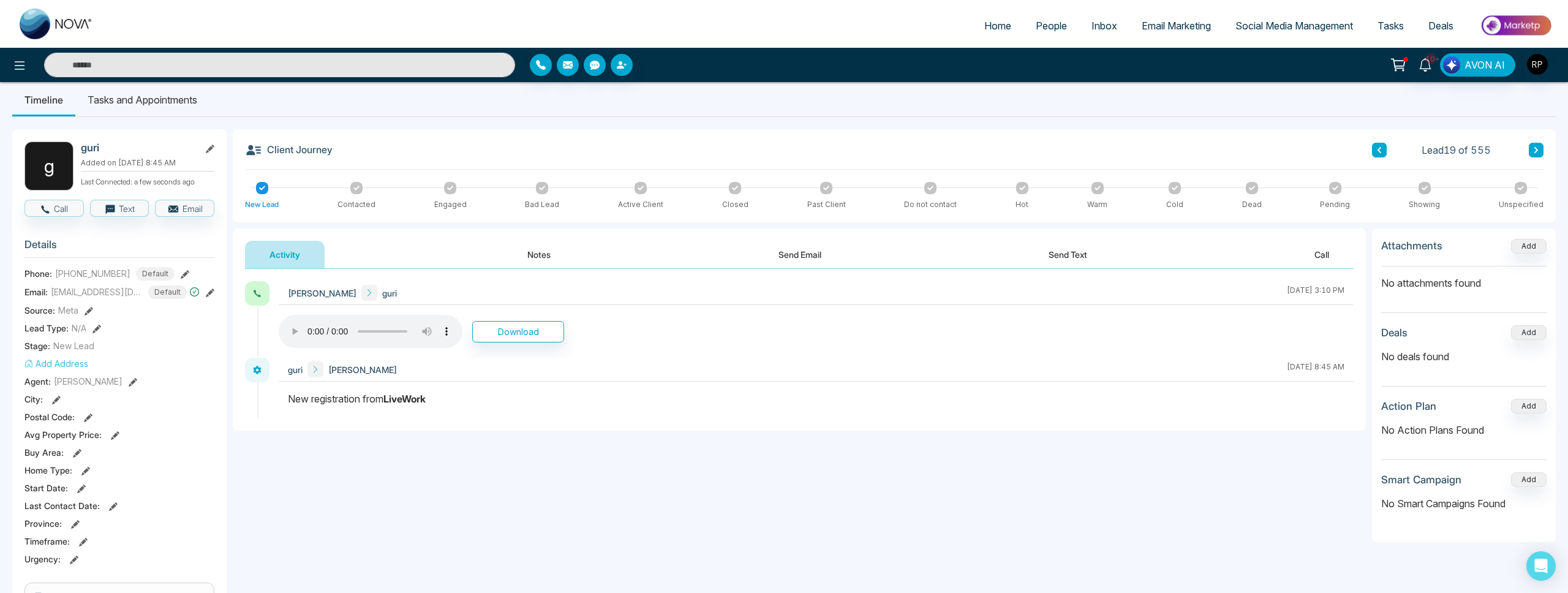
click at [1540, 148] on button at bounding box center [1536, 150] width 15 height 15
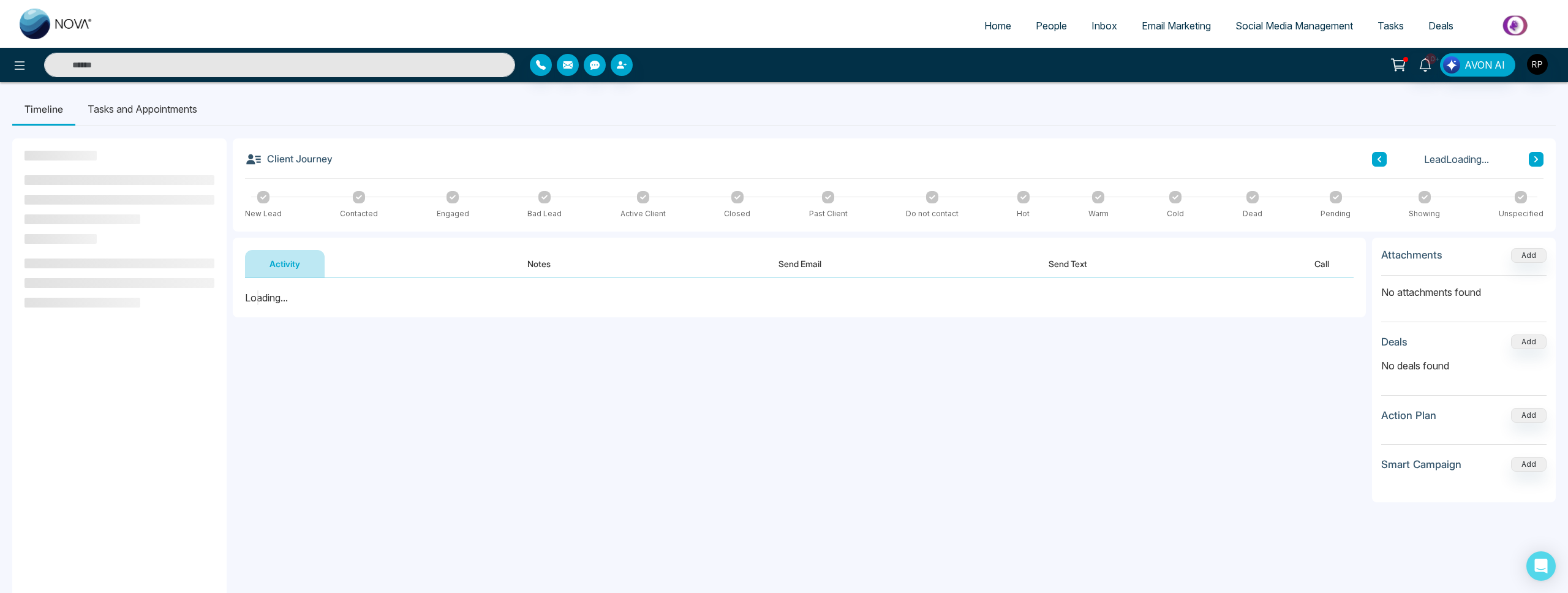
scroll to position [4, 0]
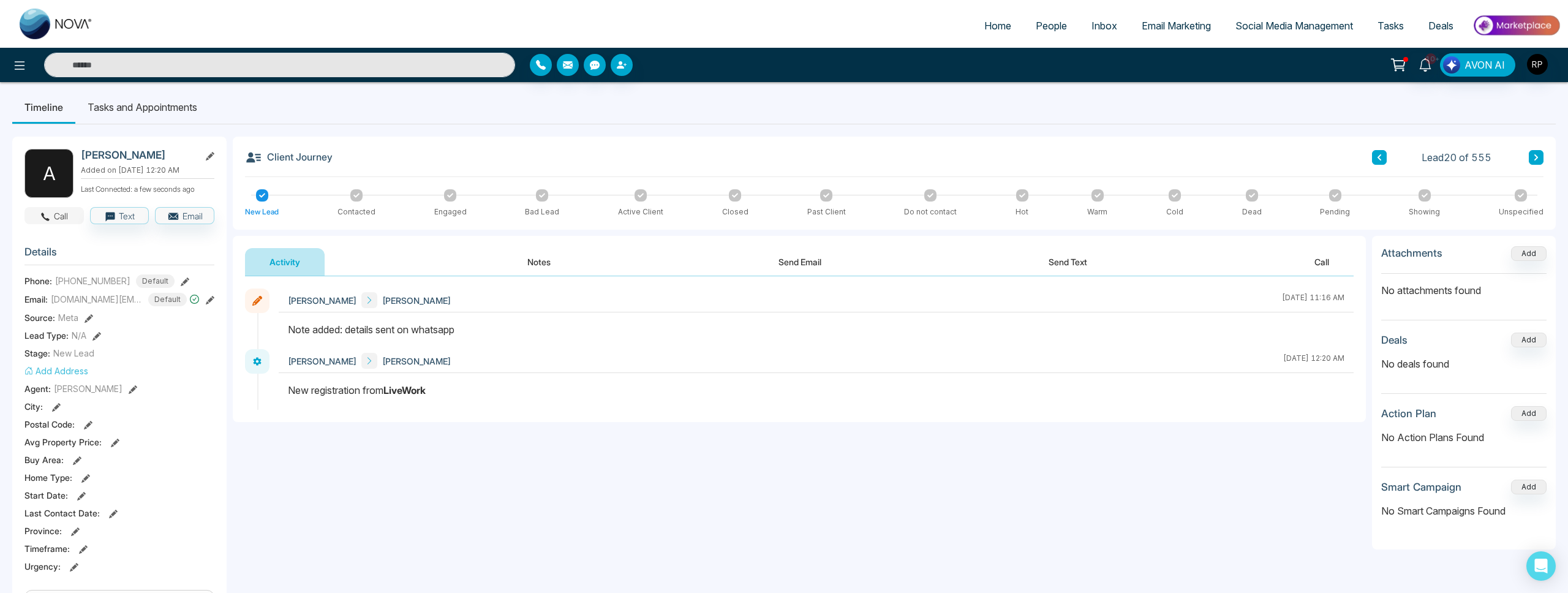
click at [53, 221] on button "Call" at bounding box center [54, 216] width 60 height 17
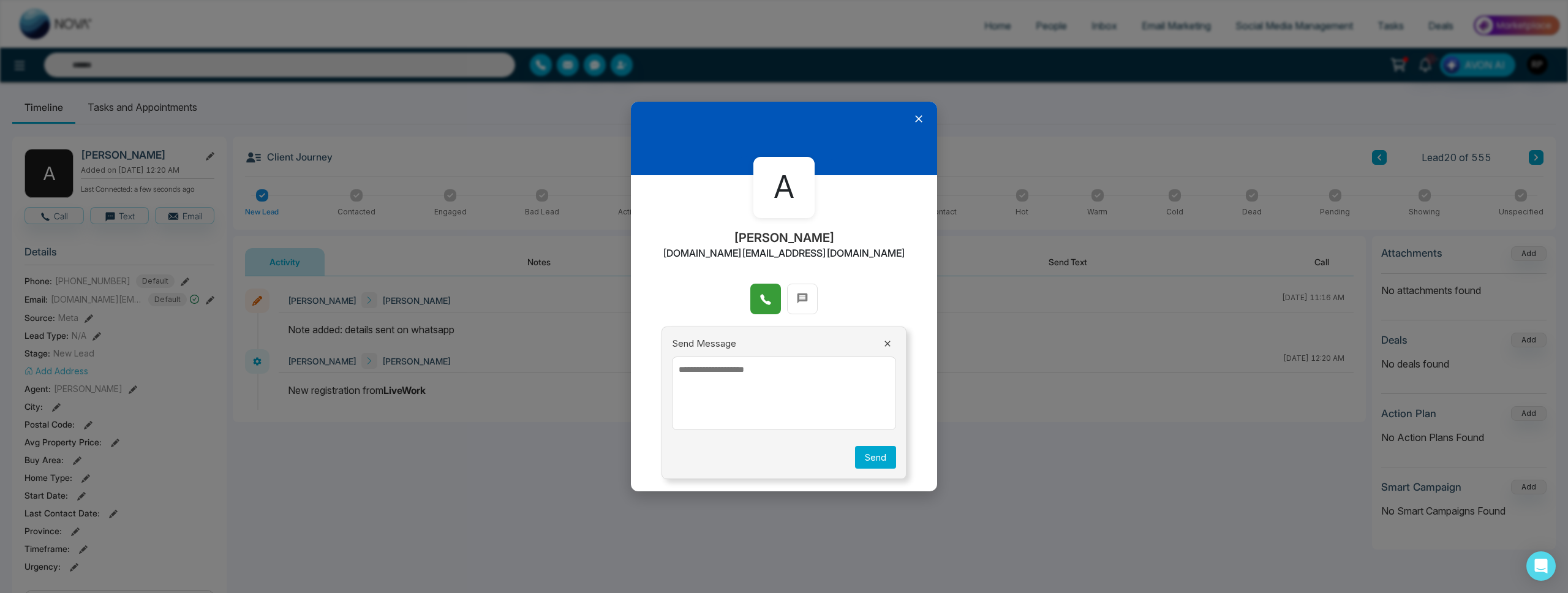
click at [766, 302] on icon at bounding box center [765, 300] width 10 height 10
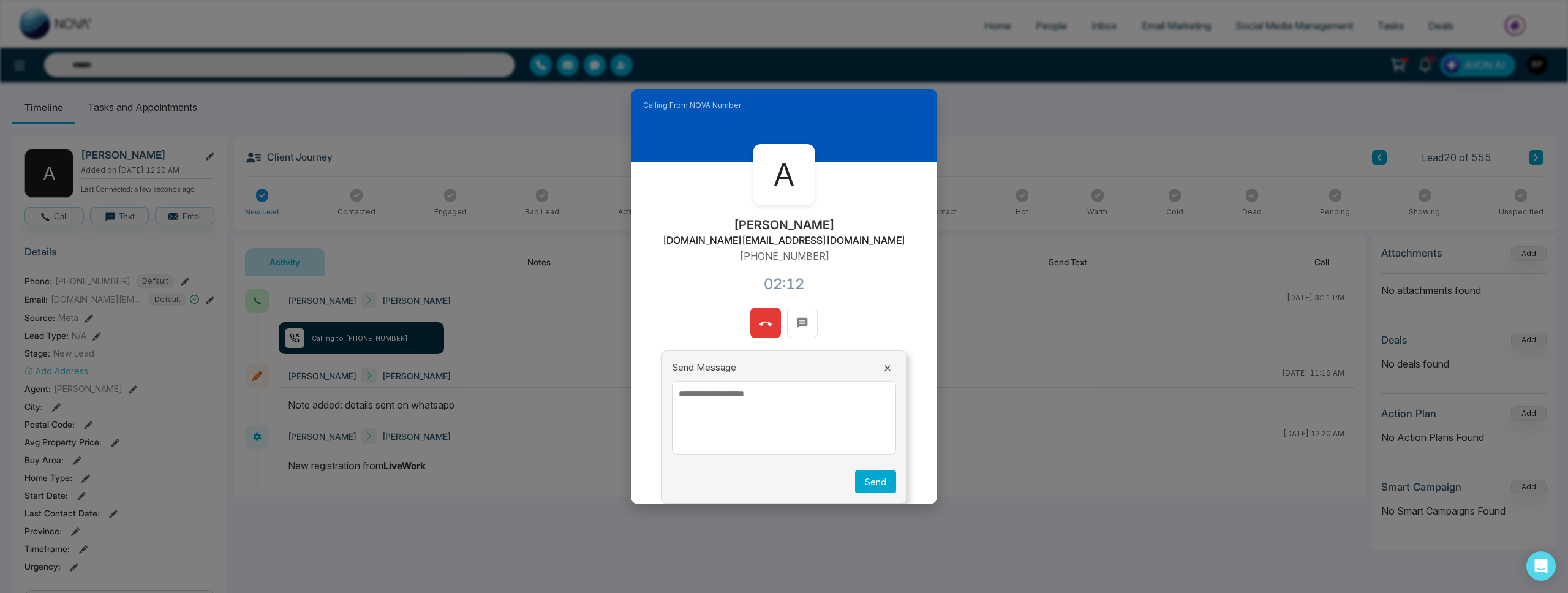
drag, startPoint x: 429, startPoint y: 146, endPoint x: 393, endPoint y: 137, distance: 37.1
click at [429, 146] on div "Calling From NOVA Number A [PERSON_NAME] [DOMAIN_NAME][EMAIL_ADDRESS][DOMAIN_NA…" at bounding box center [784, 296] width 1568 height 593
click at [762, 324] on icon at bounding box center [765, 324] width 12 height 4
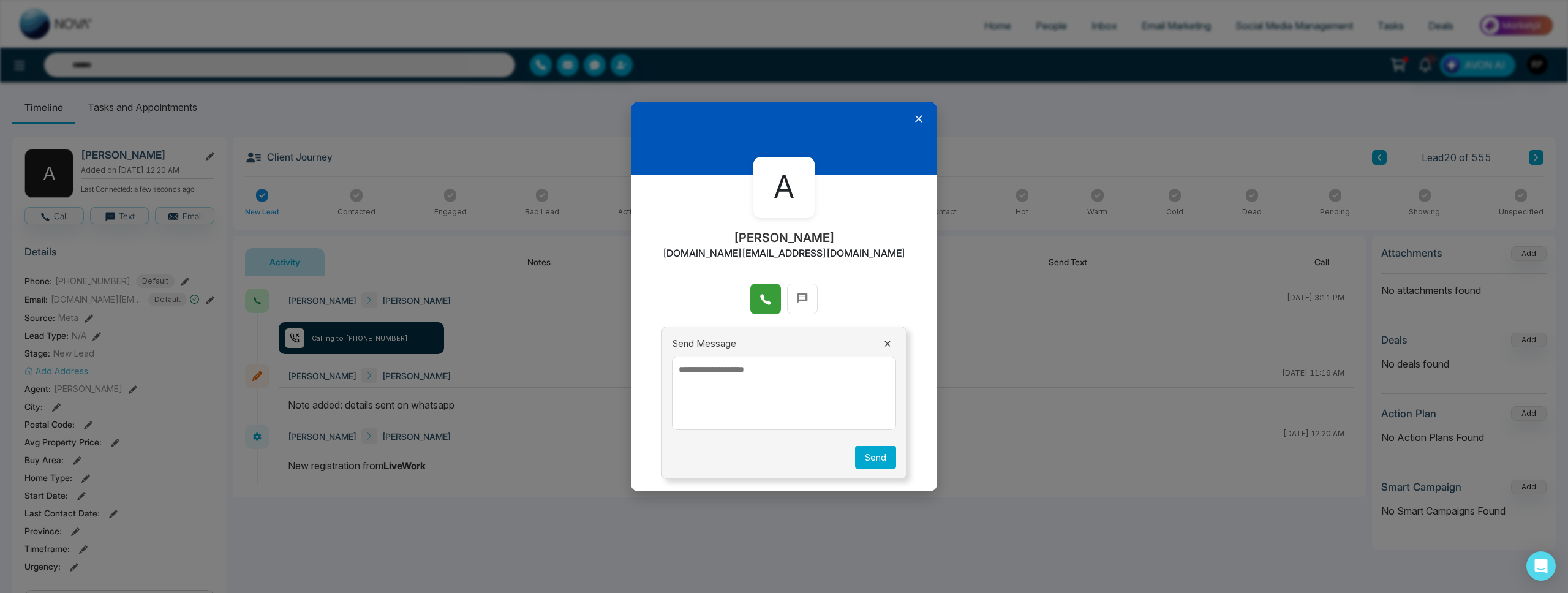
click at [920, 117] on icon at bounding box center [918, 118] width 12 height 13
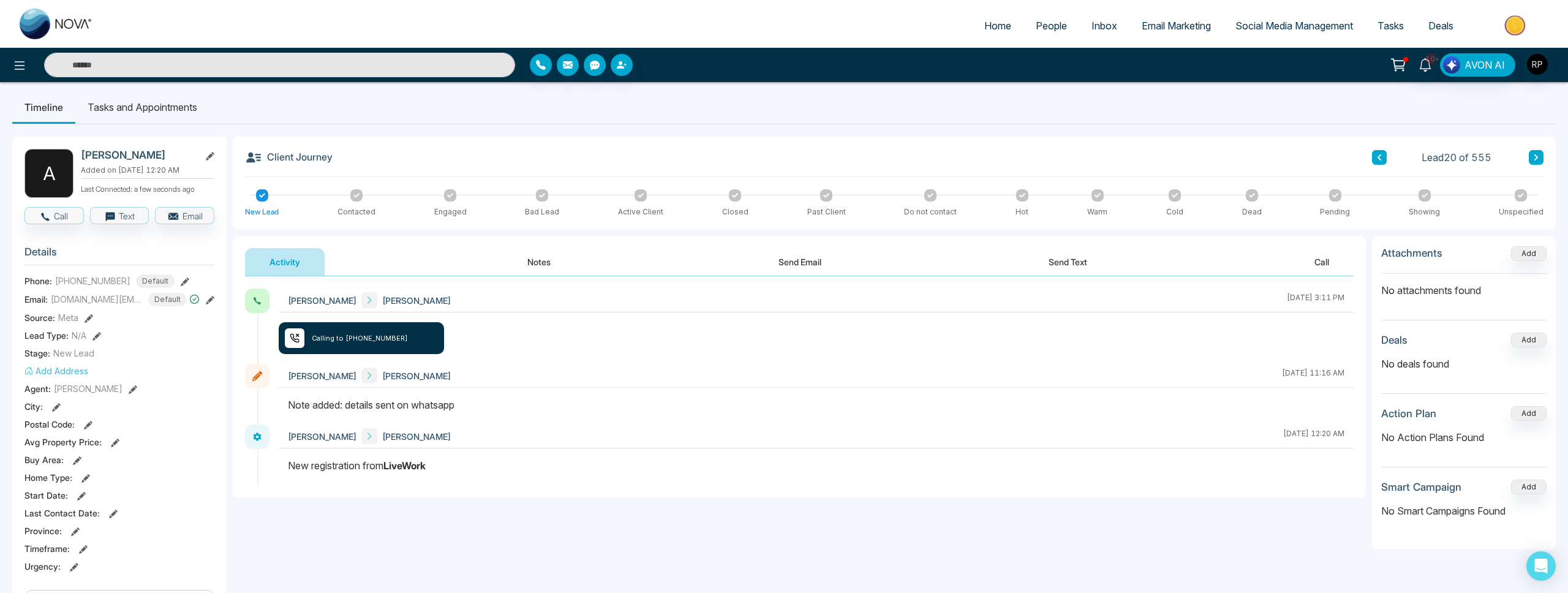
click at [534, 268] on button "Notes" at bounding box center [539, 261] width 72 height 27
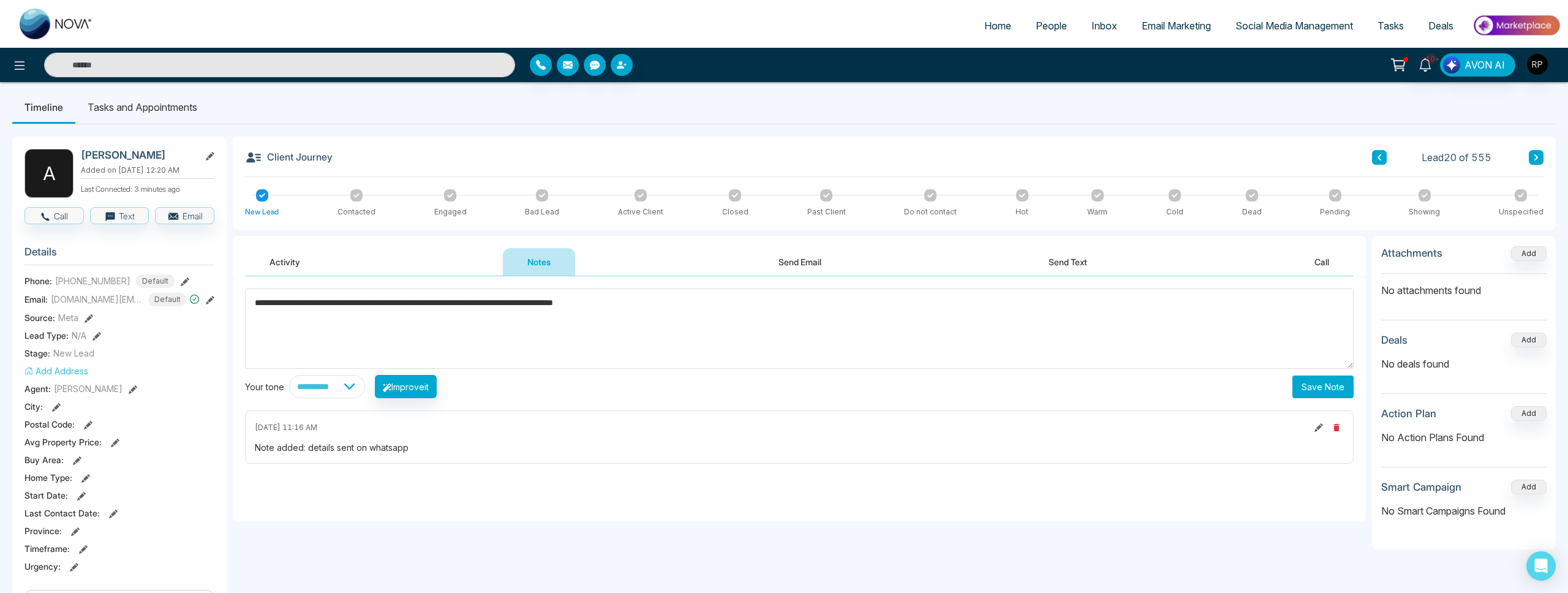
type textarea "**********"
click at [1326, 382] on button "Save Note" at bounding box center [1322, 387] width 61 height 23
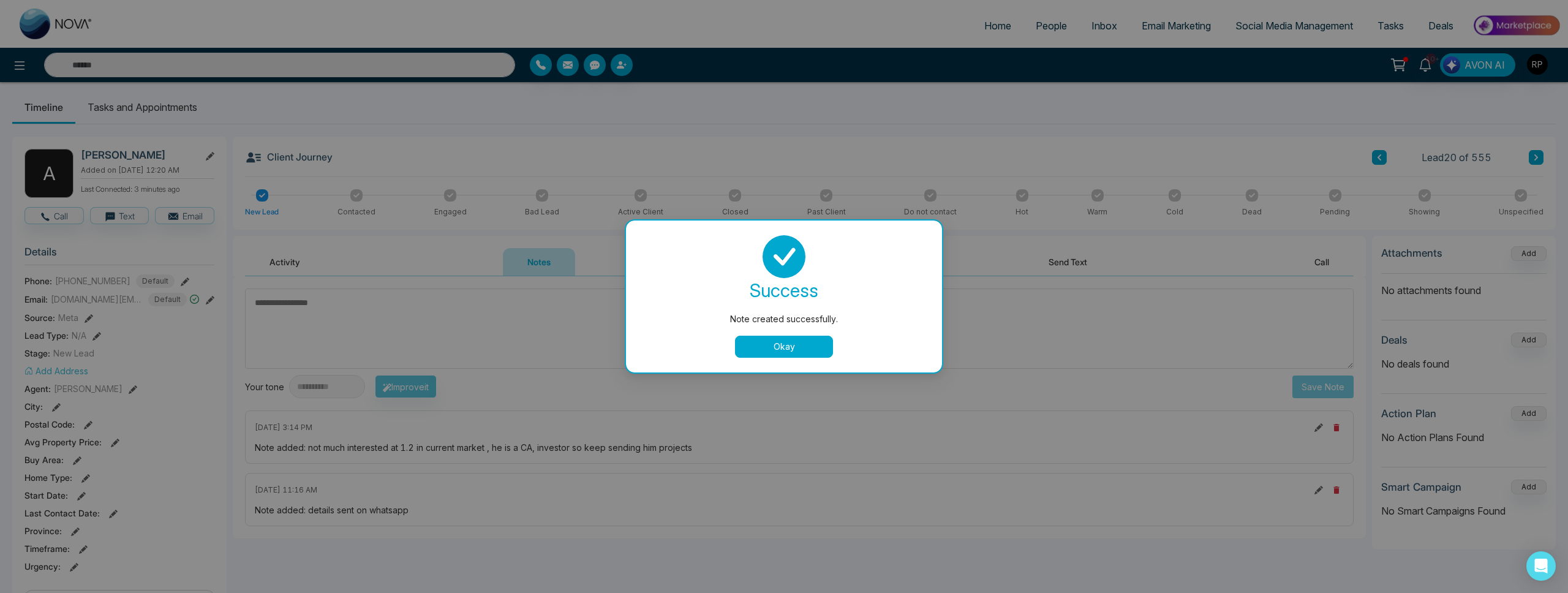
click at [765, 349] on button "Okay" at bounding box center [784, 347] width 98 height 22
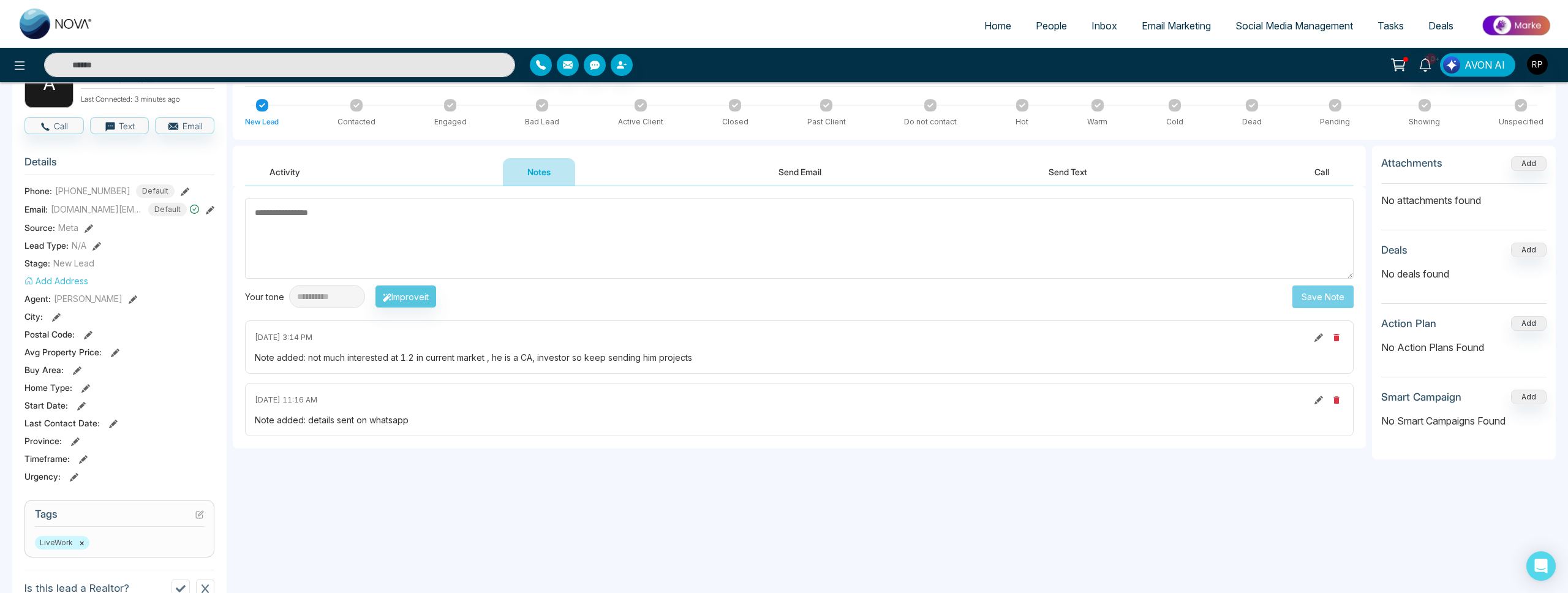
scroll to position [237, 0]
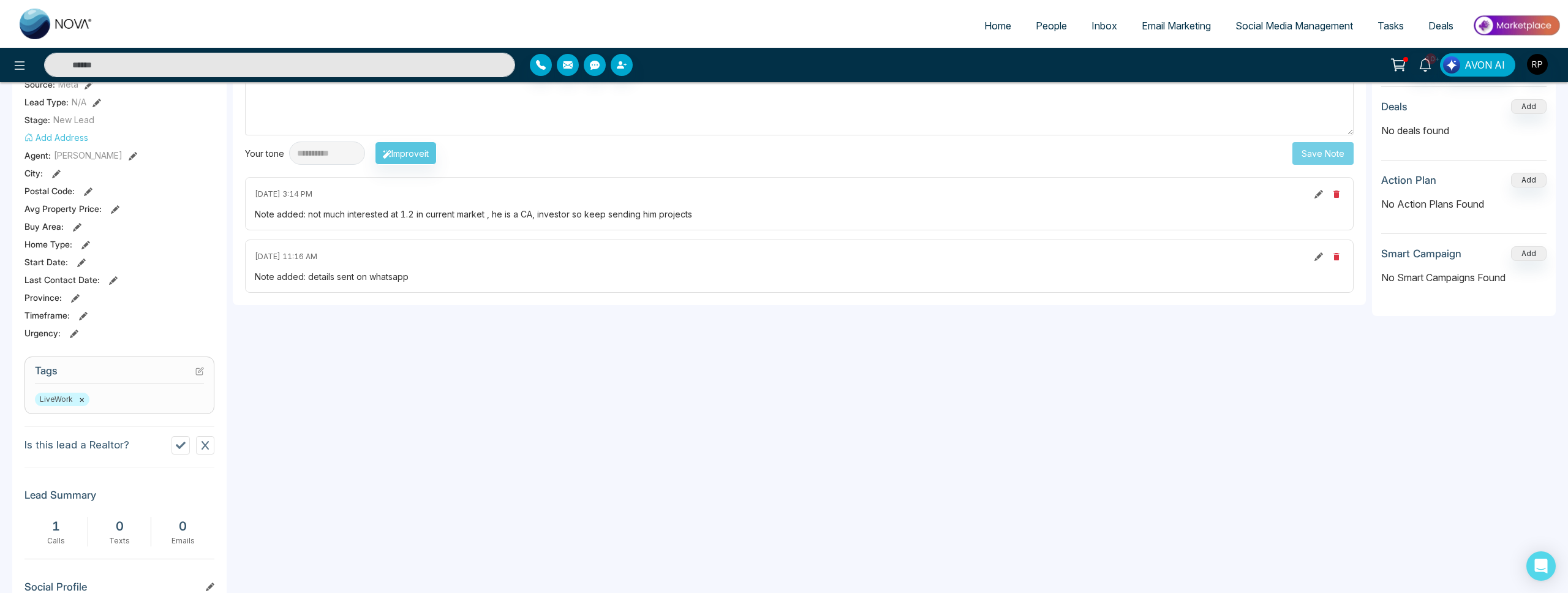
click at [196, 376] on icon at bounding box center [200, 372] width 9 height 9
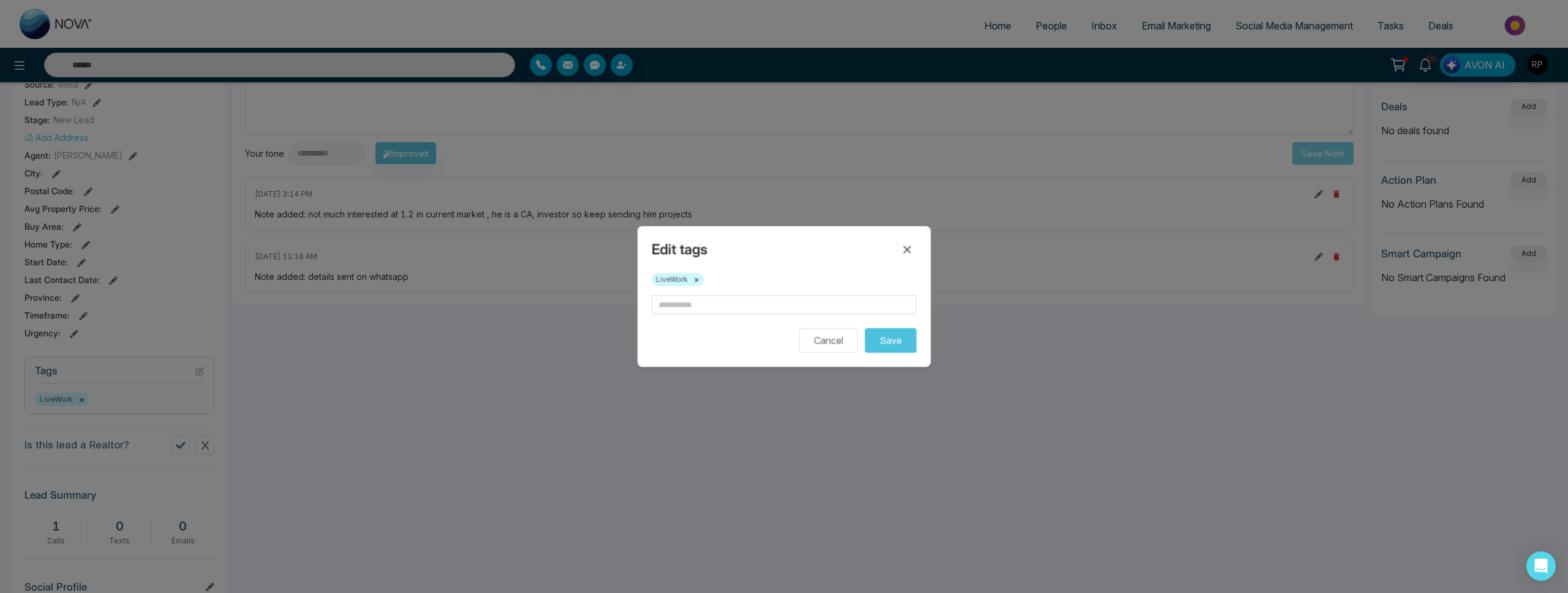
scroll to position [235, 0]
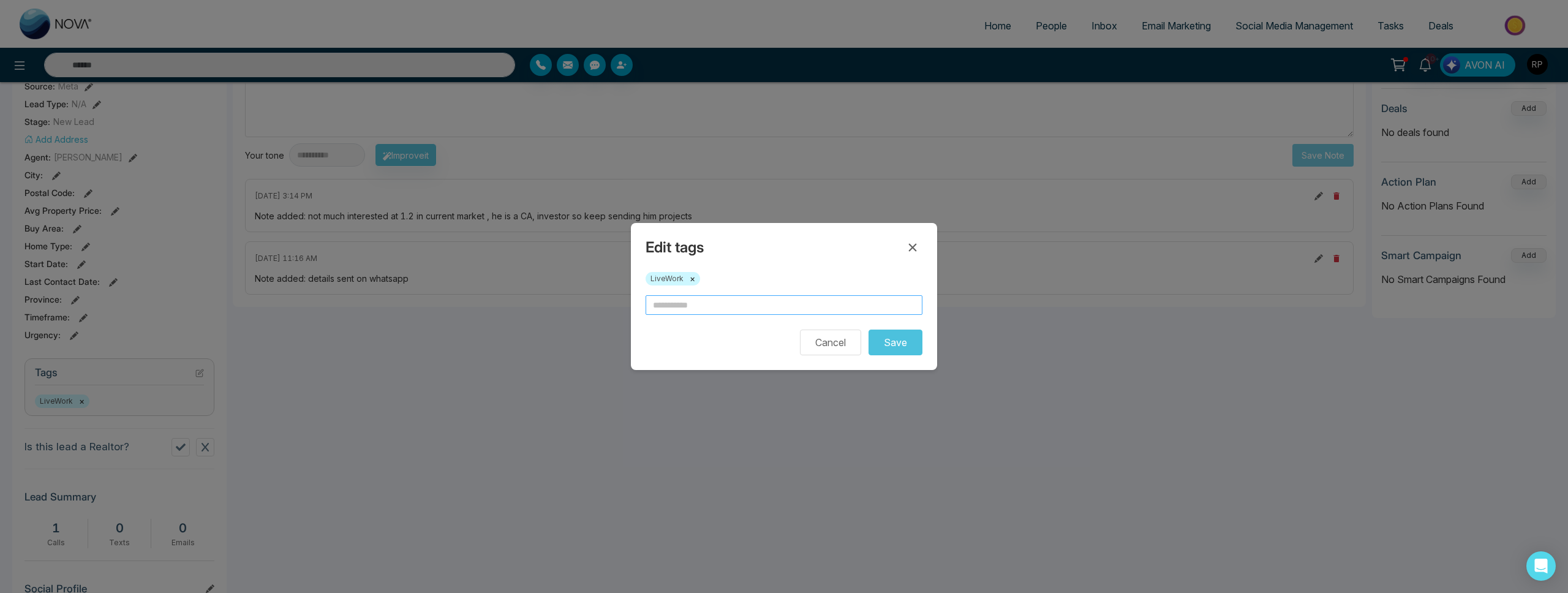
click at [695, 308] on input "text" at bounding box center [784, 305] width 277 height 20
type input "********"
click at [905, 349] on button "Save" at bounding box center [895, 342] width 54 height 26
click at [910, 249] on icon at bounding box center [912, 248] width 8 height 8
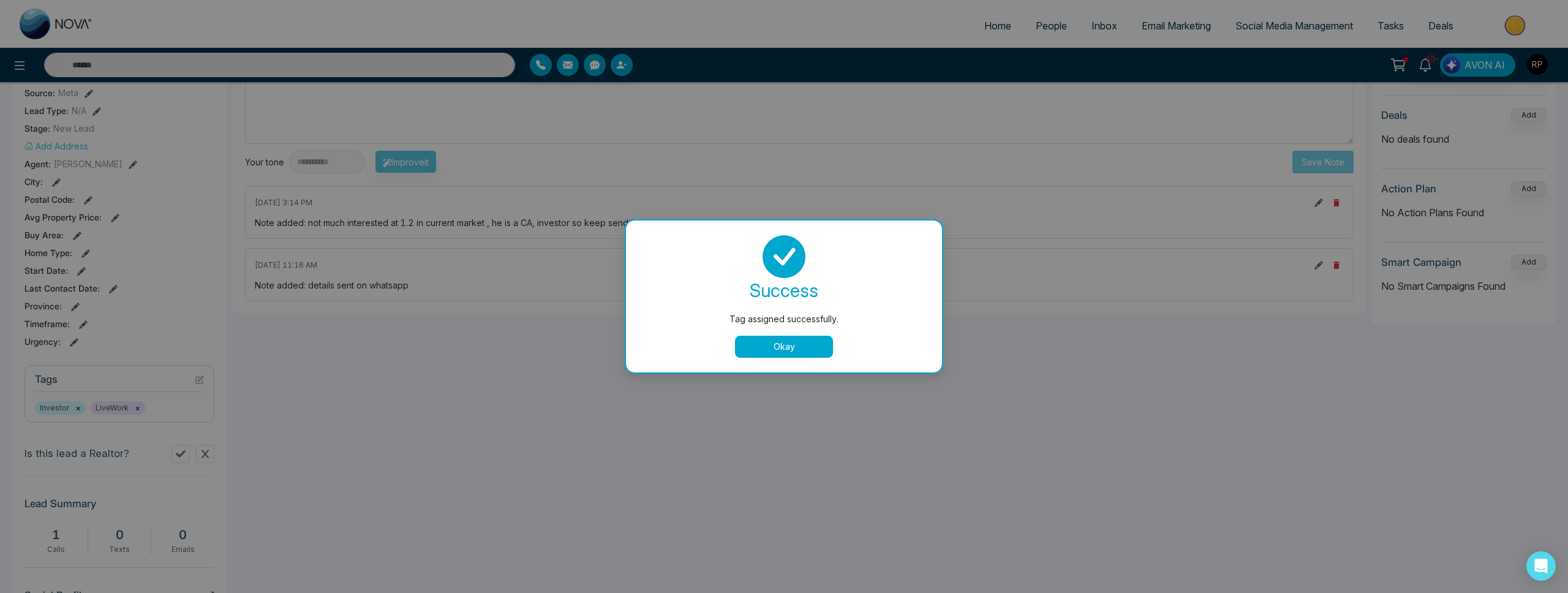
click at [809, 352] on button "Okay" at bounding box center [784, 347] width 98 height 22
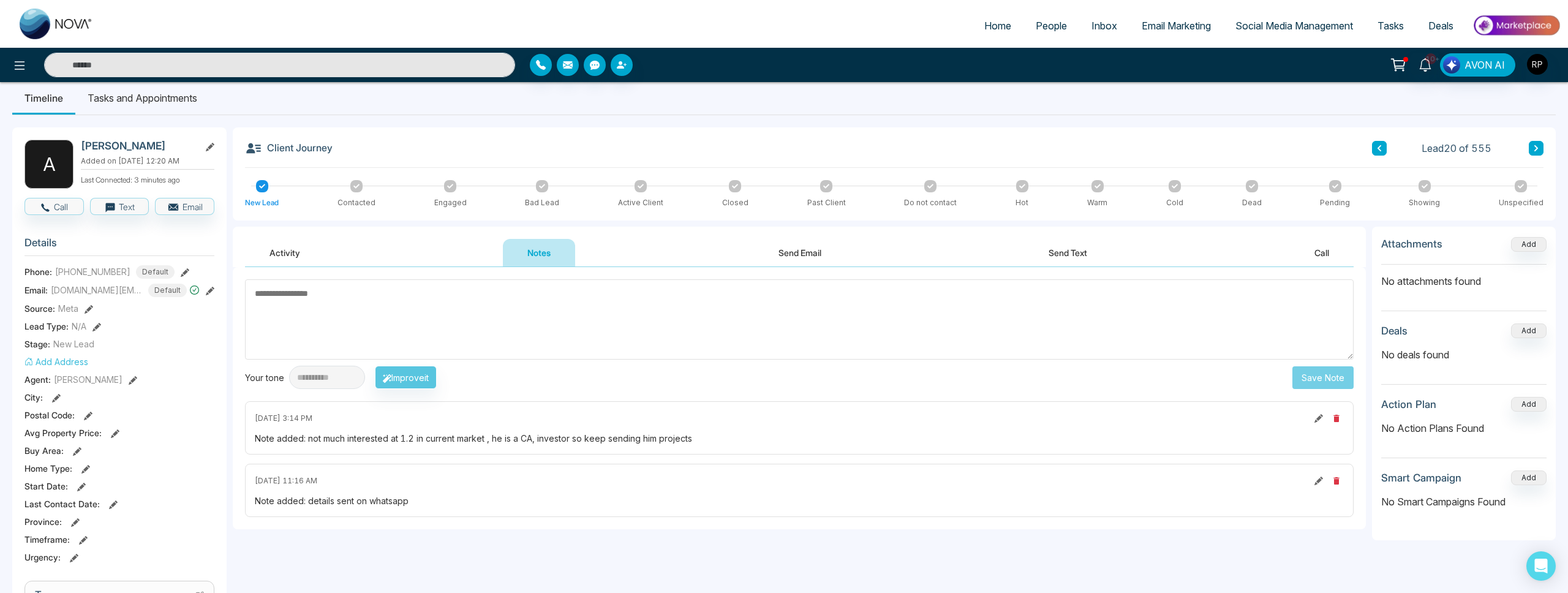
scroll to position [0, 0]
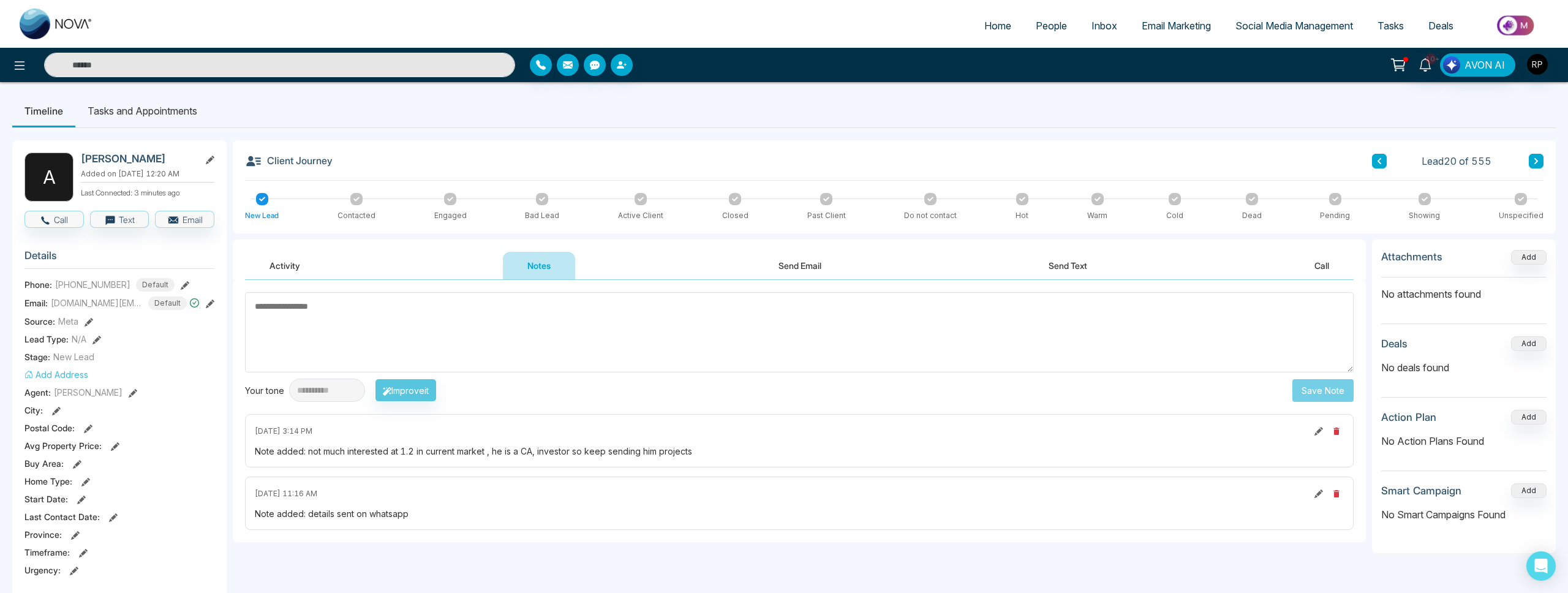
click at [467, 57] on input "text" at bounding box center [279, 65] width 471 height 24
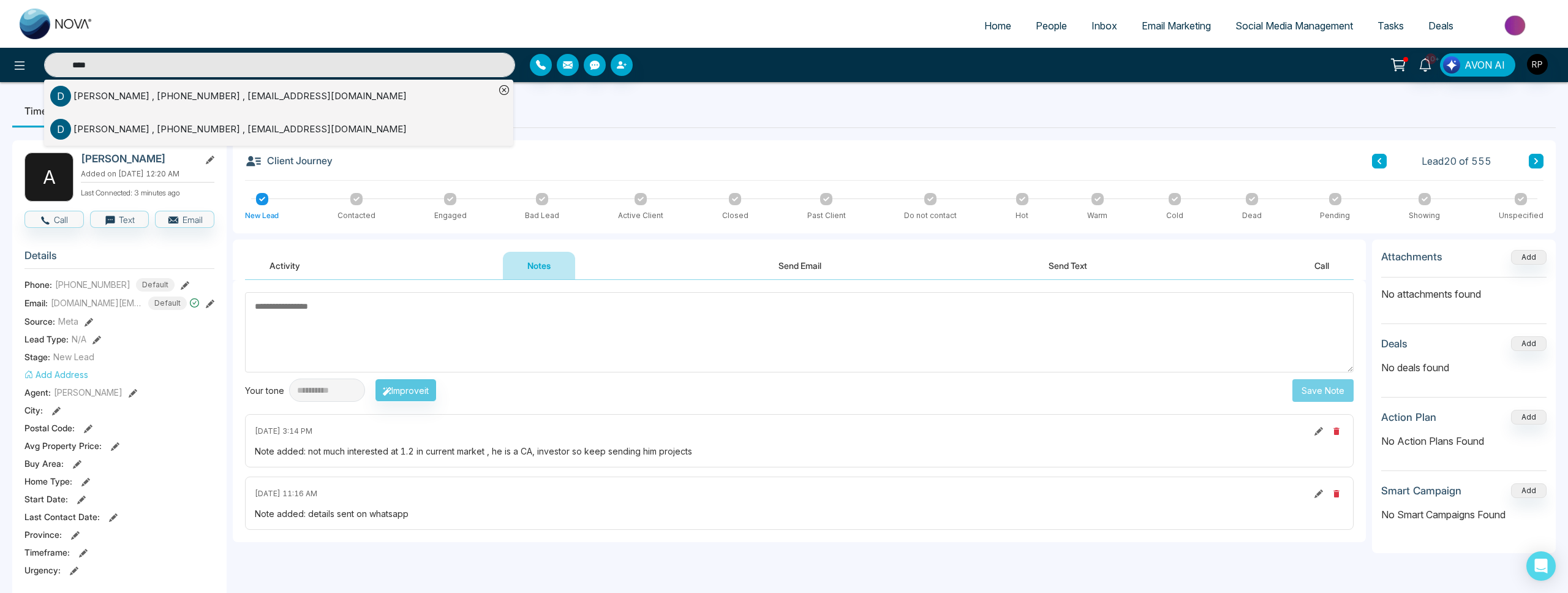
type input "****"
click at [148, 100] on div "[PERSON_NAME] , [PHONE_NUMBER] , [EMAIL_ADDRESS][DOMAIN_NAME]" at bounding box center [240, 96] width 333 height 14
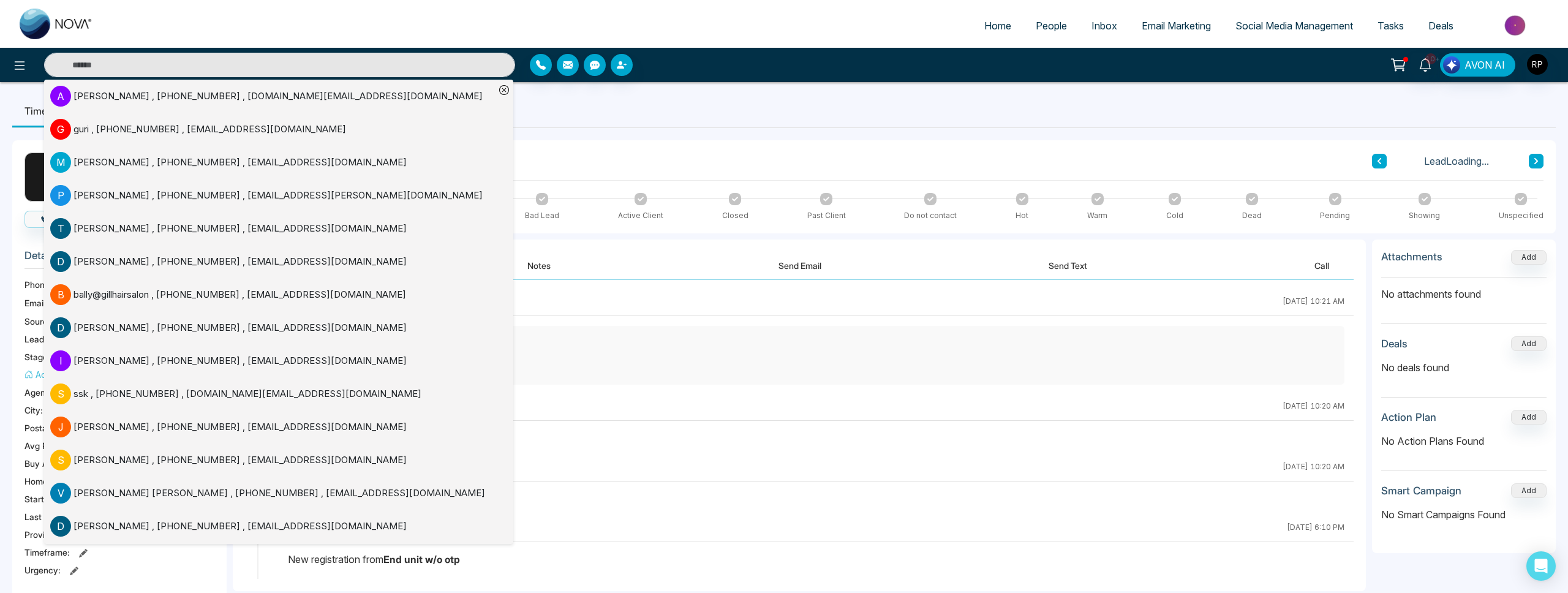
drag, startPoint x: 651, startPoint y: 424, endPoint x: 648, endPoint y: 418, distance: 6.7
click at [651, 424] on div "[PERSON_NAME] [PERSON_NAME] [DATE] 10:20 AM" at bounding box center [816, 427] width 1075 height 60
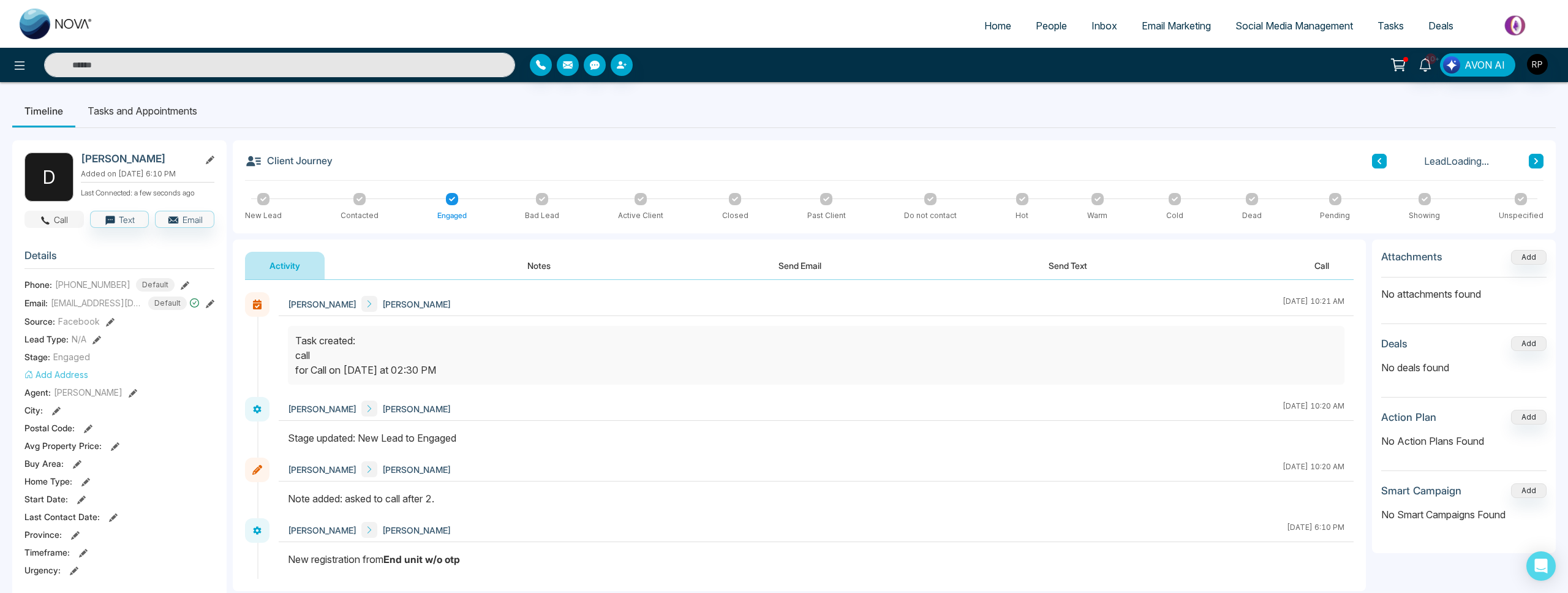
click at [70, 216] on button "Call" at bounding box center [54, 219] width 60 height 17
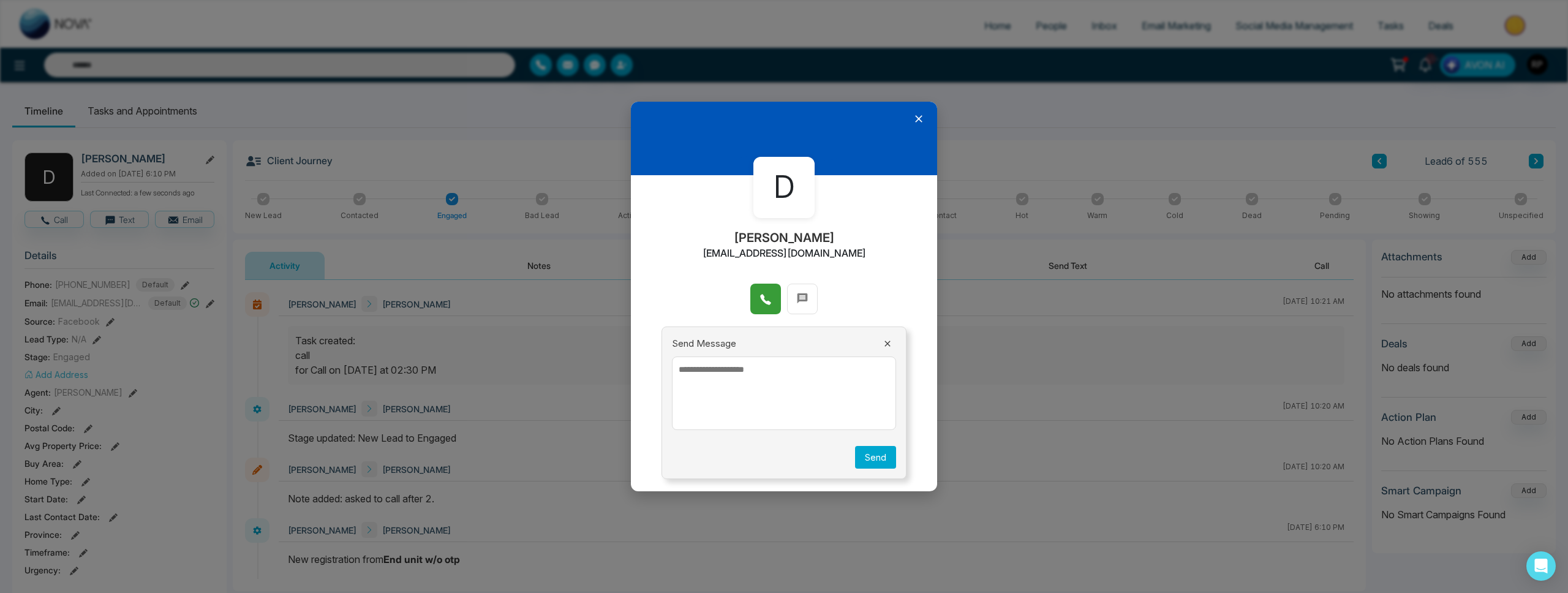
click at [758, 308] on button at bounding box center [766, 299] width 31 height 31
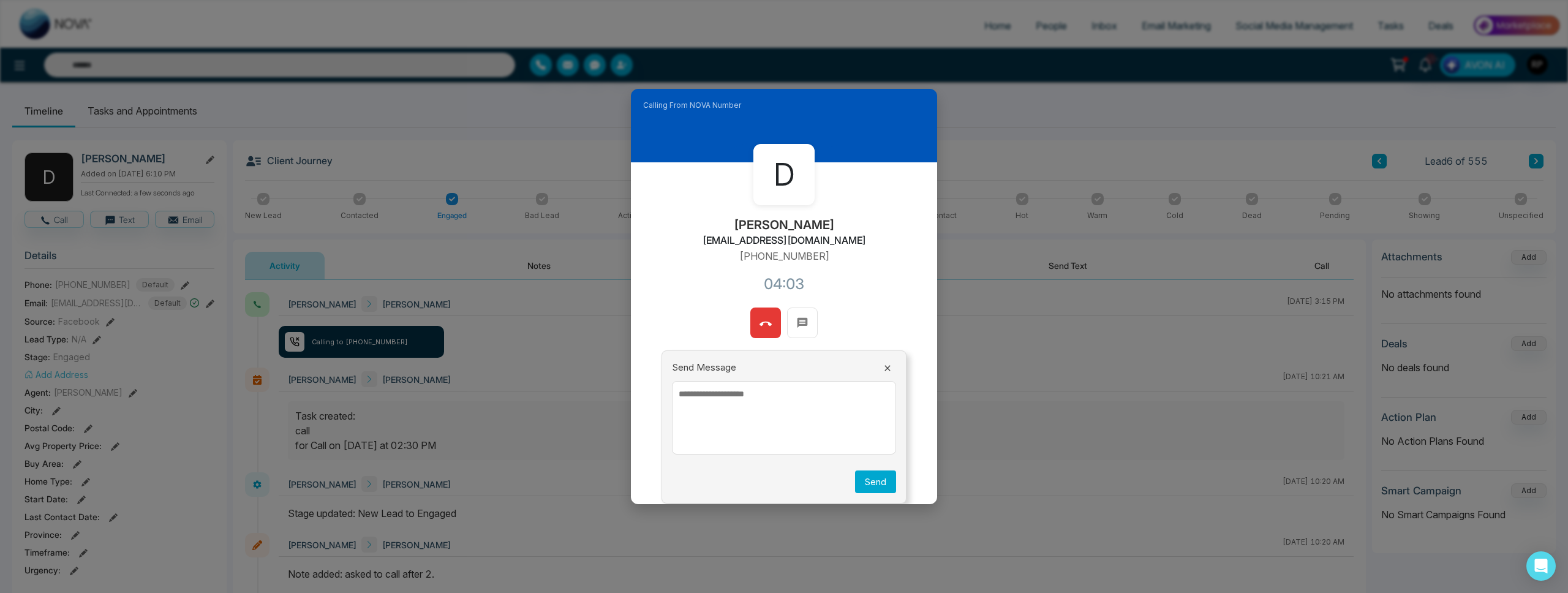
click at [761, 329] on icon at bounding box center [765, 324] width 12 height 13
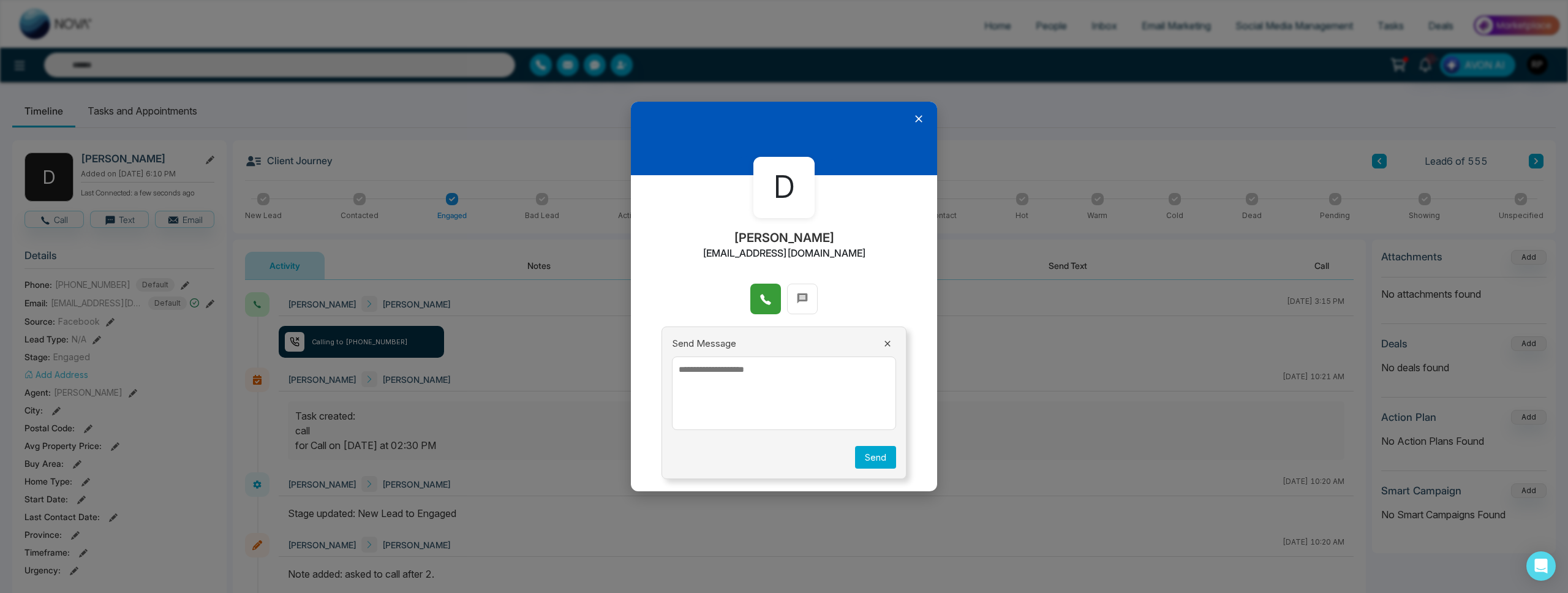
click at [806, 394] on textarea at bounding box center [784, 394] width 224 height 74
click at [920, 119] on icon at bounding box center [919, 119] width 7 height 7
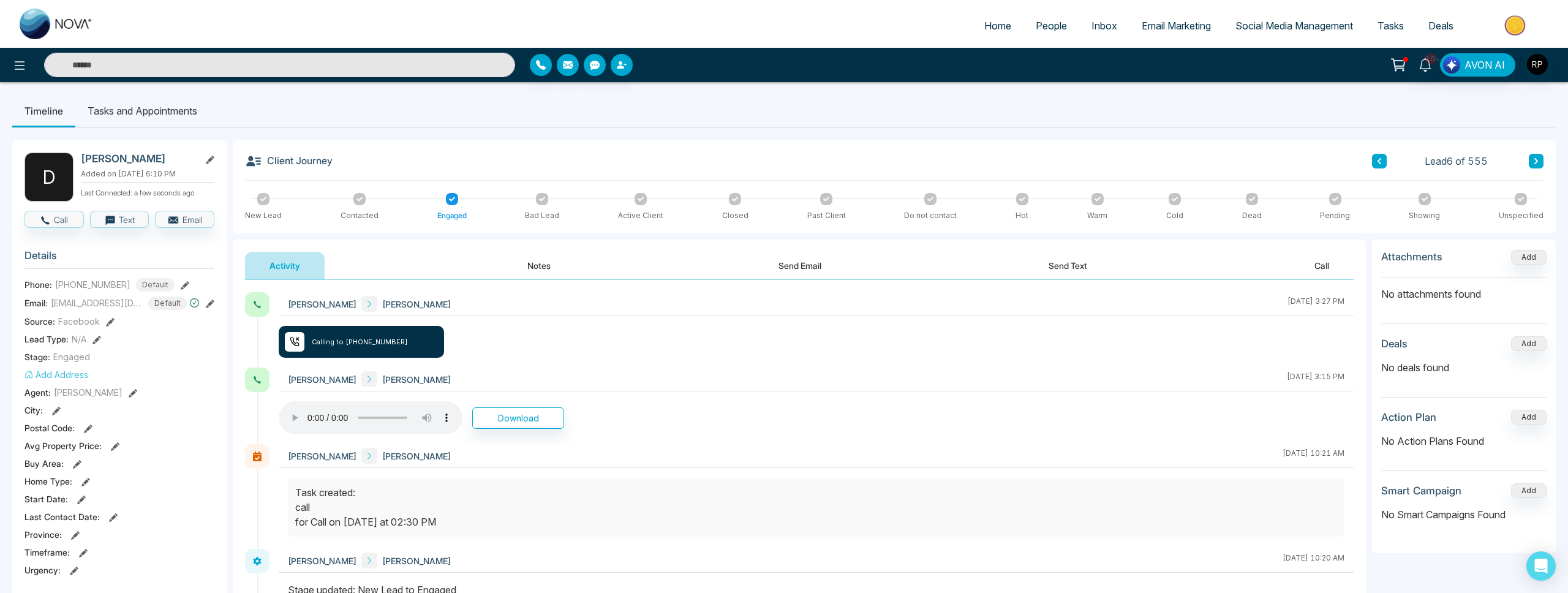
click at [296, 65] on input "text" at bounding box center [279, 65] width 471 height 24
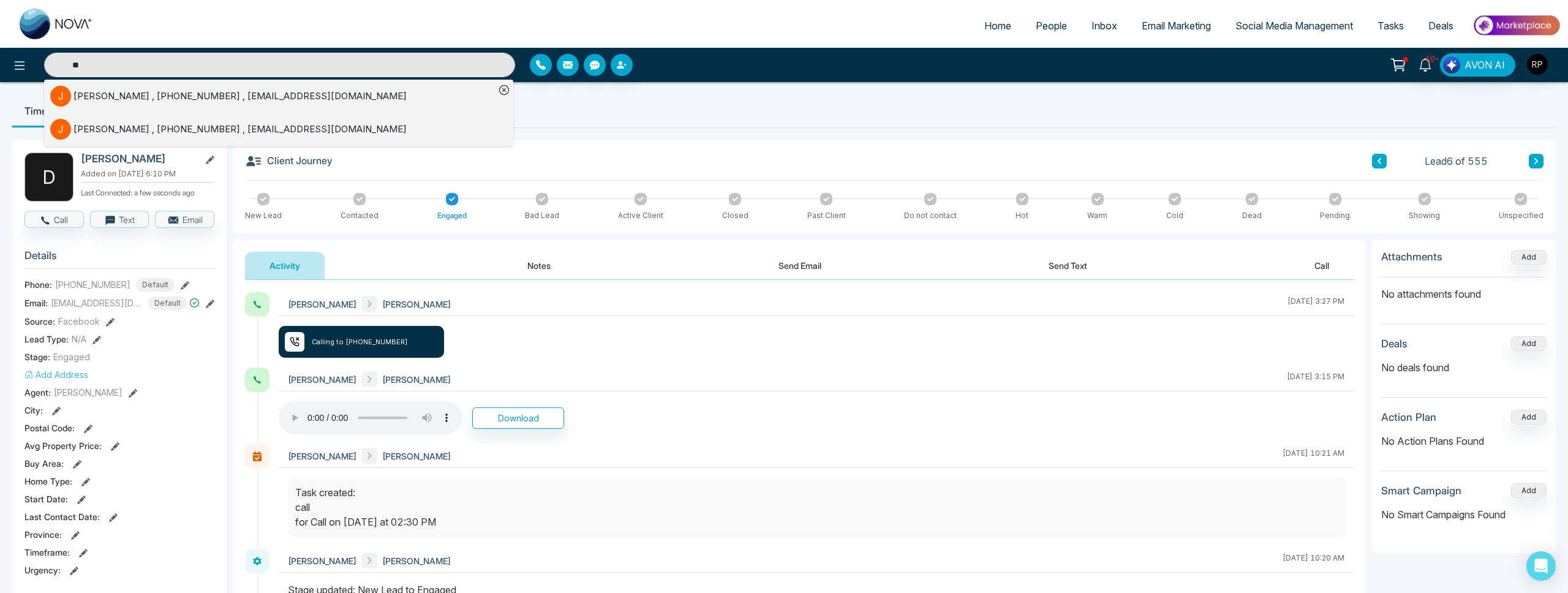
type input "**"
click at [129, 96] on div "[PERSON_NAME] , [PHONE_NUMBER] , [EMAIL_ADDRESS][DOMAIN_NAME]" at bounding box center [240, 96] width 333 height 14
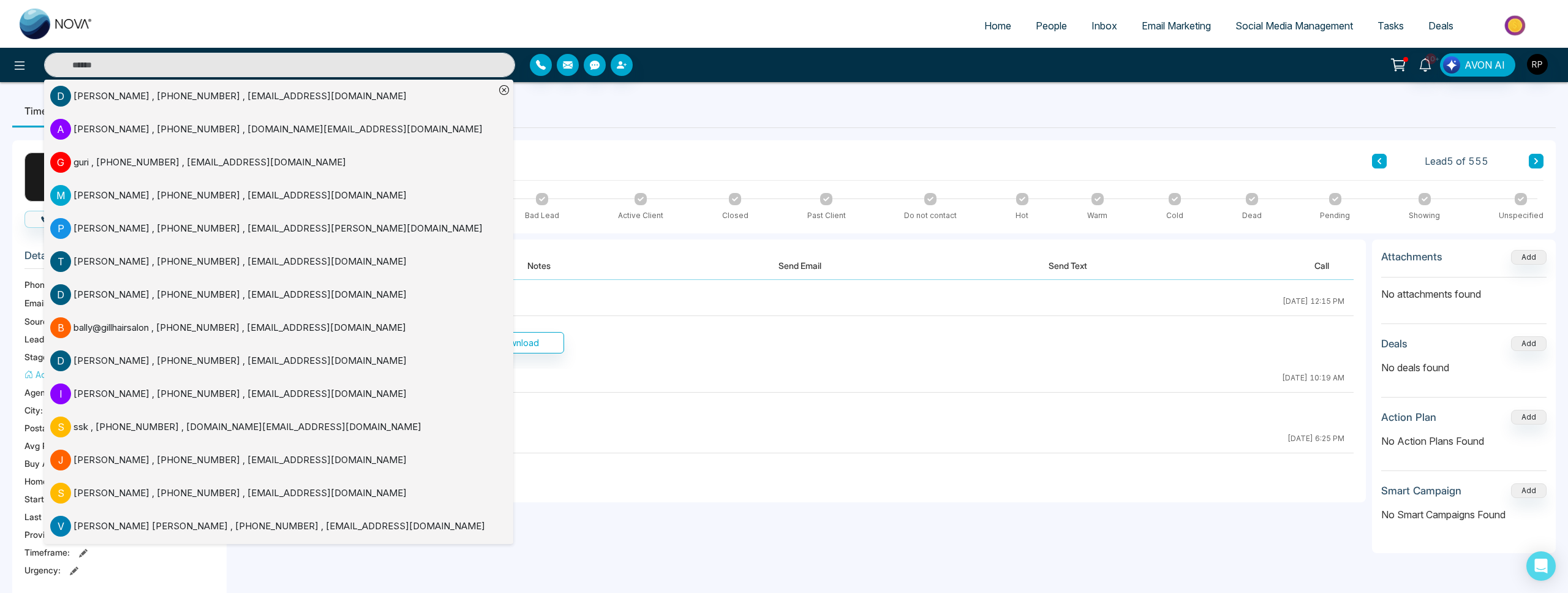
click at [687, 254] on div "Activity Notes Send Email Send Text Call" at bounding box center [799, 266] width 1109 height 28
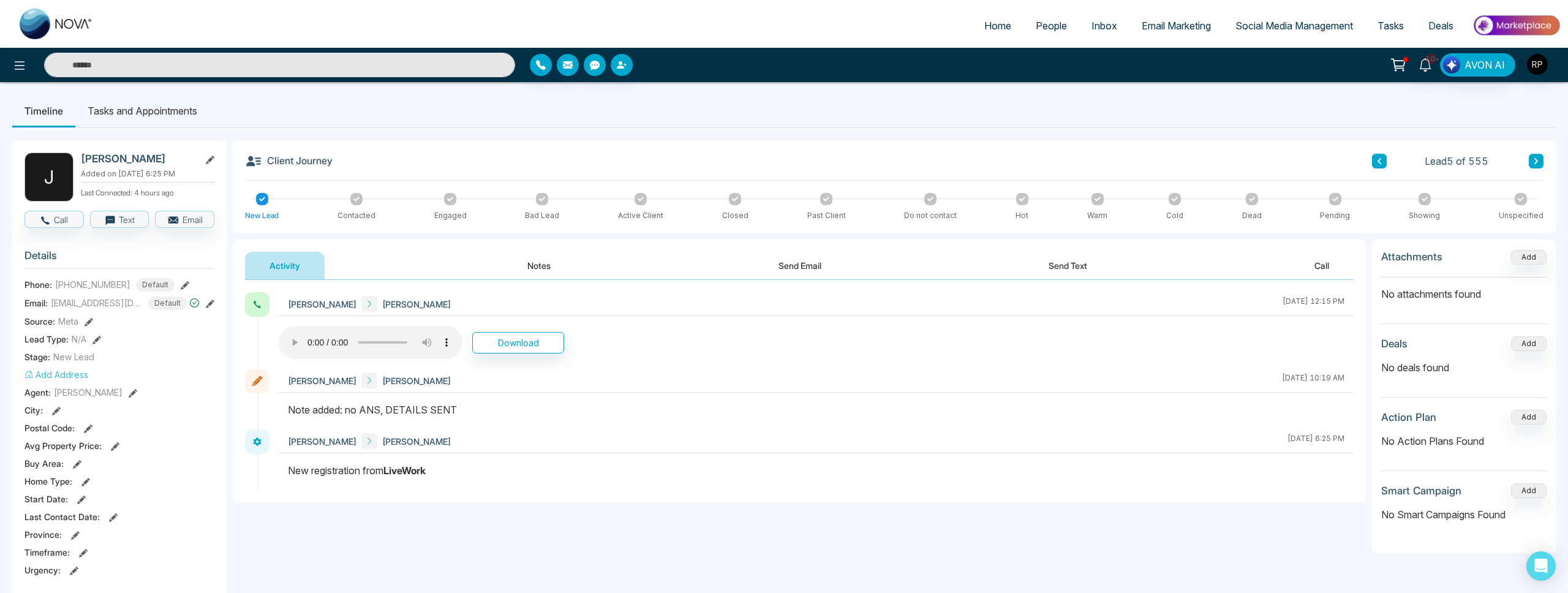
click at [548, 269] on button "Notes" at bounding box center [539, 265] width 72 height 27
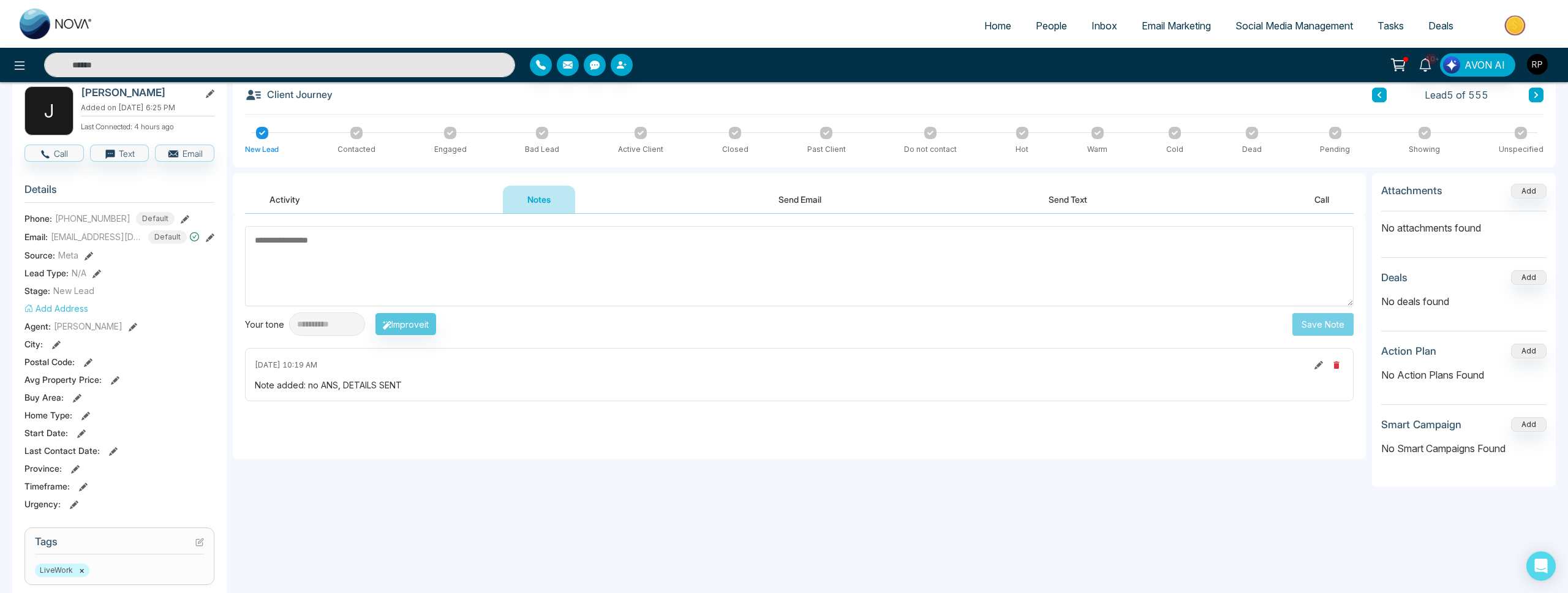
scroll to position [71, 0]
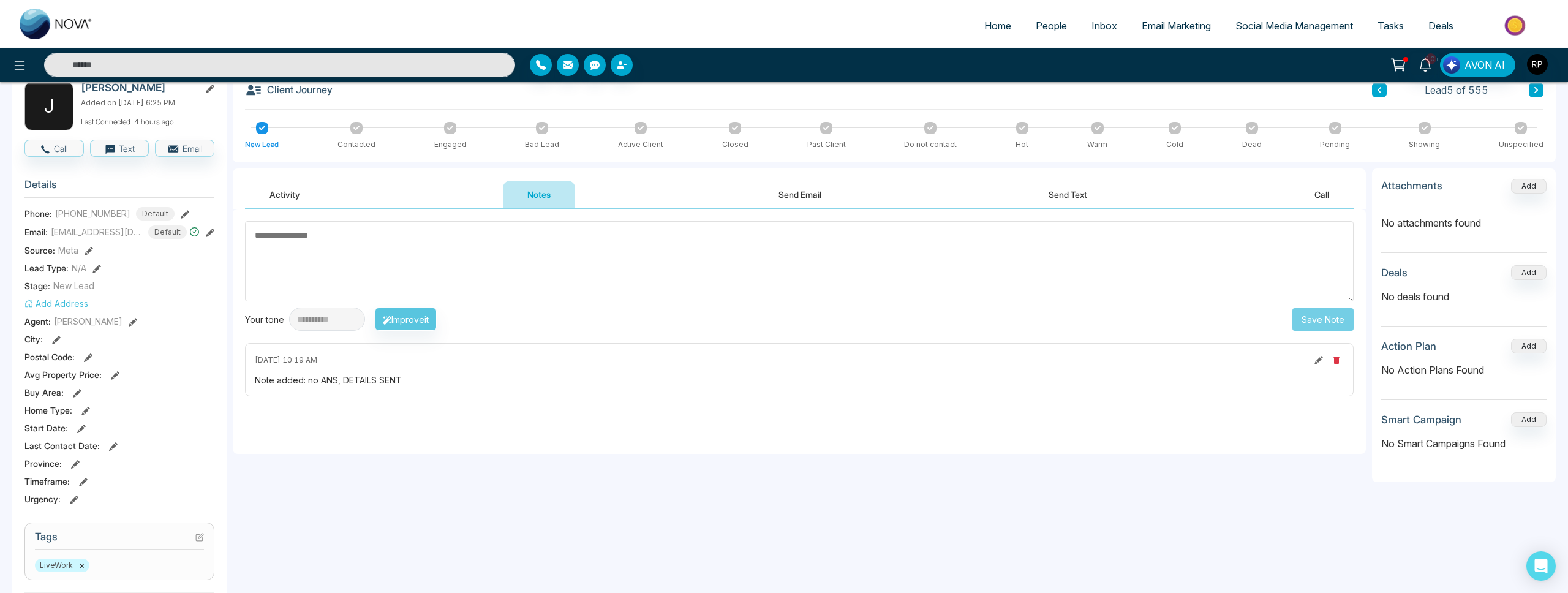
click at [296, 200] on button "Activity" at bounding box center [284, 194] width 79 height 27
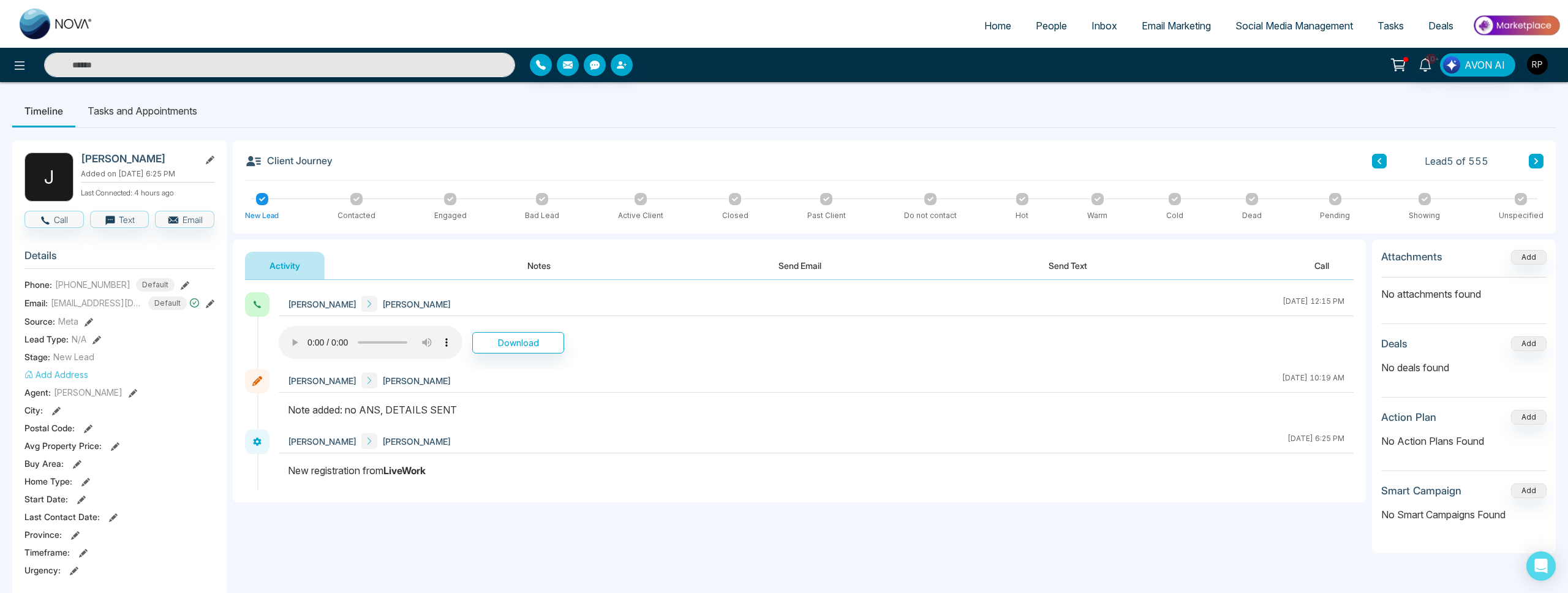
click at [229, 73] on input "text" at bounding box center [279, 65] width 471 height 24
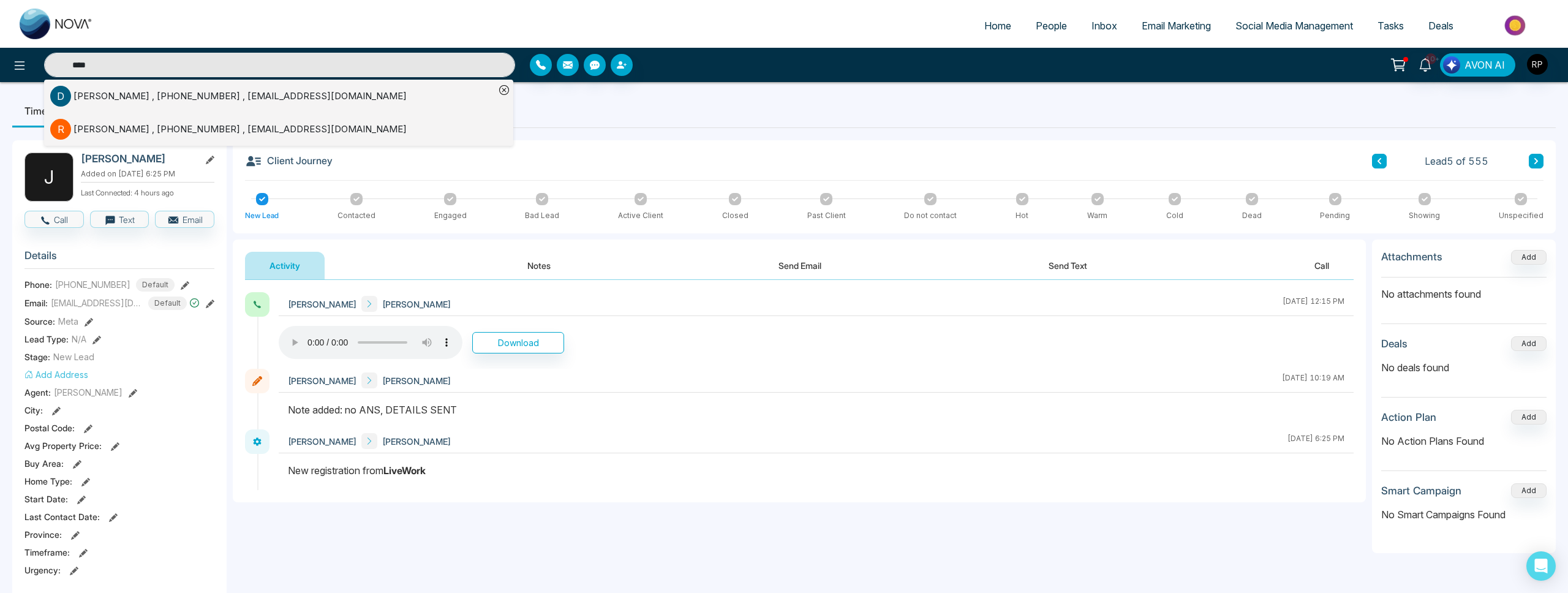
type input "****"
click at [99, 96] on div "[PERSON_NAME] , [PHONE_NUMBER] , [EMAIL_ADDRESS][DOMAIN_NAME]" at bounding box center [240, 96] width 333 height 14
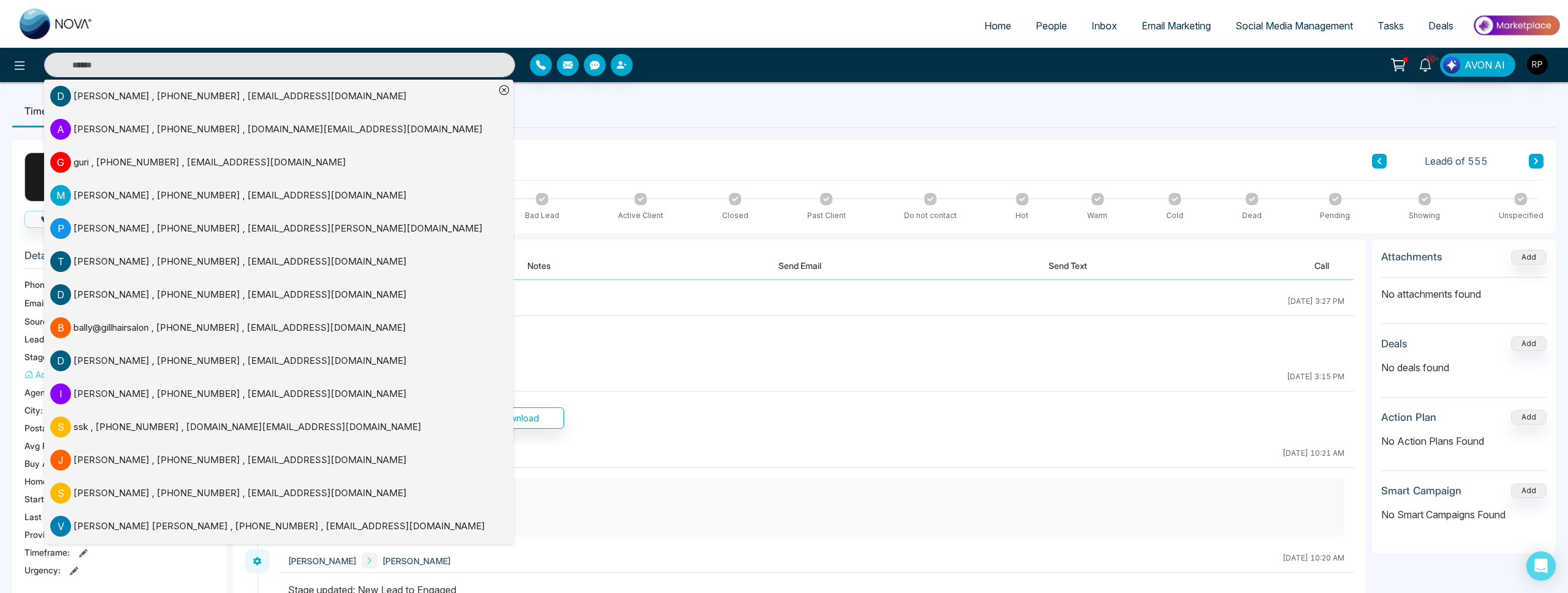
click at [817, 117] on ul "Timeline Tasks and Appointments" at bounding box center [784, 110] width 1543 height 33
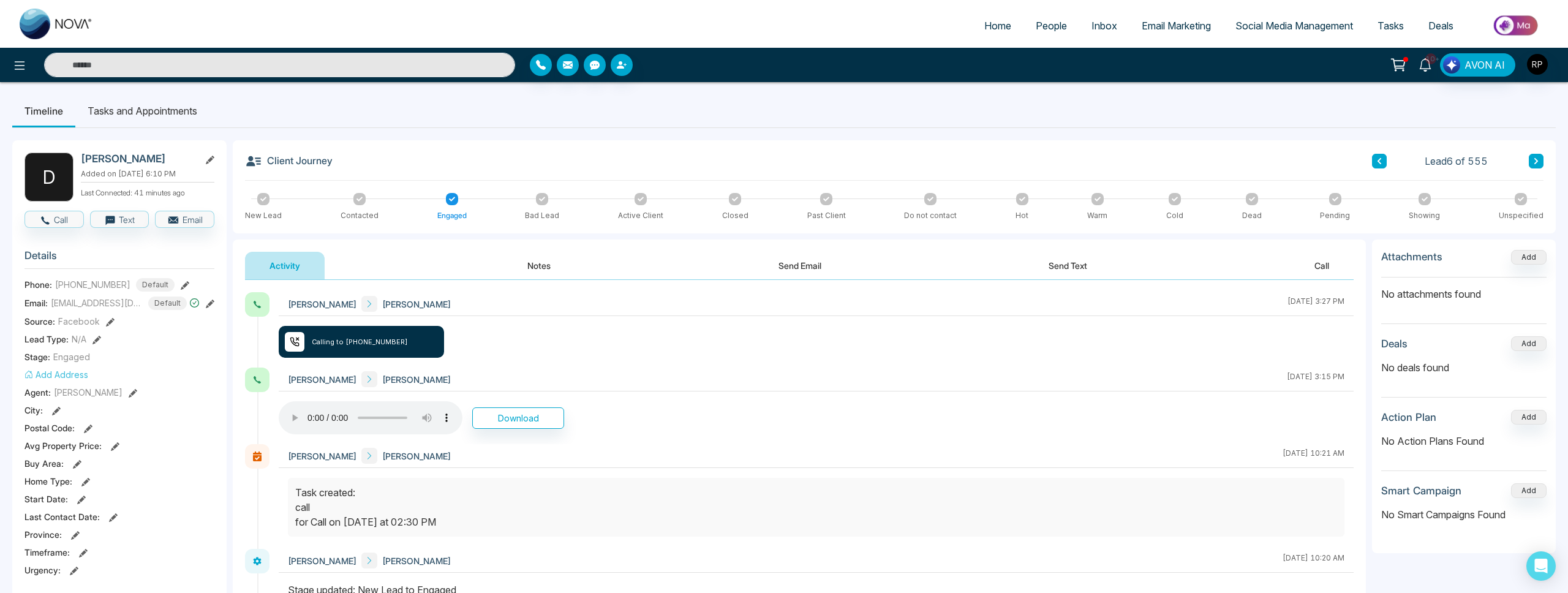
click at [1433, 61] on span "10+" at bounding box center [1431, 58] width 11 height 11
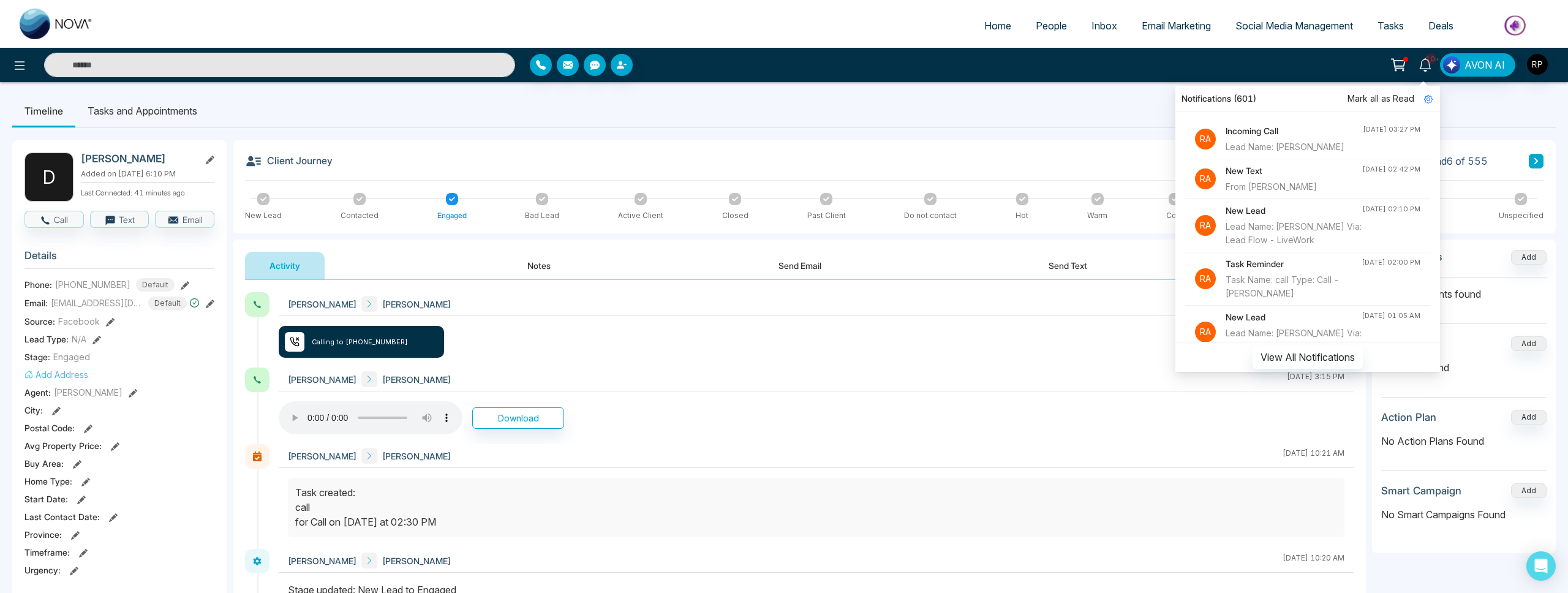
click at [1315, 145] on div "Lead Name: [PERSON_NAME]" at bounding box center [1294, 147] width 137 height 13
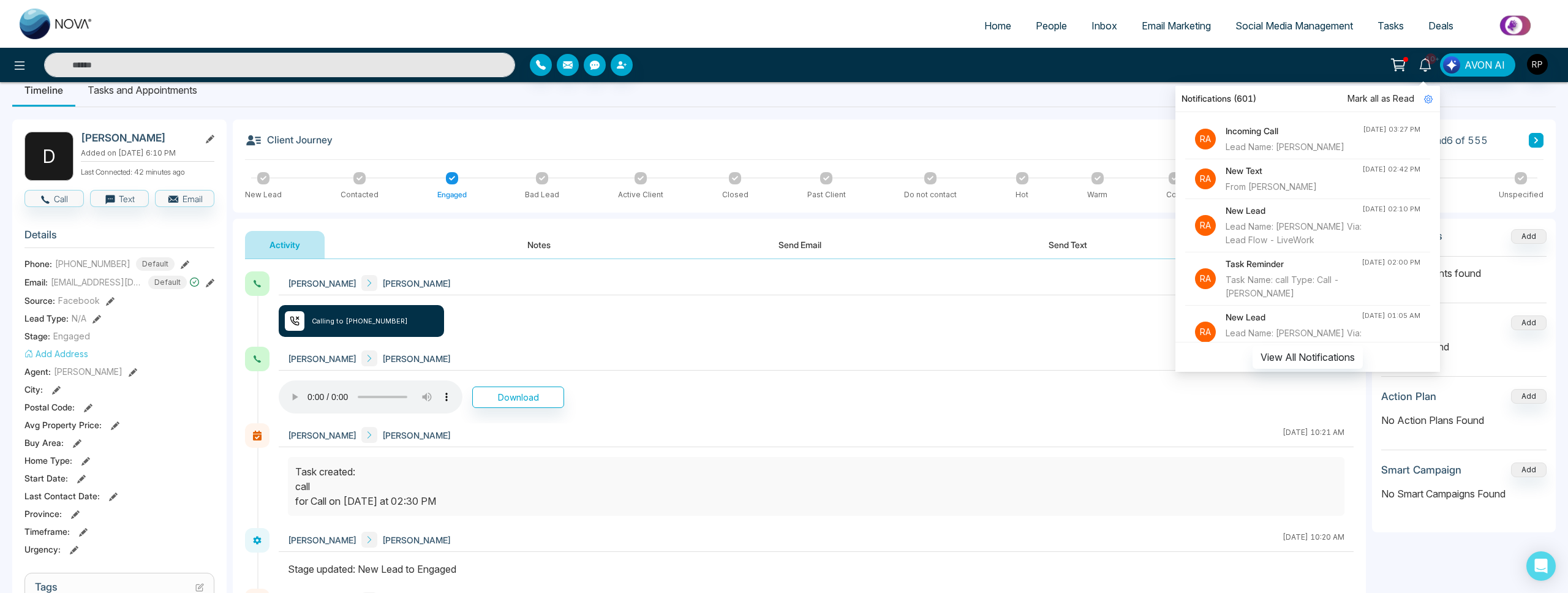
scroll to position [30, 0]
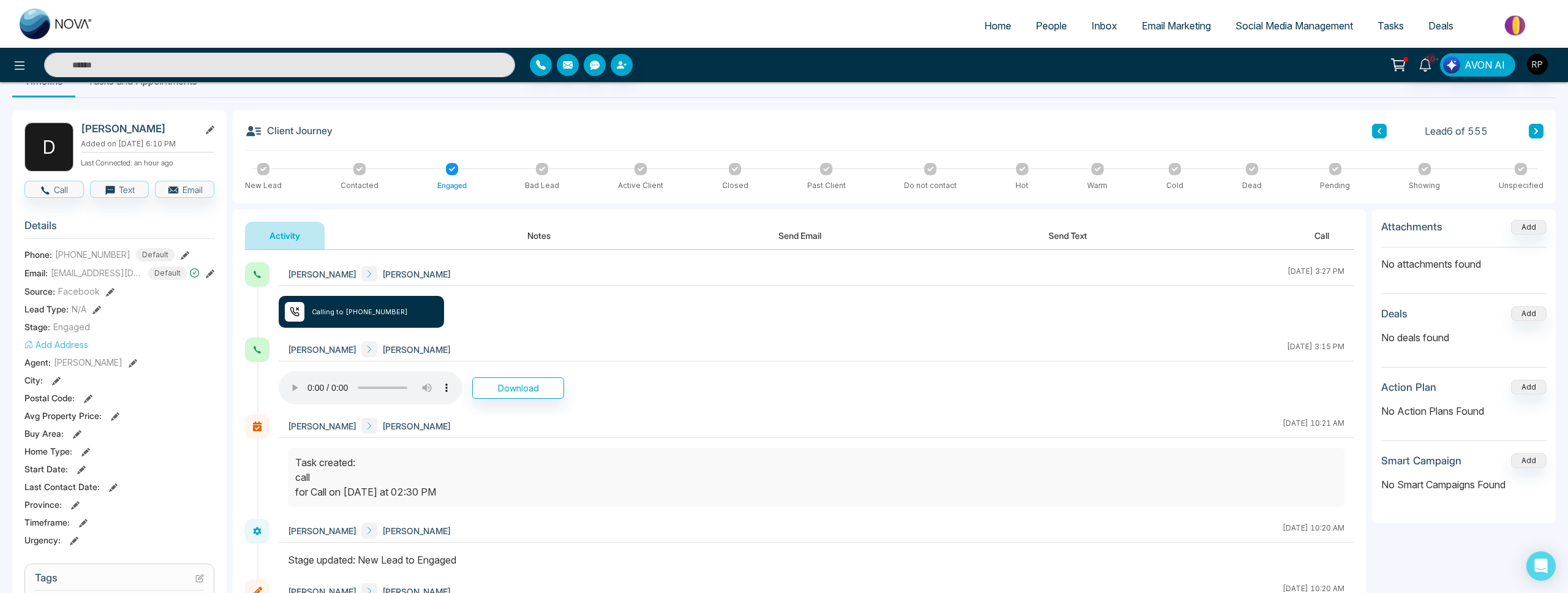
click at [538, 237] on button "Notes" at bounding box center [539, 235] width 72 height 27
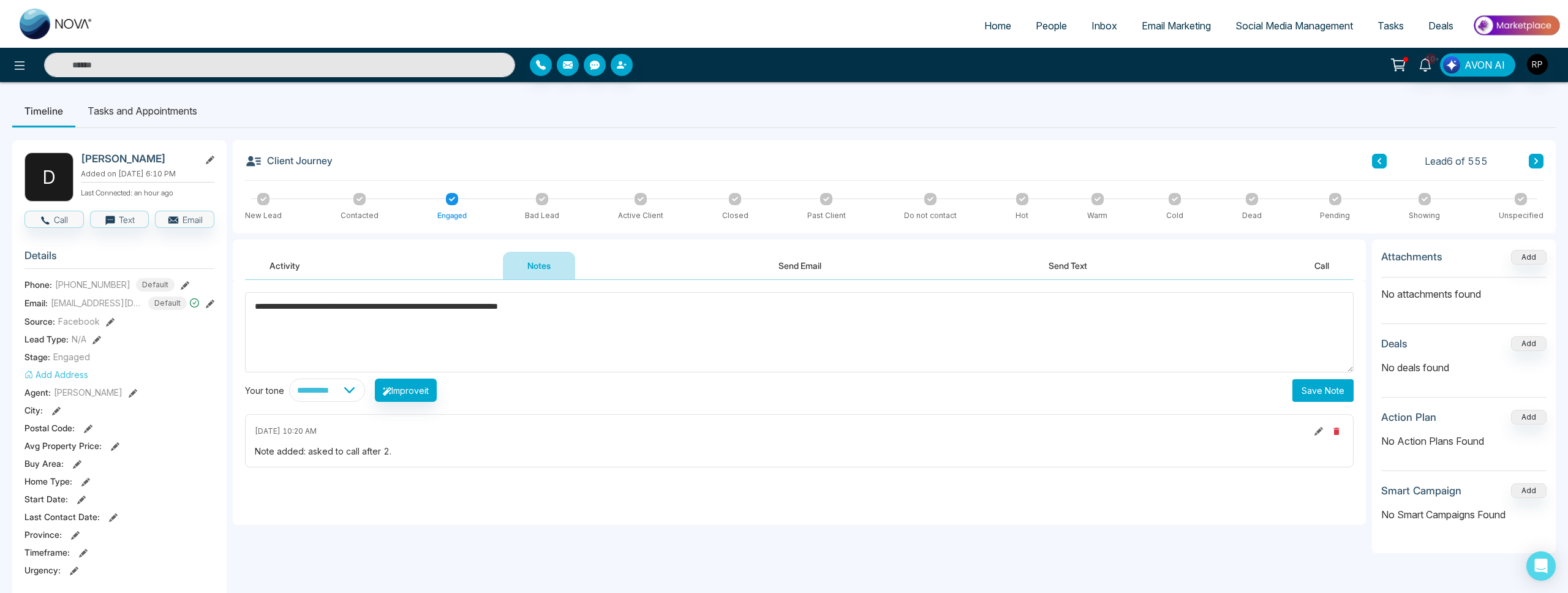
type textarea "**********"
click at [1342, 388] on button "Save Note" at bounding box center [1322, 391] width 61 height 23
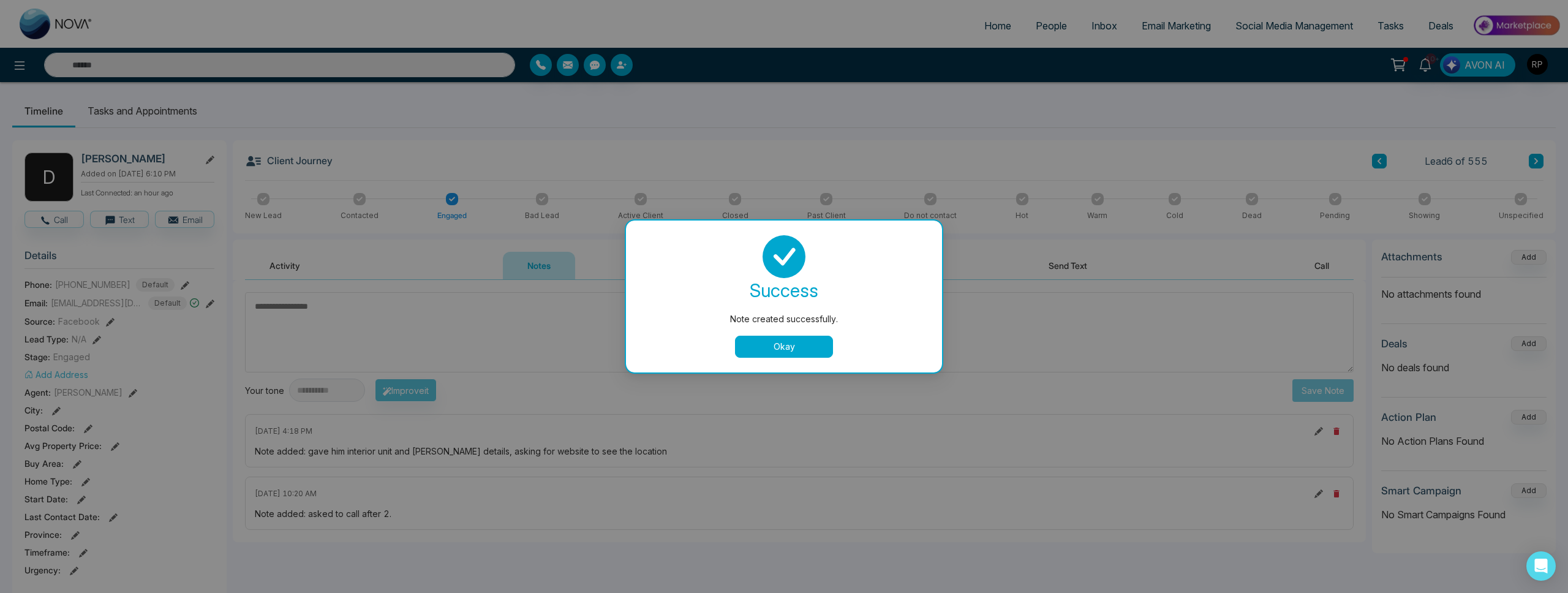
click at [800, 340] on button "Okay" at bounding box center [784, 347] width 98 height 22
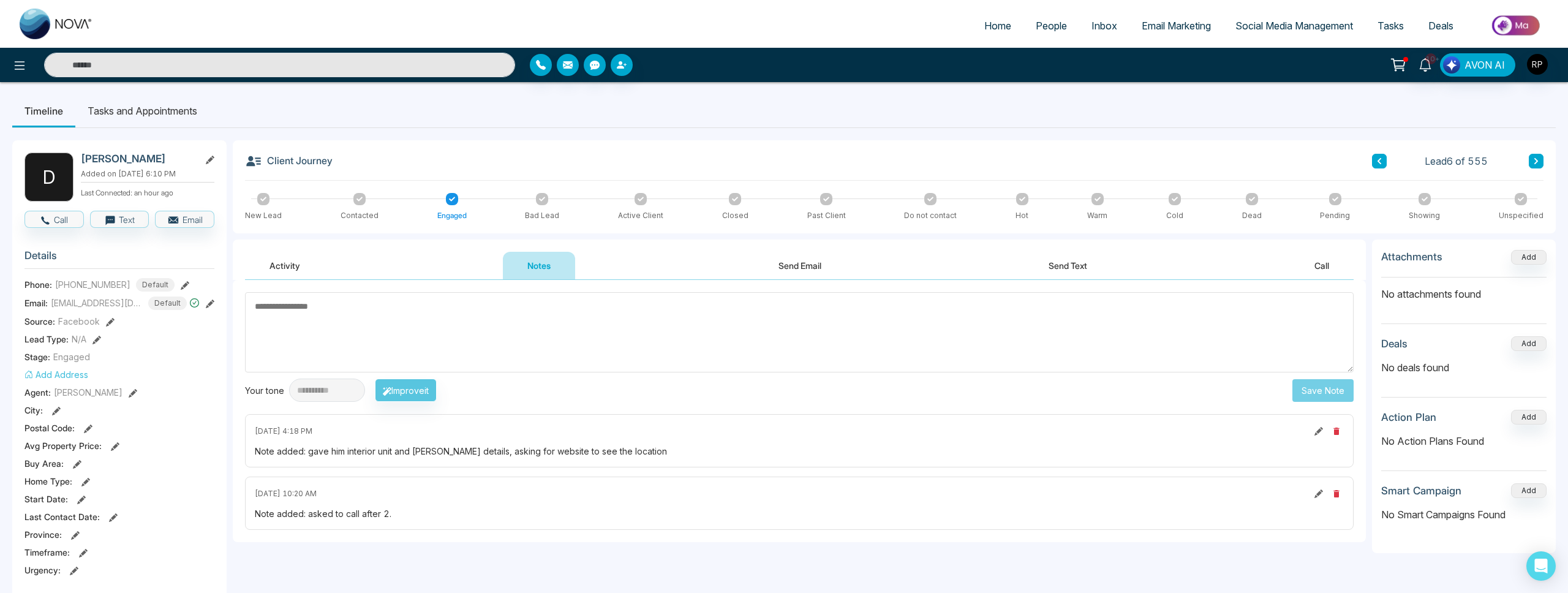
click at [992, 20] on span "Home" at bounding box center [998, 26] width 27 height 13
select select "*"
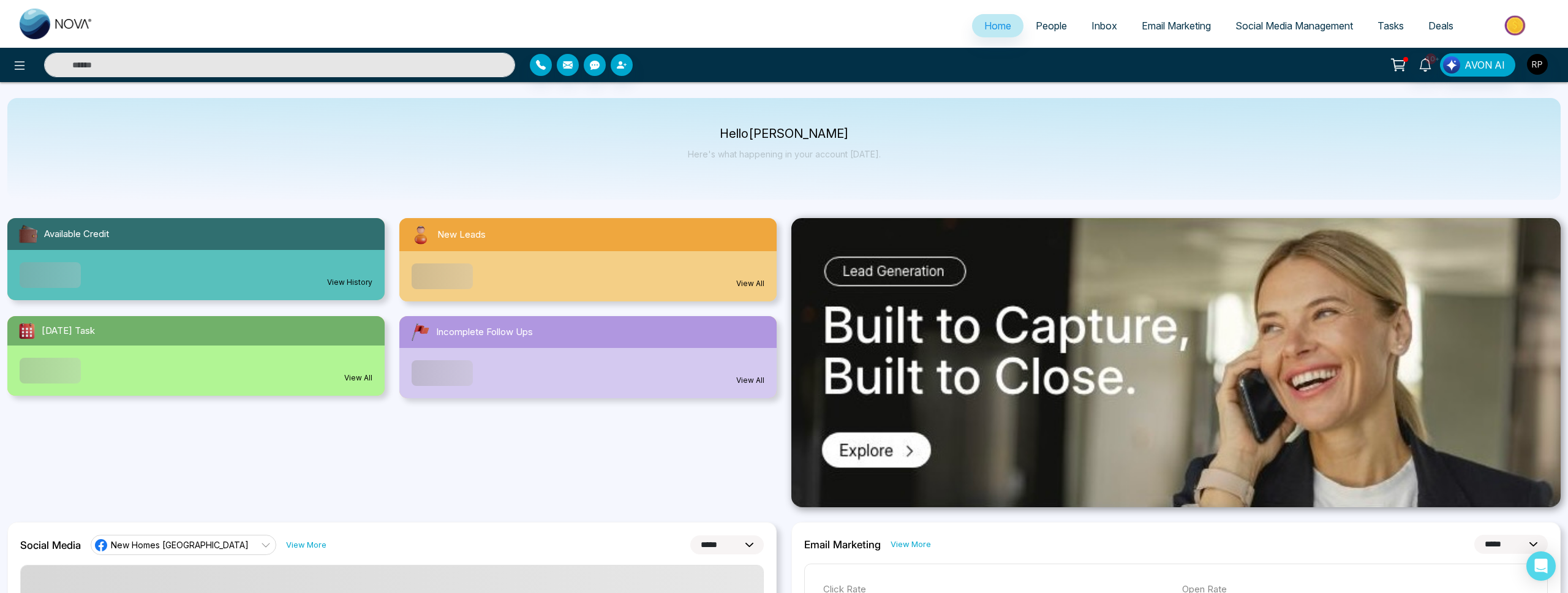
click at [1039, 27] on span "People" at bounding box center [1051, 26] width 31 height 13
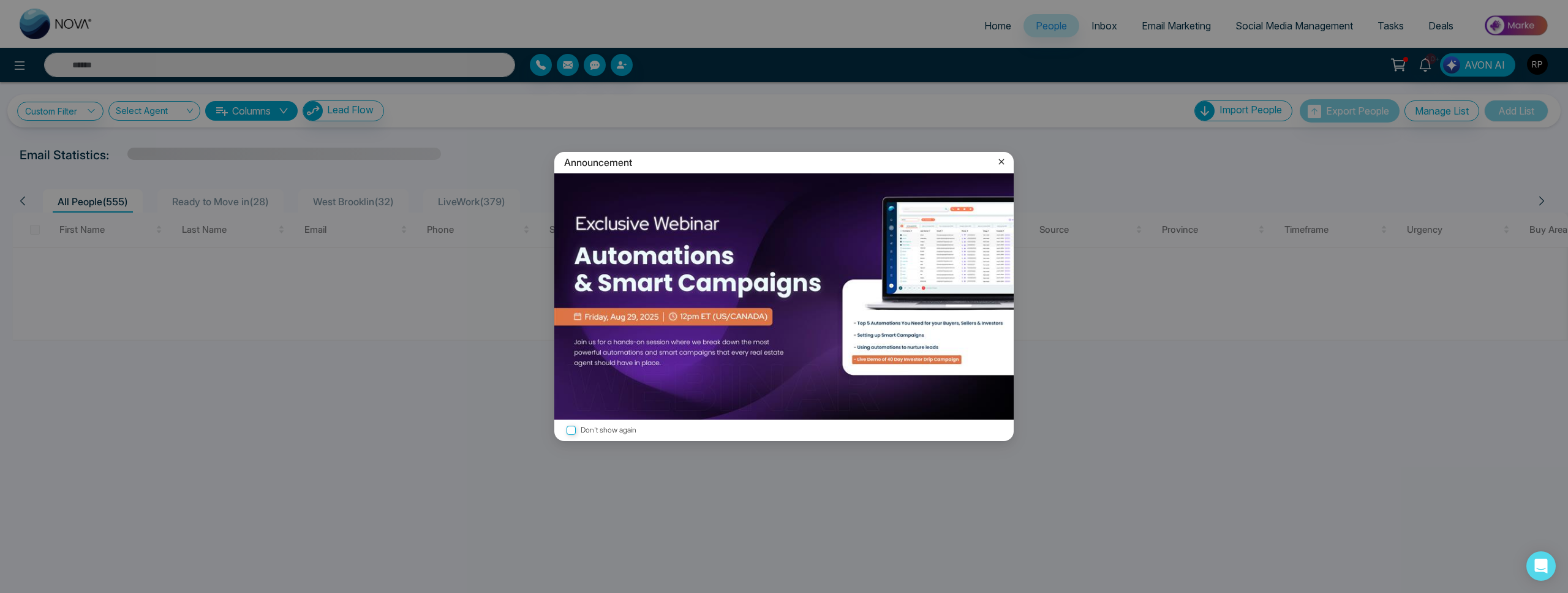
click at [1002, 160] on icon at bounding box center [1001, 162] width 12 height 13
